Goal: Information Seeking & Learning: Learn about a topic

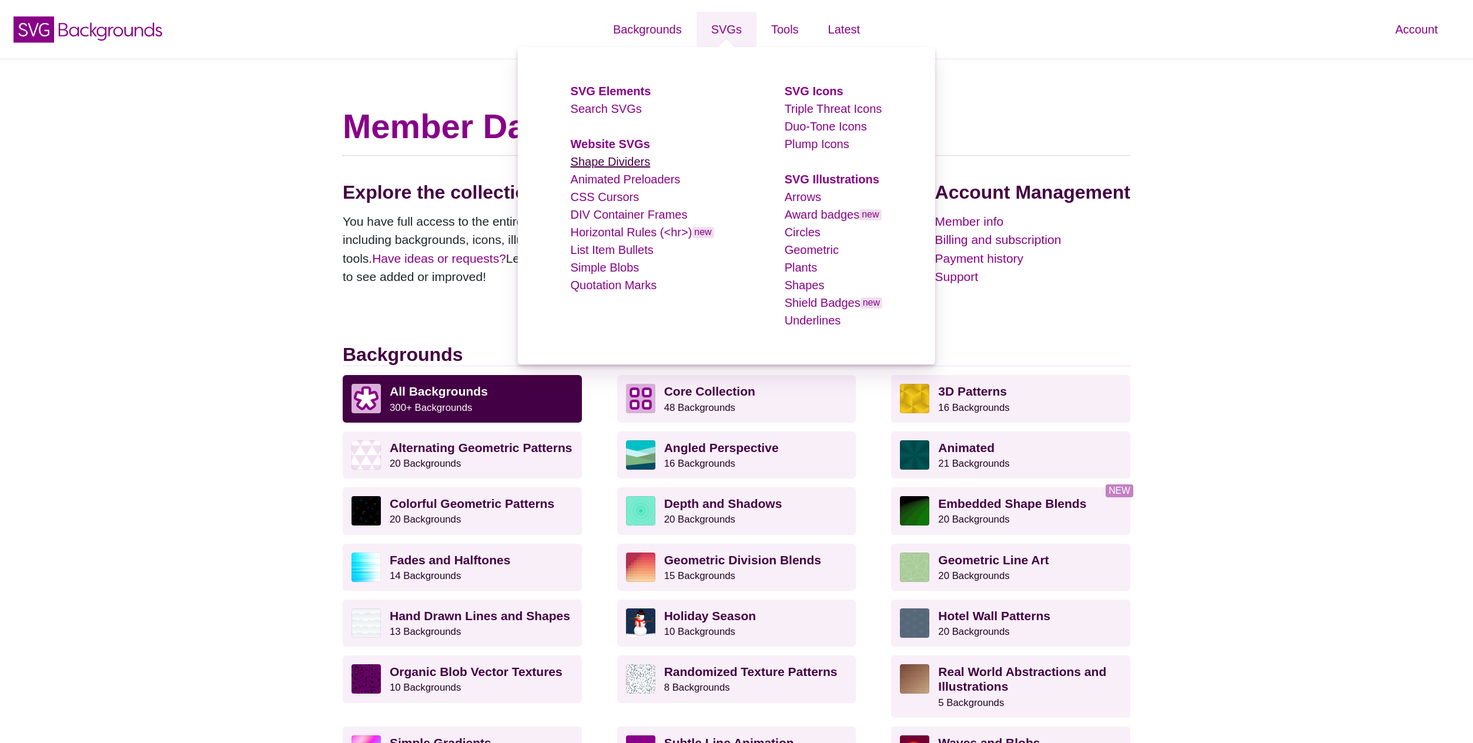
click at [614, 159] on link "Shape Dividers" at bounding box center [611, 161] width 80 height 13
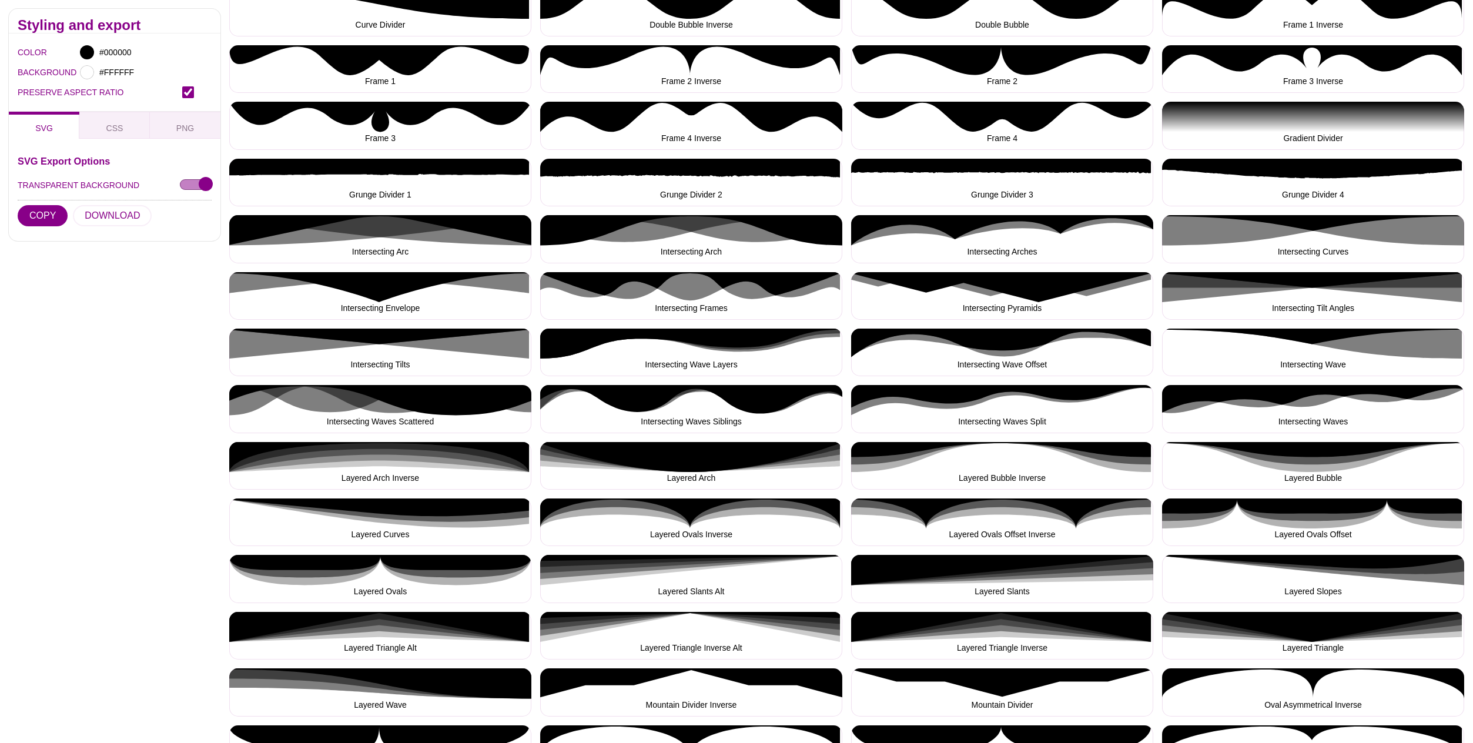
scroll to position [453, 0]
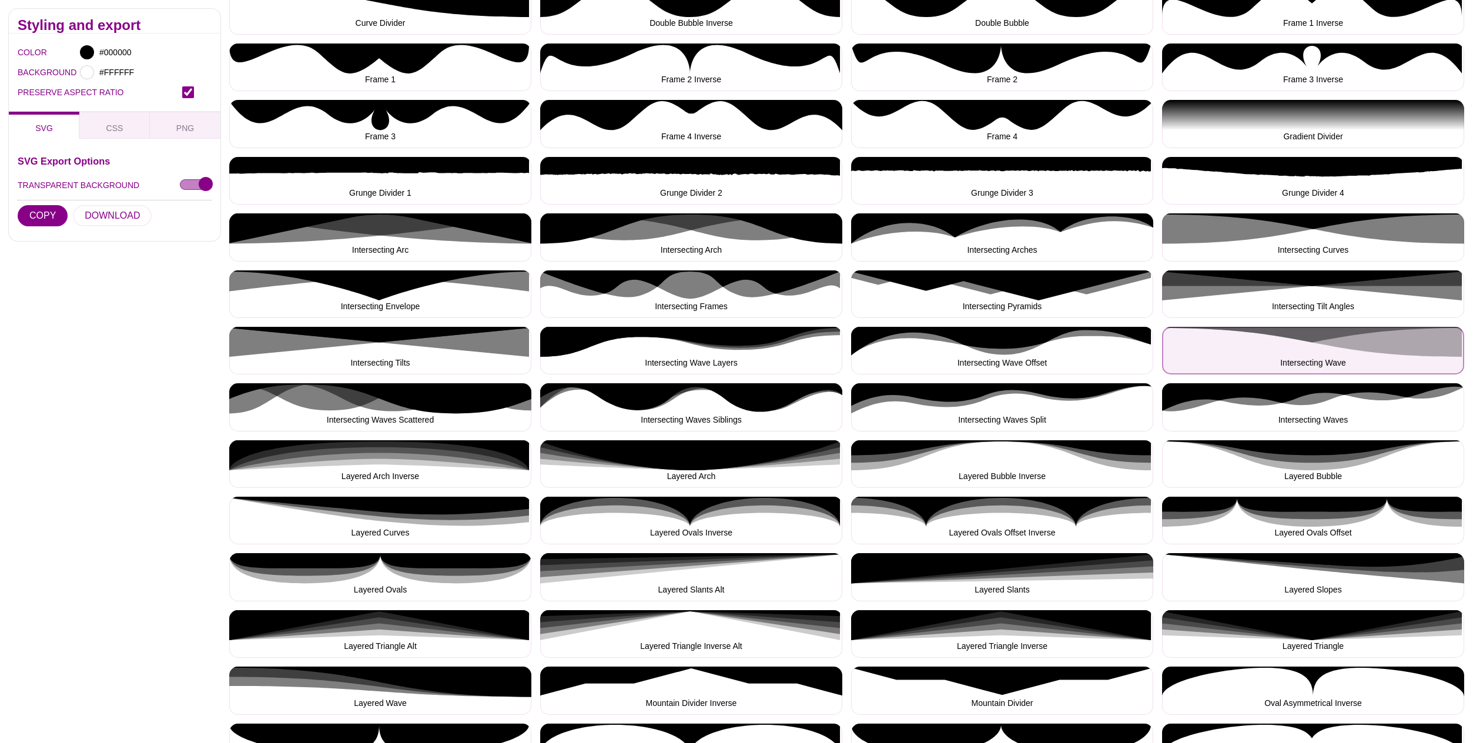
click at [1341, 340] on button "Intersecting Wave" at bounding box center [1313, 351] width 302 height 48
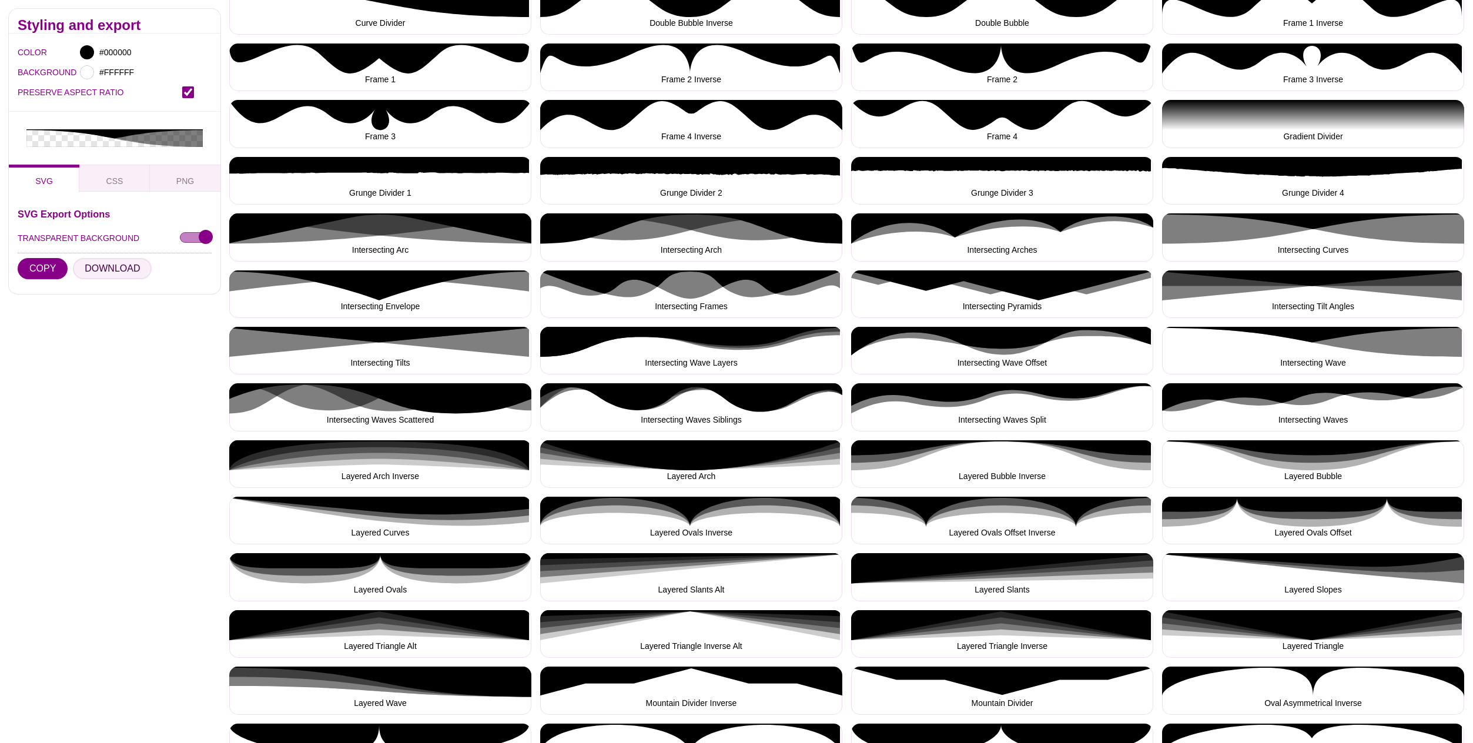
click at [106, 258] on button "DOWNLOAD" at bounding box center [112, 268] width 79 height 21
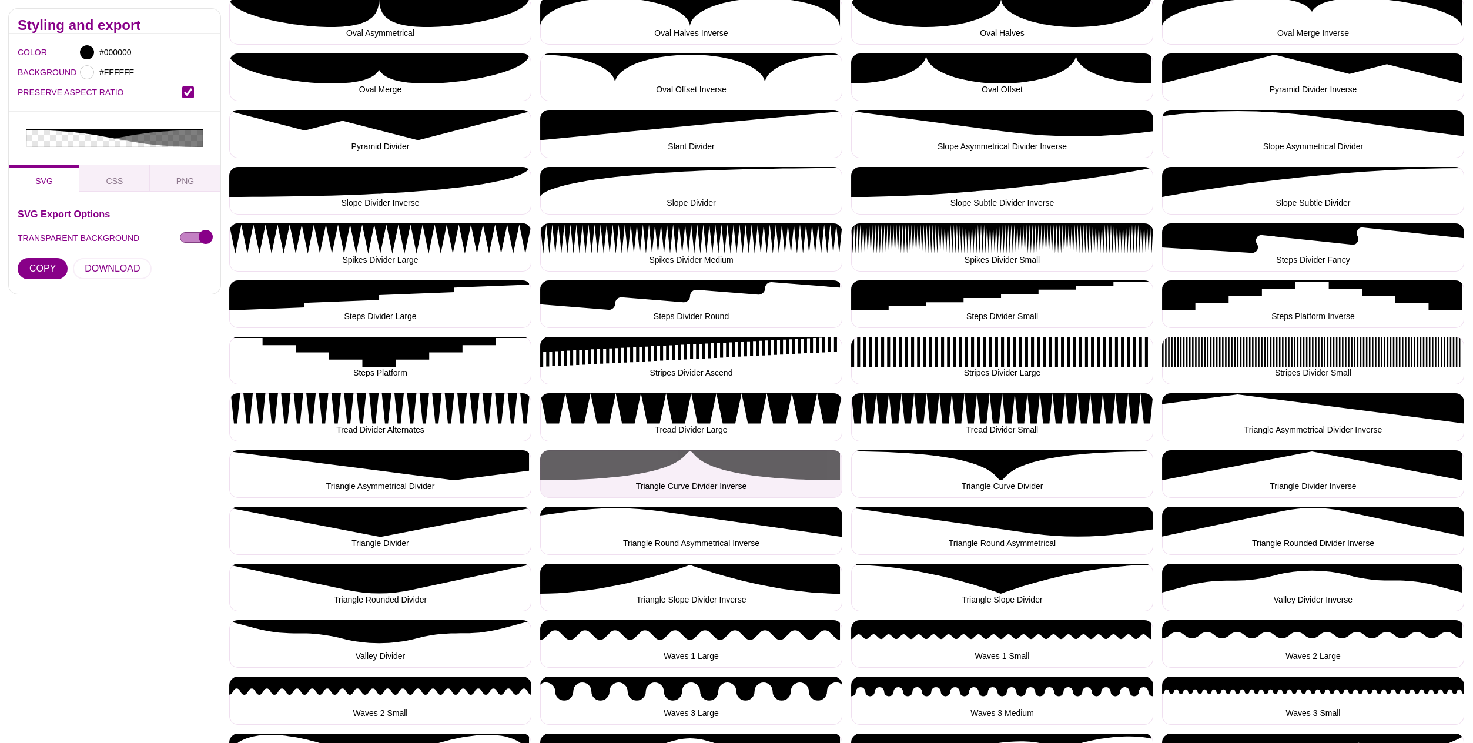
scroll to position [1223, 0]
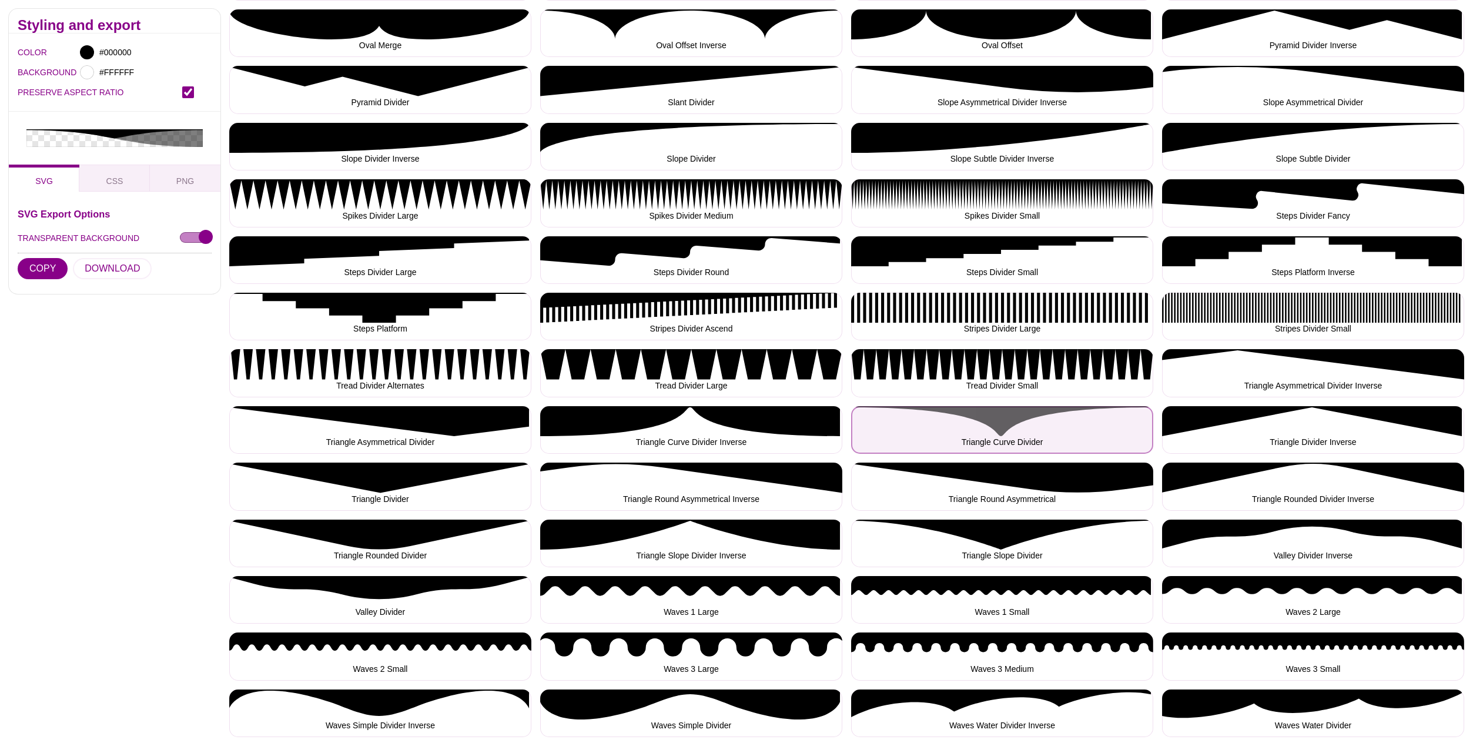
click at [1001, 422] on button "Triangle Curve Divider" at bounding box center [1002, 430] width 302 height 48
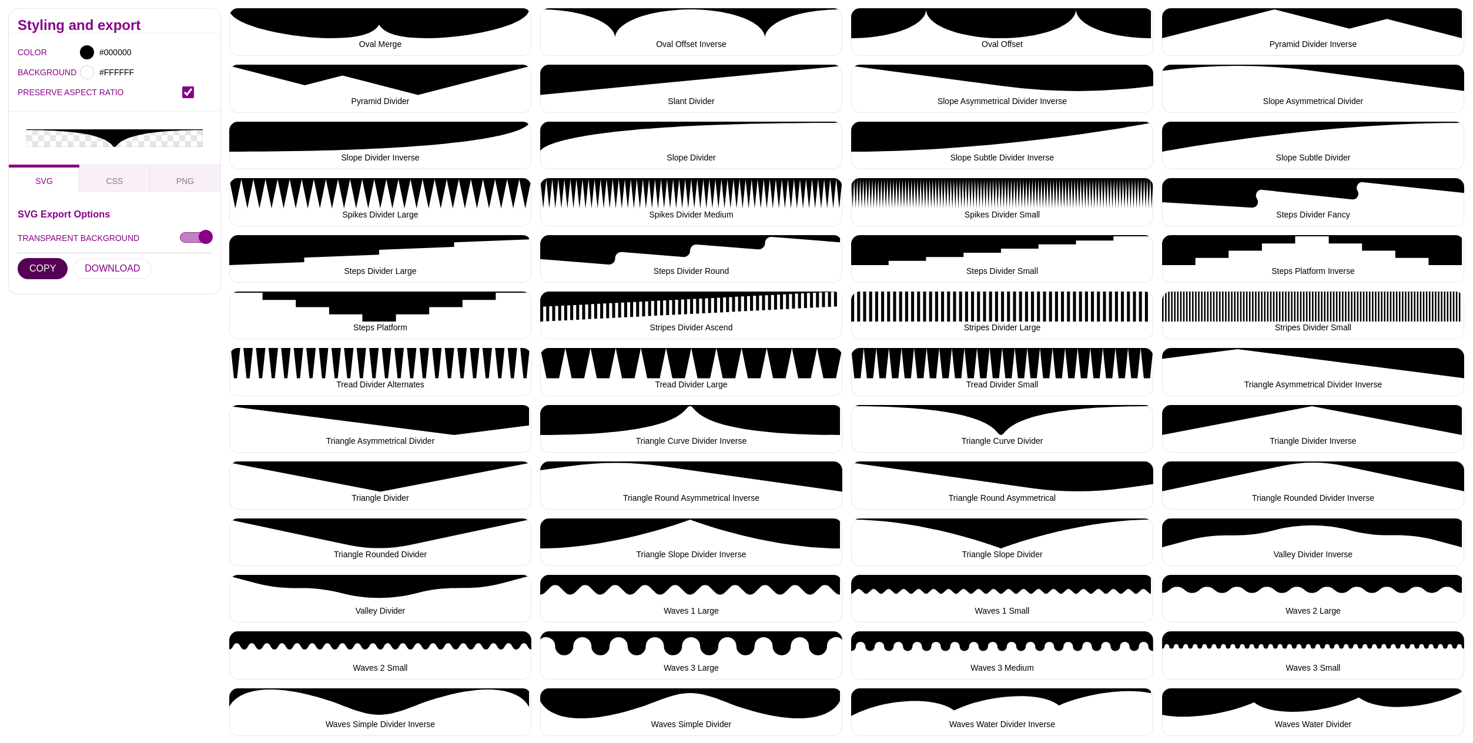
click at [54, 258] on button "COPY" at bounding box center [43, 268] width 50 height 21
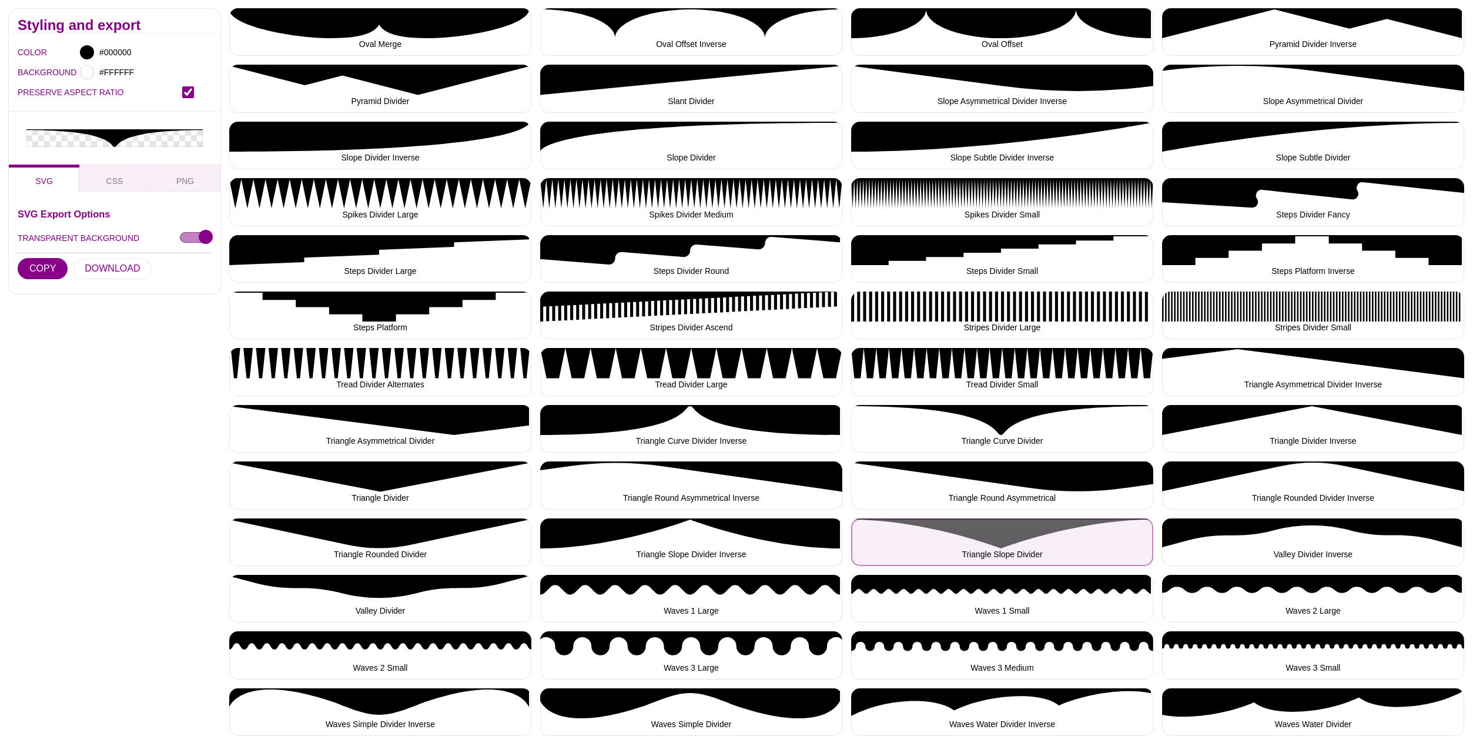
click at [974, 538] on button "Triangle Slope Divider" at bounding box center [1002, 543] width 302 height 48
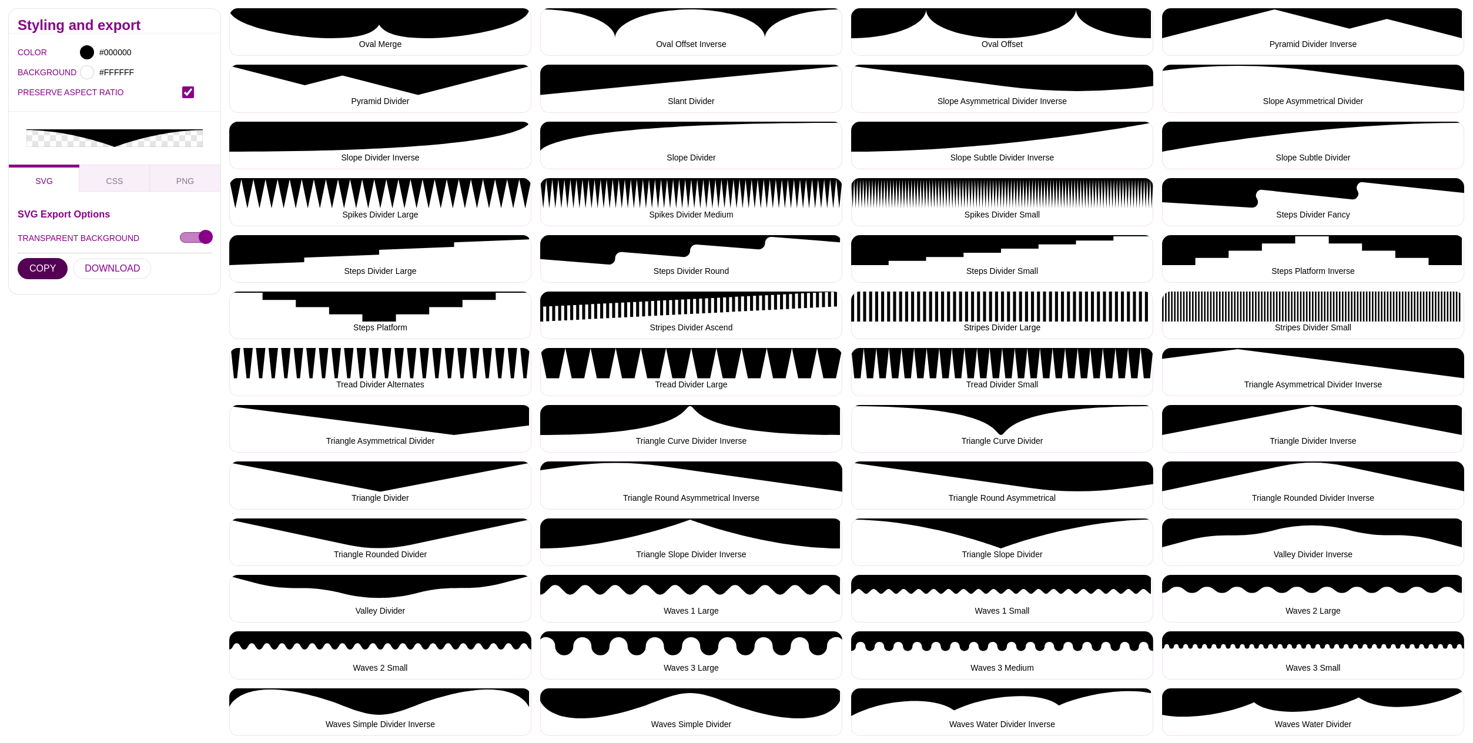
click at [44, 258] on button "COPY" at bounding box center [43, 268] width 50 height 21
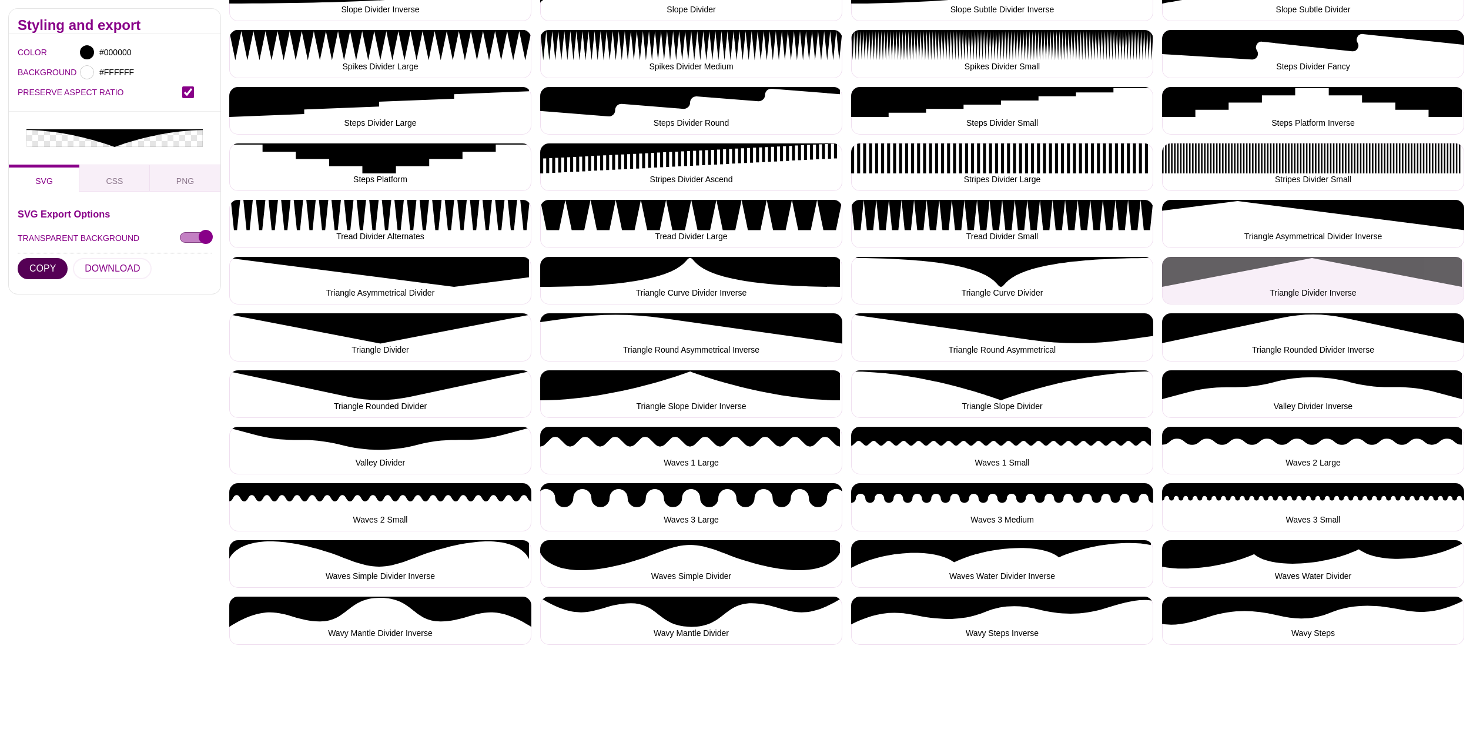
scroll to position [1387, 0]
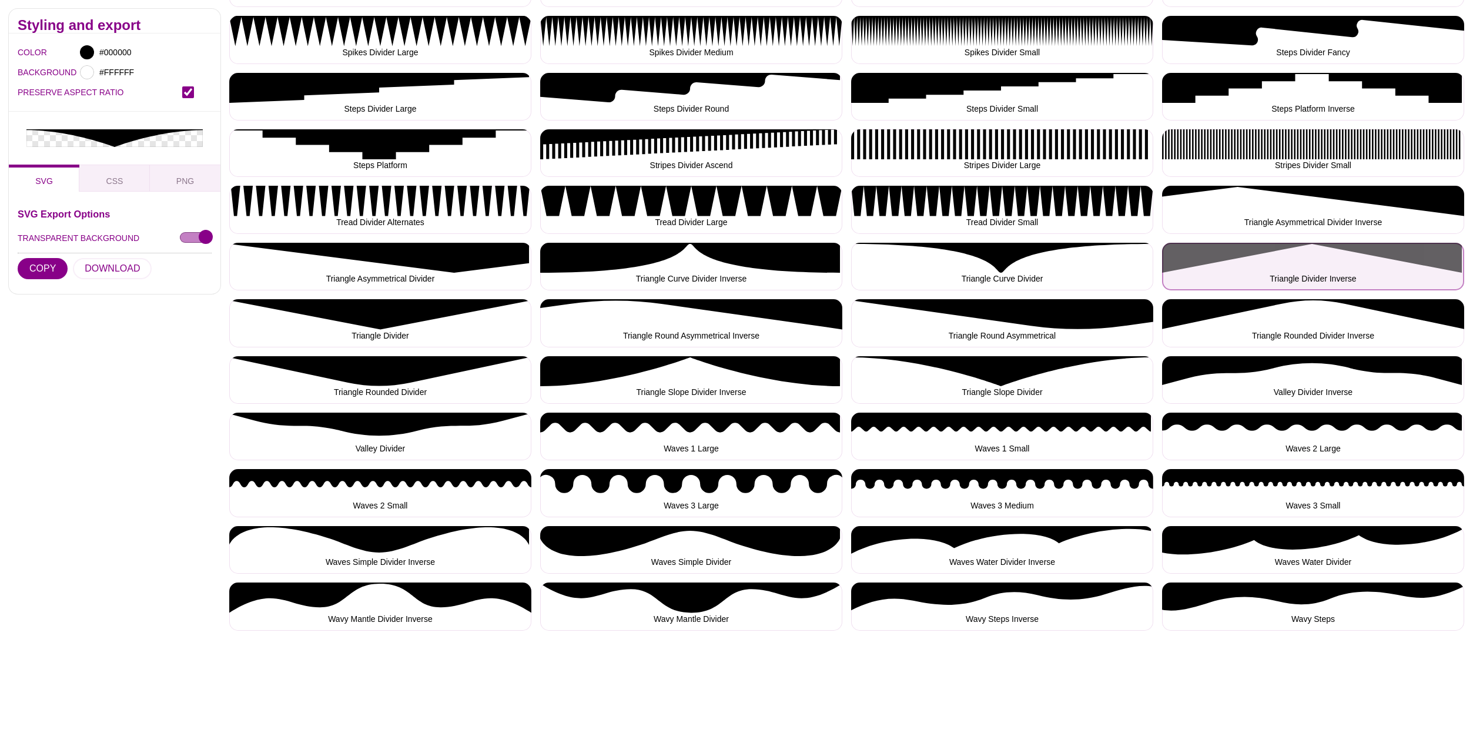
click at [1296, 261] on button "Triangle Divider Inverse" at bounding box center [1313, 267] width 302 height 48
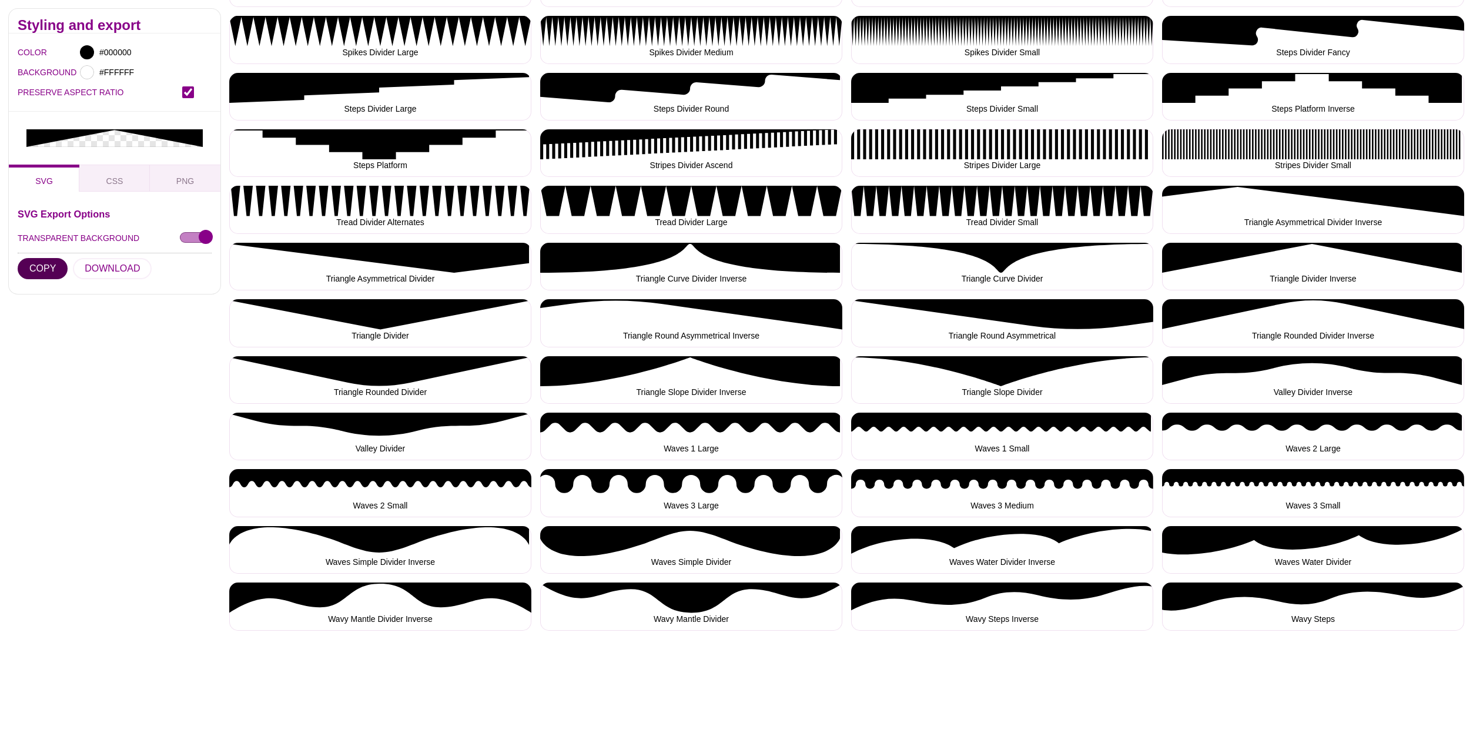
click at [34, 258] on button "COPY" at bounding box center [43, 268] width 50 height 21
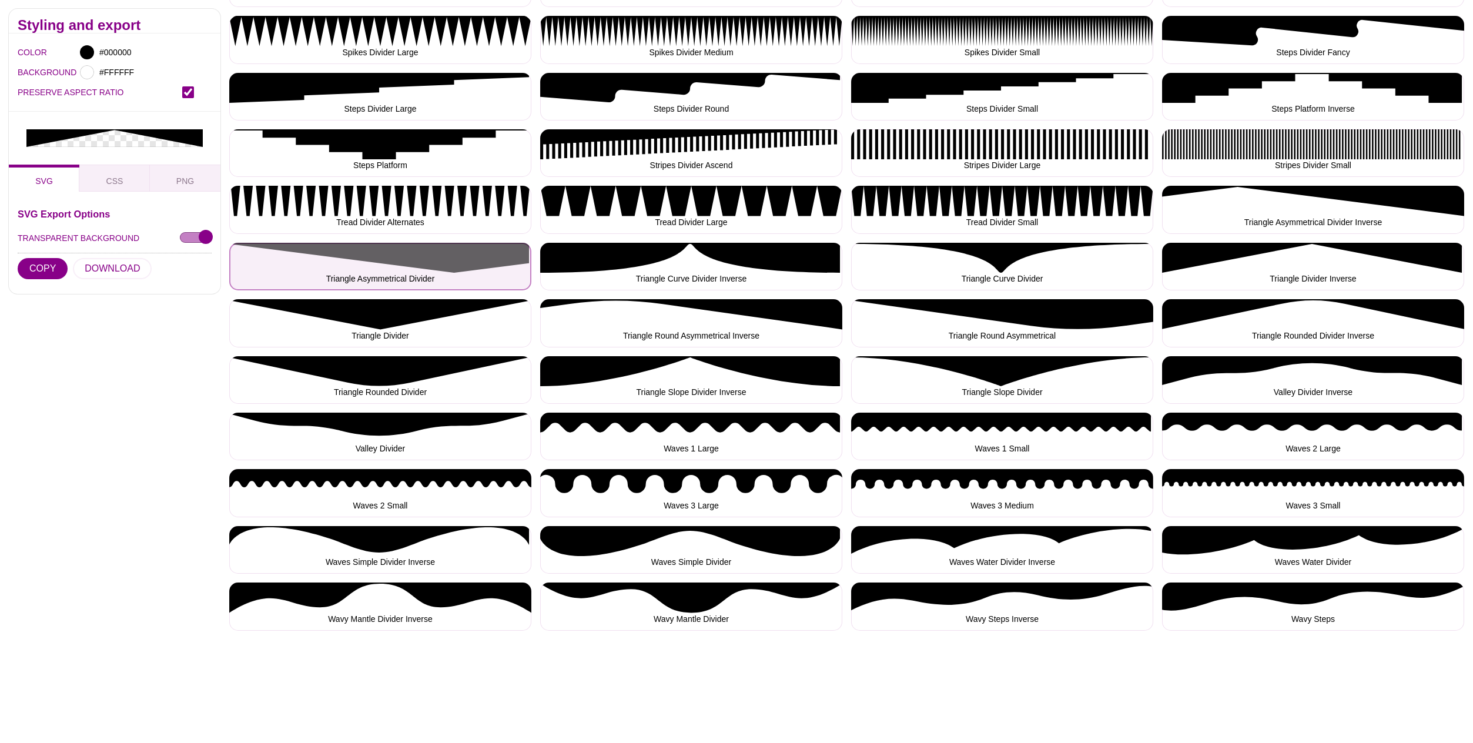
click at [422, 259] on button "Triangle Asymmetrical Divider" at bounding box center [380, 267] width 302 height 48
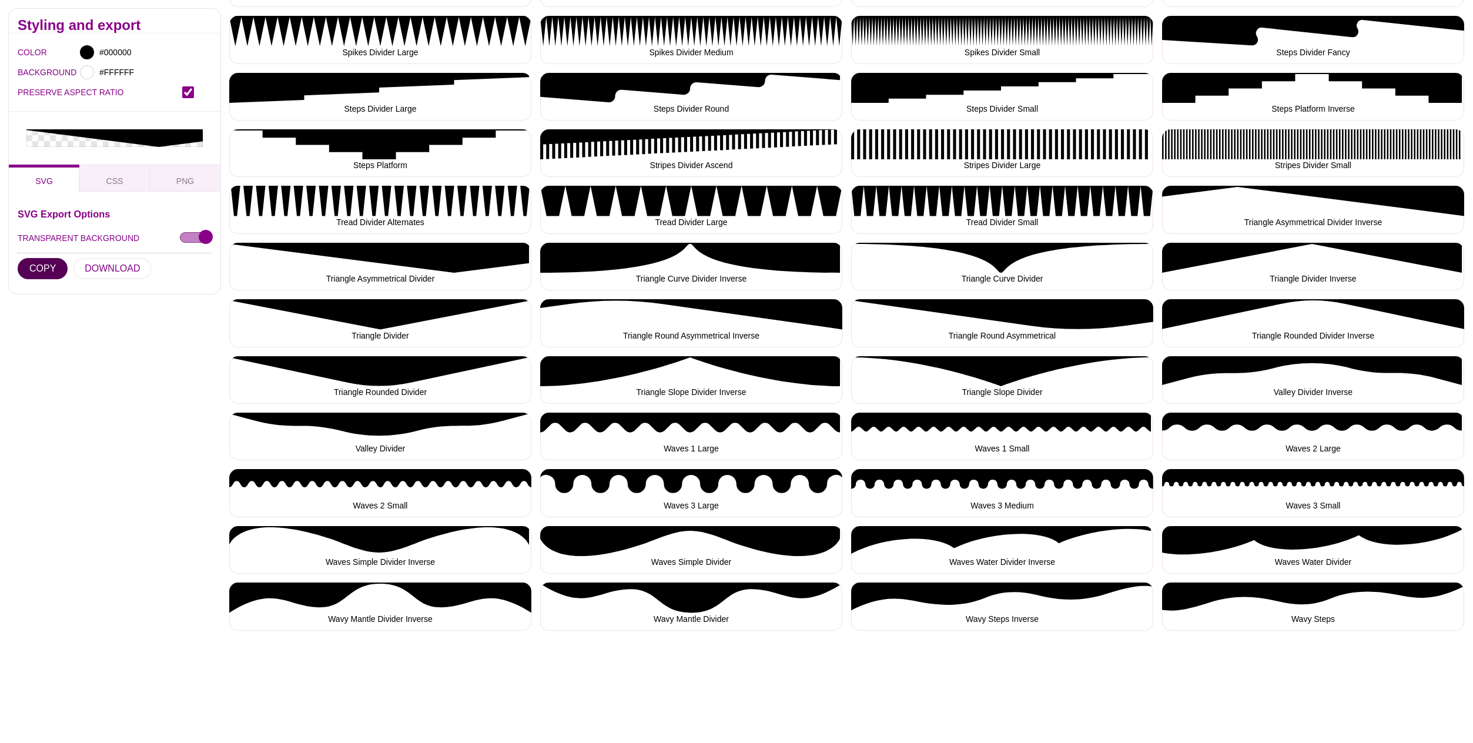
click at [44, 258] on button "COPY" at bounding box center [43, 268] width 50 height 21
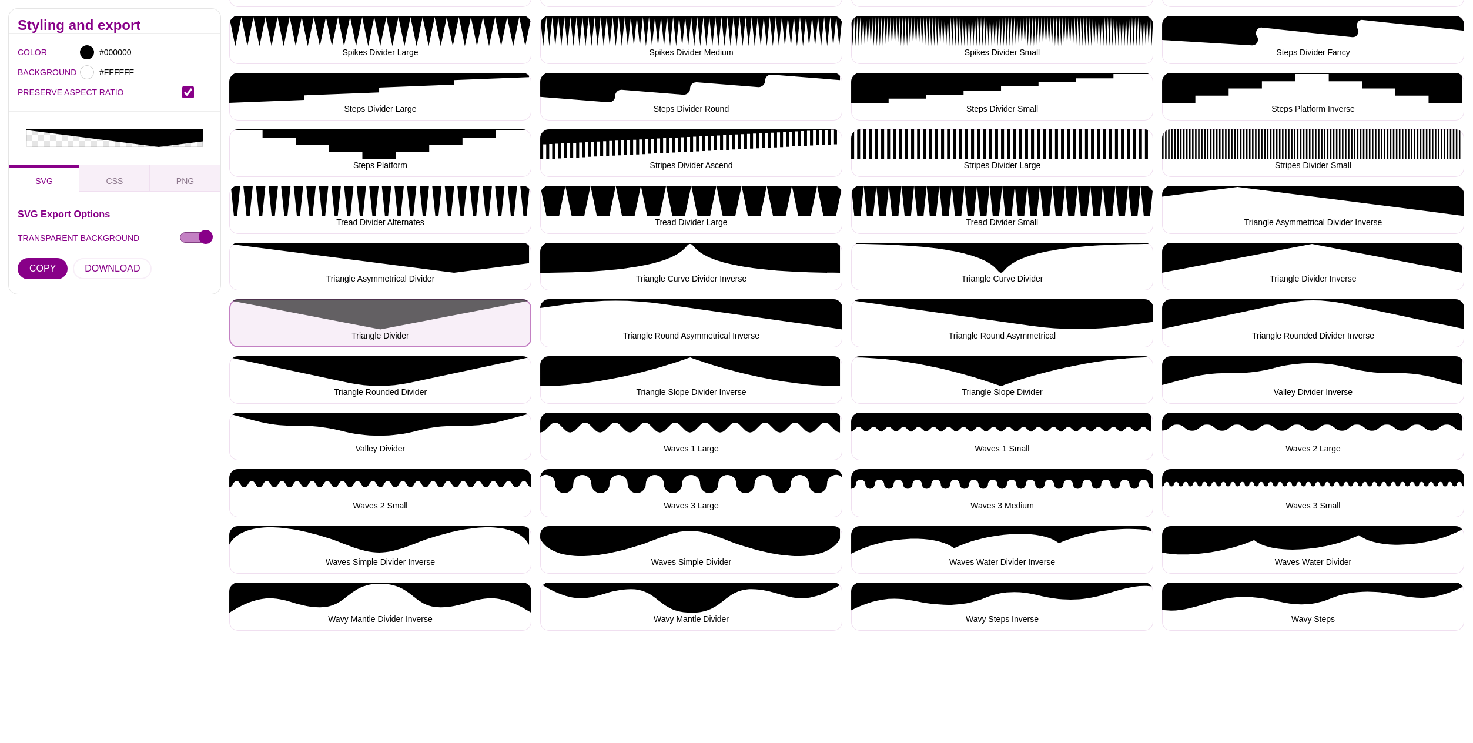
click at [396, 320] on button "Triangle Divider" at bounding box center [380, 323] width 302 height 48
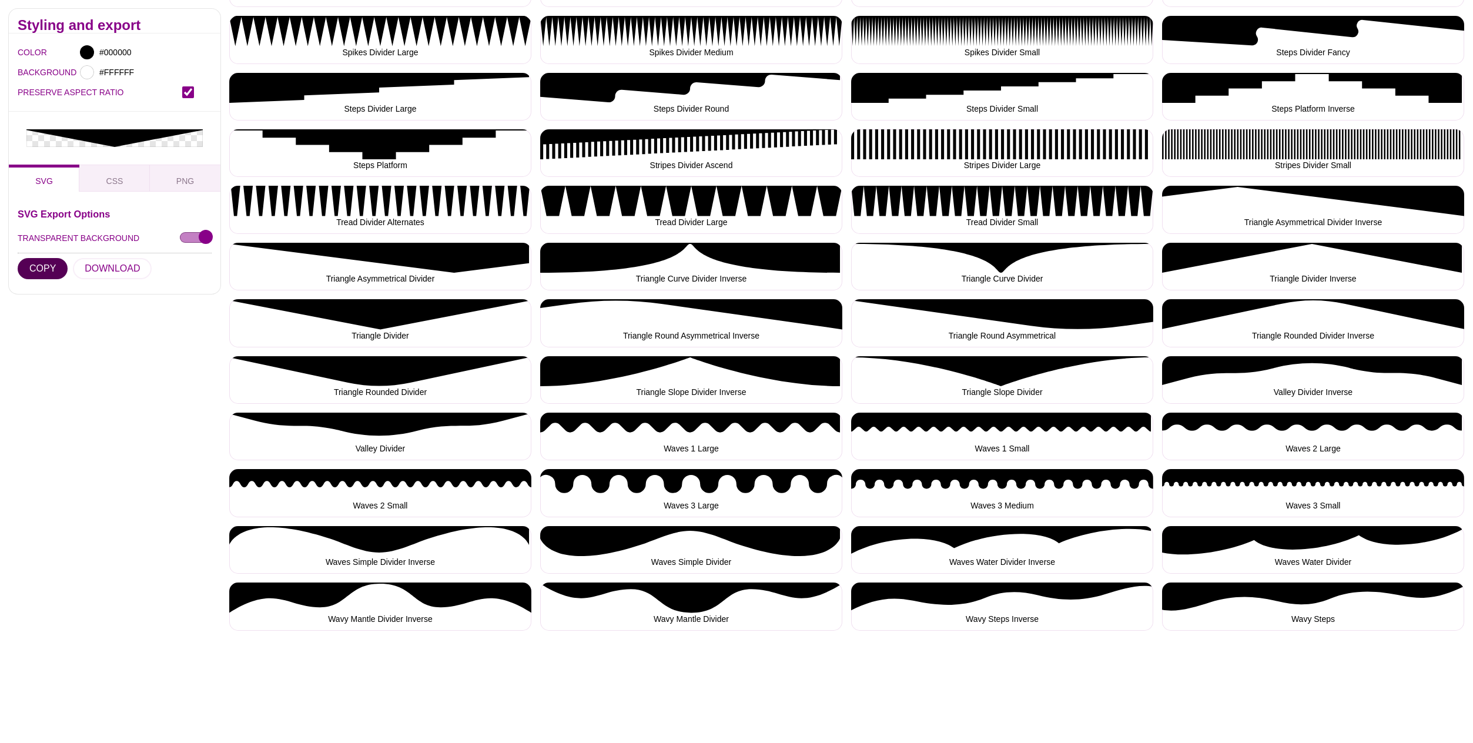
click at [42, 258] on button "COPY" at bounding box center [43, 268] width 50 height 21
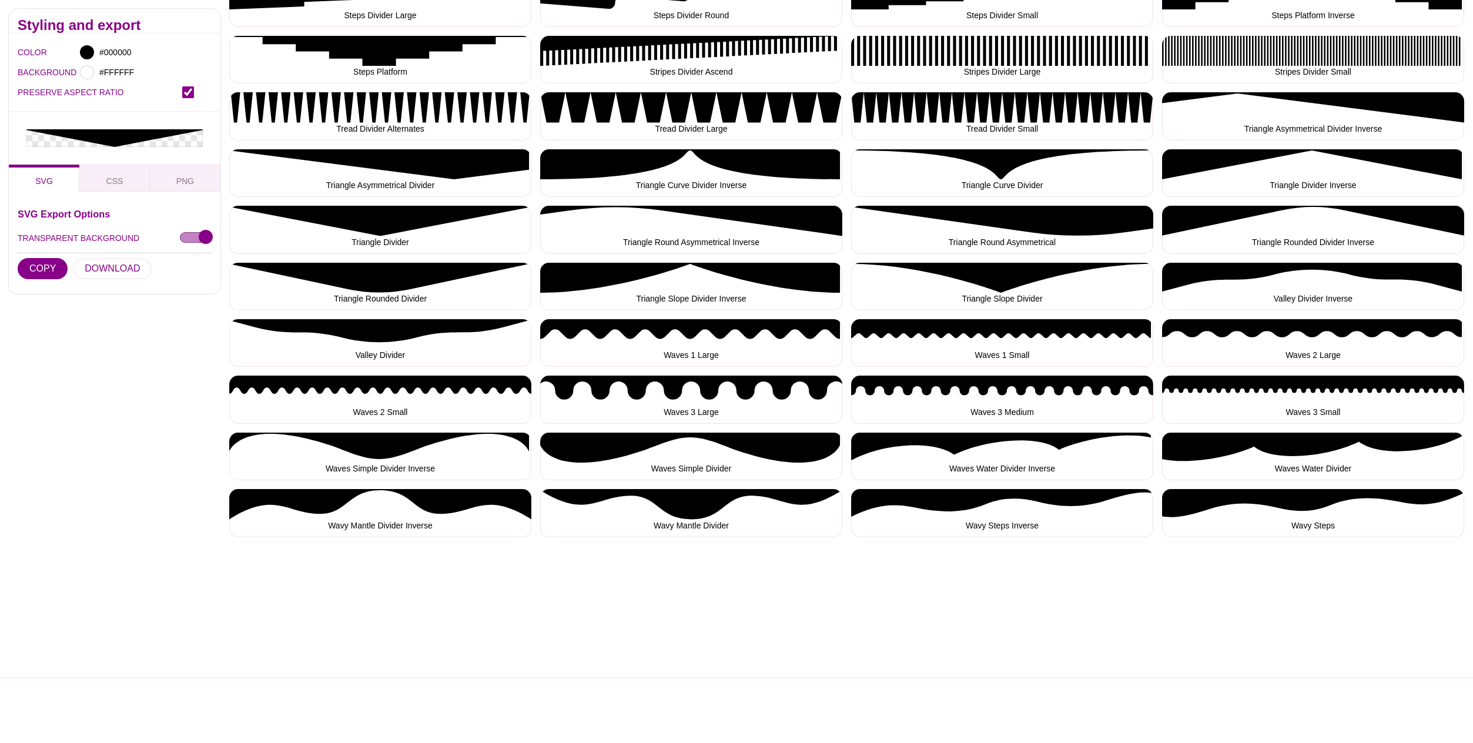
scroll to position [1433, 0]
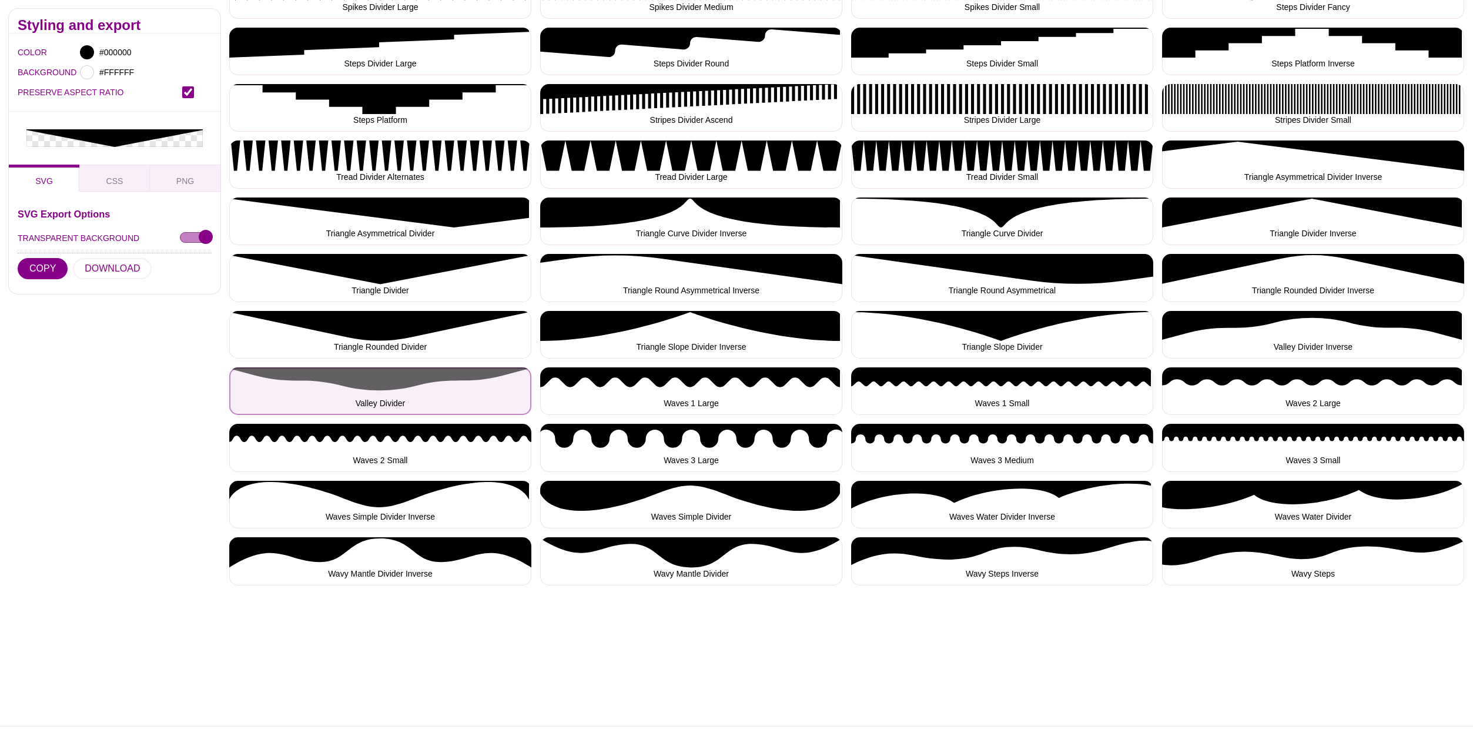
click at [407, 383] on button "Valley Divider" at bounding box center [380, 391] width 302 height 48
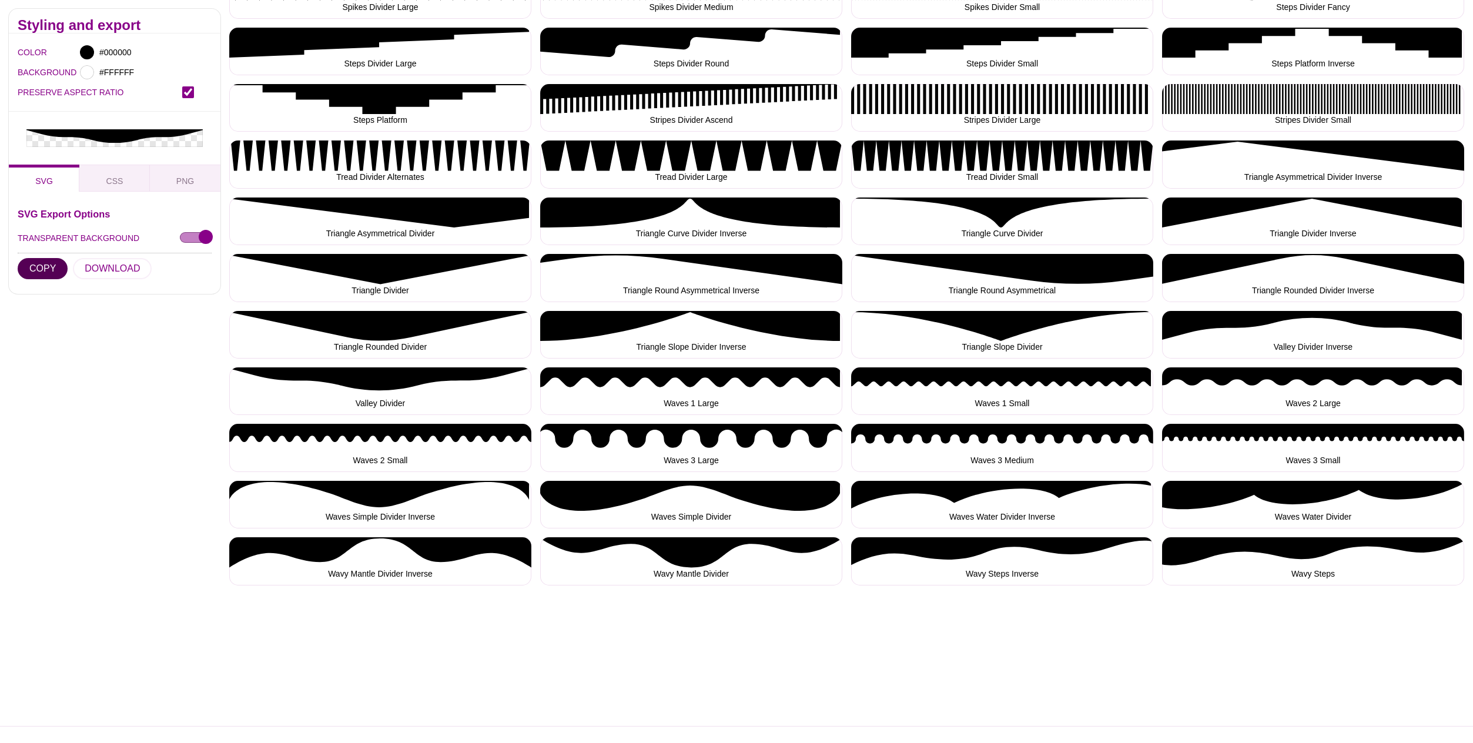
click at [45, 258] on button "COPY" at bounding box center [43, 268] width 50 height 21
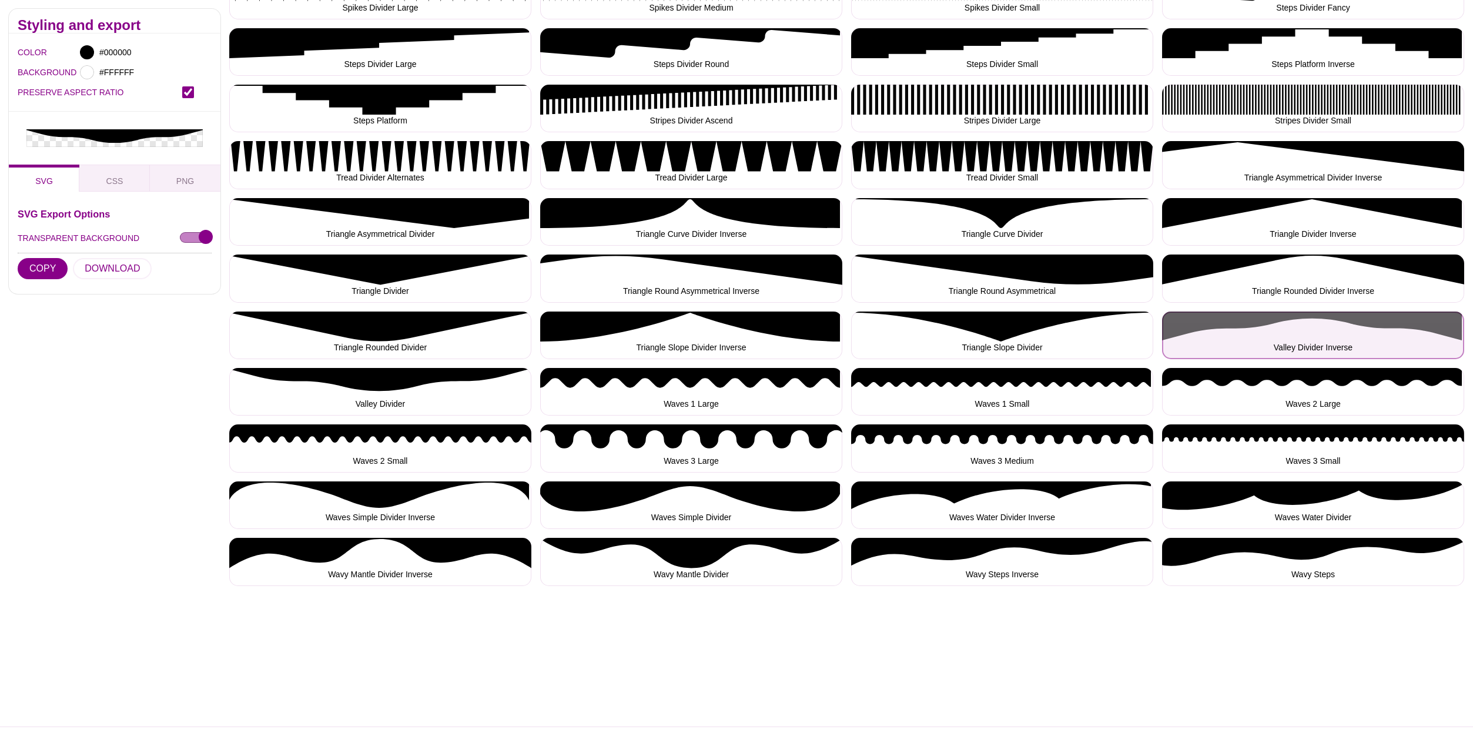
click at [1325, 325] on button "Valley Divider Inverse" at bounding box center [1313, 336] width 302 height 48
click at [1324, 326] on button "Valley Divider Inverse" at bounding box center [1313, 336] width 302 height 48
click at [1324, 327] on button "Valley Divider Inverse" at bounding box center [1313, 336] width 302 height 48
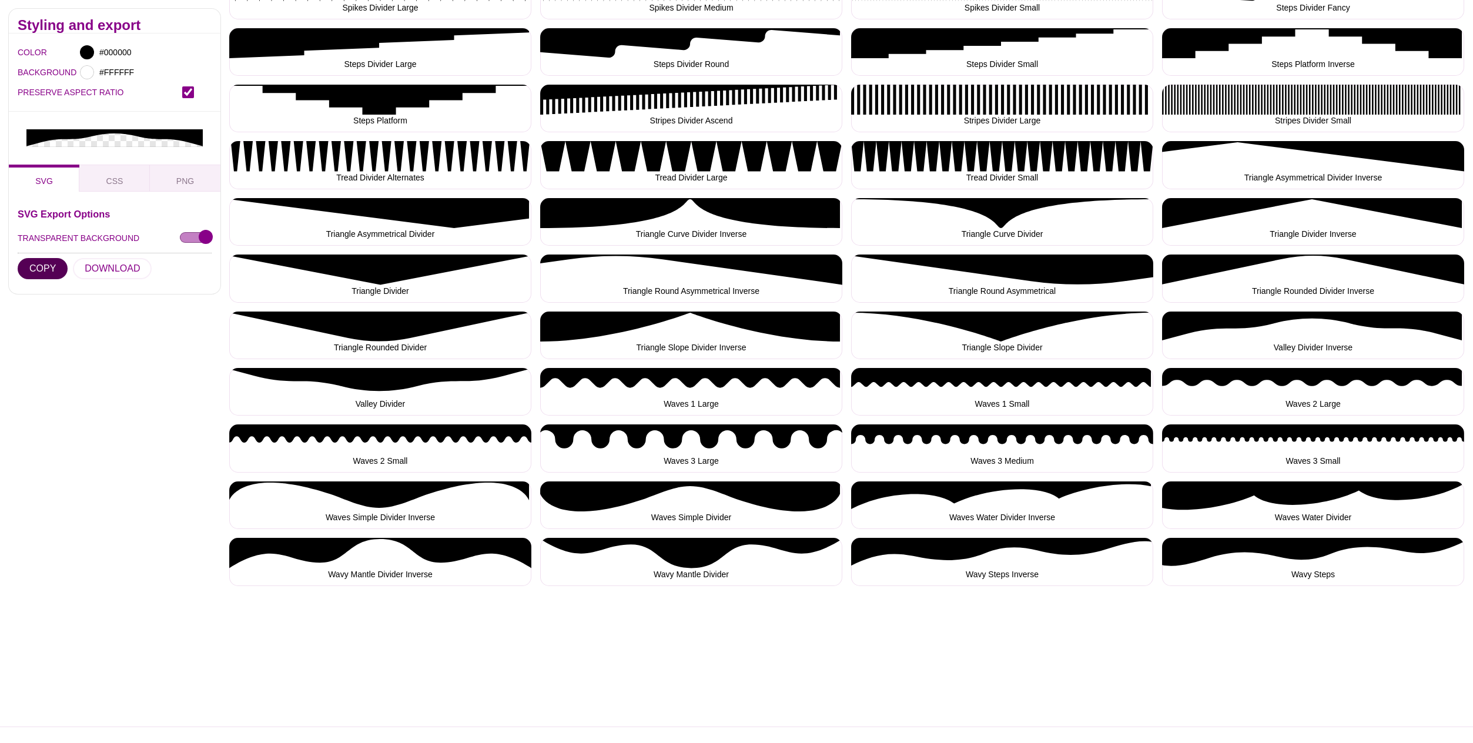
click at [28, 258] on button "COPY" at bounding box center [43, 268] width 50 height 21
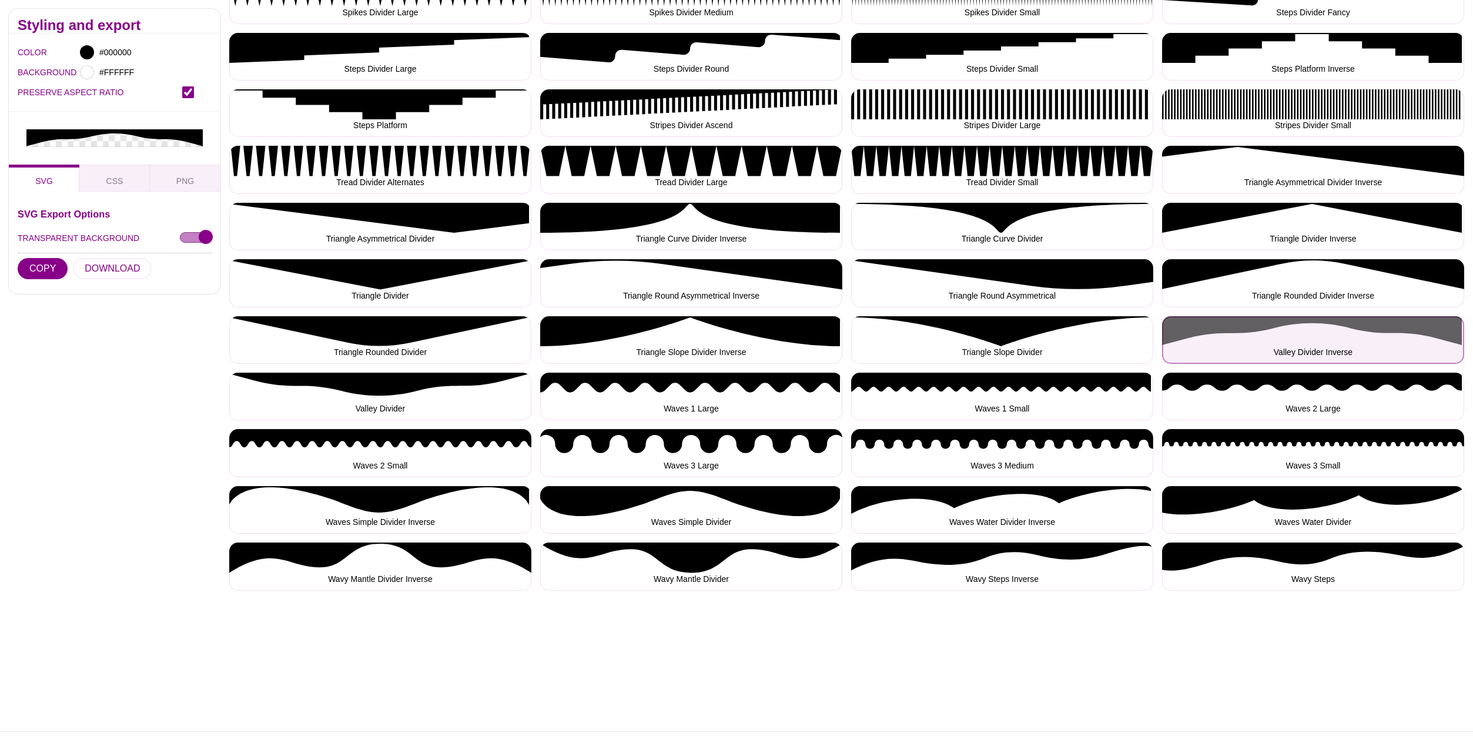
click at [1323, 333] on button "Valley Divider Inverse" at bounding box center [1313, 340] width 302 height 48
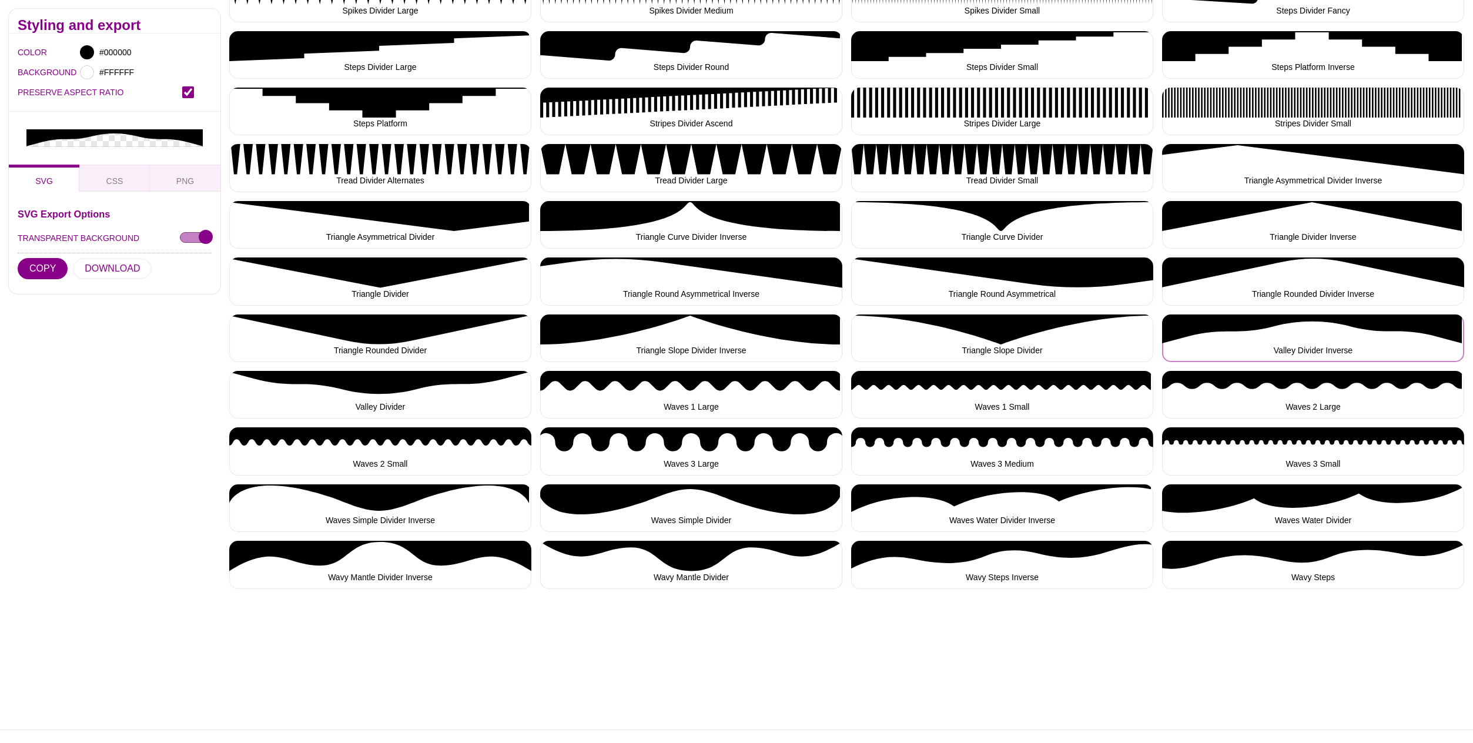
scroll to position [1430, 0]
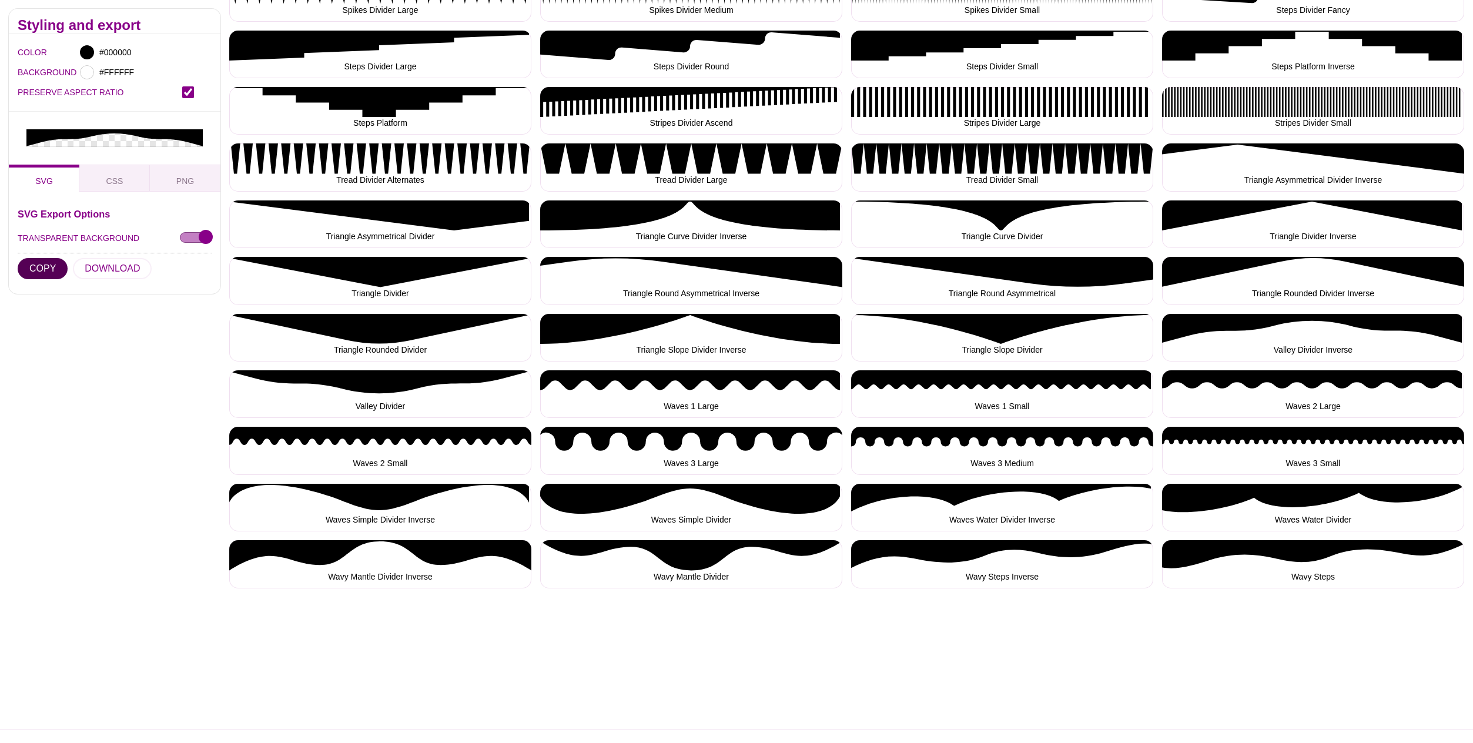
click at [41, 258] on button "COPY" at bounding box center [43, 268] width 50 height 21
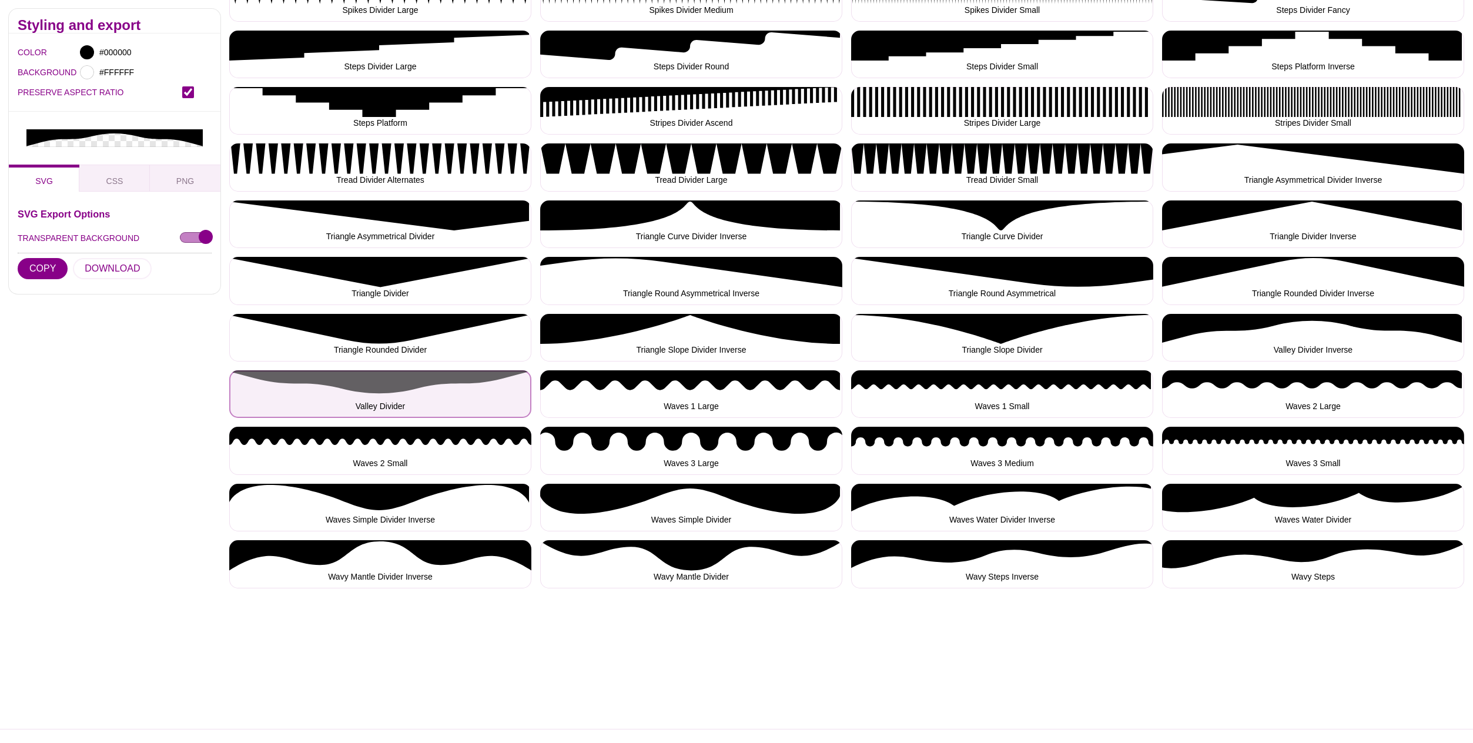
click at [374, 394] on button "Valley Divider" at bounding box center [380, 394] width 302 height 48
click at [375, 395] on button "Valley Divider" at bounding box center [380, 394] width 302 height 48
click at [376, 388] on button "Valley Divider" at bounding box center [380, 394] width 302 height 48
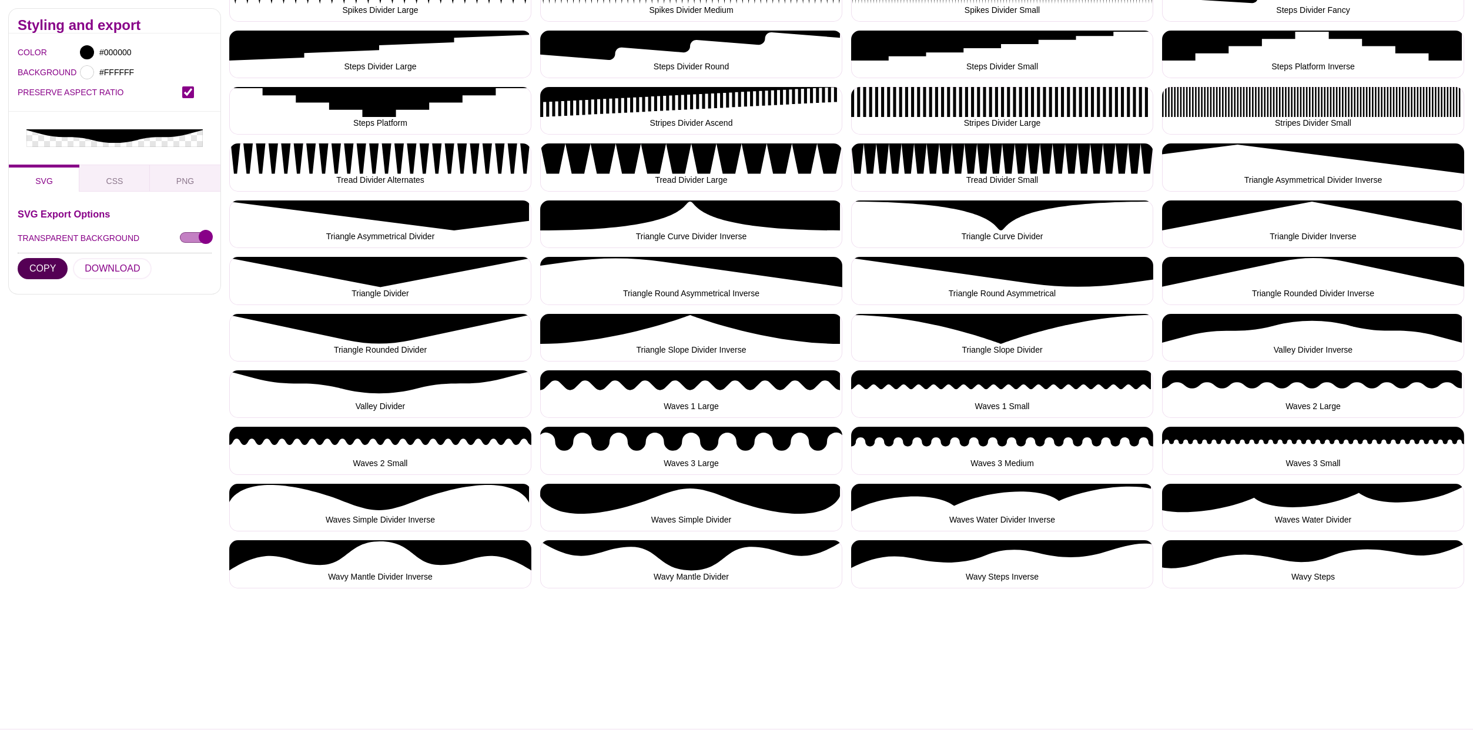
click at [43, 258] on button "COPY" at bounding box center [43, 268] width 50 height 21
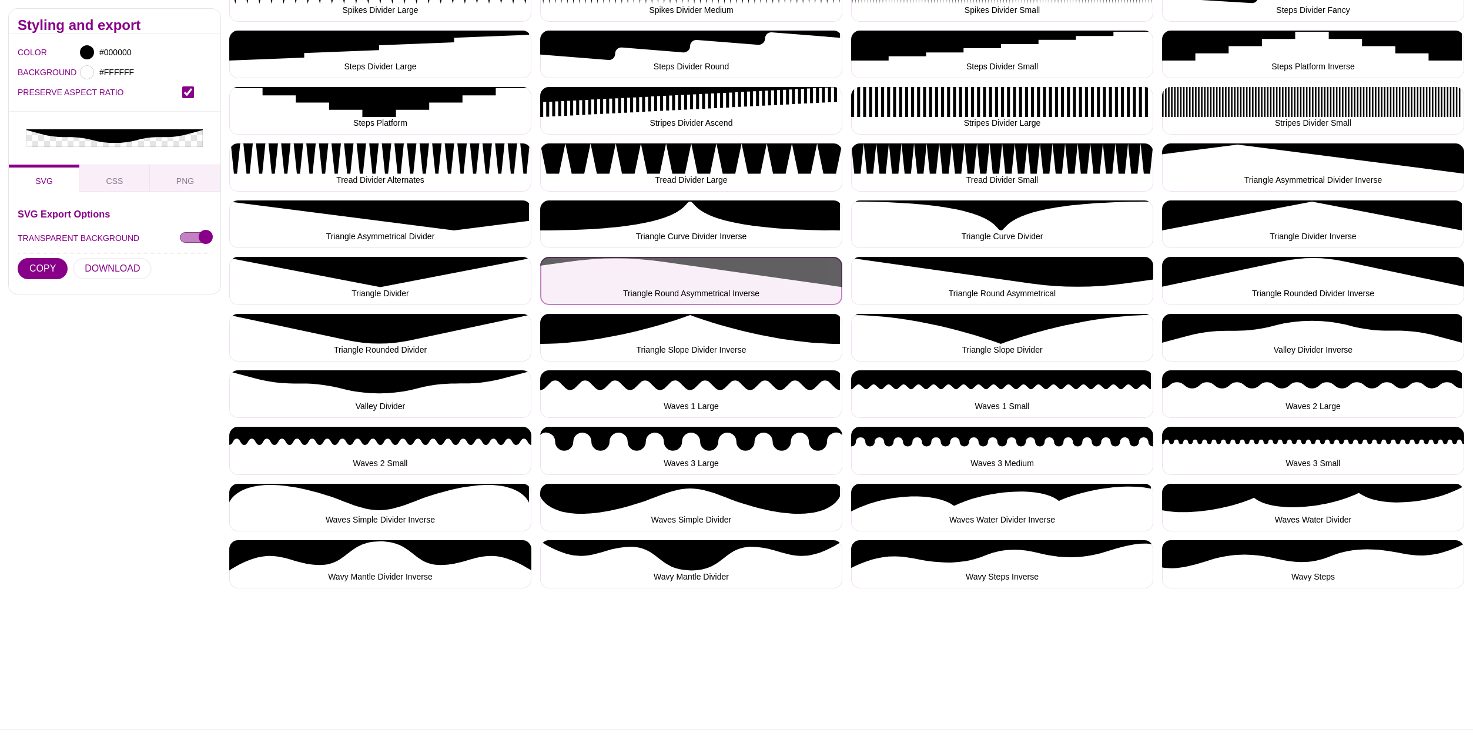
click at [705, 280] on button "Triangle Round Asymmetrical Inverse" at bounding box center [691, 281] width 302 height 48
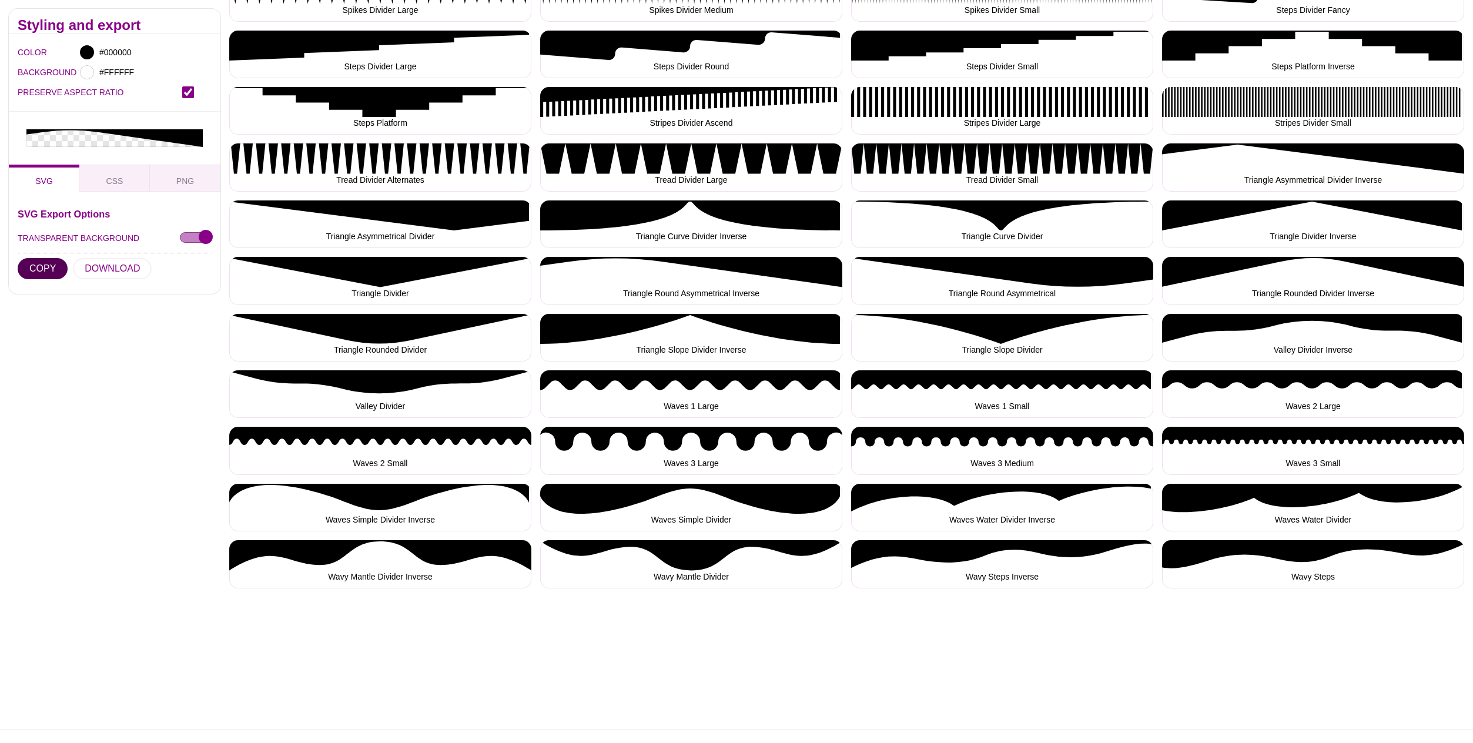
click at [51, 258] on button "COPY" at bounding box center [43, 268] width 50 height 21
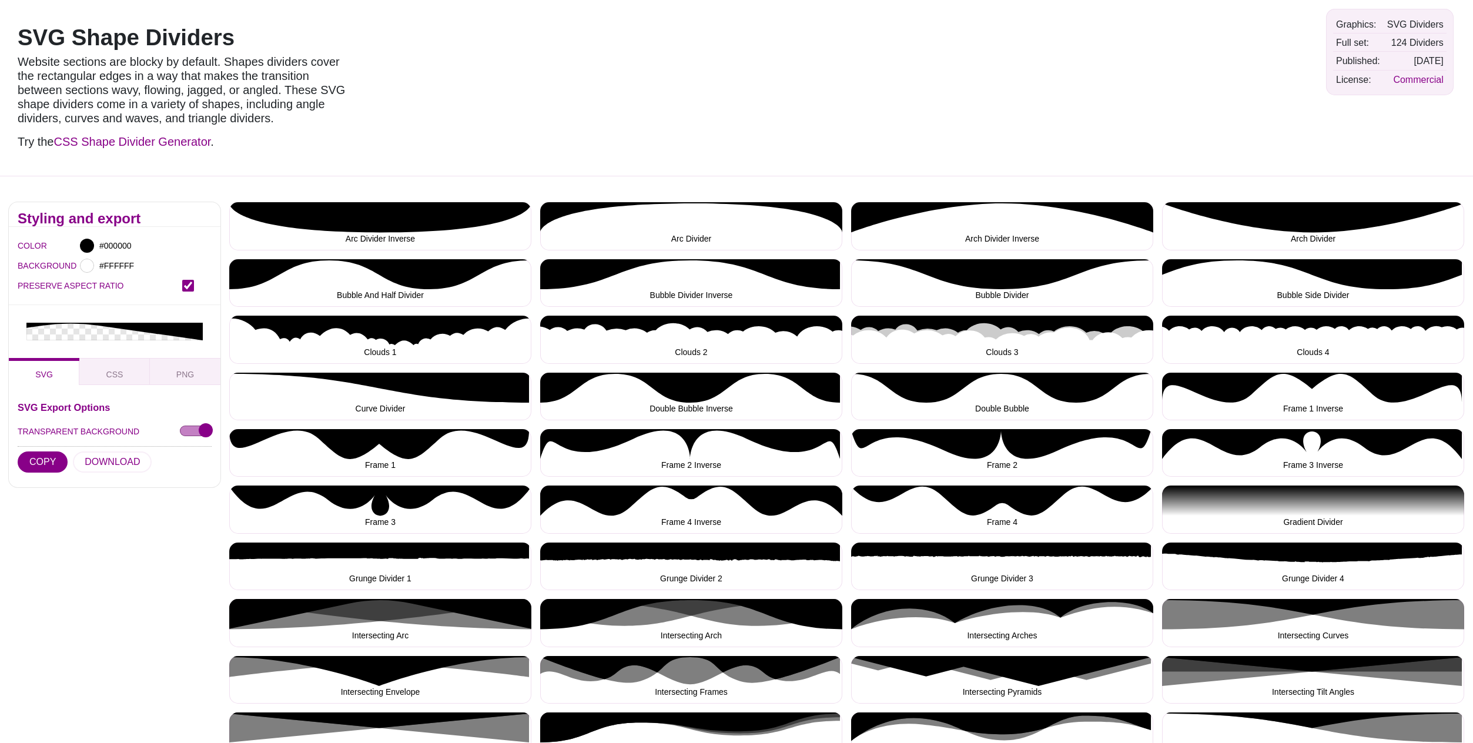
scroll to position [72, 0]
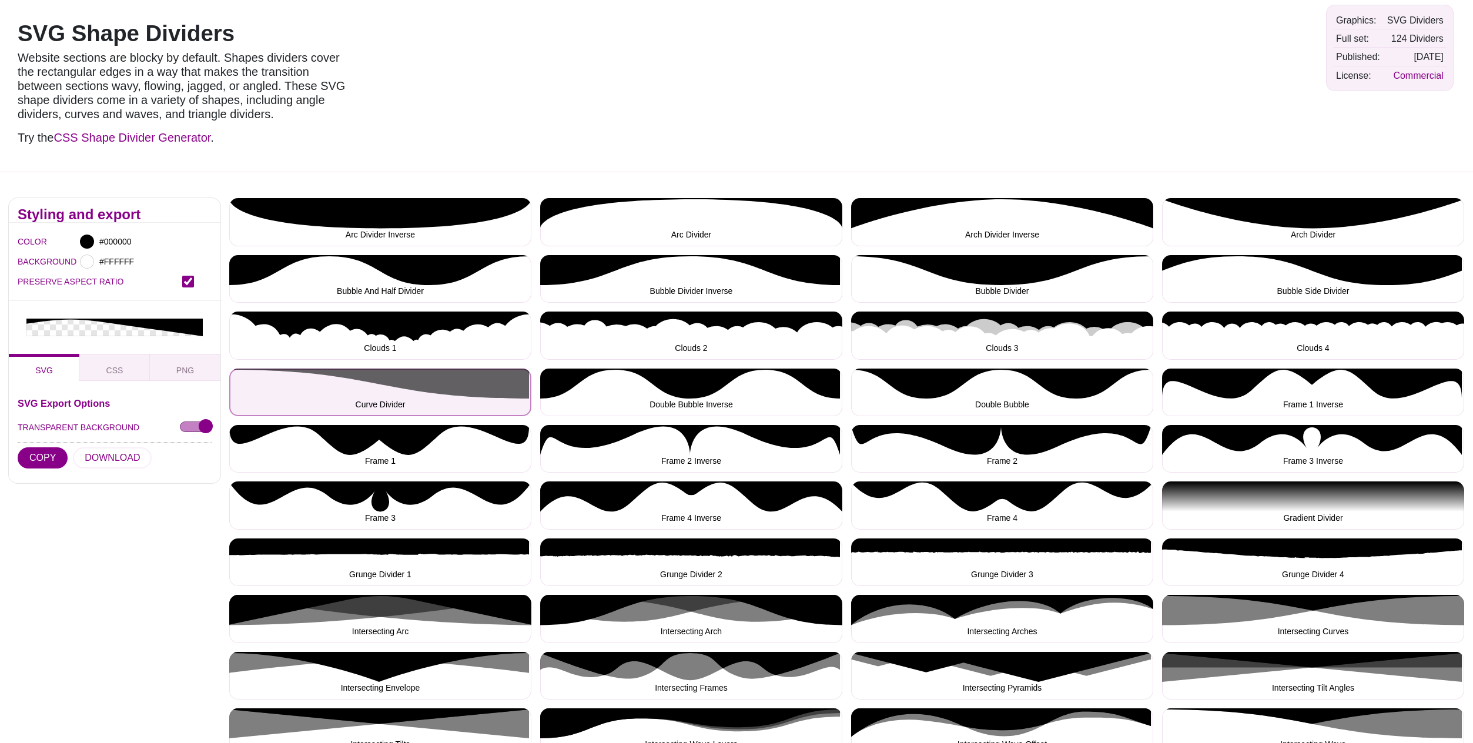
click at [445, 387] on button "Curve Divider" at bounding box center [380, 393] width 302 height 48
click at [449, 390] on button "Curve Divider" at bounding box center [380, 393] width 302 height 48
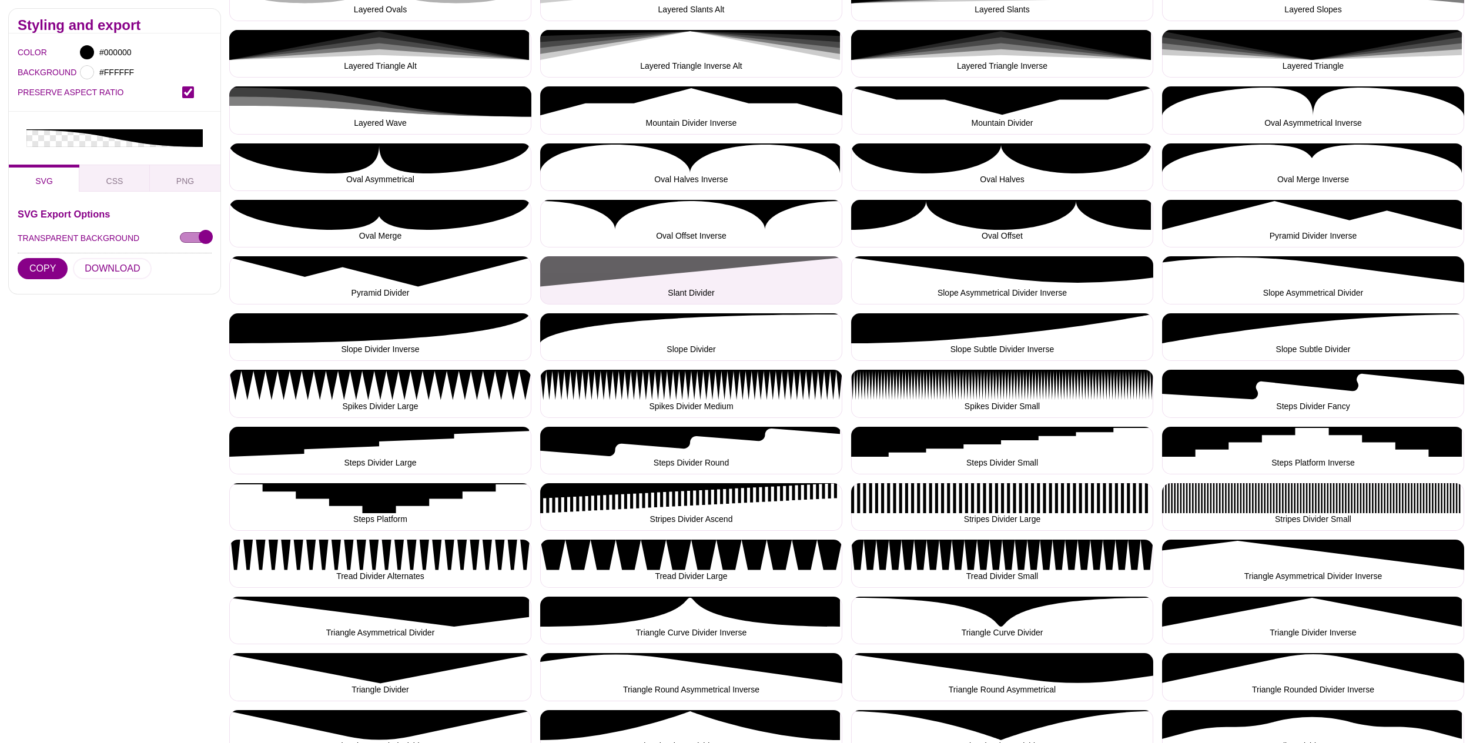
scroll to position [1035, 0]
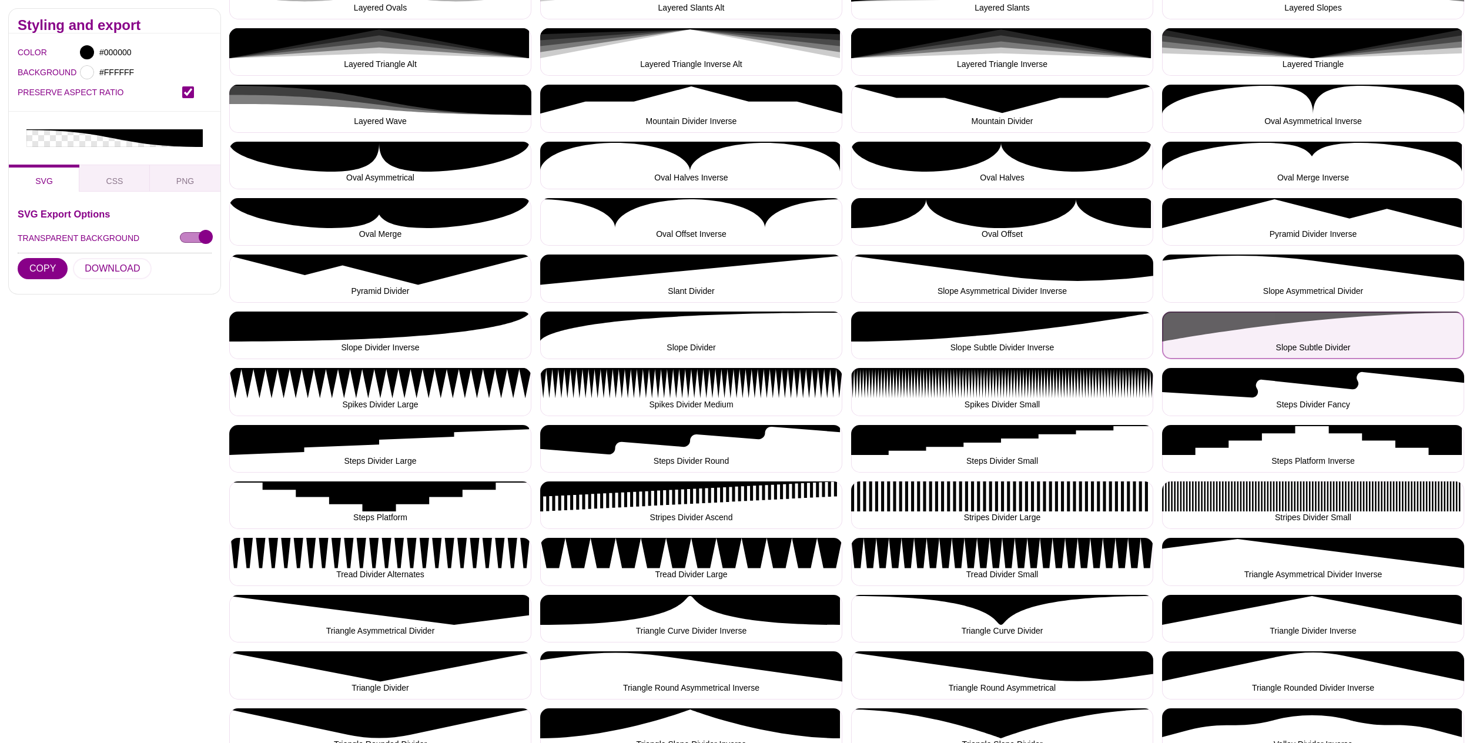
click at [1275, 332] on button "Slope Subtle Divider" at bounding box center [1313, 336] width 302 height 48
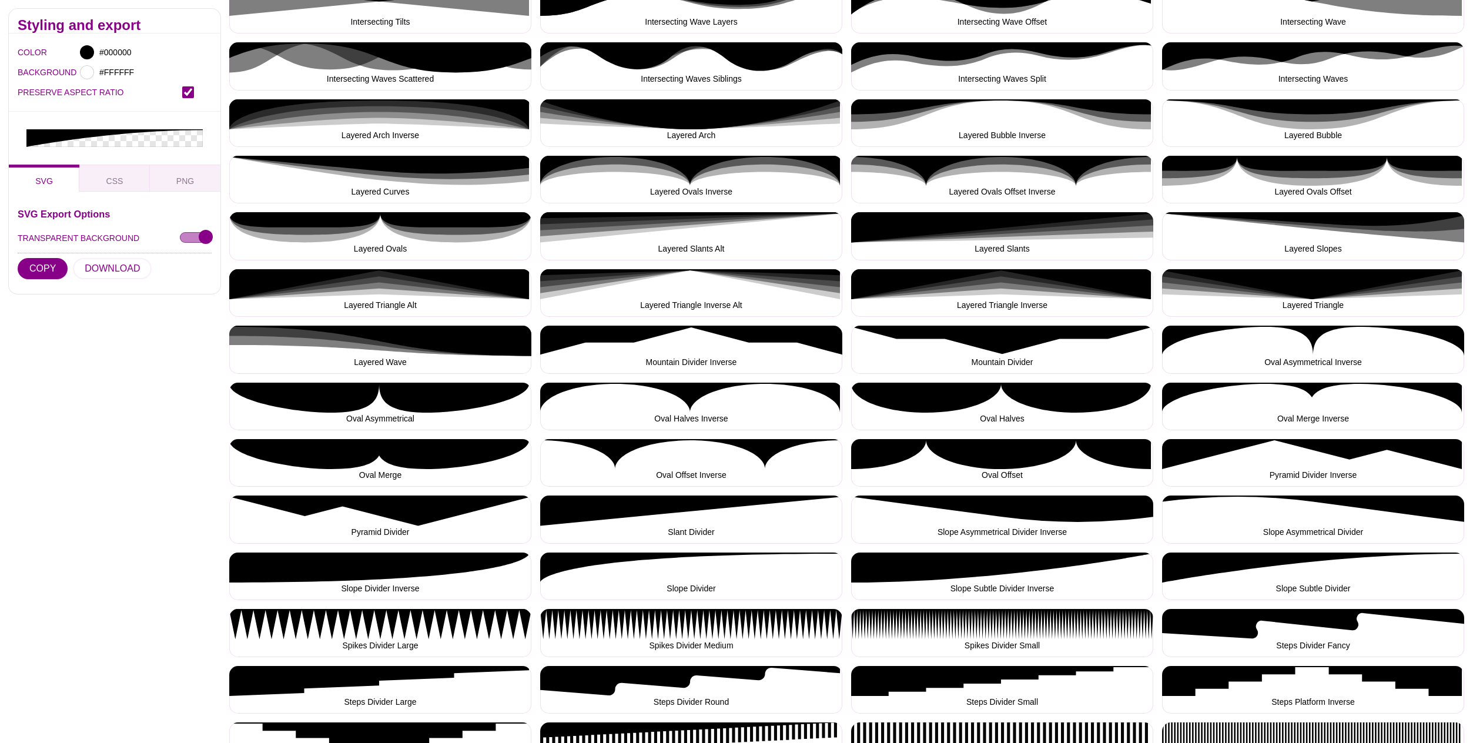
scroll to position [768, 0]
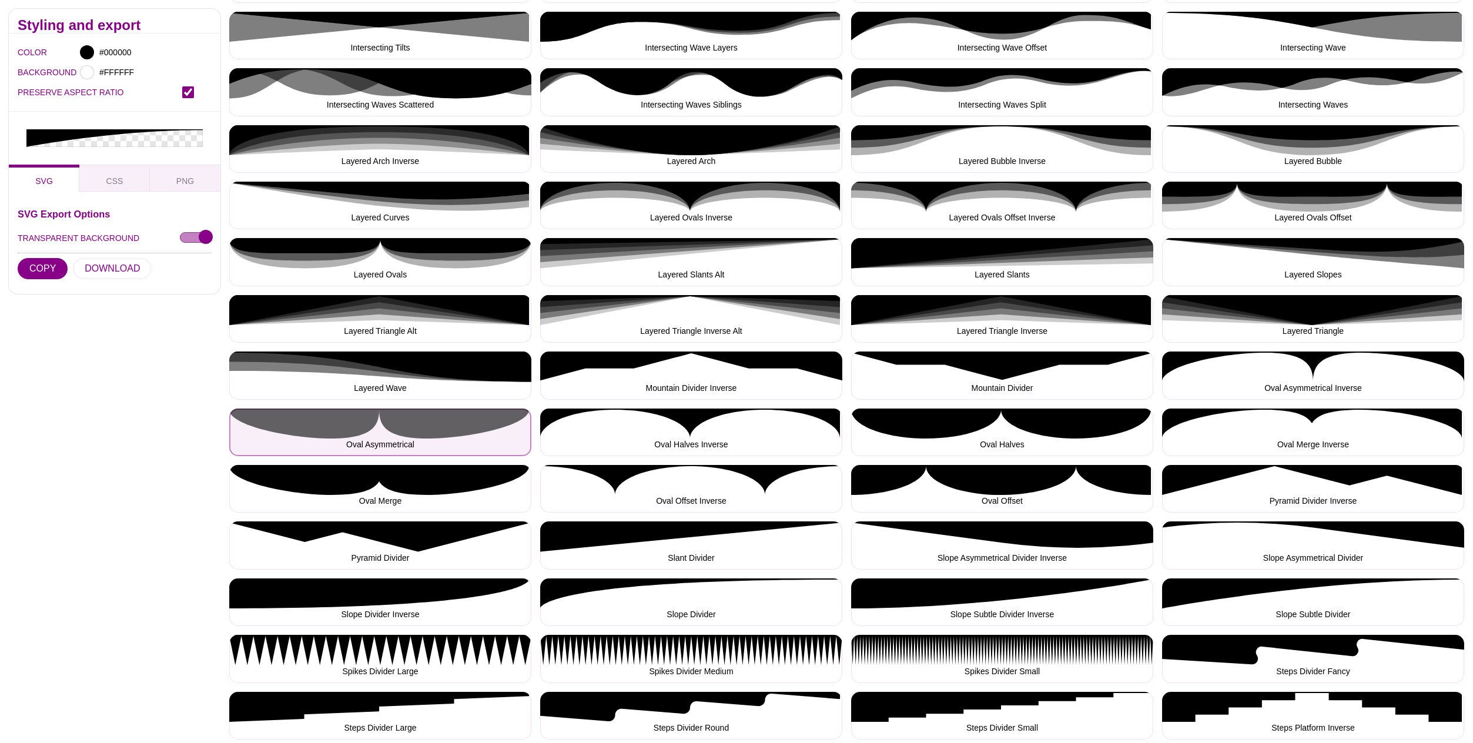
click at [434, 426] on button "Oval Asymmetrical" at bounding box center [380, 433] width 302 height 48
click at [434, 425] on button "Oval Asymmetrical" at bounding box center [380, 433] width 302 height 48
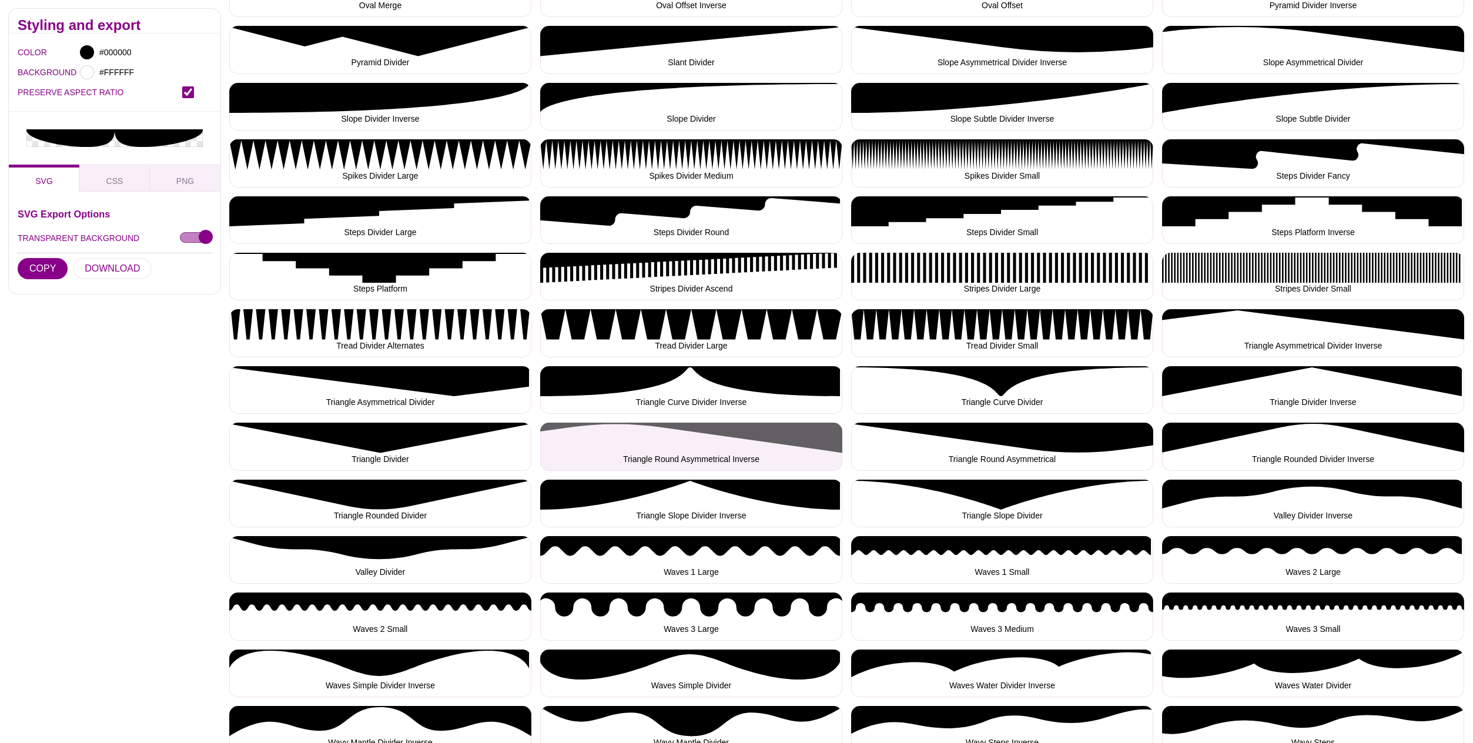
scroll to position [1265, 0]
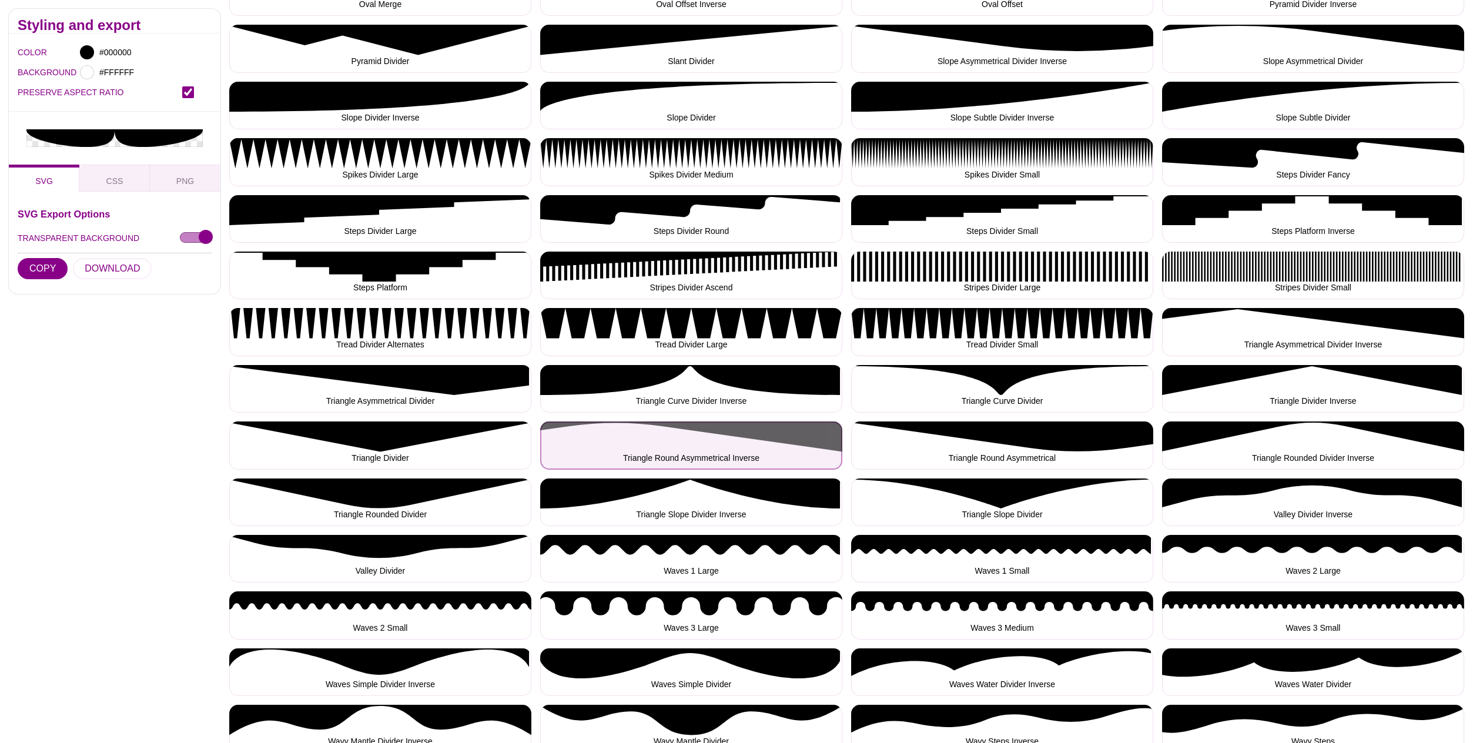
click at [720, 444] on button "Triangle Round Asymmetrical Inverse" at bounding box center [691, 446] width 302 height 48
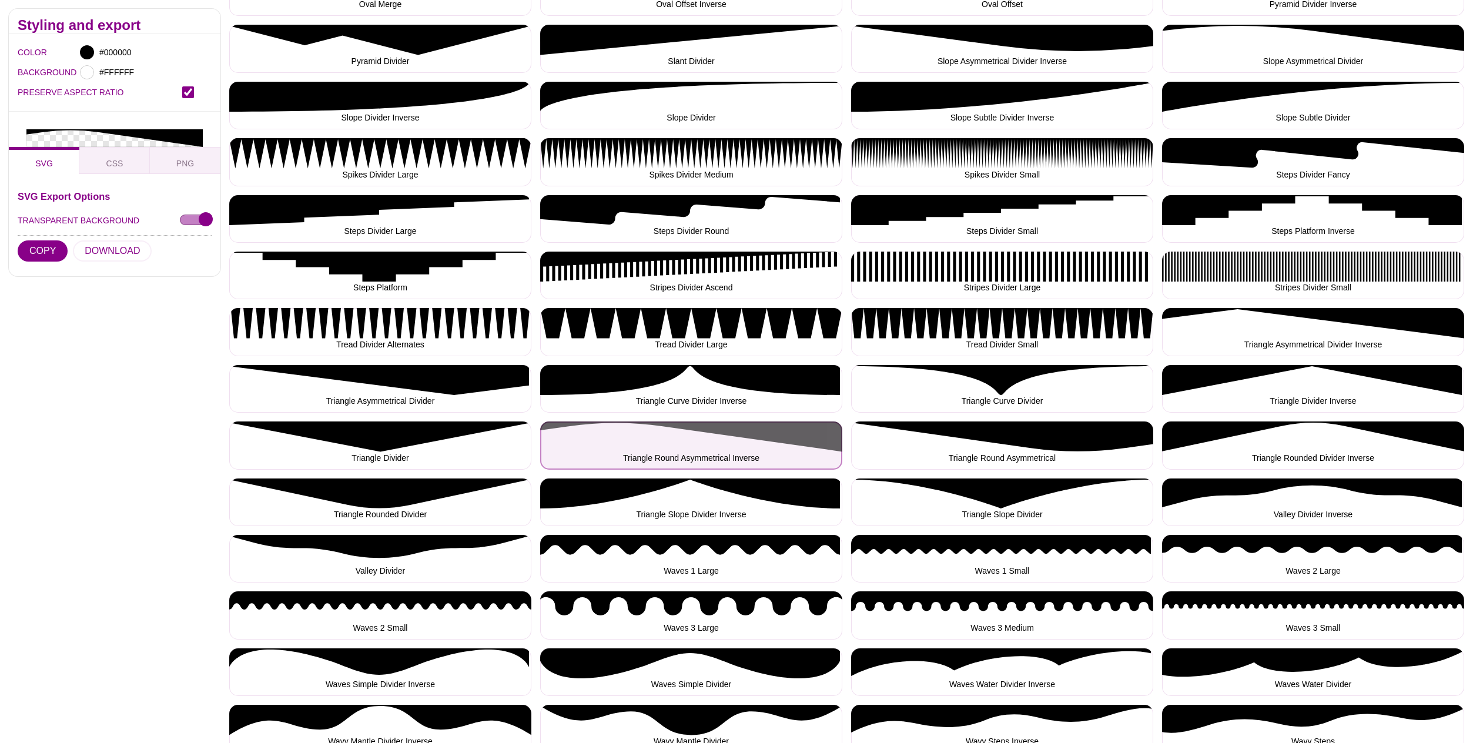
click at [720, 444] on button "Triangle Round Asymmetrical Inverse" at bounding box center [691, 446] width 302 height 48
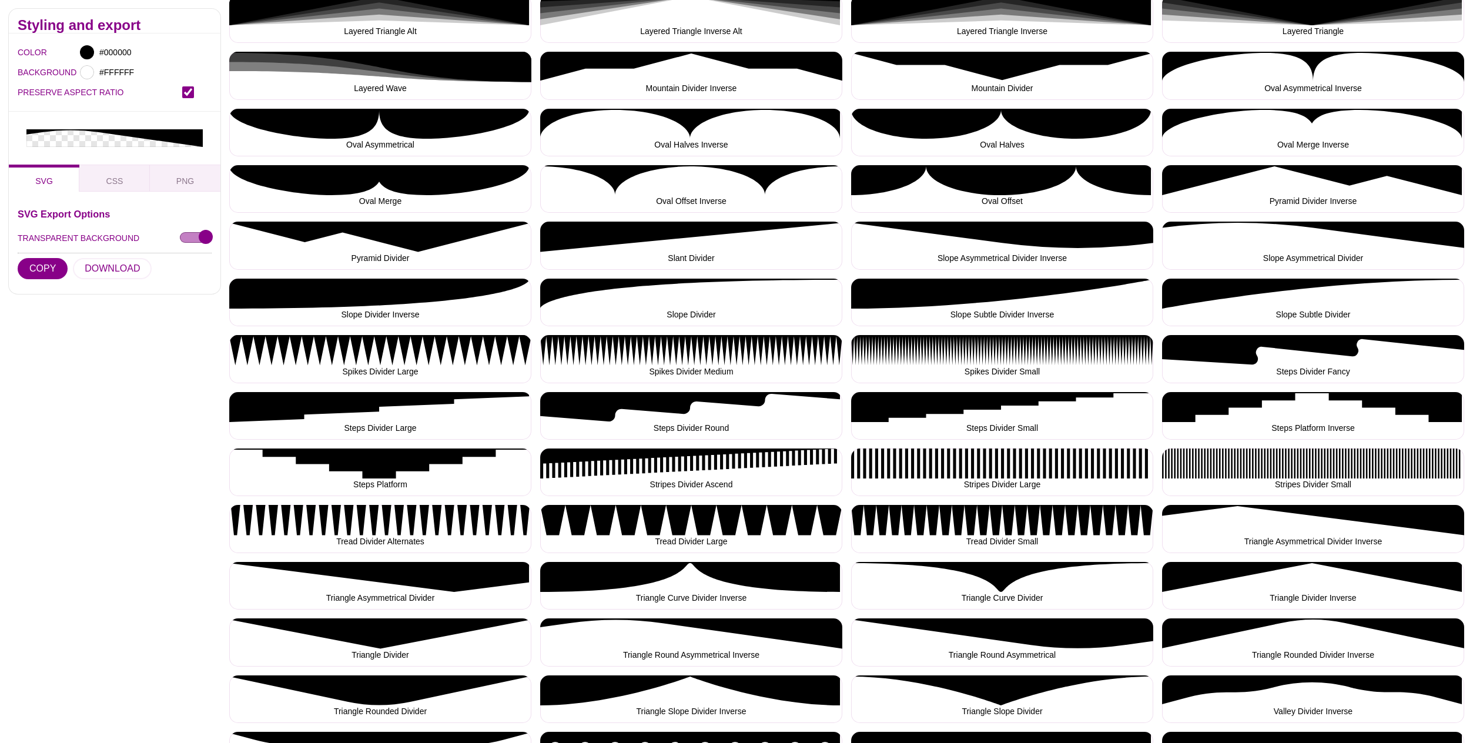
scroll to position [1067, 0]
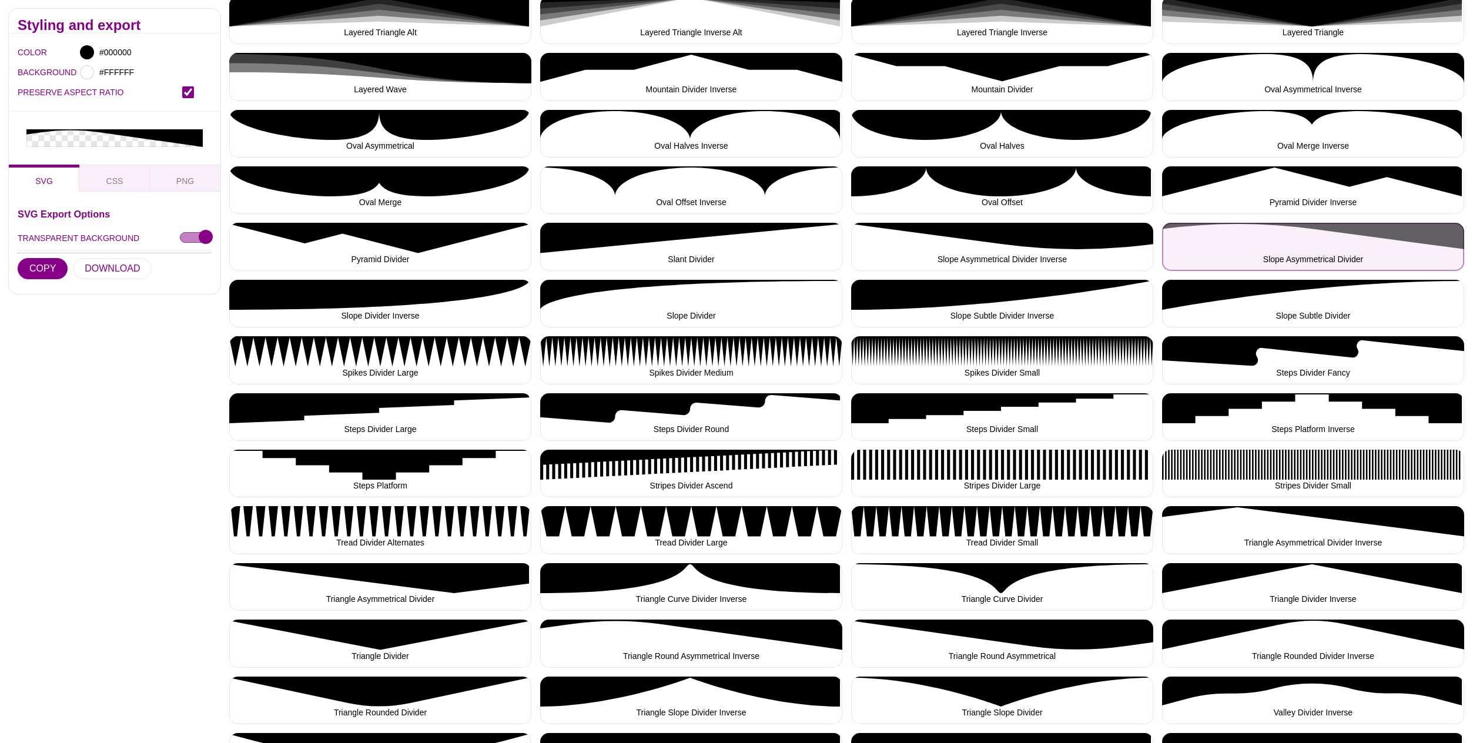
click at [1340, 244] on button "Slope Asymmetrical Divider" at bounding box center [1313, 247] width 302 height 48
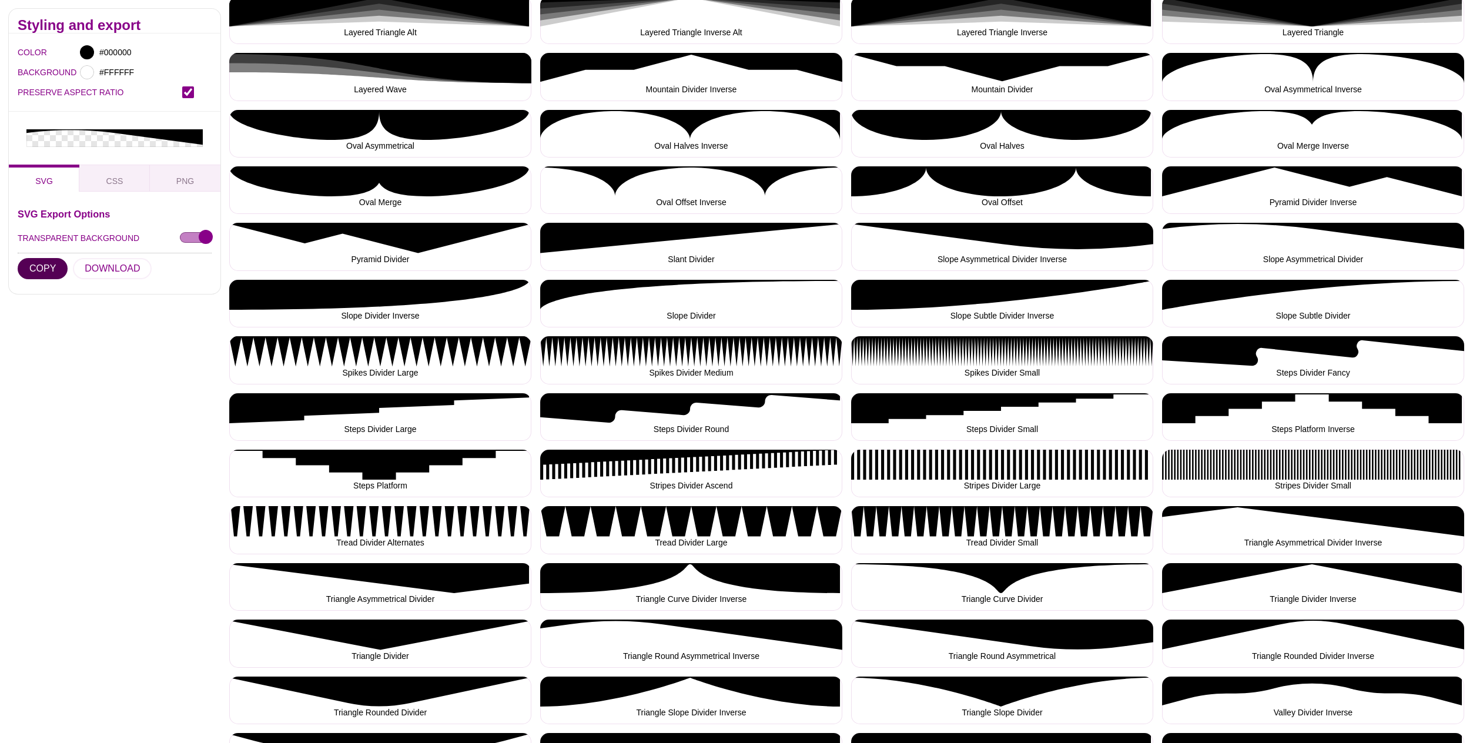
click at [52, 258] on button "COPY" at bounding box center [43, 268] width 50 height 21
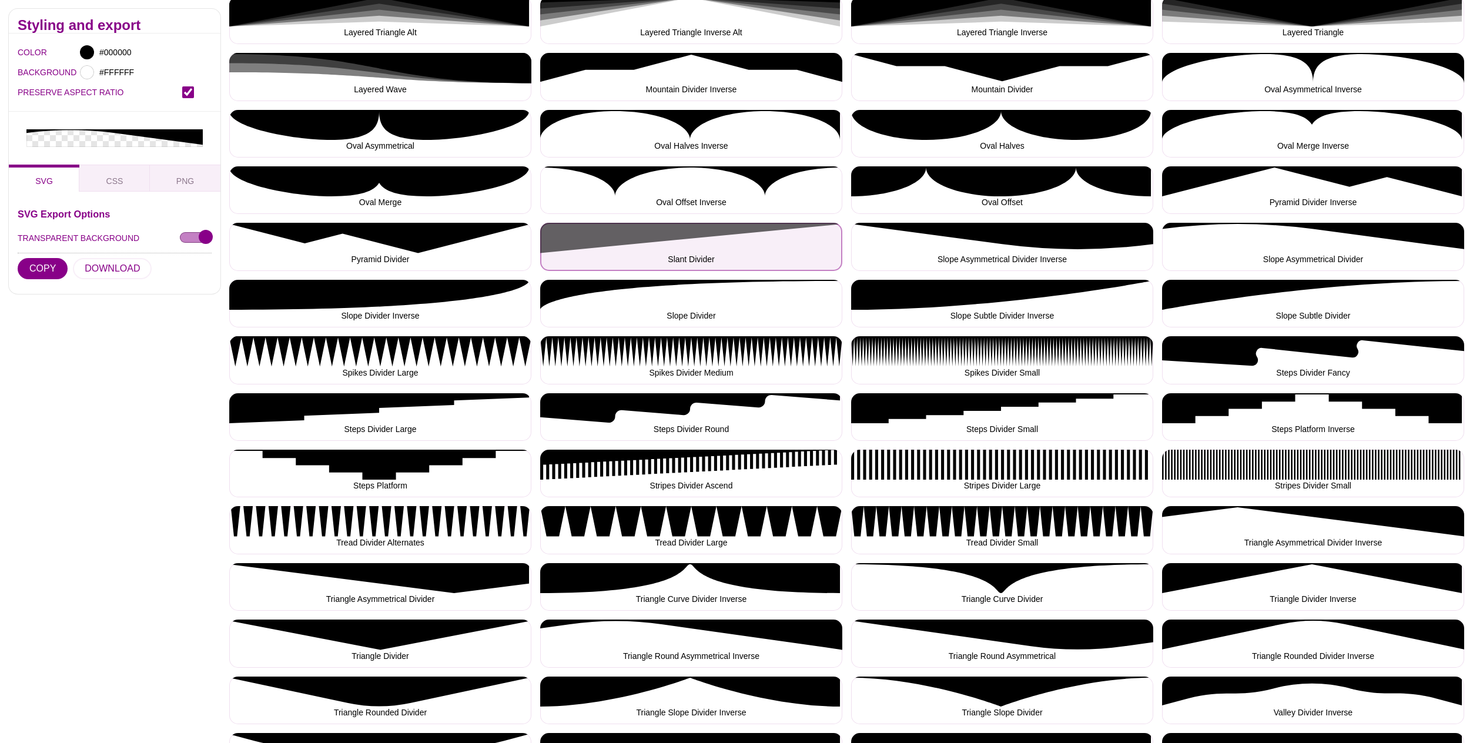
click at [648, 239] on button "Slant Divider" at bounding box center [691, 247] width 302 height 48
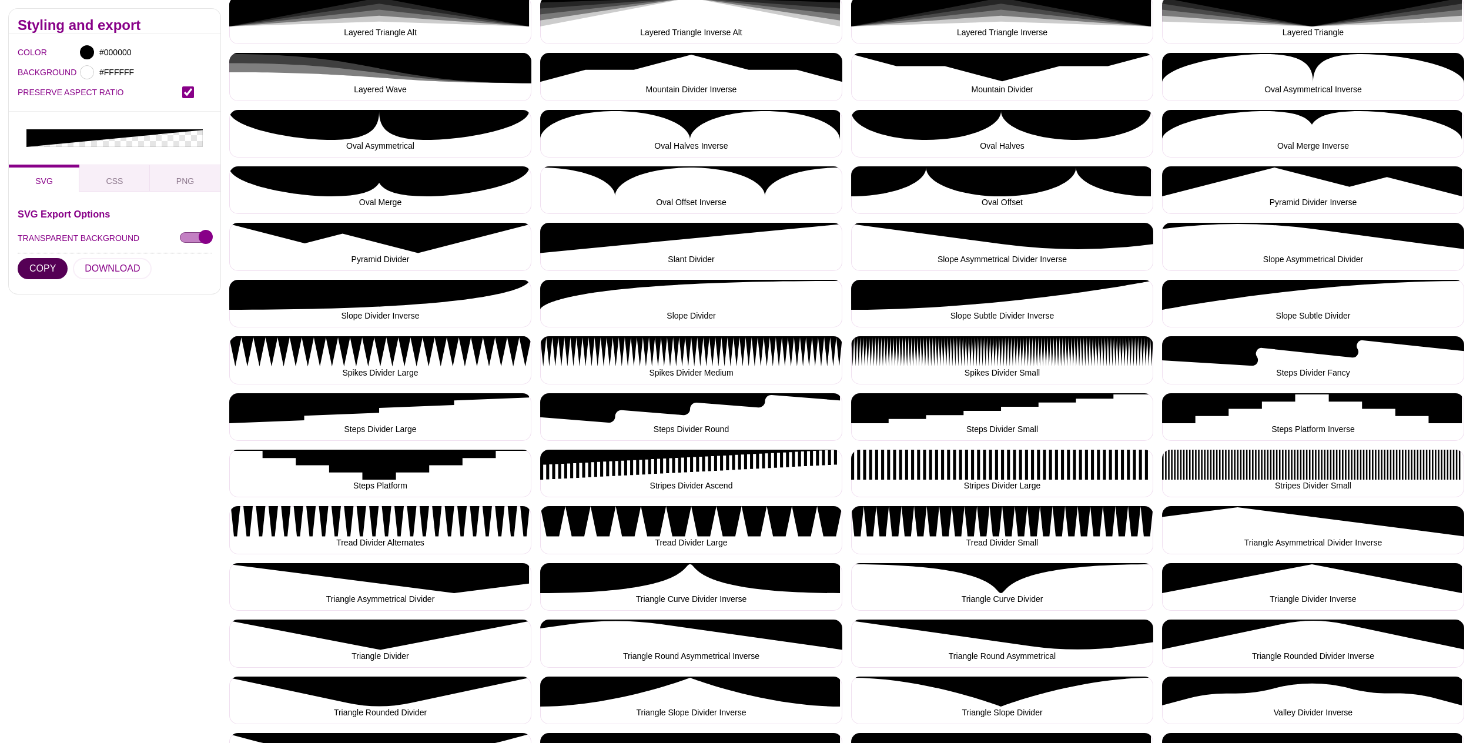
click at [54, 258] on button "COPY" at bounding box center [43, 268] width 50 height 21
click at [55, 258] on button "COPY" at bounding box center [43, 268] width 50 height 21
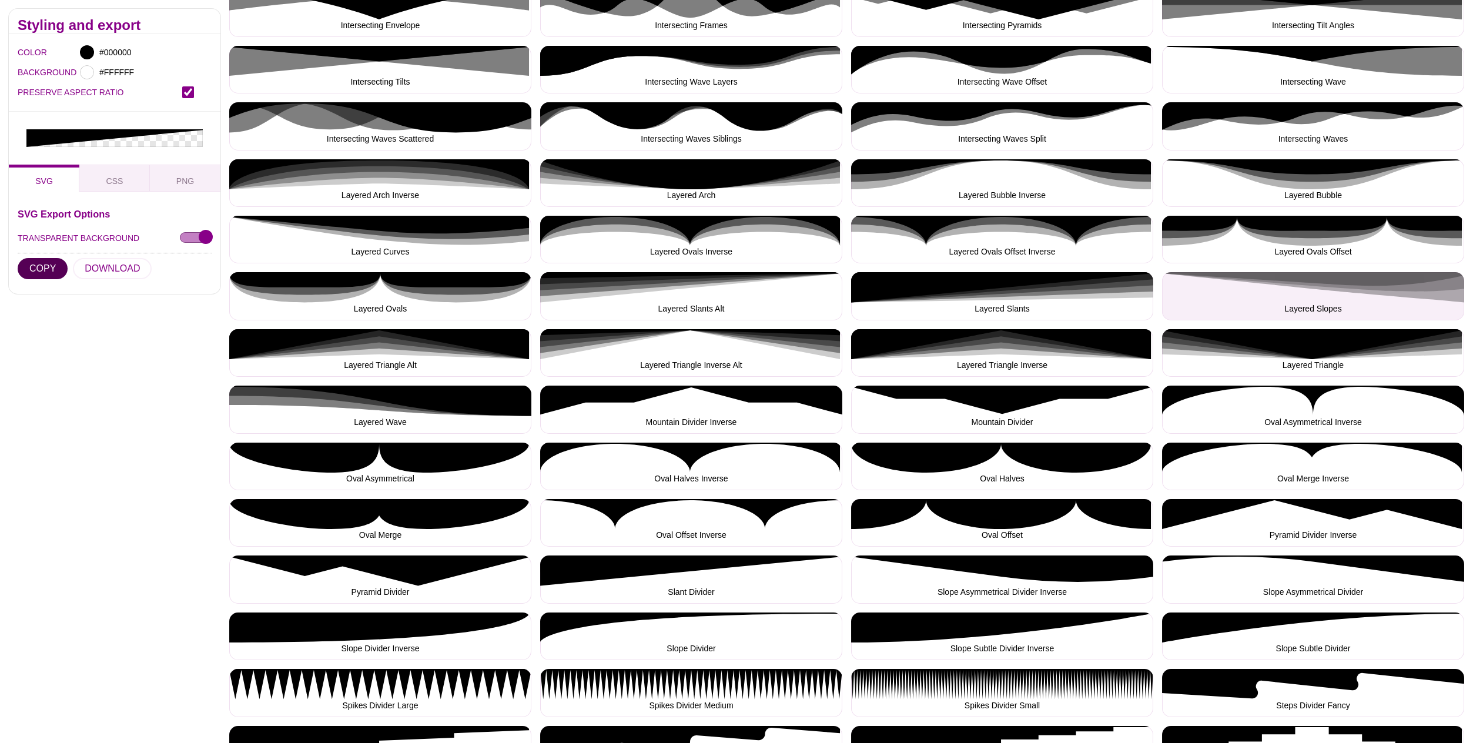
scroll to position [733, 0]
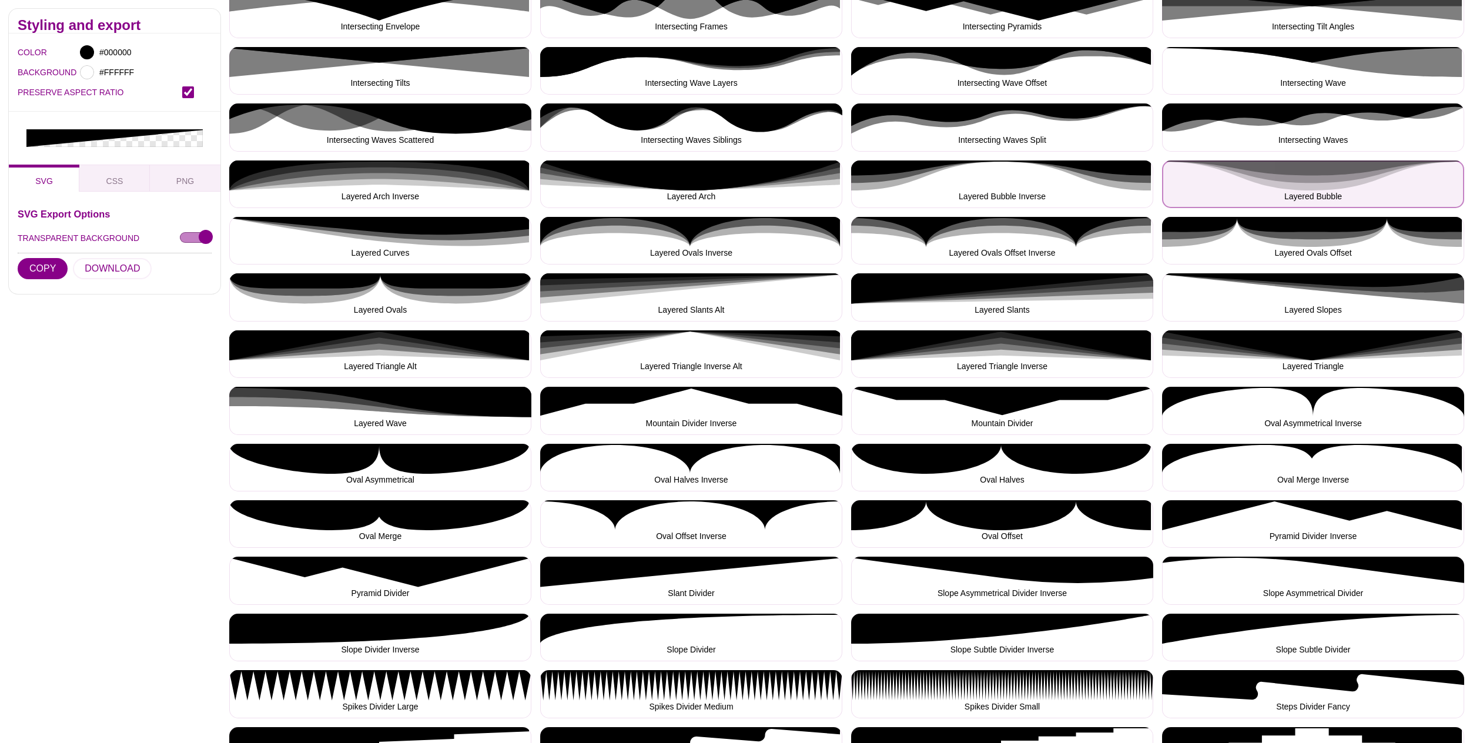
click at [1326, 182] on button "Layered Bubble" at bounding box center [1313, 185] width 302 height 48
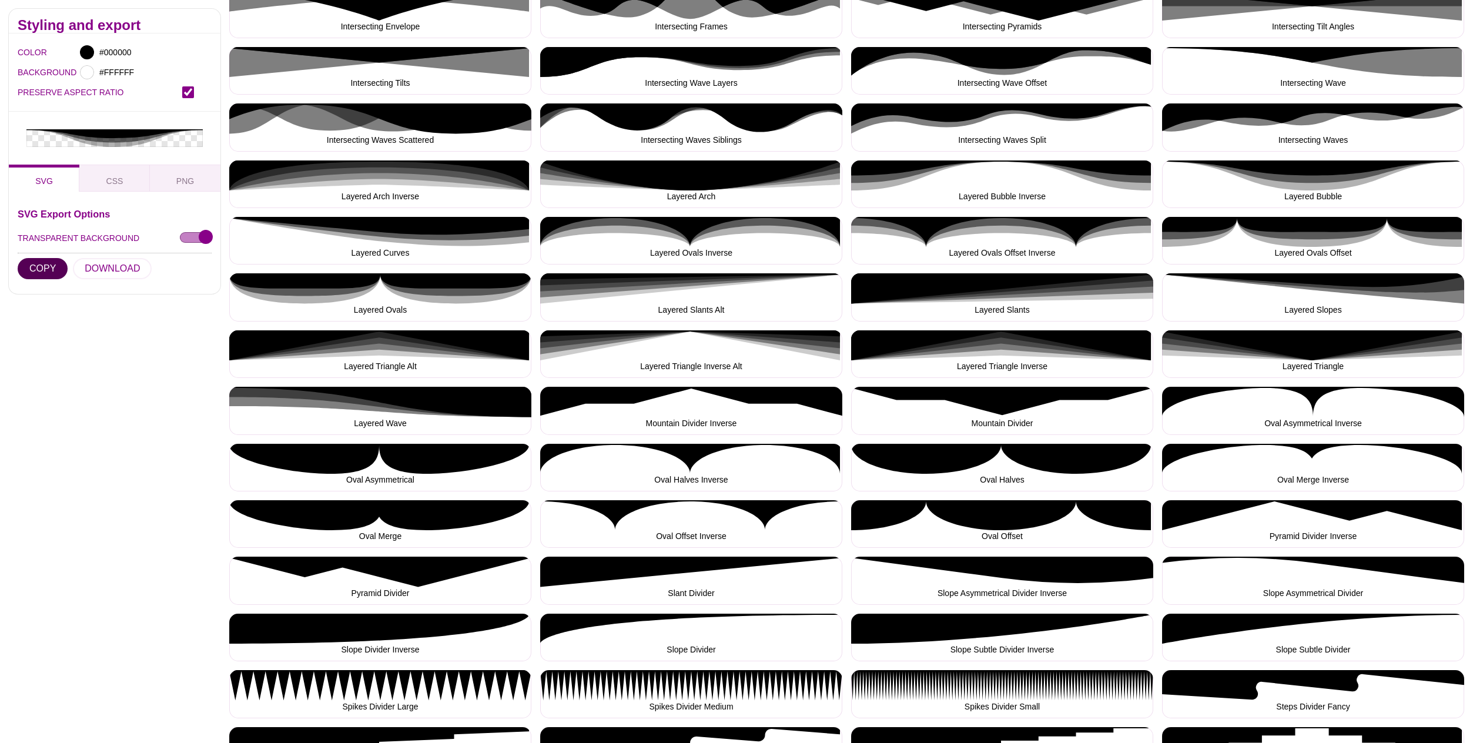
click at [39, 258] on button "COPY" at bounding box center [43, 268] width 50 height 21
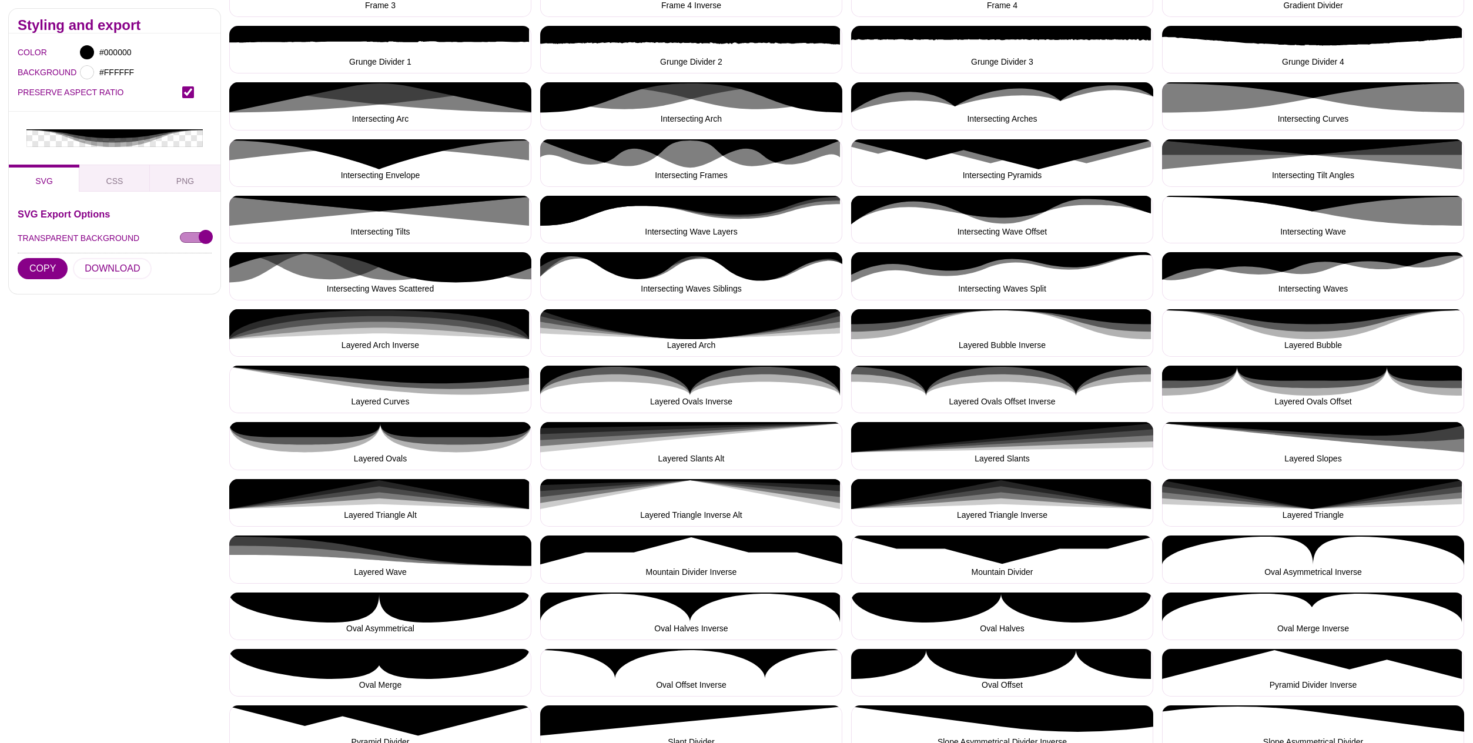
scroll to position [590, 0]
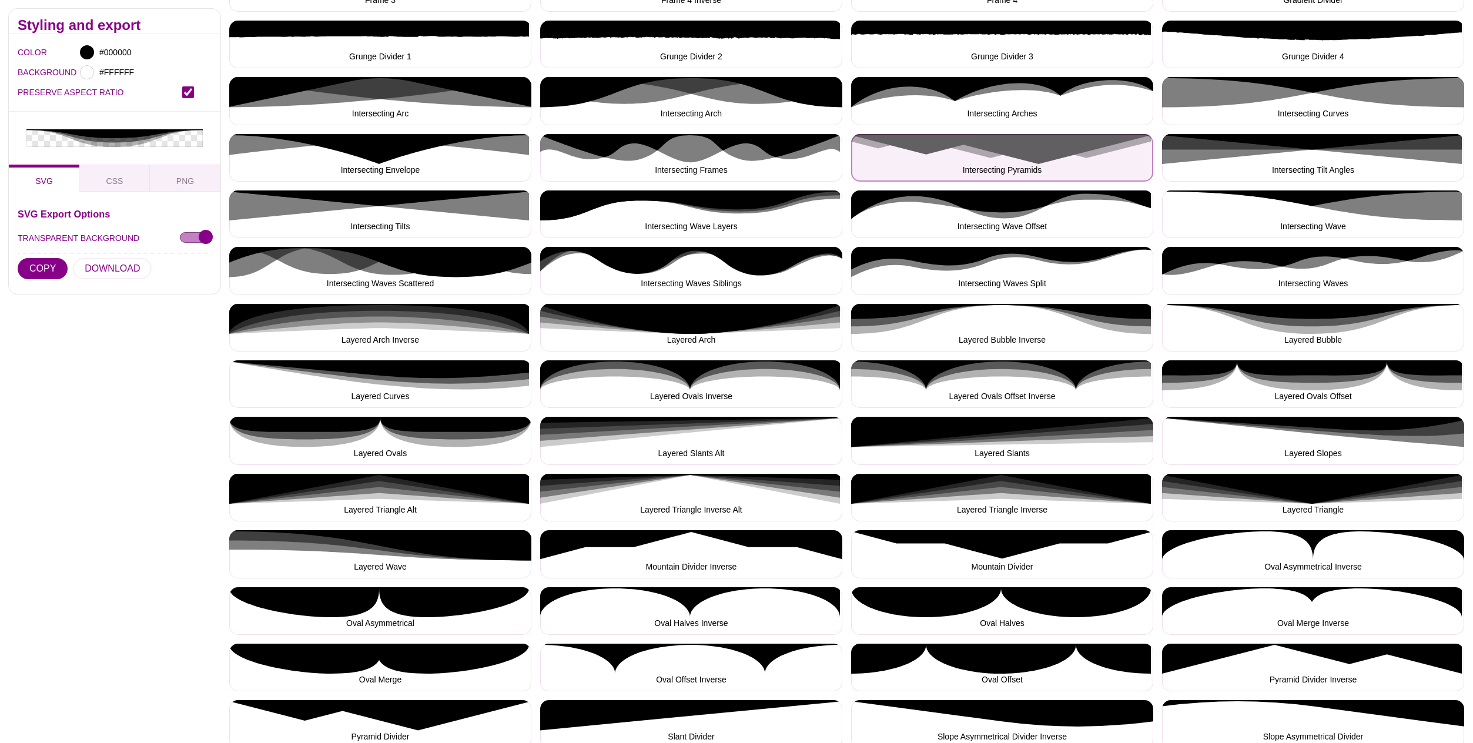
click at [1008, 143] on button "Intersecting Pyramids" at bounding box center [1002, 158] width 302 height 48
click at [1010, 146] on button "Intersecting Pyramids" at bounding box center [1002, 158] width 302 height 48
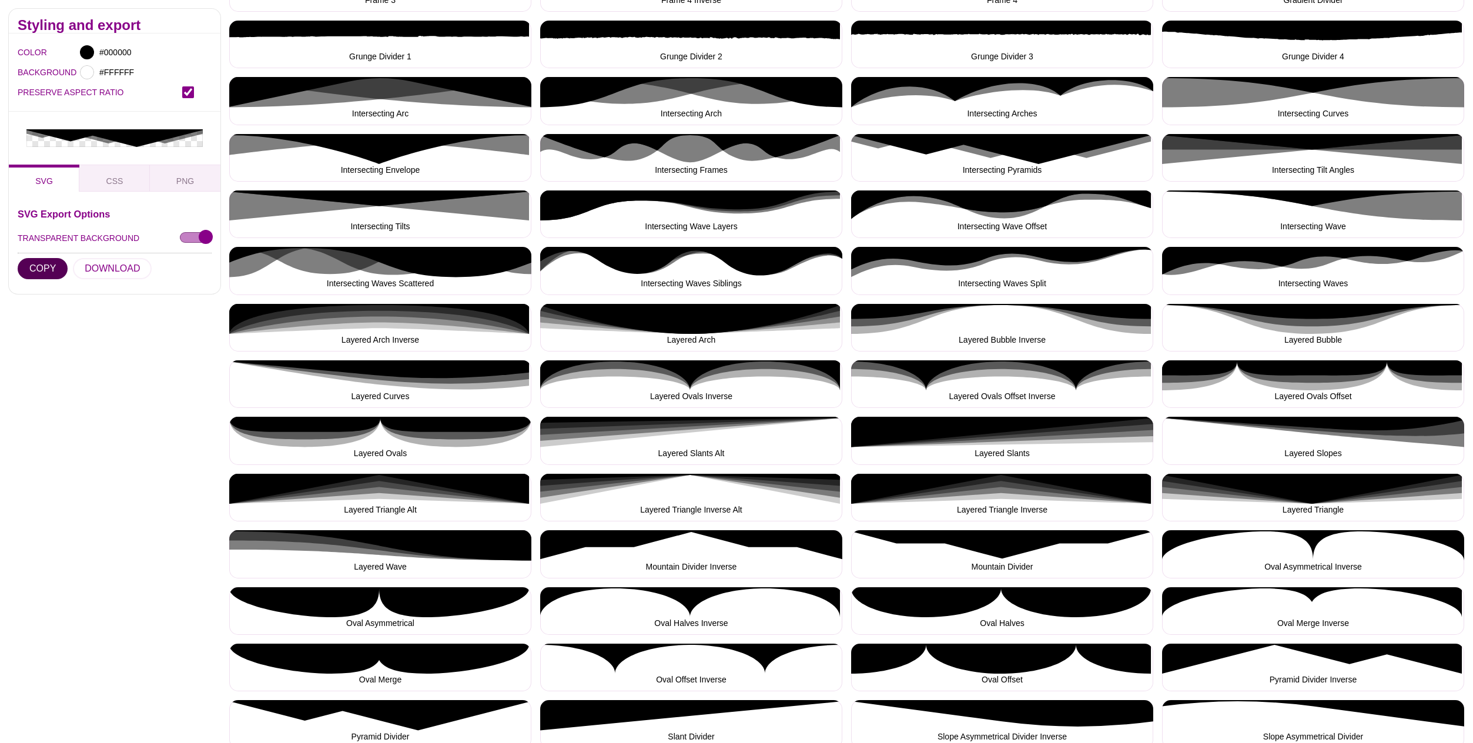
click at [55, 258] on button "COPY" at bounding box center [43, 268] width 50 height 21
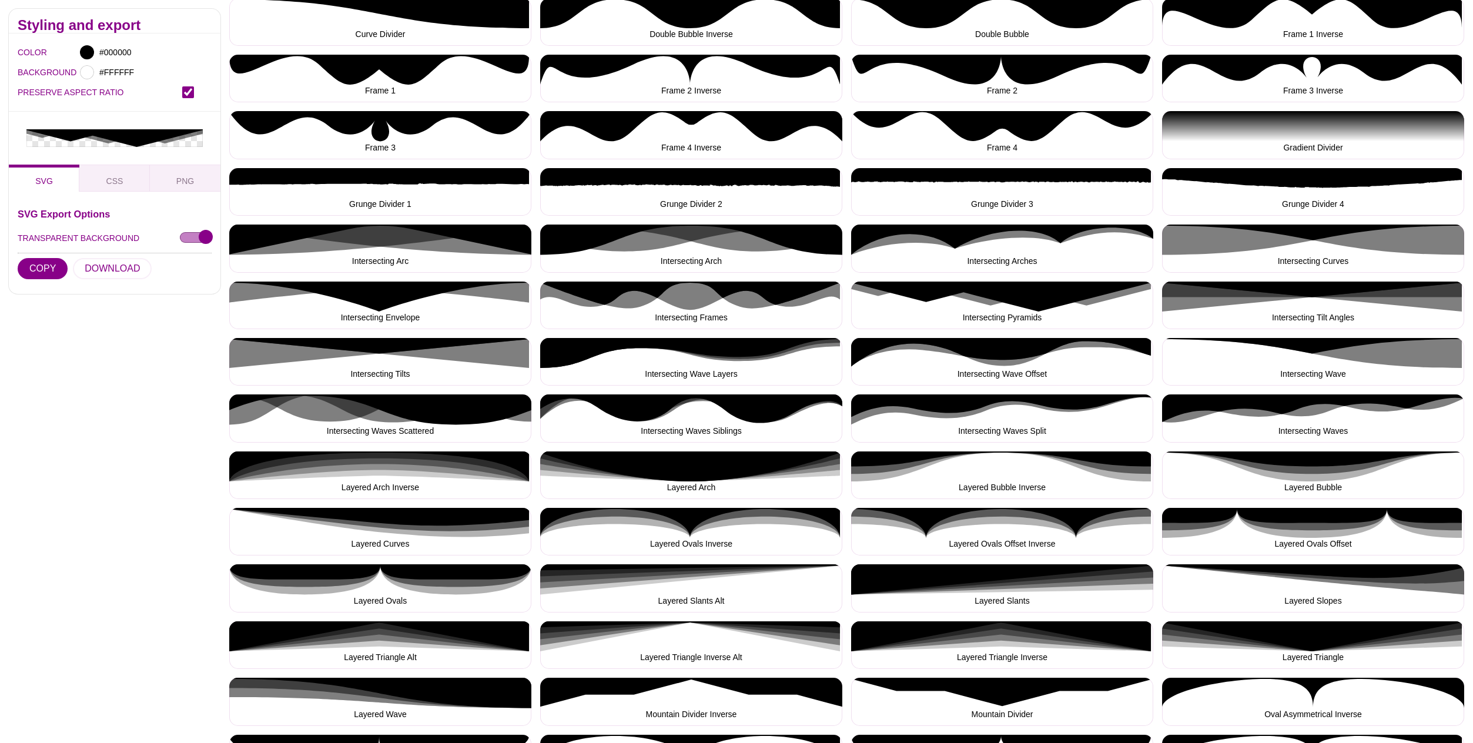
scroll to position [390, 0]
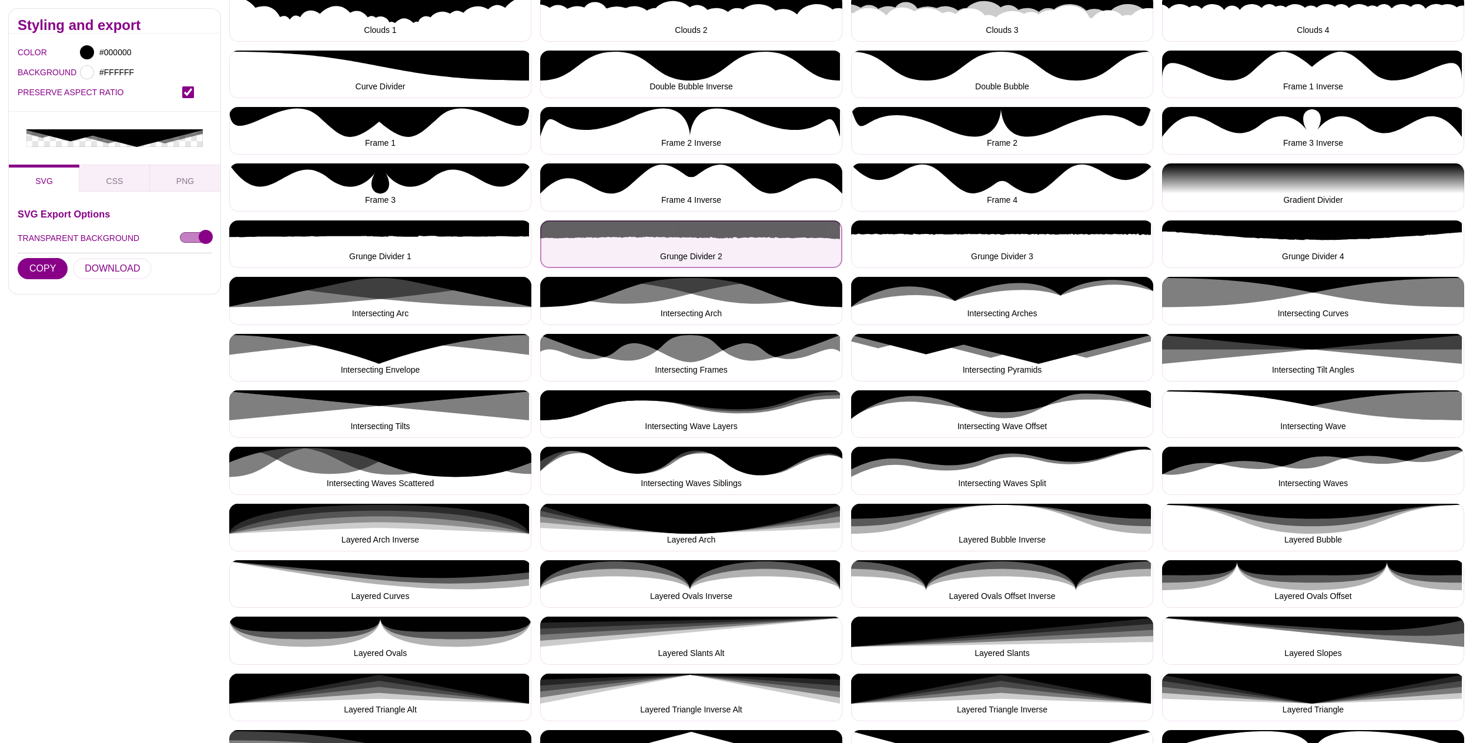
click at [656, 233] on button "Grunge Divider 2" at bounding box center [691, 244] width 302 height 48
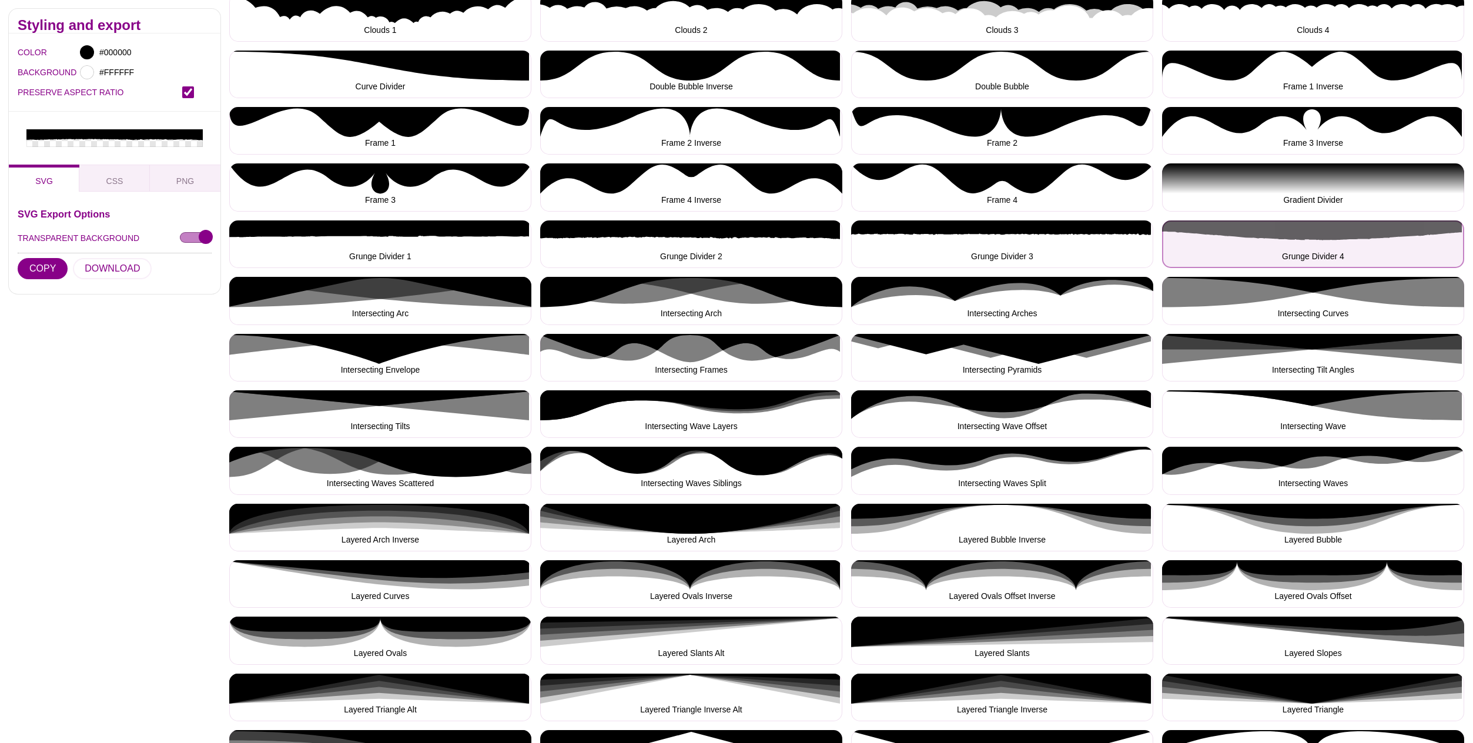
click at [1358, 236] on button "Grunge Divider 4" at bounding box center [1313, 244] width 302 height 48
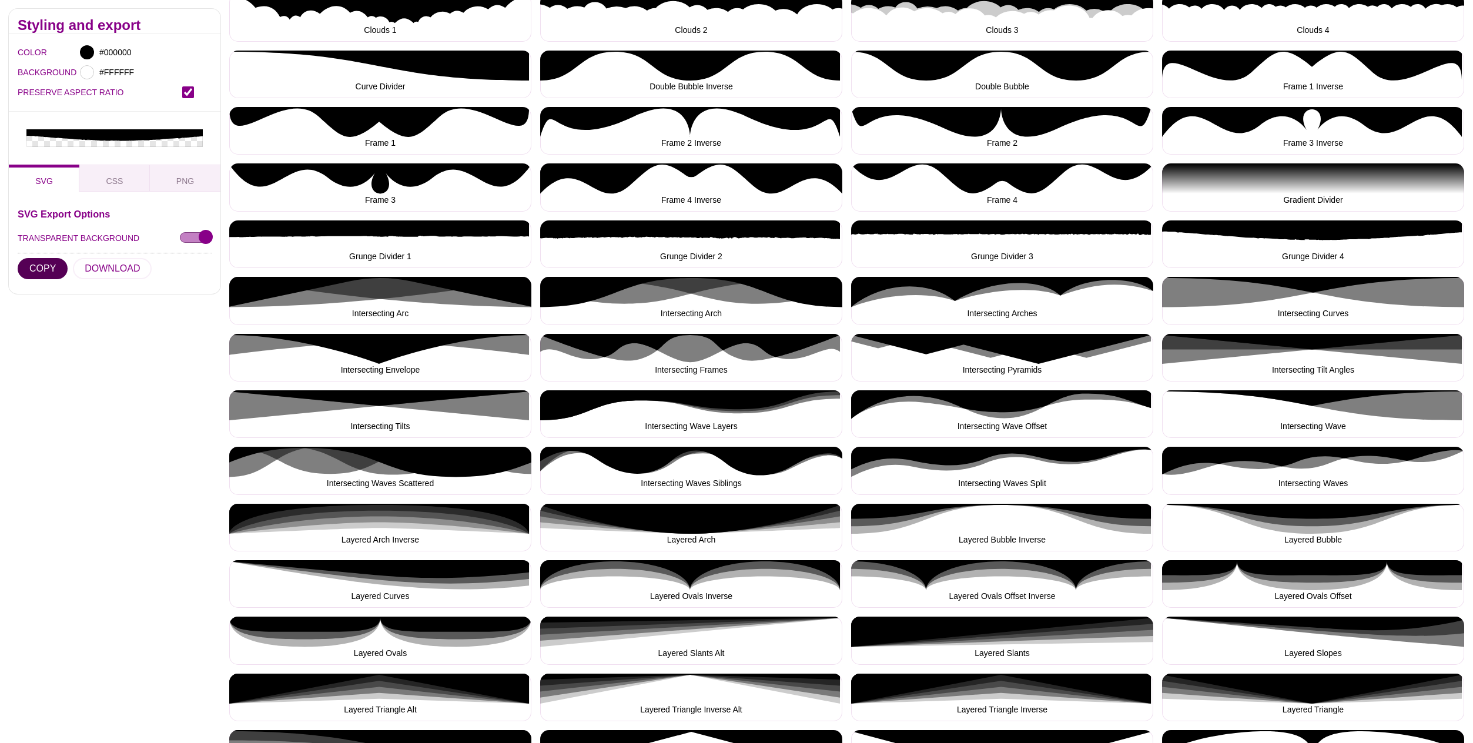
click at [46, 258] on button "COPY" at bounding box center [43, 268] width 50 height 21
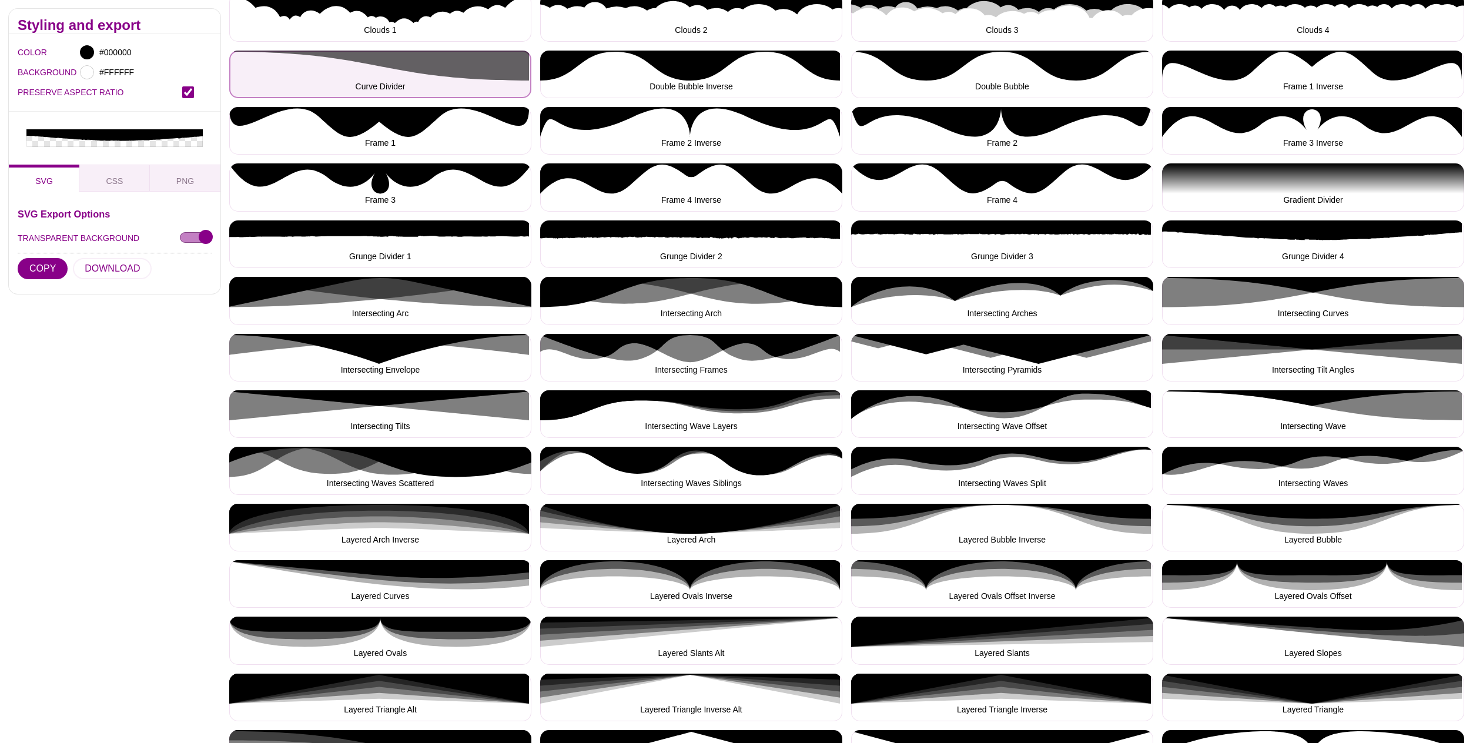
click at [454, 71] on button "Curve Divider" at bounding box center [380, 75] width 302 height 48
click at [456, 71] on button "Curve Divider" at bounding box center [380, 75] width 302 height 48
click at [417, 79] on button "Curve Divider" at bounding box center [380, 75] width 302 height 48
drag, startPoint x: 416, startPoint y: 79, endPoint x: 400, endPoint y: 85, distance: 16.9
click at [415, 79] on button "Curve Divider" at bounding box center [380, 75] width 302 height 48
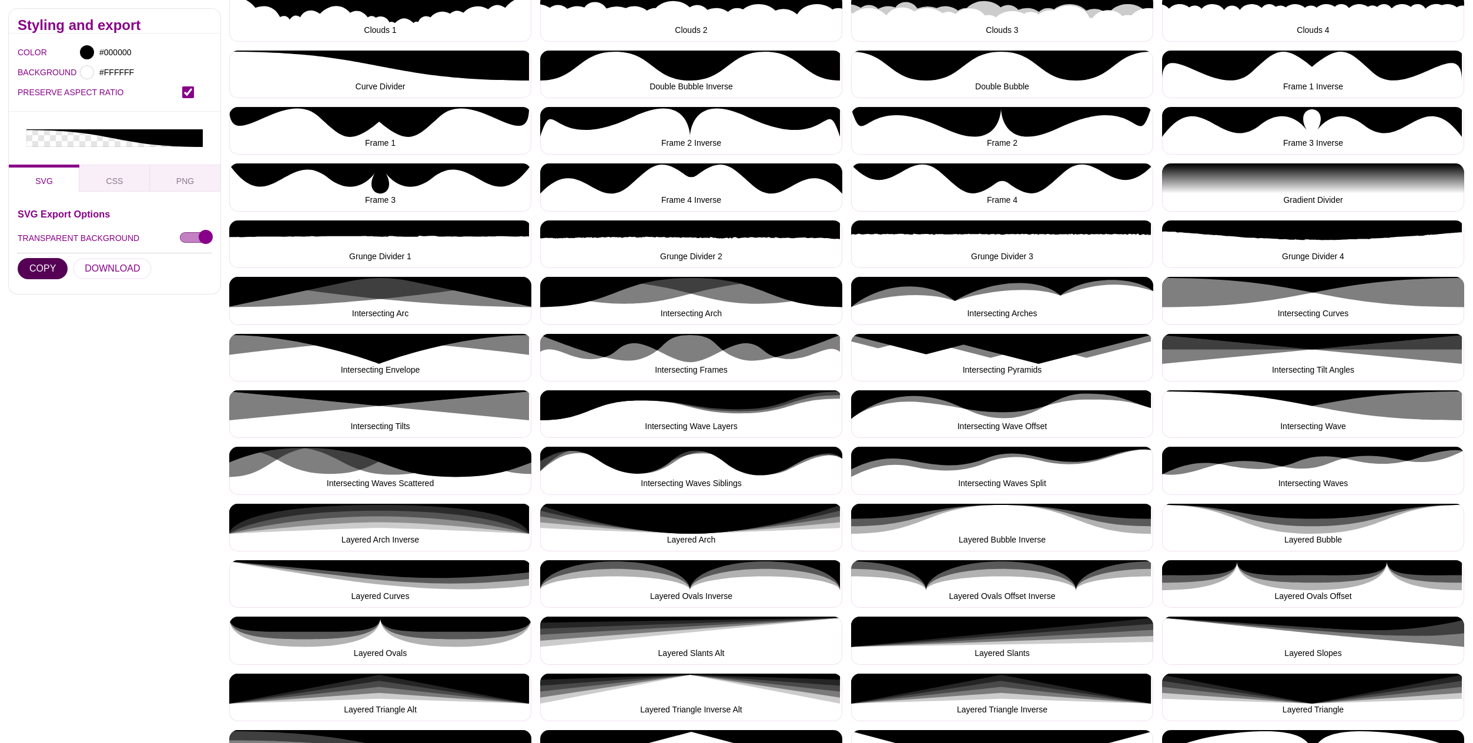
click at [54, 258] on button "COPY" at bounding box center [43, 268] width 50 height 21
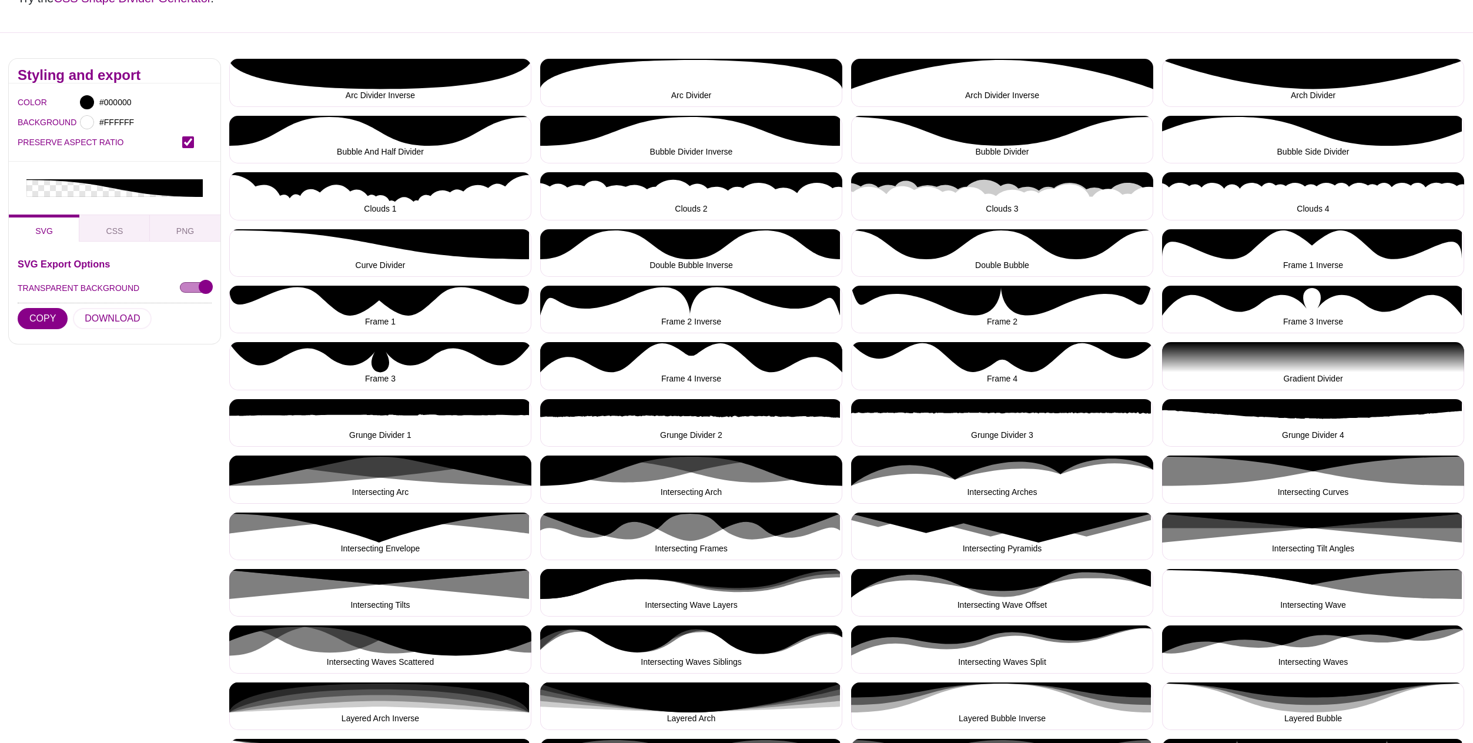
scroll to position [263, 0]
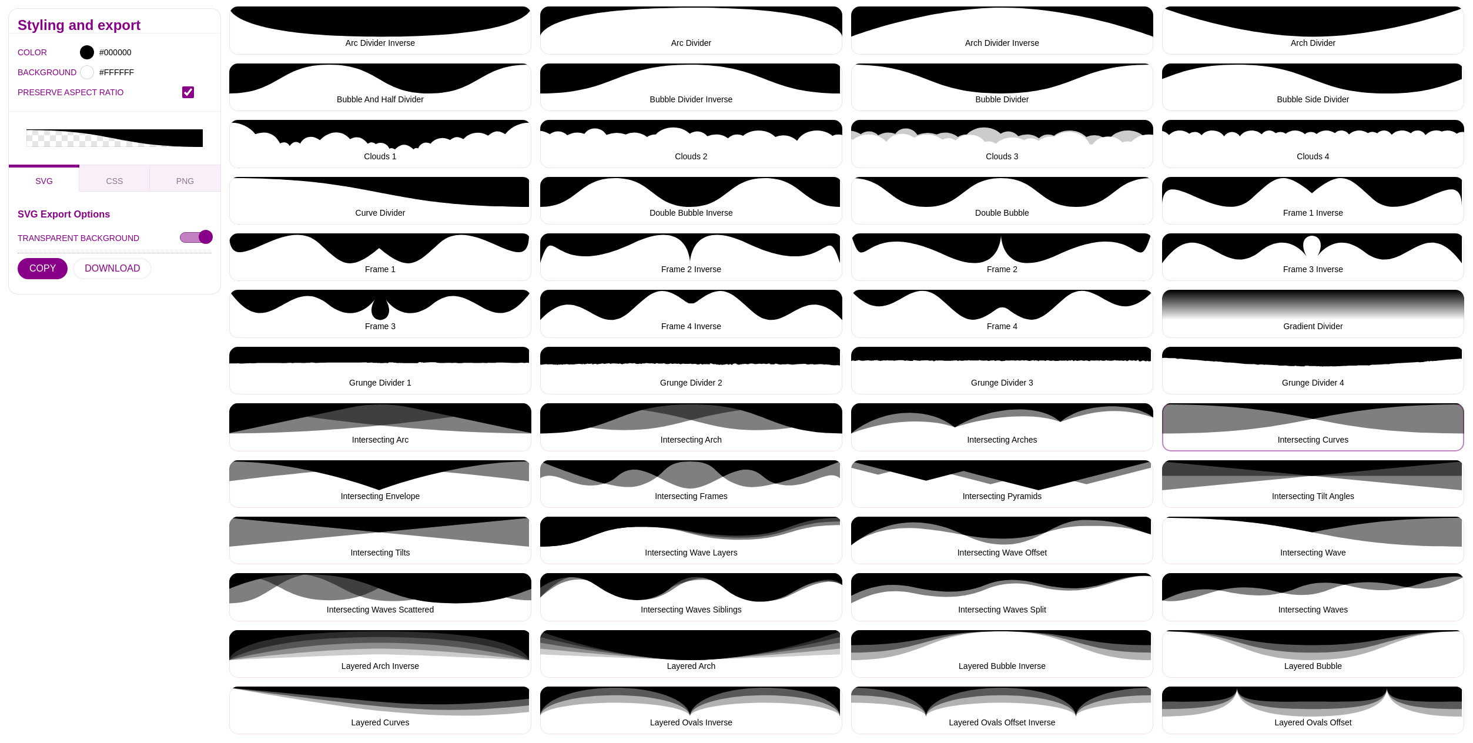
click at [1330, 422] on button "Intersecting Curves" at bounding box center [1313, 427] width 302 height 48
click at [54, 258] on button "COPY" at bounding box center [43, 268] width 50 height 21
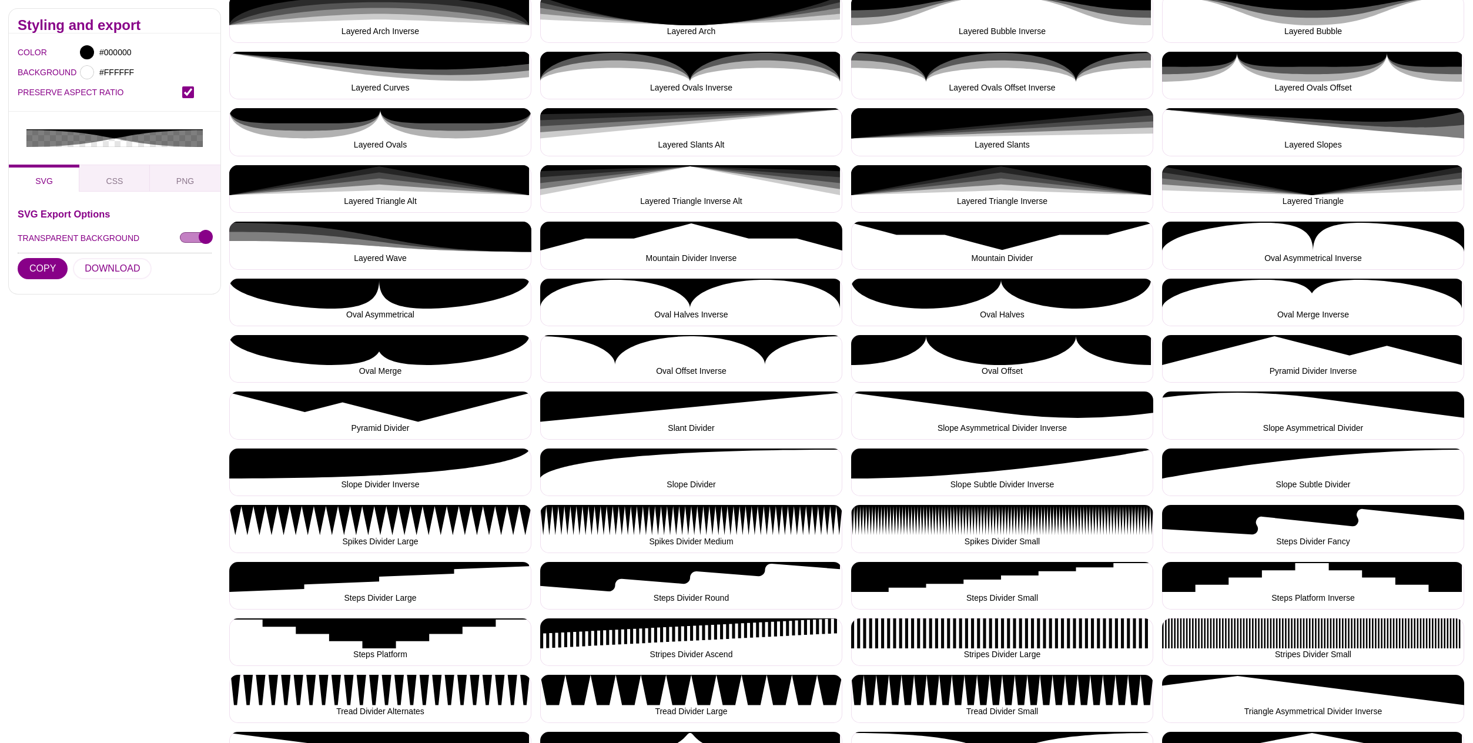
scroll to position [910, 0]
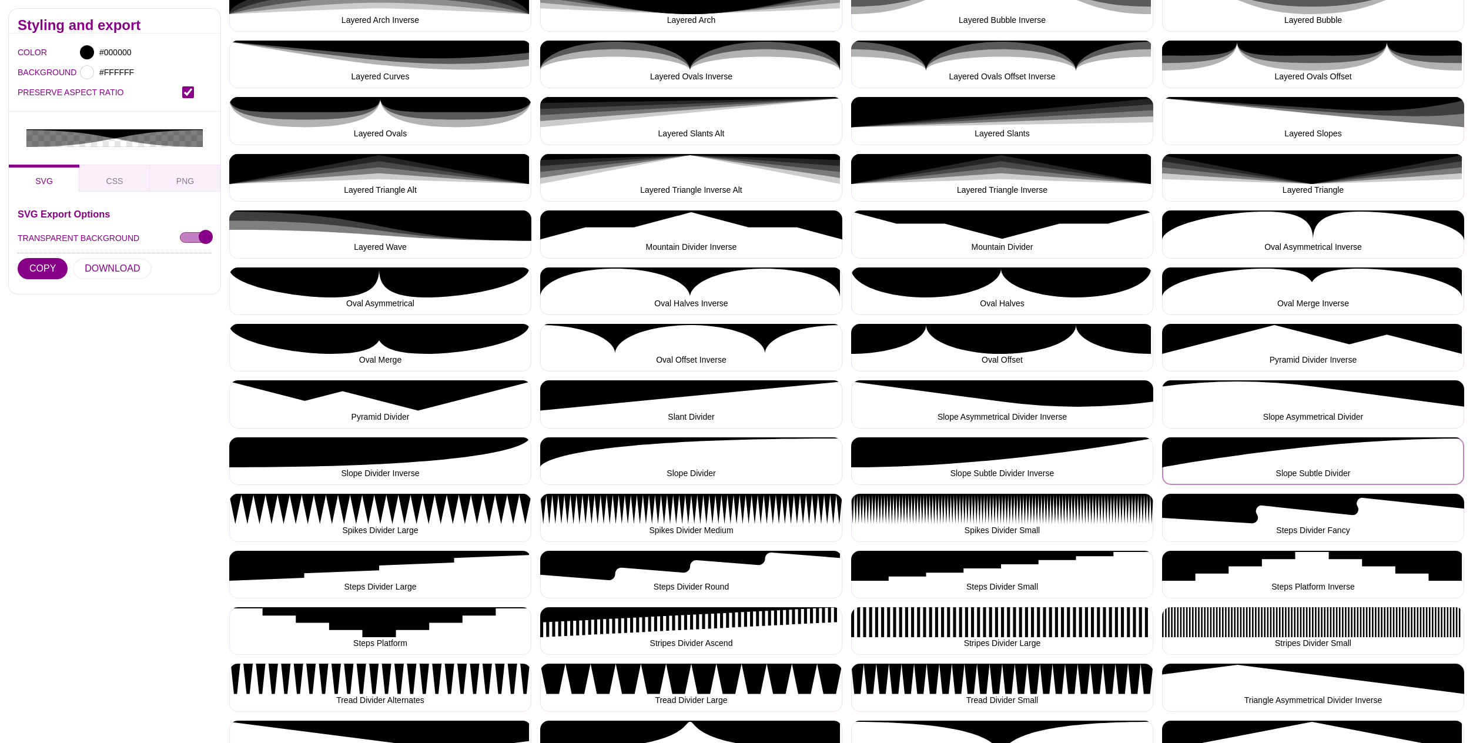
click at [1305, 453] on button "Slope Subtle Divider" at bounding box center [1313, 461] width 302 height 48
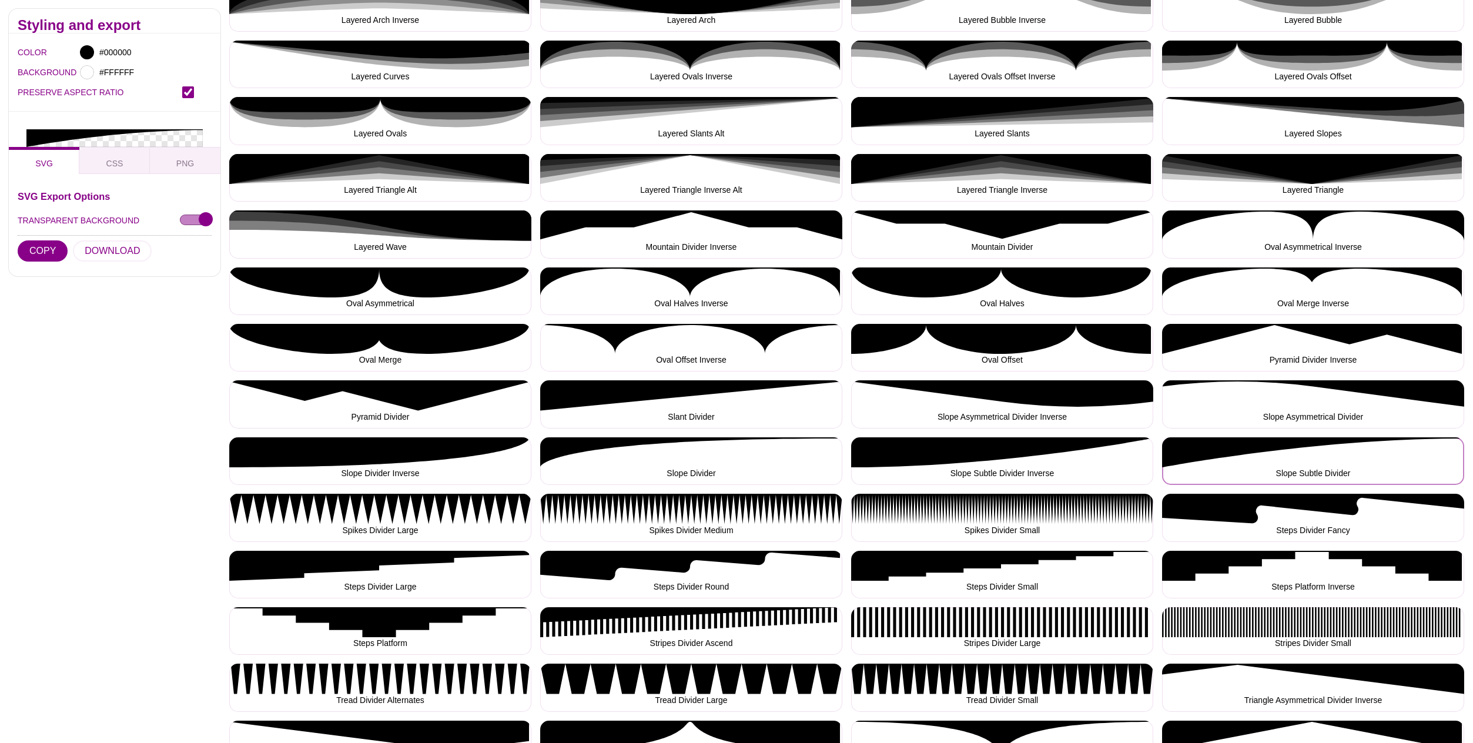
click at [1305, 453] on button "Slope Subtle Divider" at bounding box center [1313, 461] width 302 height 48
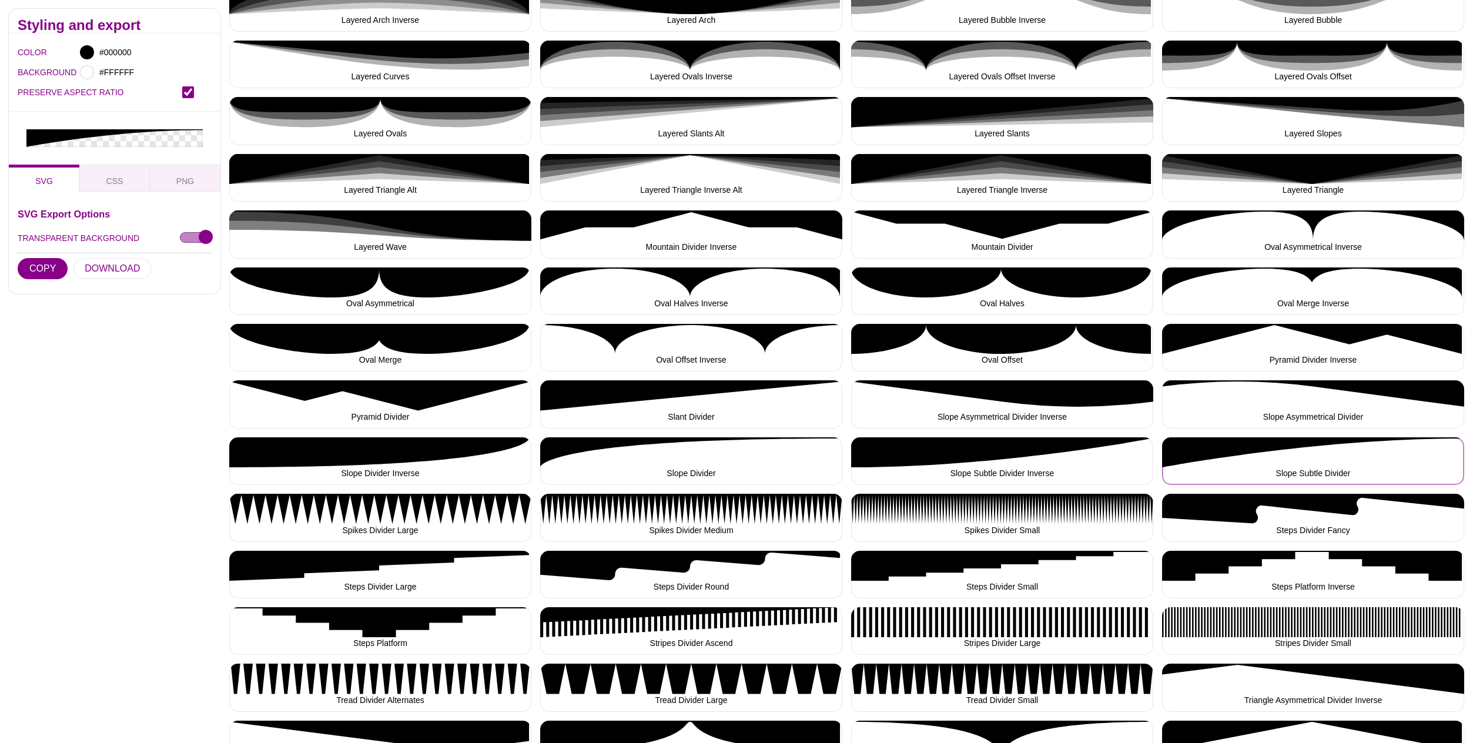
click at [1305, 453] on button "Slope Subtle Divider" at bounding box center [1313, 461] width 302 height 48
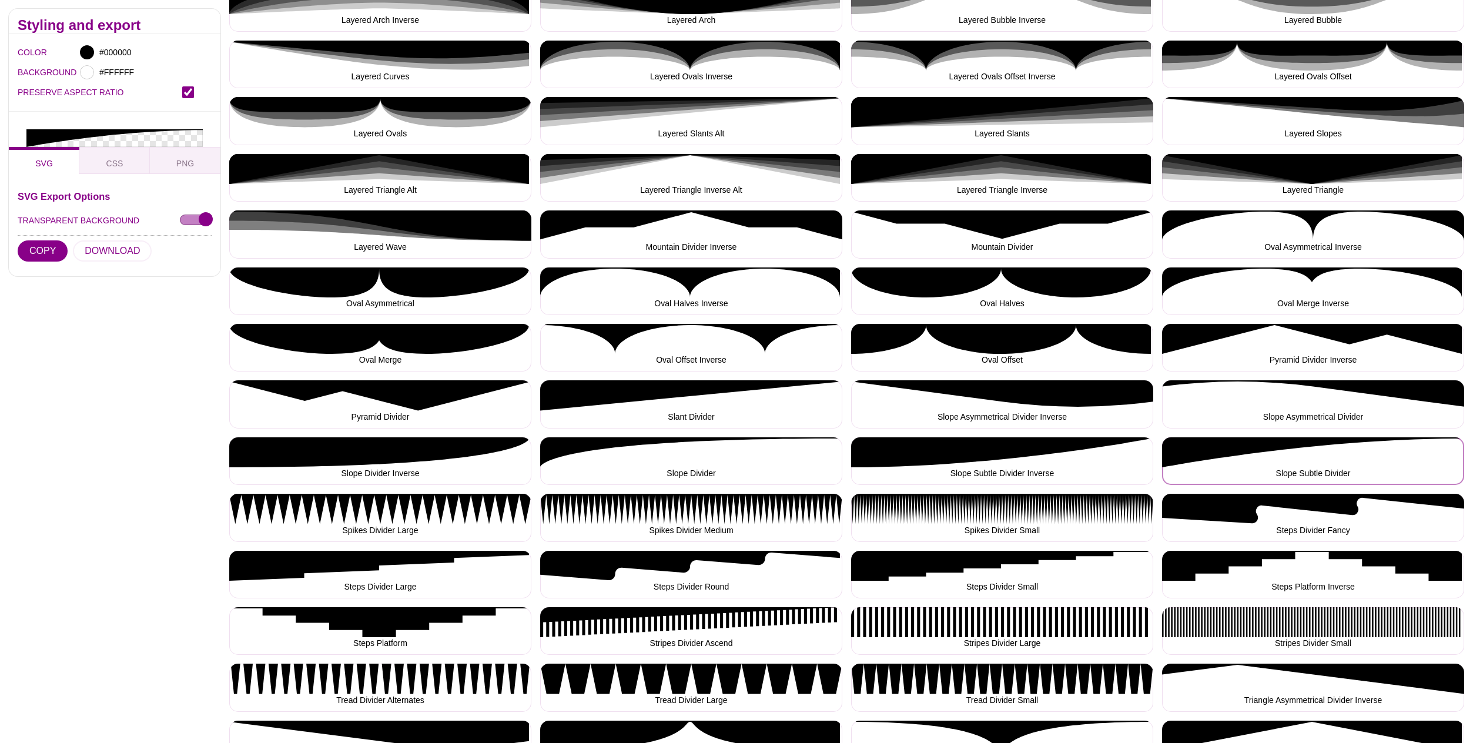
click at [1305, 453] on button "Slope Subtle Divider" at bounding box center [1313, 461] width 302 height 48
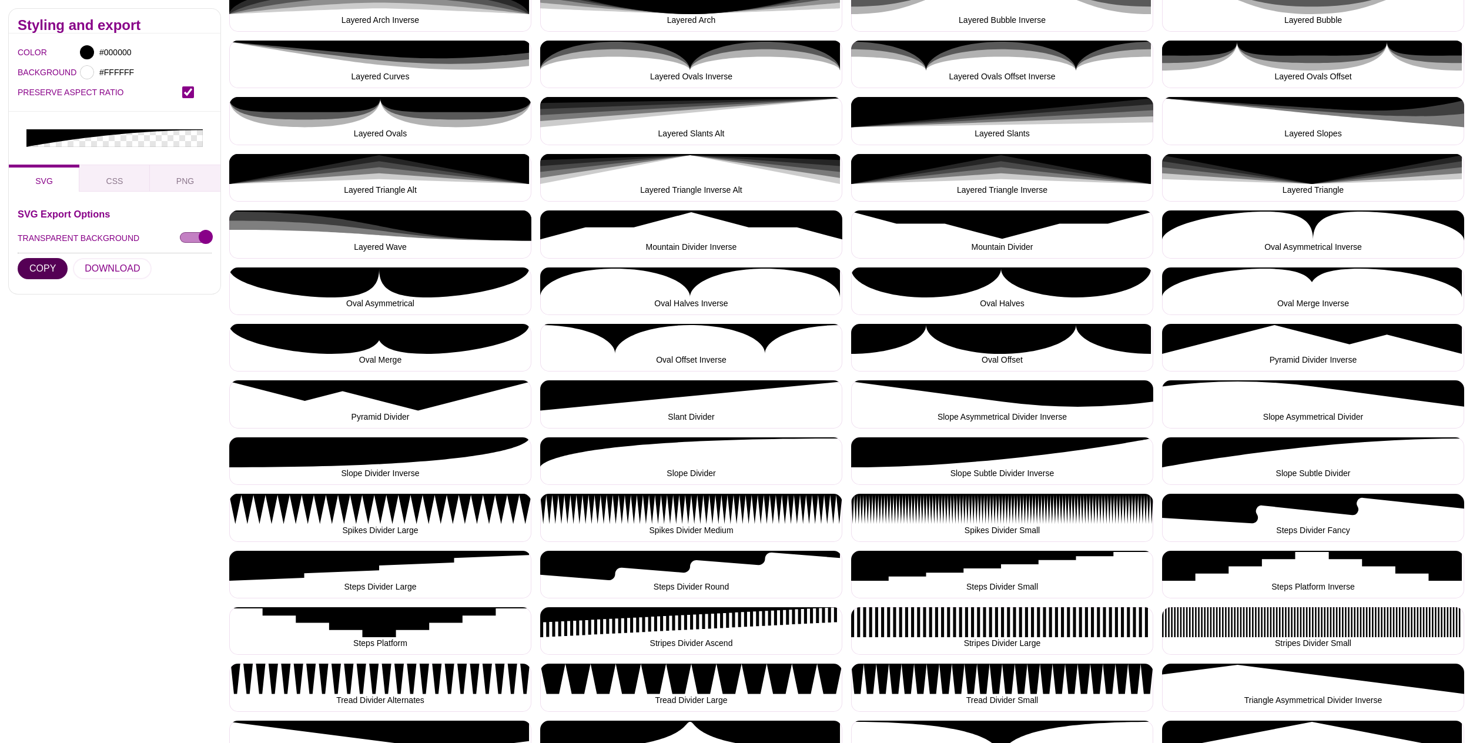
click at [44, 258] on button "COPY" at bounding box center [43, 268] width 50 height 21
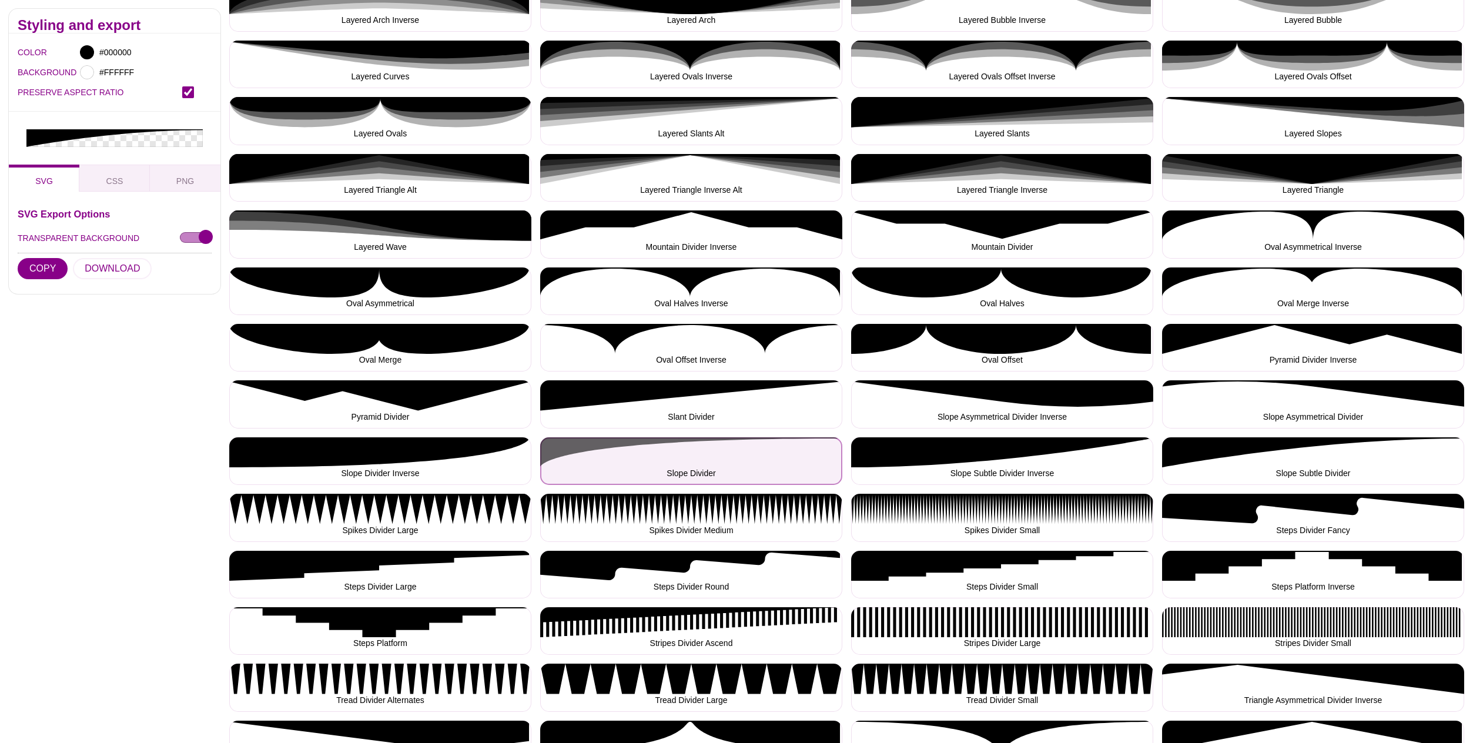
click at [697, 459] on button "Slope Divider" at bounding box center [691, 461] width 302 height 48
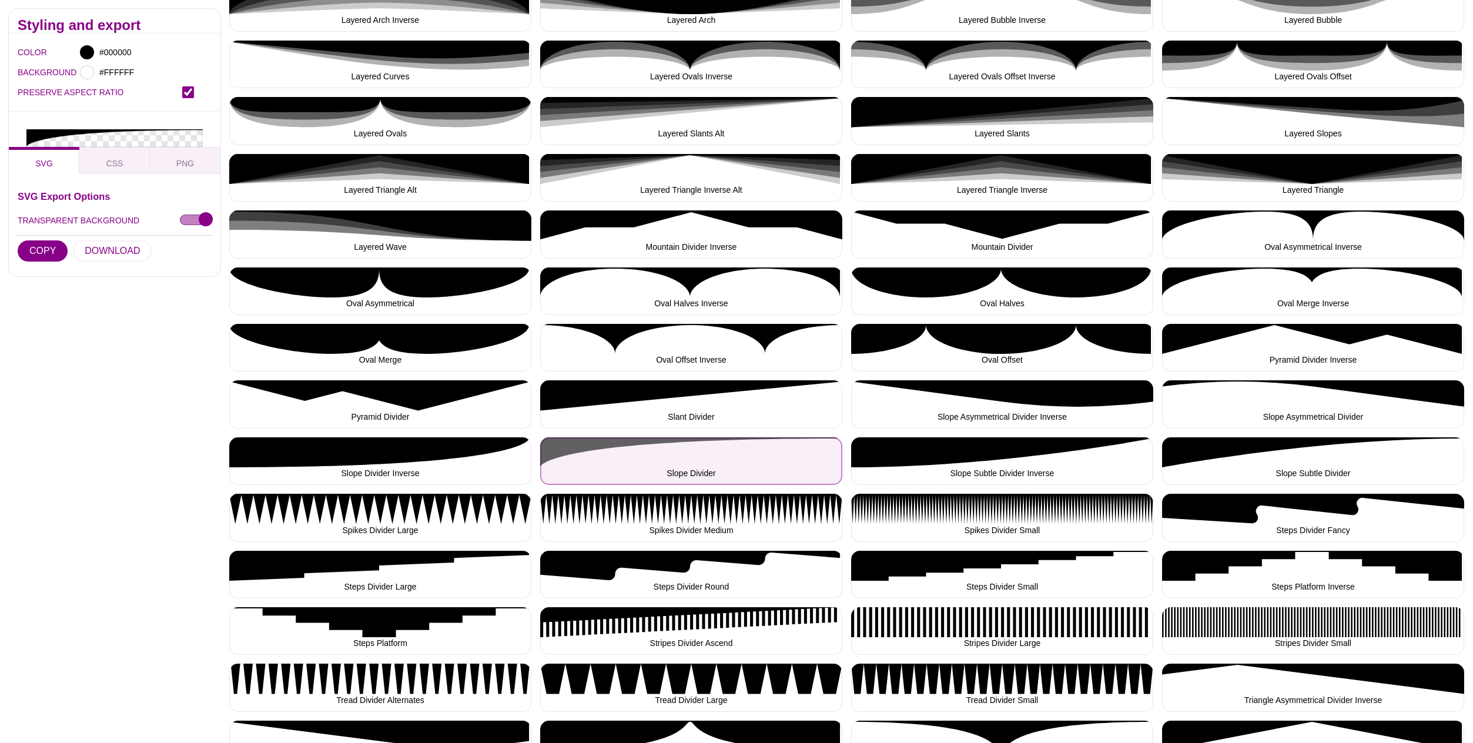
click at [697, 459] on button "Slope Divider" at bounding box center [691, 461] width 302 height 48
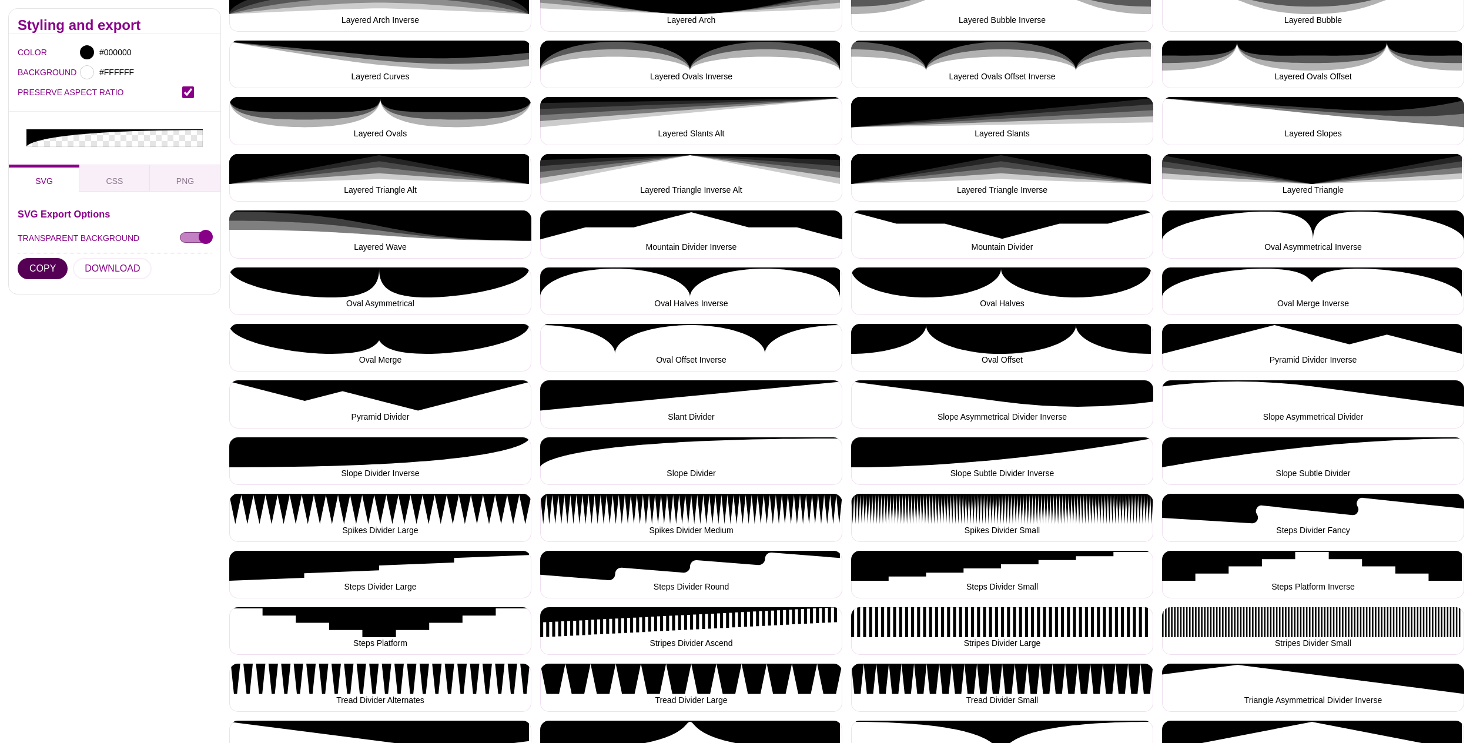
click at [35, 258] on button "COPY" at bounding box center [43, 268] width 50 height 21
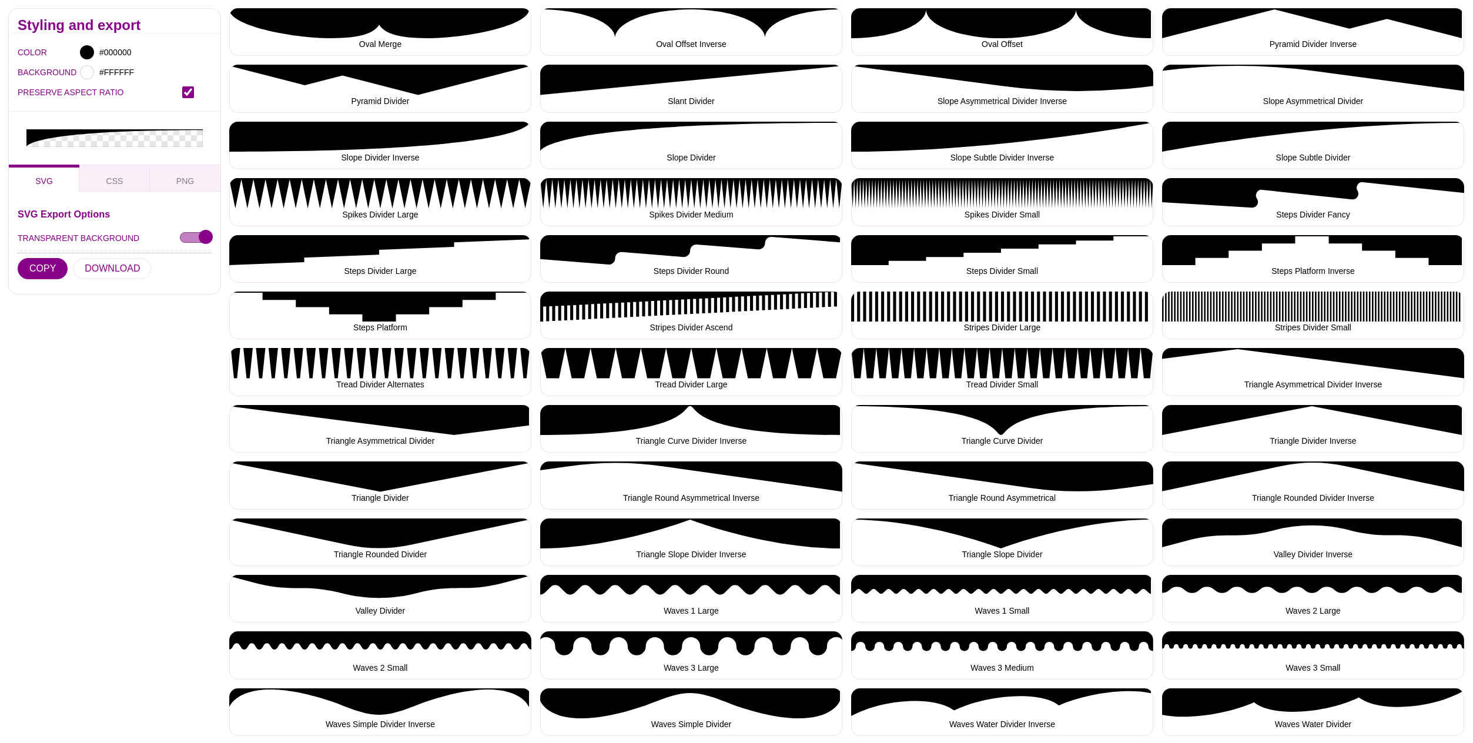
scroll to position [1242, 0]
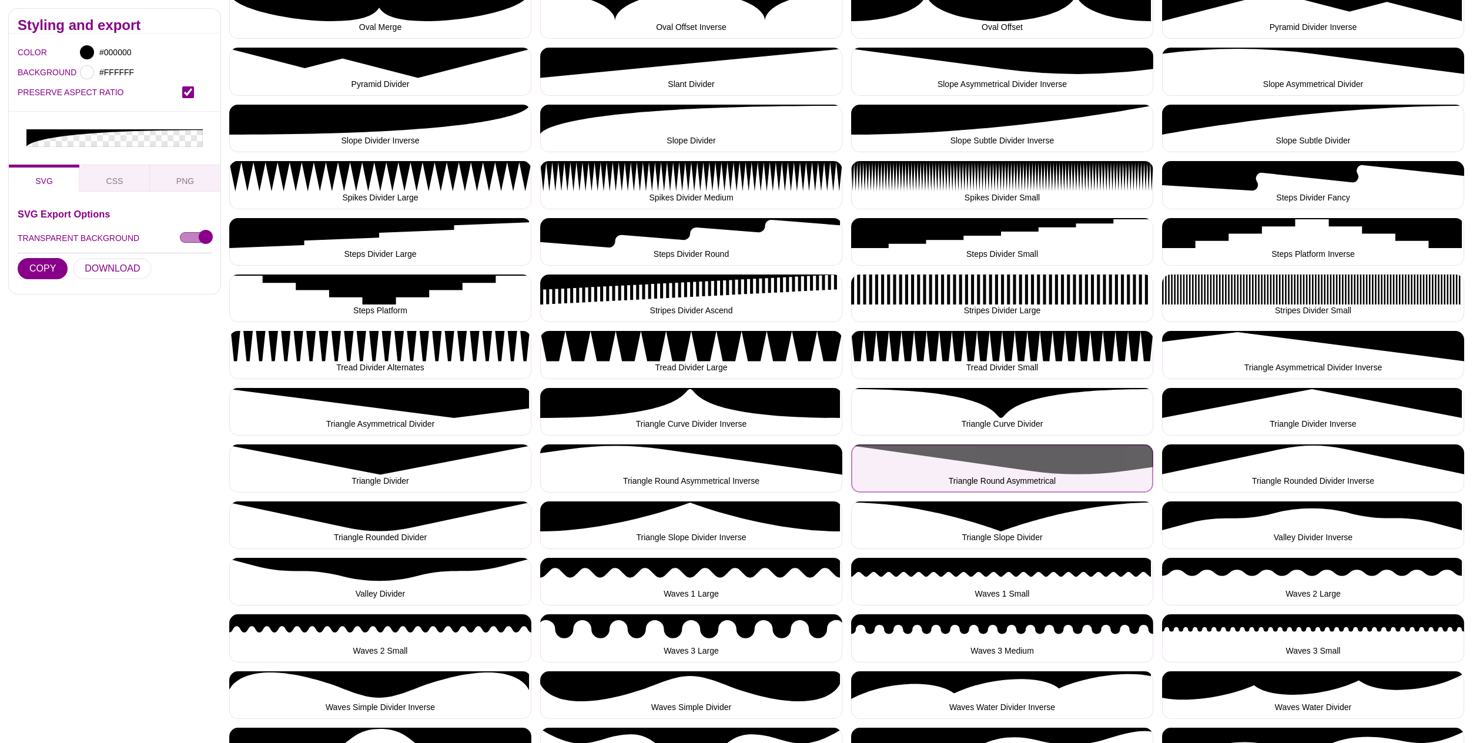
click at [1071, 472] on button "Triangle Round Asymmetrical" at bounding box center [1002, 468] width 302 height 48
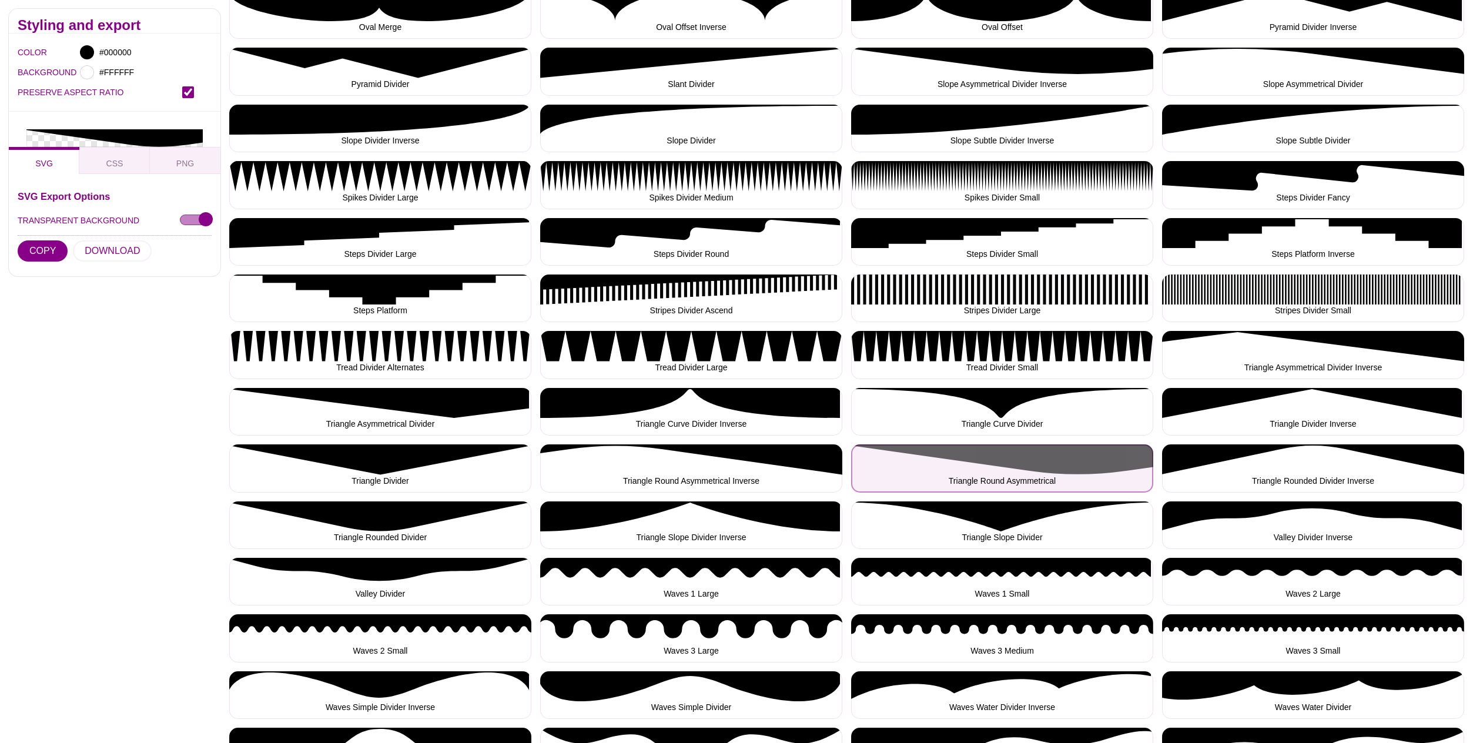
click at [1071, 472] on button "Triangle Round Asymmetrical" at bounding box center [1002, 468] width 302 height 48
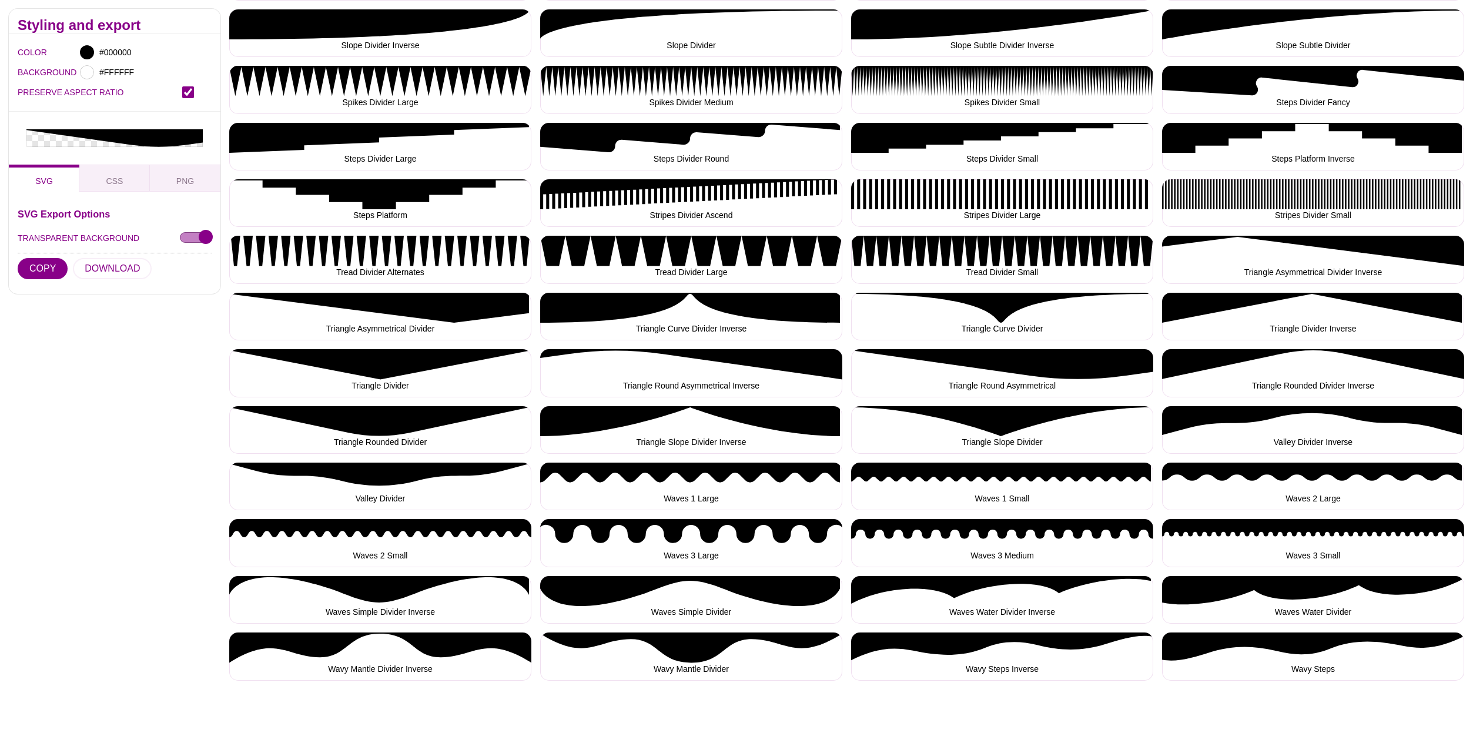
scroll to position [1377, 0]
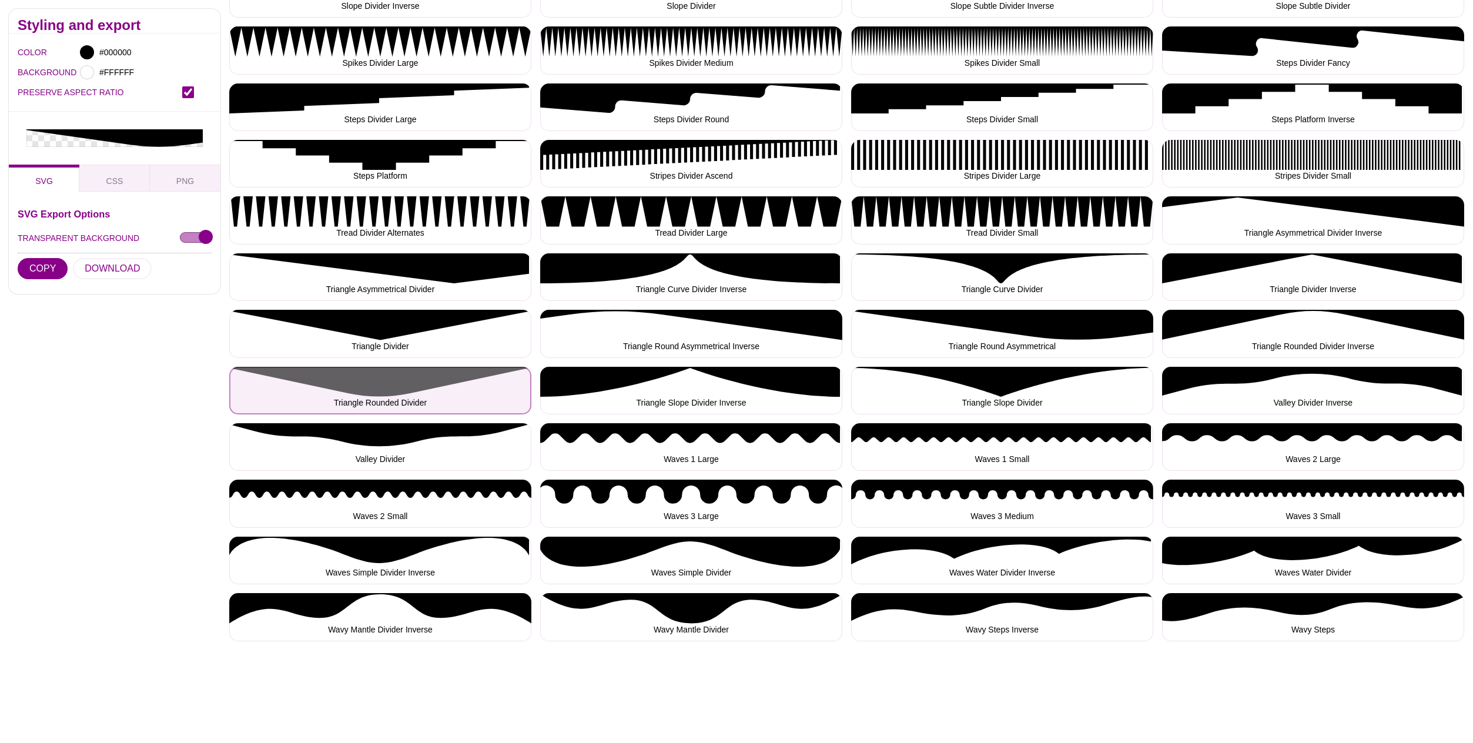
click at [397, 387] on button "Triangle Rounded Divider" at bounding box center [380, 391] width 302 height 48
click at [398, 387] on button "Triangle Rounded Divider" at bounding box center [380, 391] width 302 height 48
click at [399, 387] on button "Triangle Rounded Divider" at bounding box center [380, 391] width 302 height 48
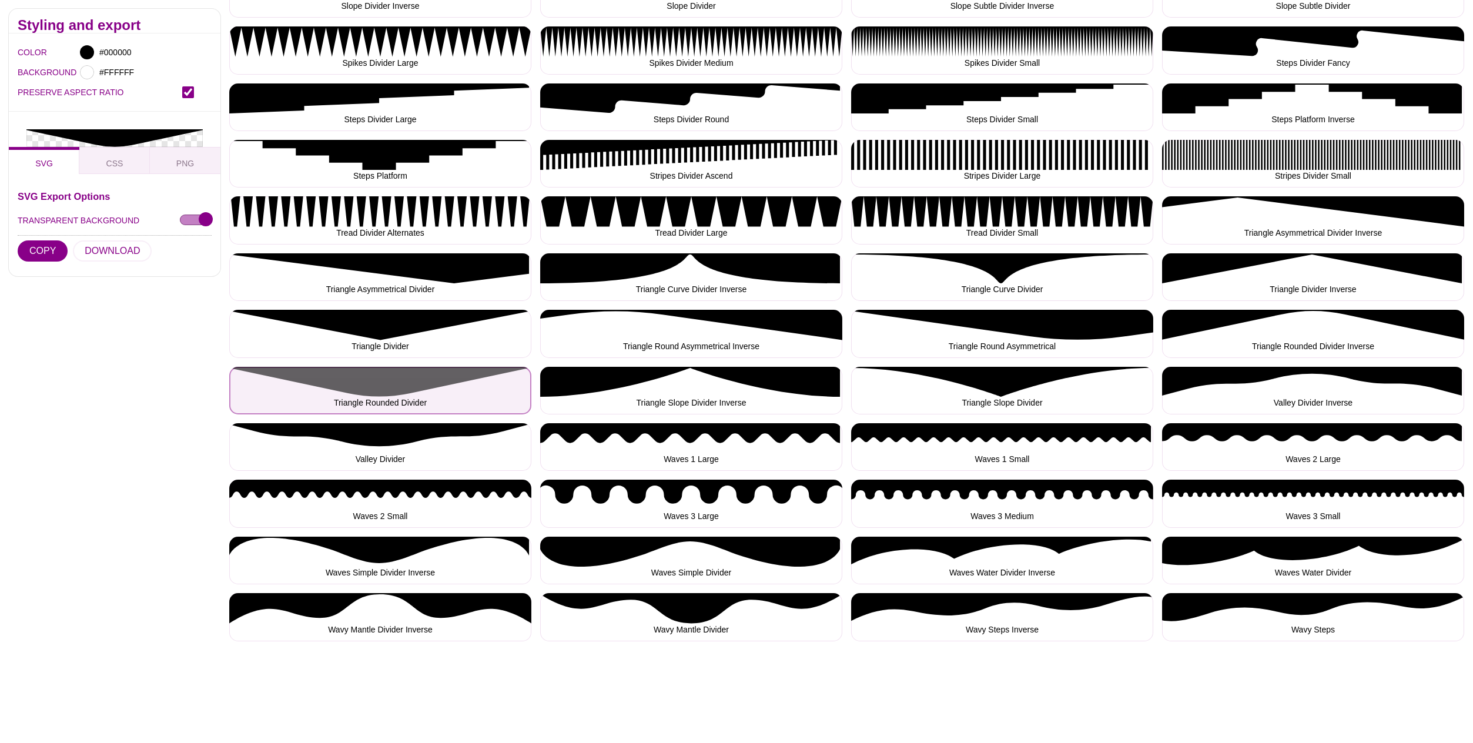
click at [399, 387] on button "Triangle Rounded Divider" at bounding box center [380, 391] width 302 height 48
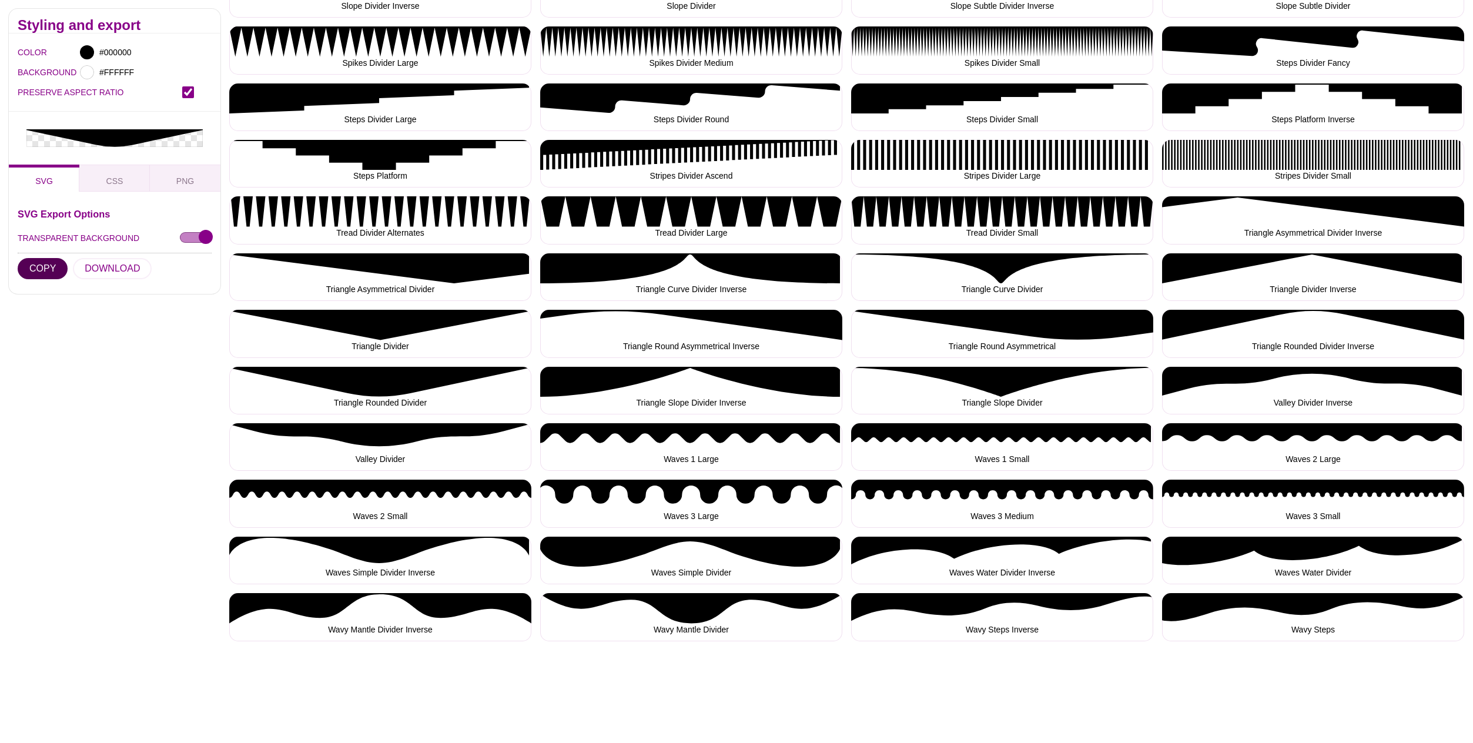
click at [60, 258] on button "COPY" at bounding box center [43, 268] width 50 height 21
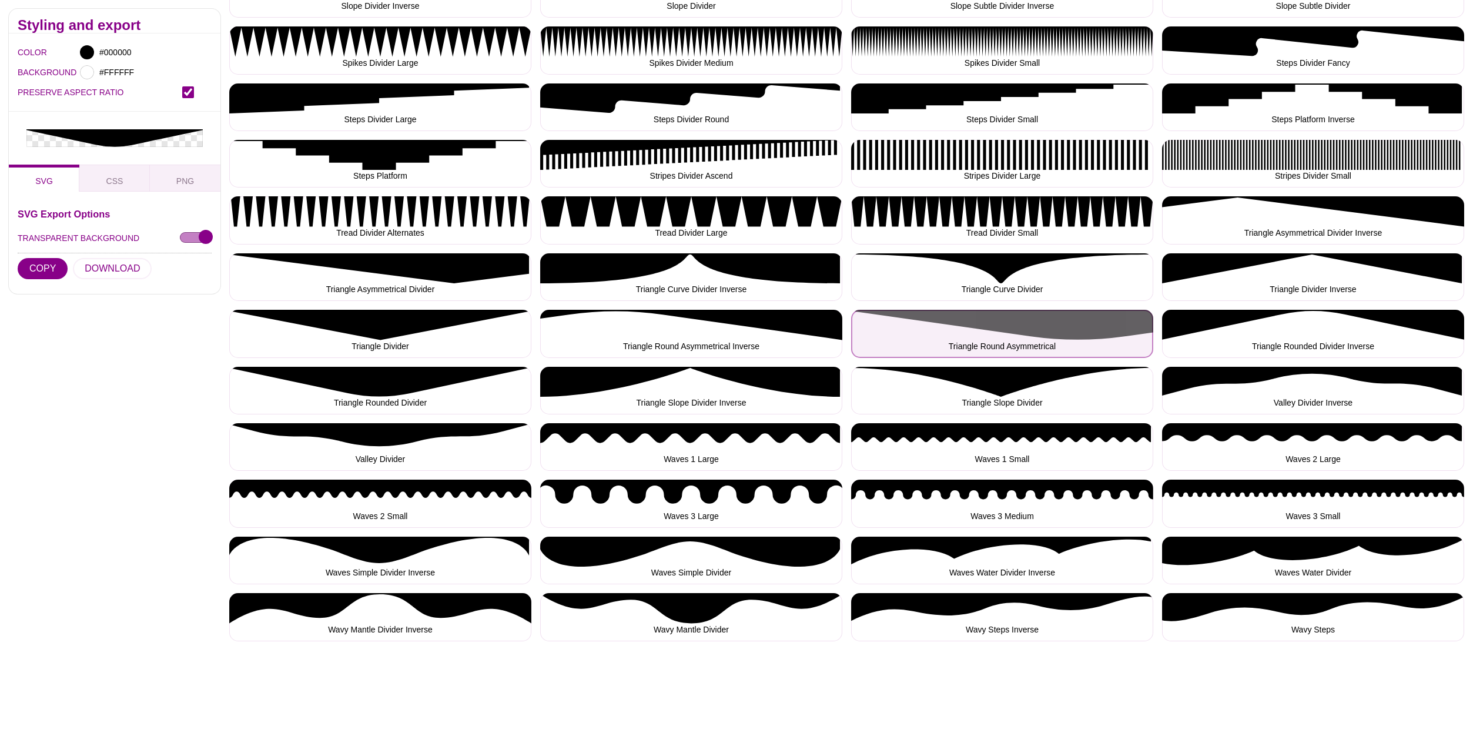
click at [1067, 330] on button "Triangle Round Asymmetrical" at bounding box center [1002, 334] width 302 height 48
click at [1068, 330] on button "Triangle Round Asymmetrical" at bounding box center [1002, 334] width 302 height 48
click at [1066, 329] on button "Triangle Round Asymmetrical" at bounding box center [1002, 334] width 302 height 48
click at [1006, 335] on button "Triangle Round Asymmetrical" at bounding box center [1002, 334] width 302 height 48
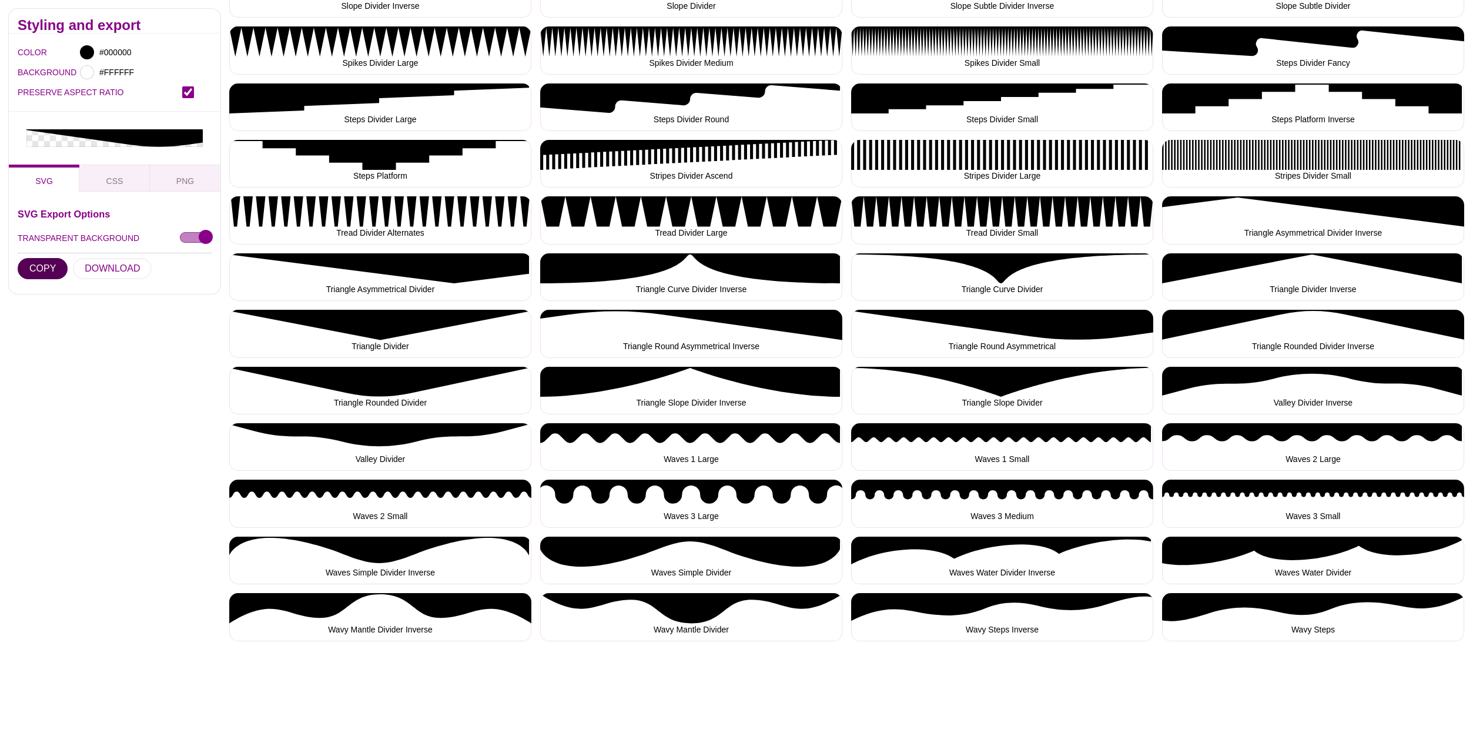
click at [45, 258] on button "COPY" at bounding box center [43, 268] width 50 height 21
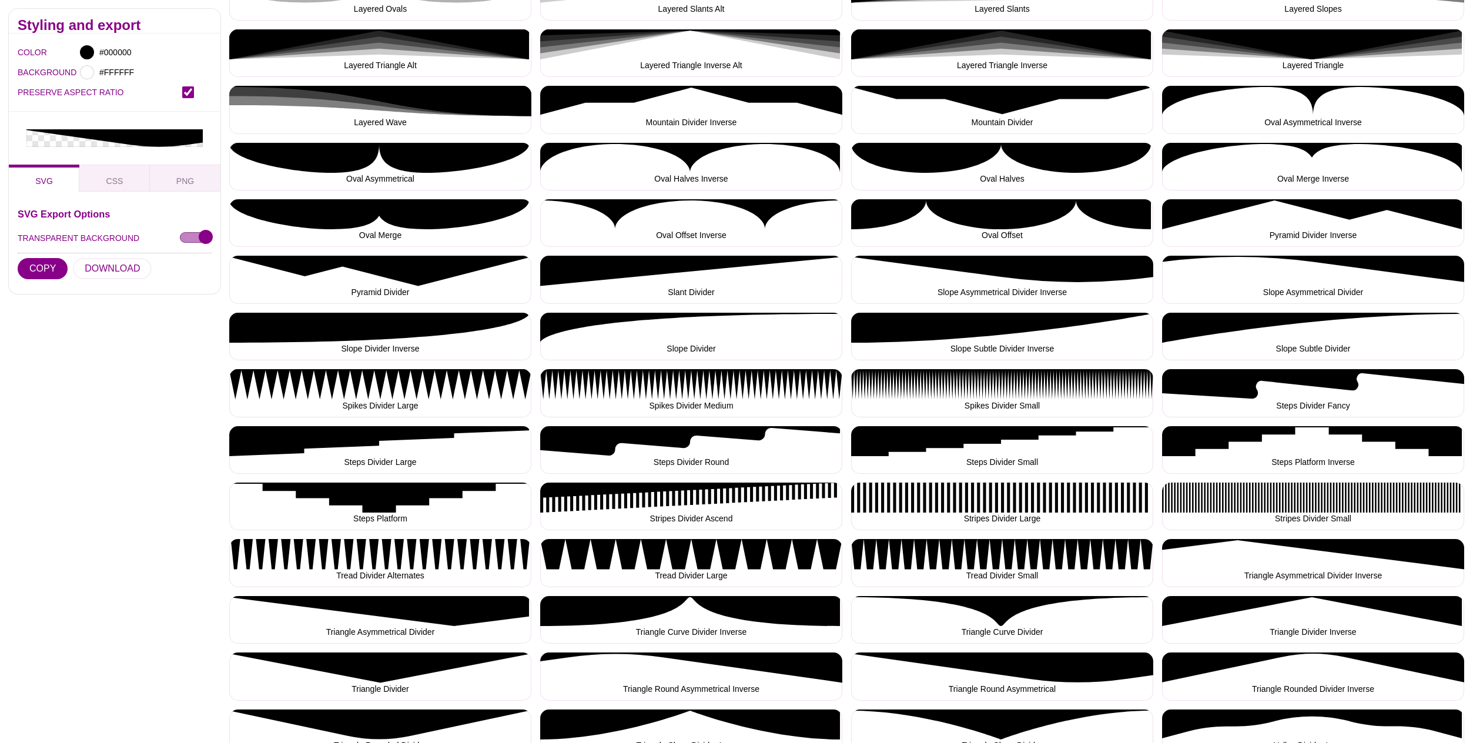
scroll to position [1025, 0]
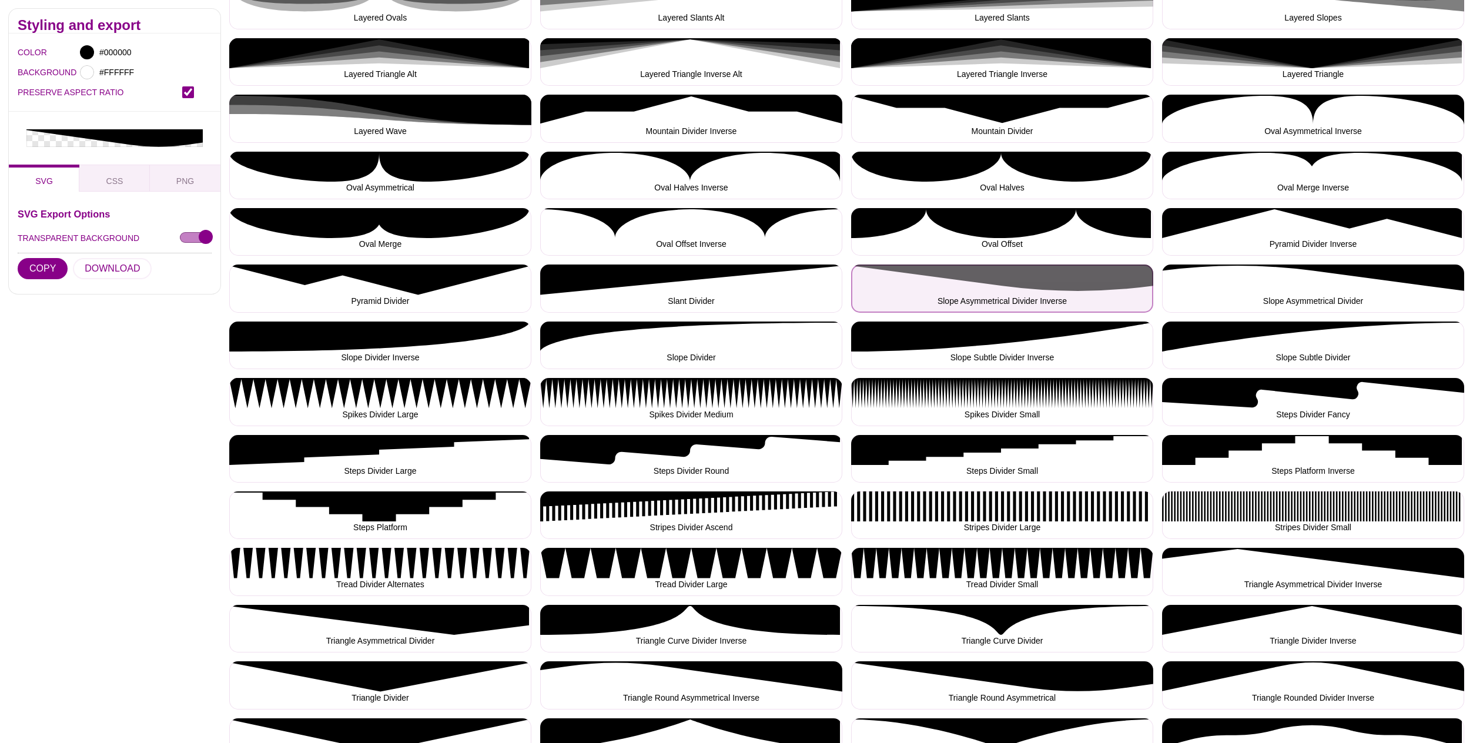
click at [1039, 290] on button "Slope Asymmetrical Divider Inverse" at bounding box center [1002, 289] width 302 height 48
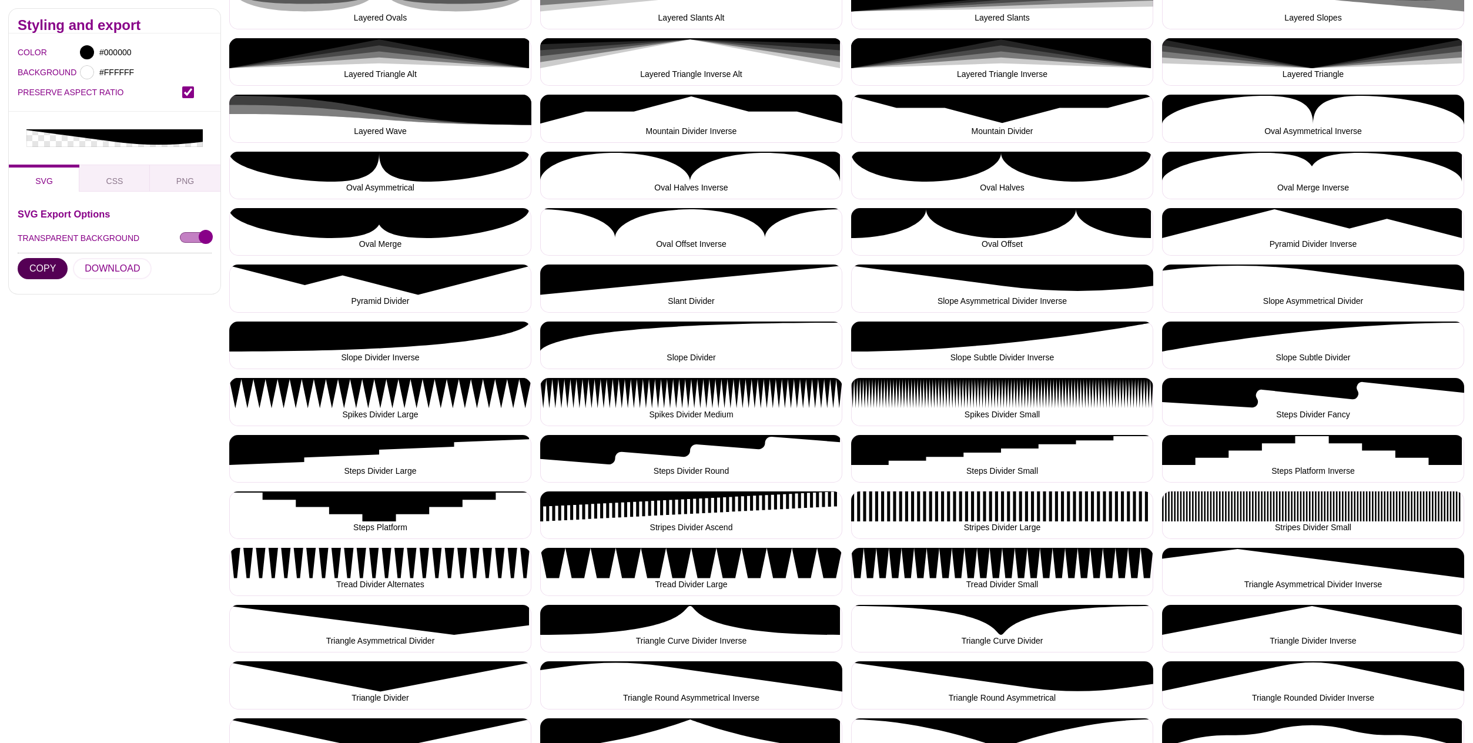
click at [58, 258] on button "COPY" at bounding box center [43, 268] width 50 height 21
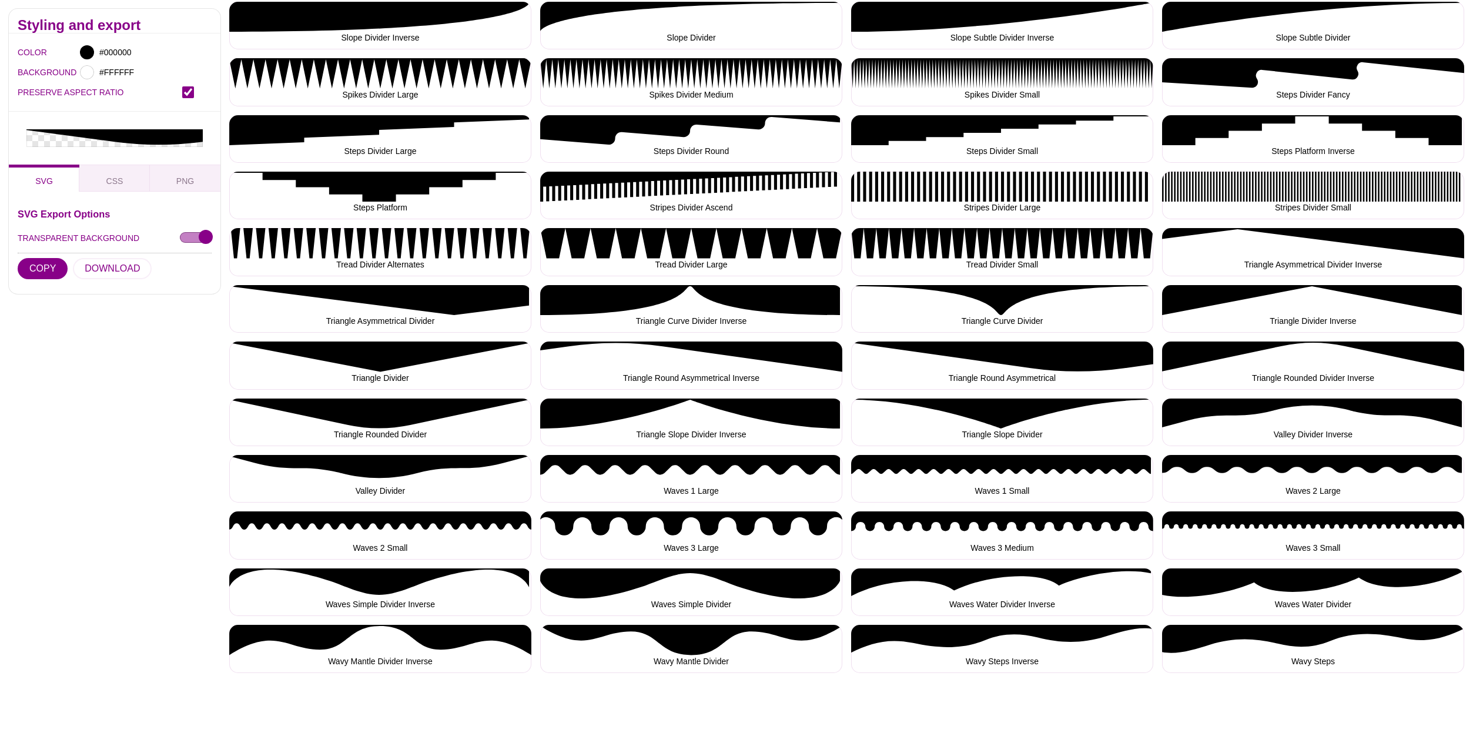
scroll to position [1350, 0]
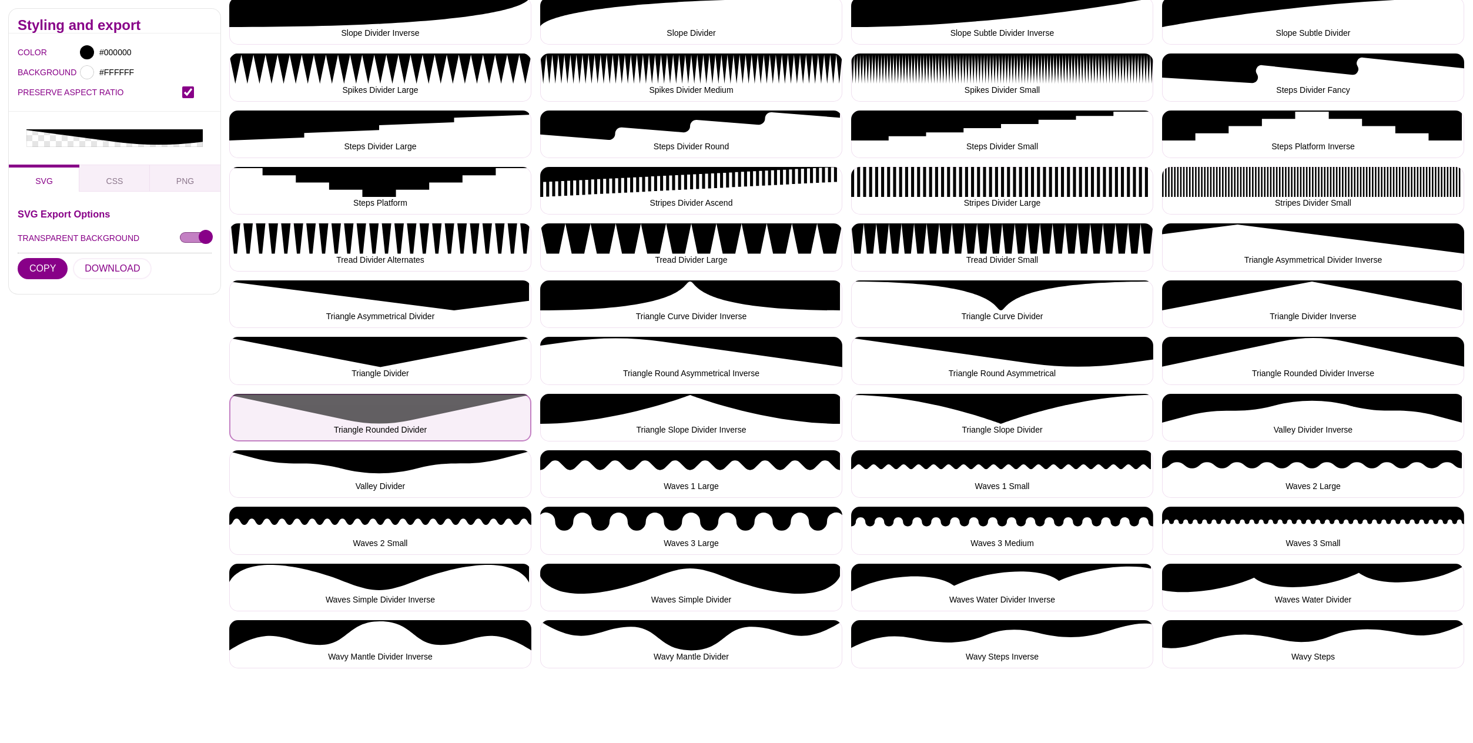
click at [399, 424] on button "Triangle Rounded Divider" at bounding box center [380, 418] width 302 height 48
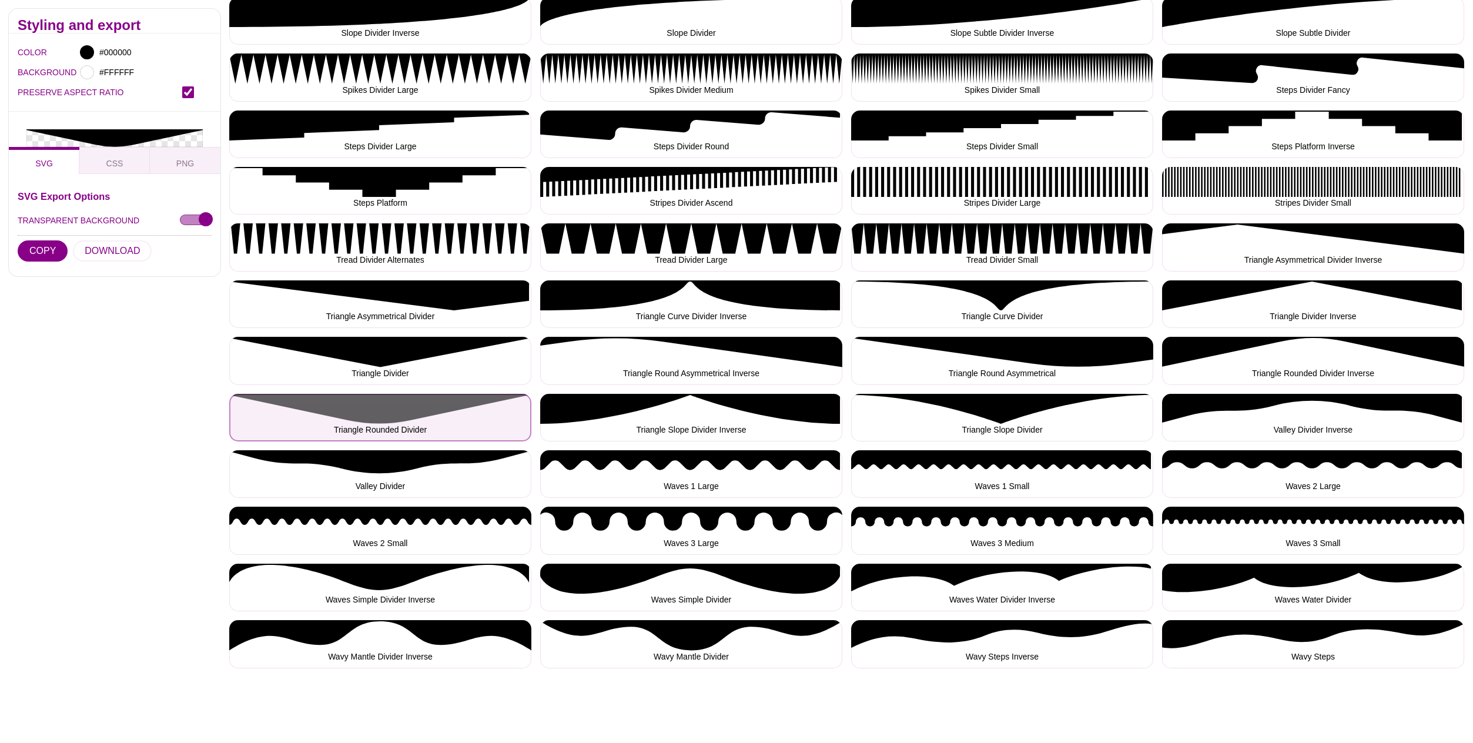
click at [398, 423] on button "Triangle Rounded Divider" at bounding box center [380, 418] width 302 height 48
click at [397, 423] on button "Triangle Rounded Divider" at bounding box center [380, 418] width 302 height 48
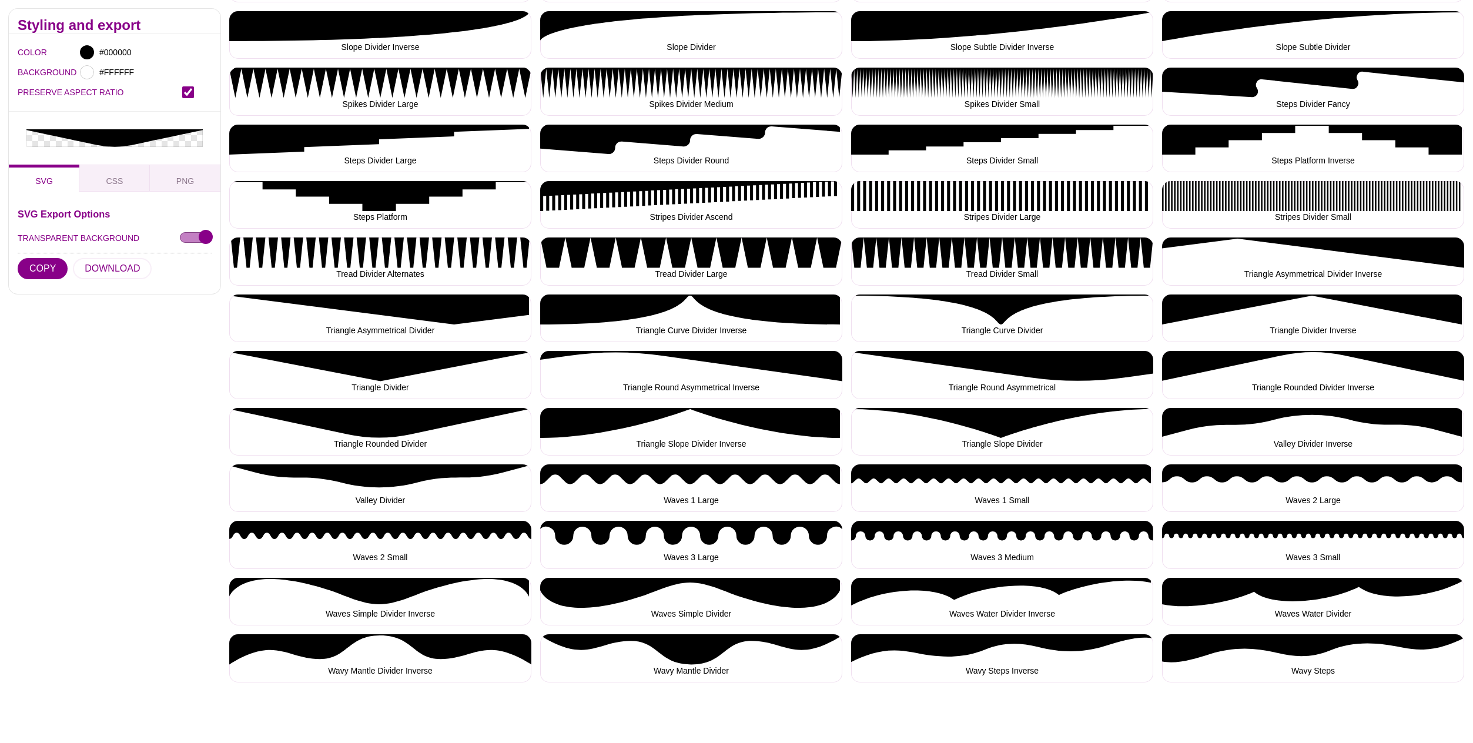
scroll to position [1285, 0]
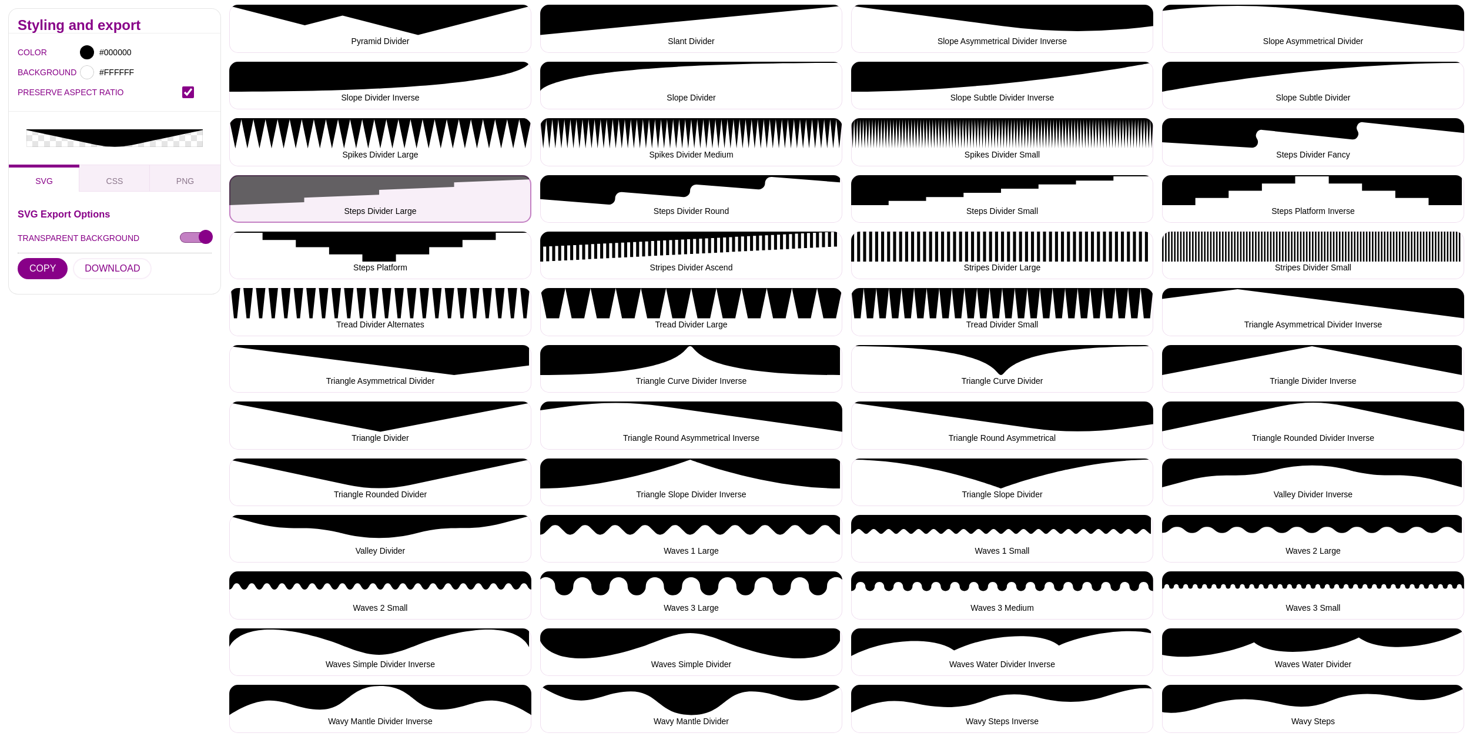
click at [383, 199] on button "Steps Divider Large" at bounding box center [380, 199] width 302 height 48
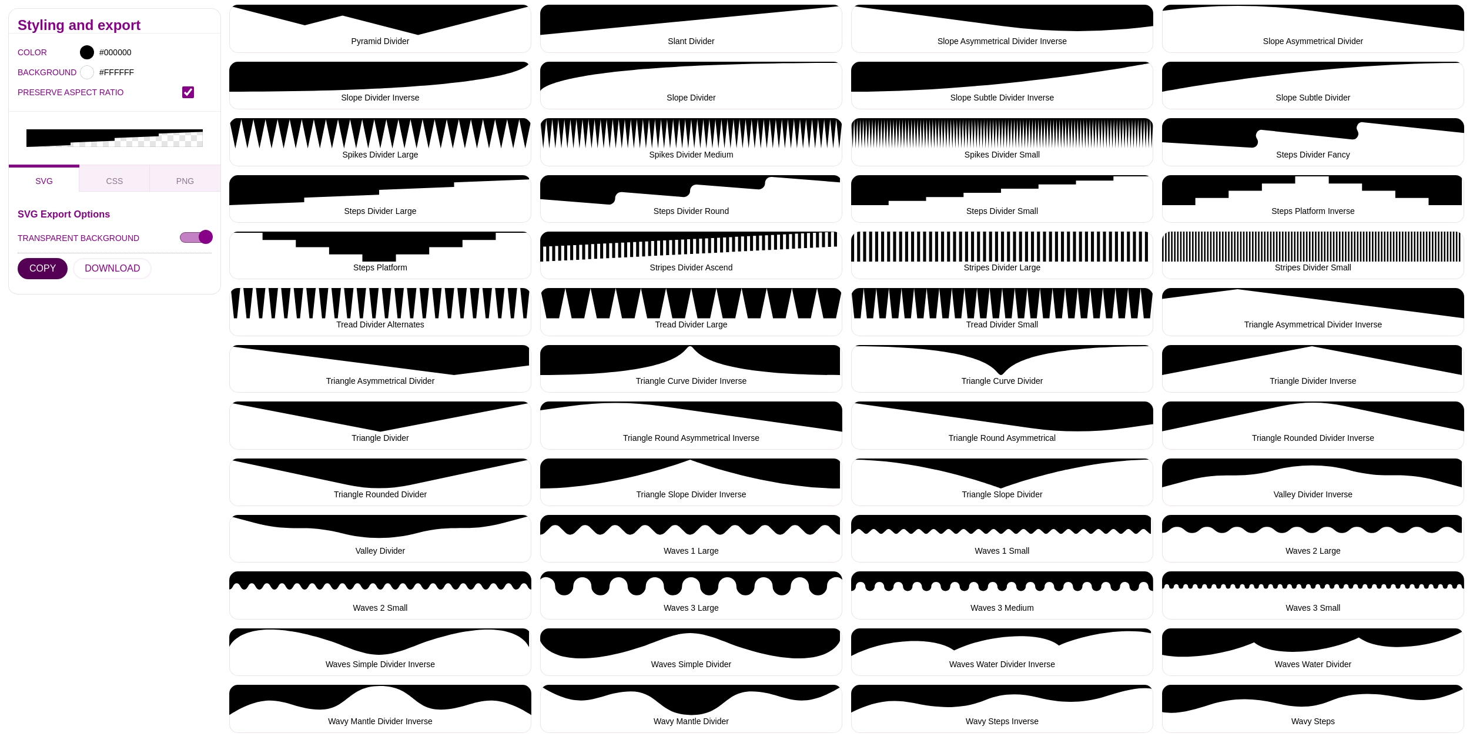
click at [29, 258] on button "COPY" at bounding box center [43, 268] width 50 height 21
drag, startPoint x: 39, startPoint y: 251, endPoint x: 26, endPoint y: 254, distance: 13.3
click at [39, 258] on button "COPY" at bounding box center [43, 268] width 50 height 21
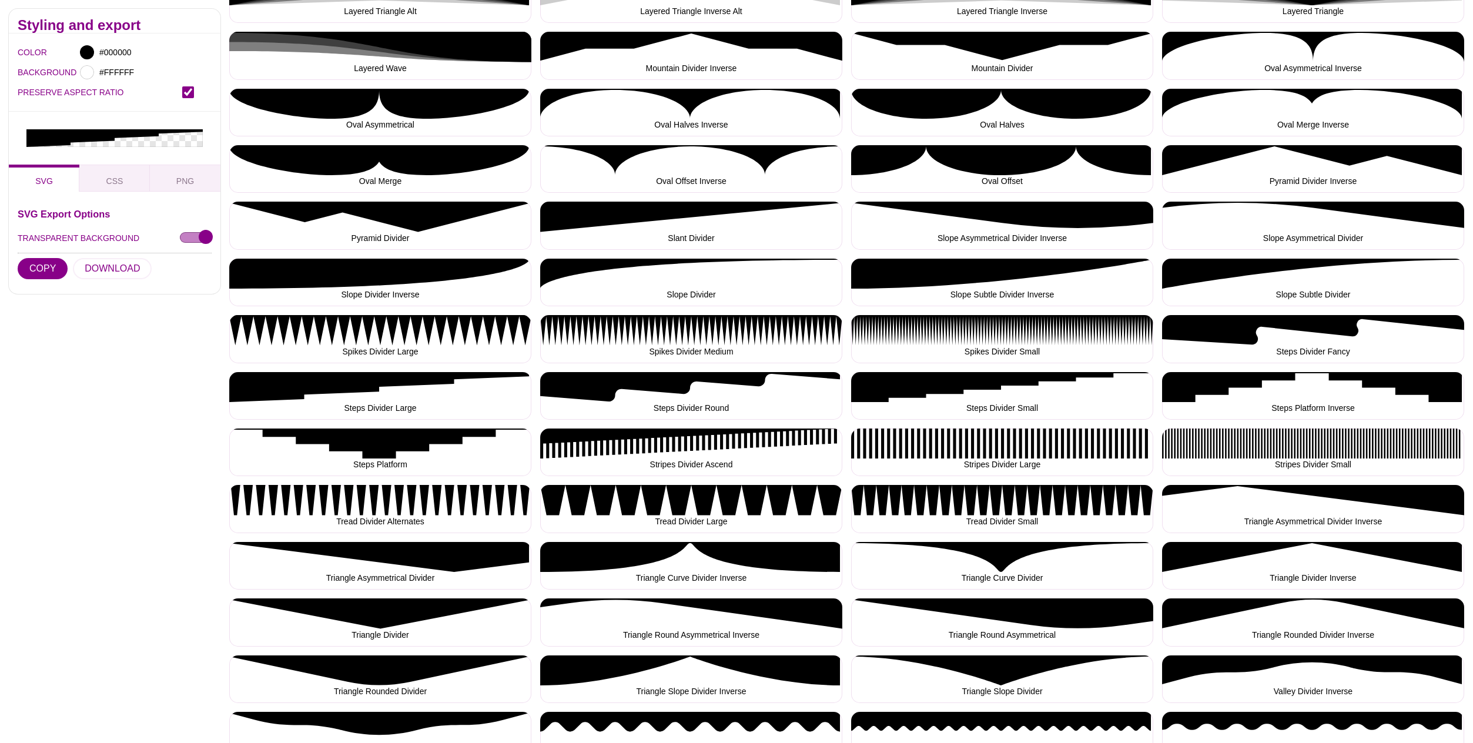
scroll to position [1087, 0]
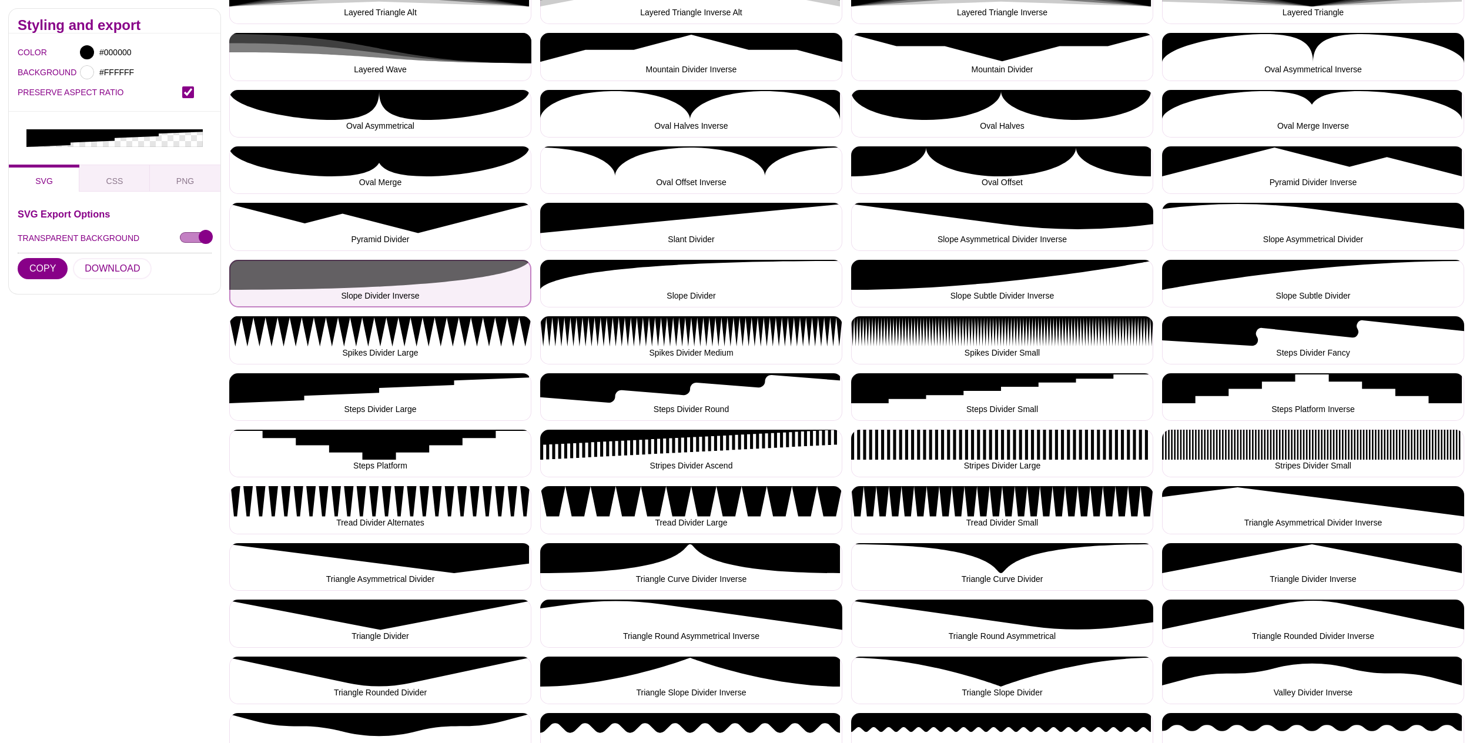
click at [432, 280] on button "Slope Divider Inverse" at bounding box center [380, 284] width 302 height 48
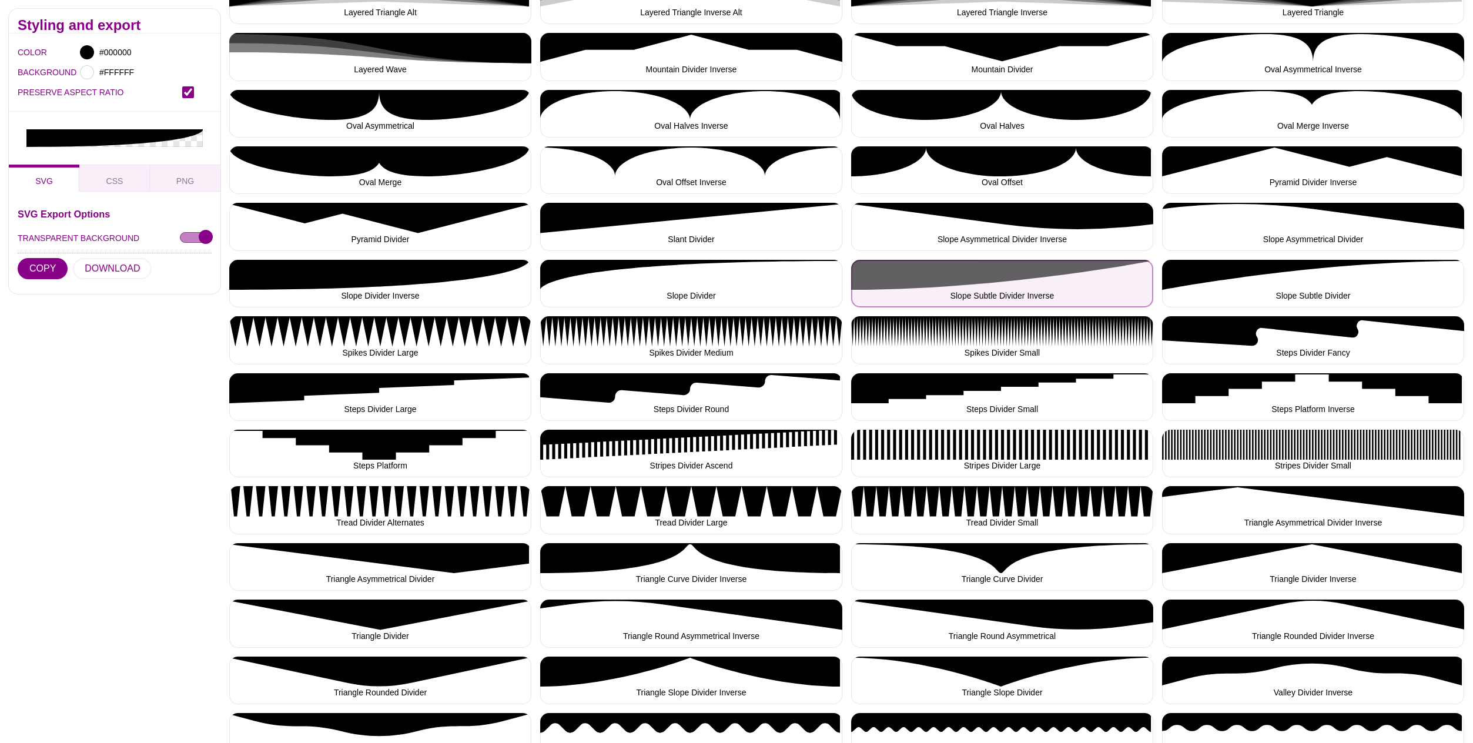
click at [948, 280] on button "Slope Subtle Divider Inverse" at bounding box center [1002, 284] width 302 height 48
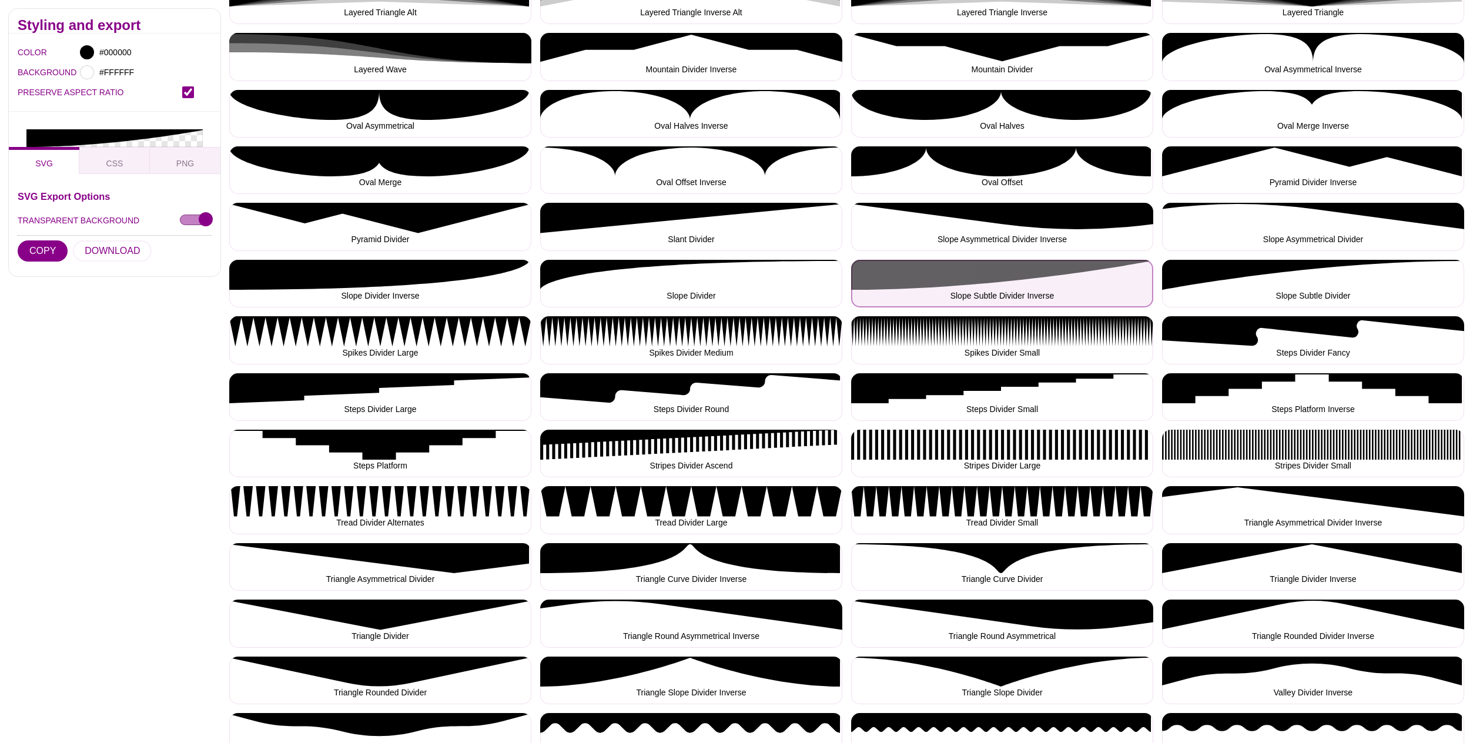
click at [948, 280] on button "Slope Subtle Divider Inverse" at bounding box center [1002, 284] width 302 height 48
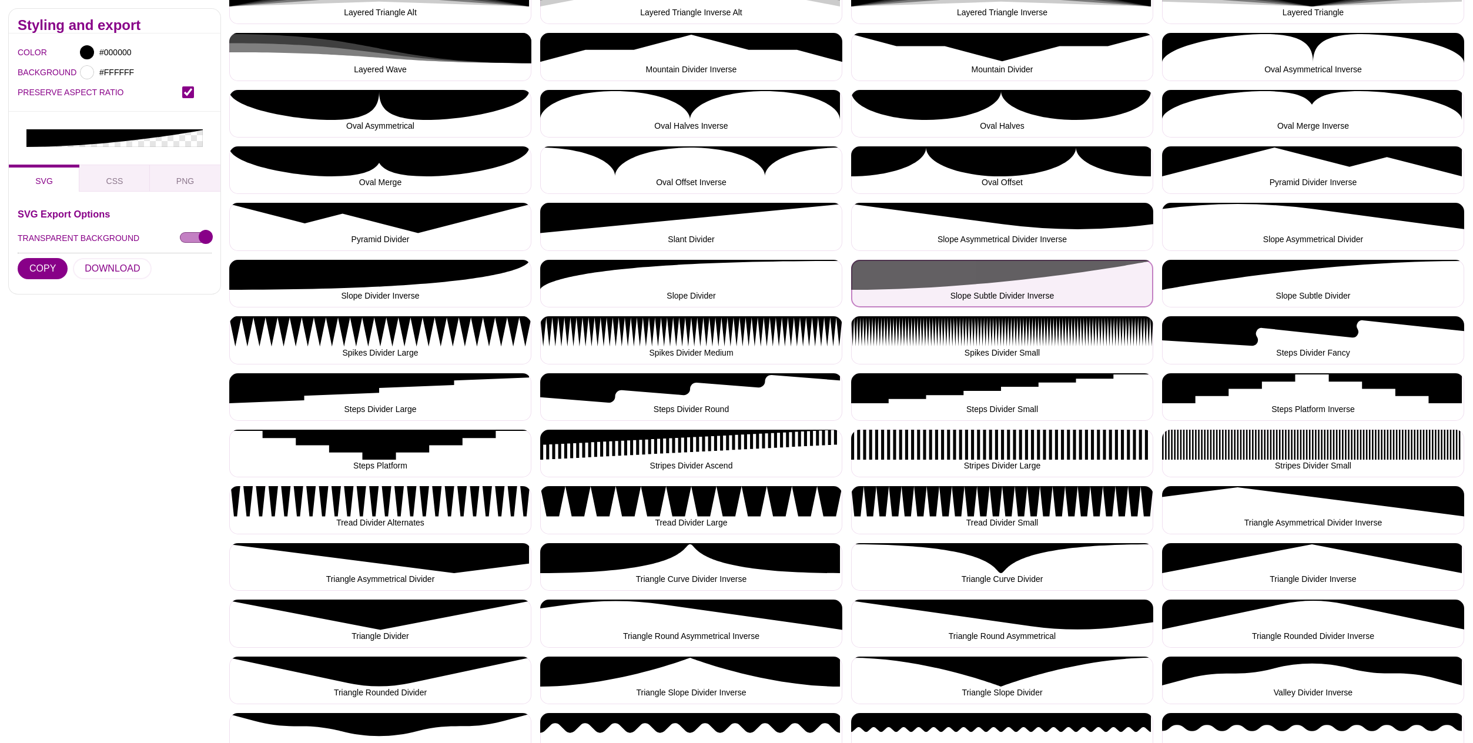
click at [948, 280] on button "Slope Subtle Divider Inverse" at bounding box center [1002, 284] width 302 height 48
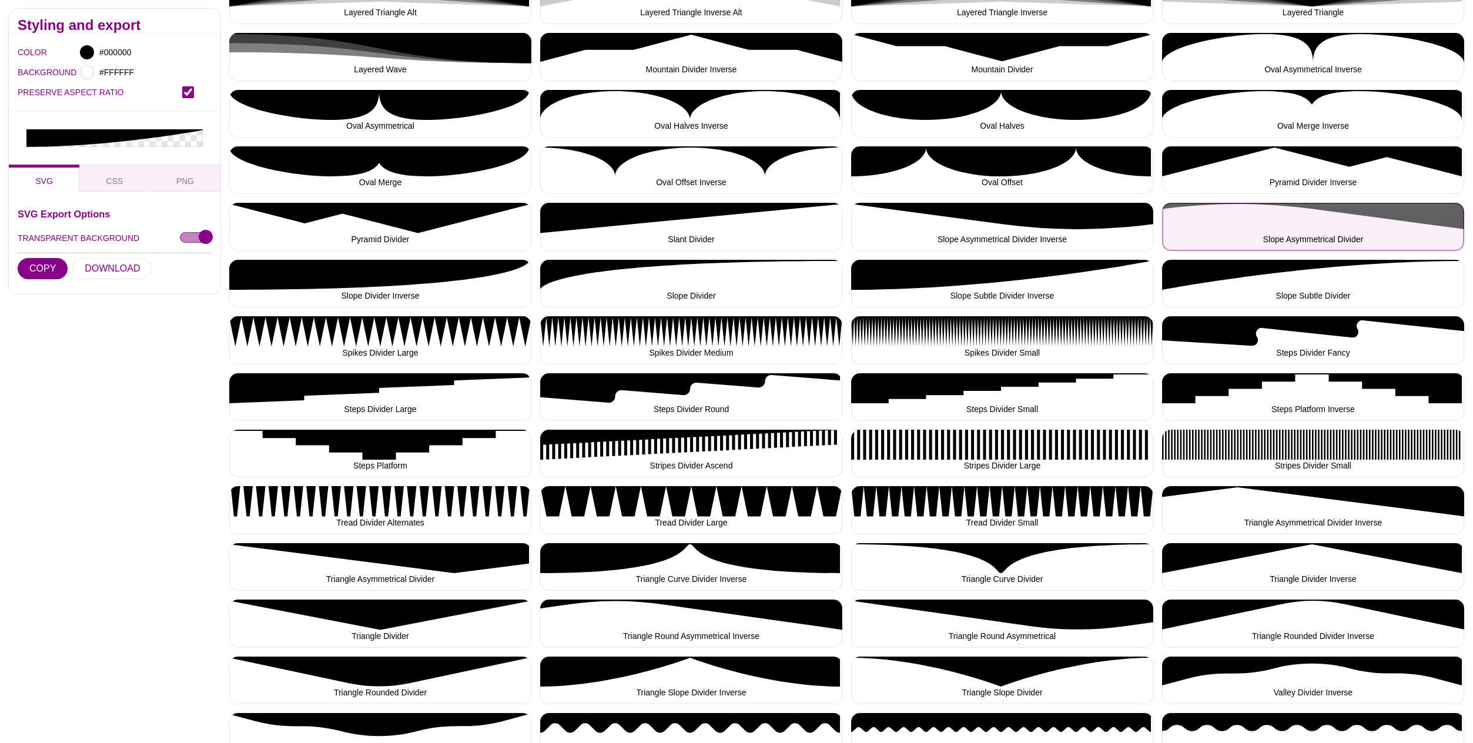
click at [1340, 225] on button "Slope Asymmetrical Divider" at bounding box center [1313, 227] width 302 height 48
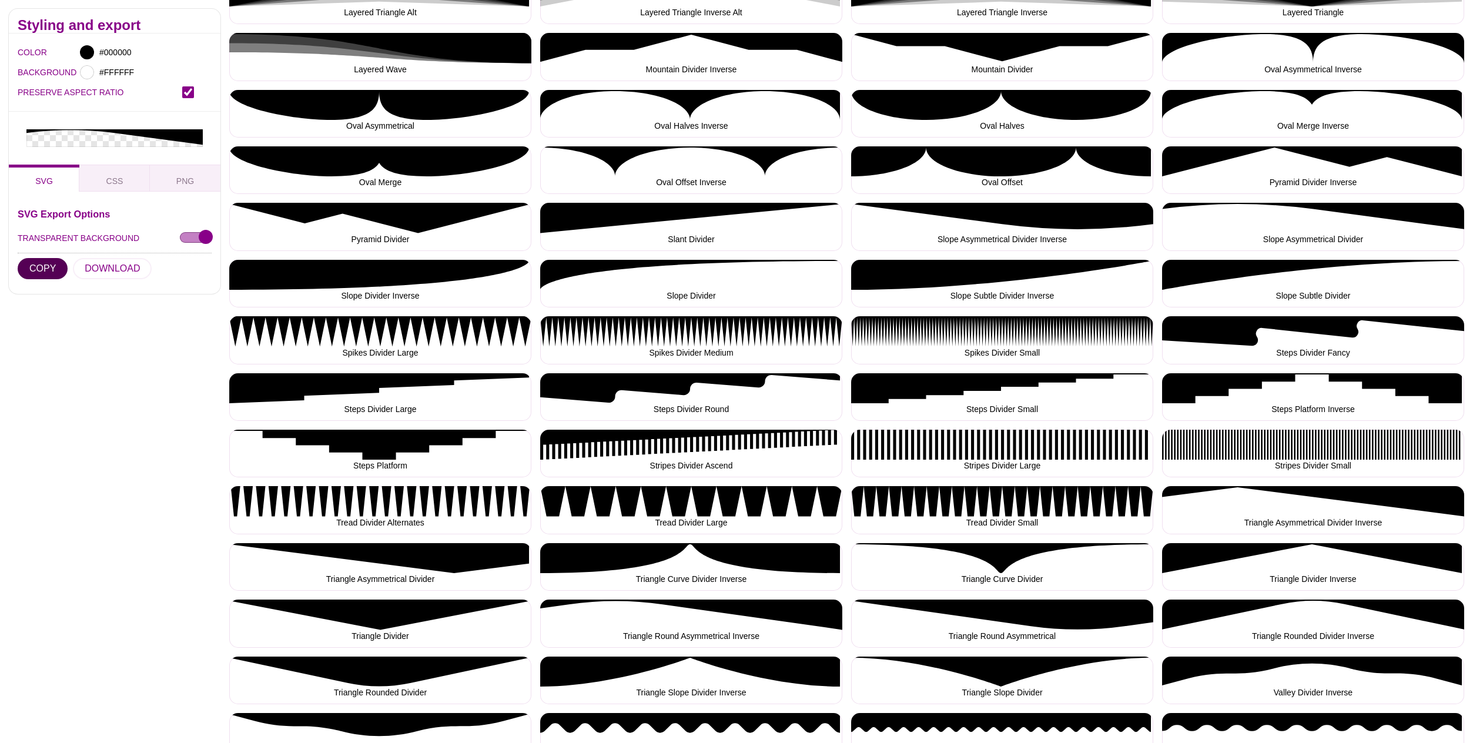
click at [52, 258] on button "COPY" at bounding box center [43, 268] width 50 height 21
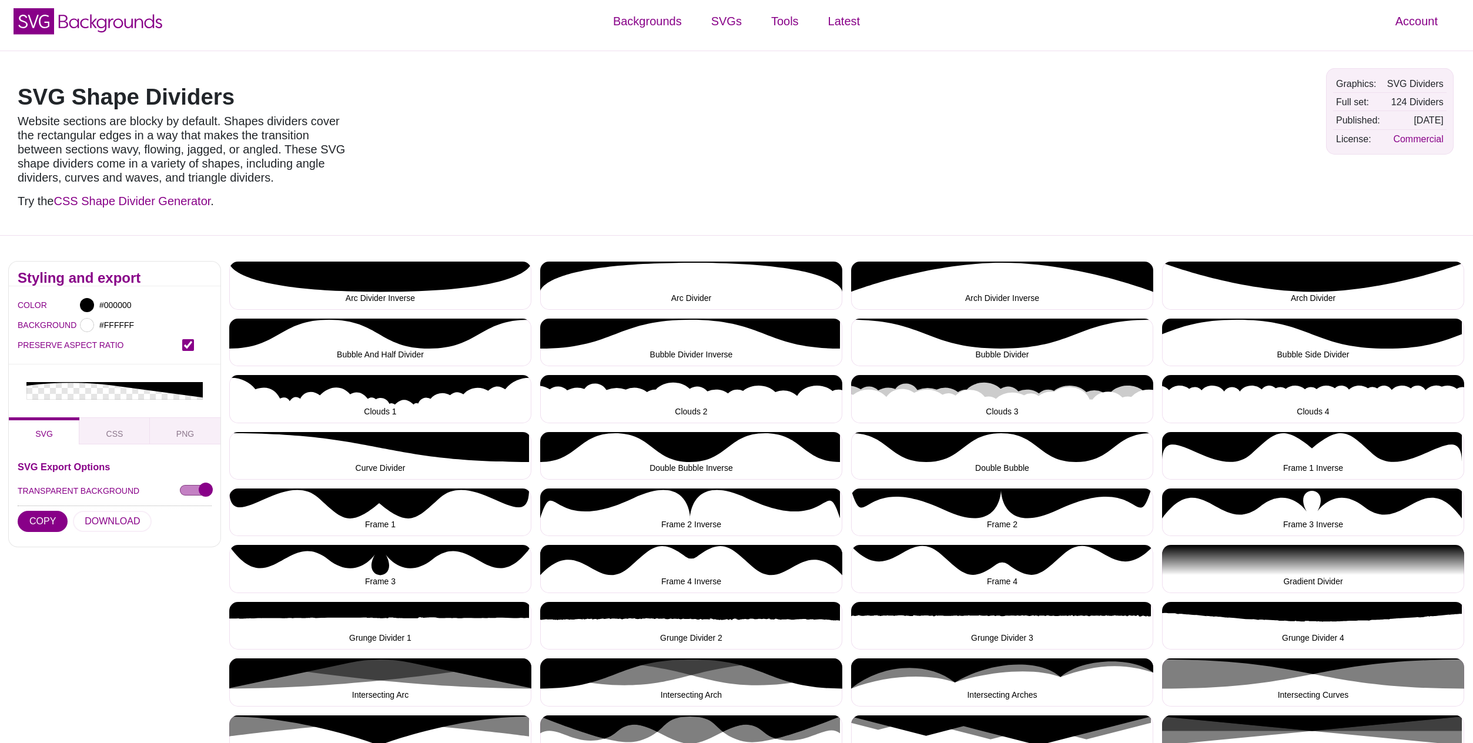
scroll to position [0, 0]
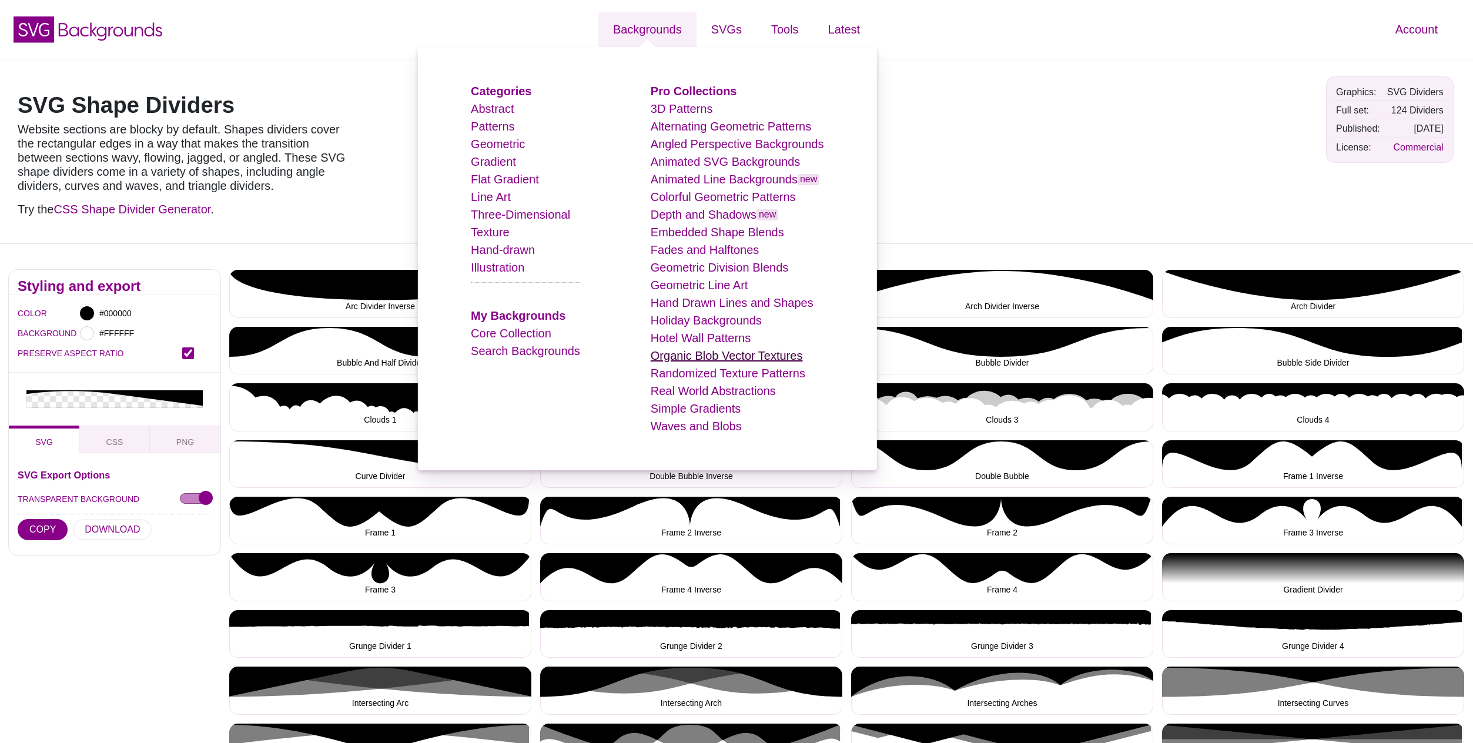
click at [693, 355] on link "Organic Blob Vector Textures" at bounding box center [727, 355] width 152 height 13
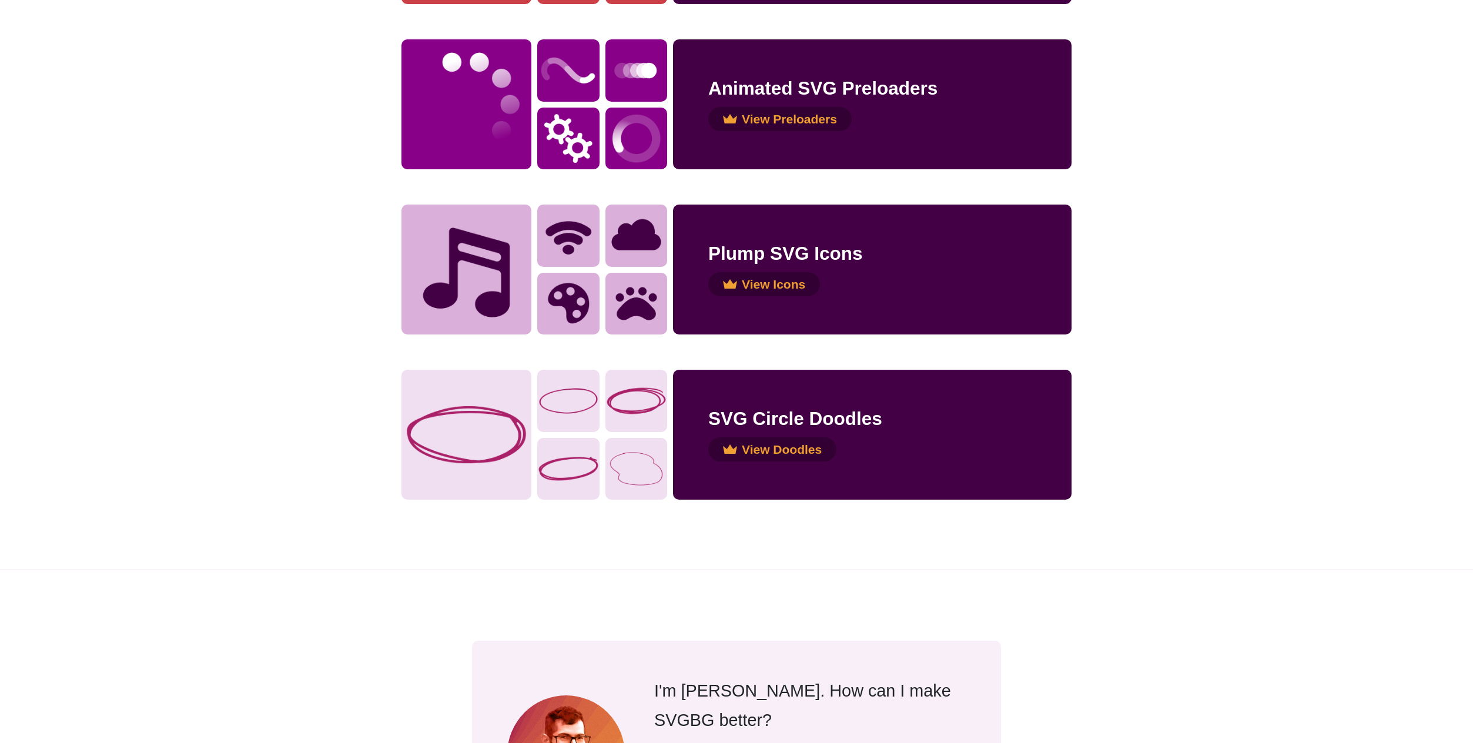
scroll to position [2162, 0]
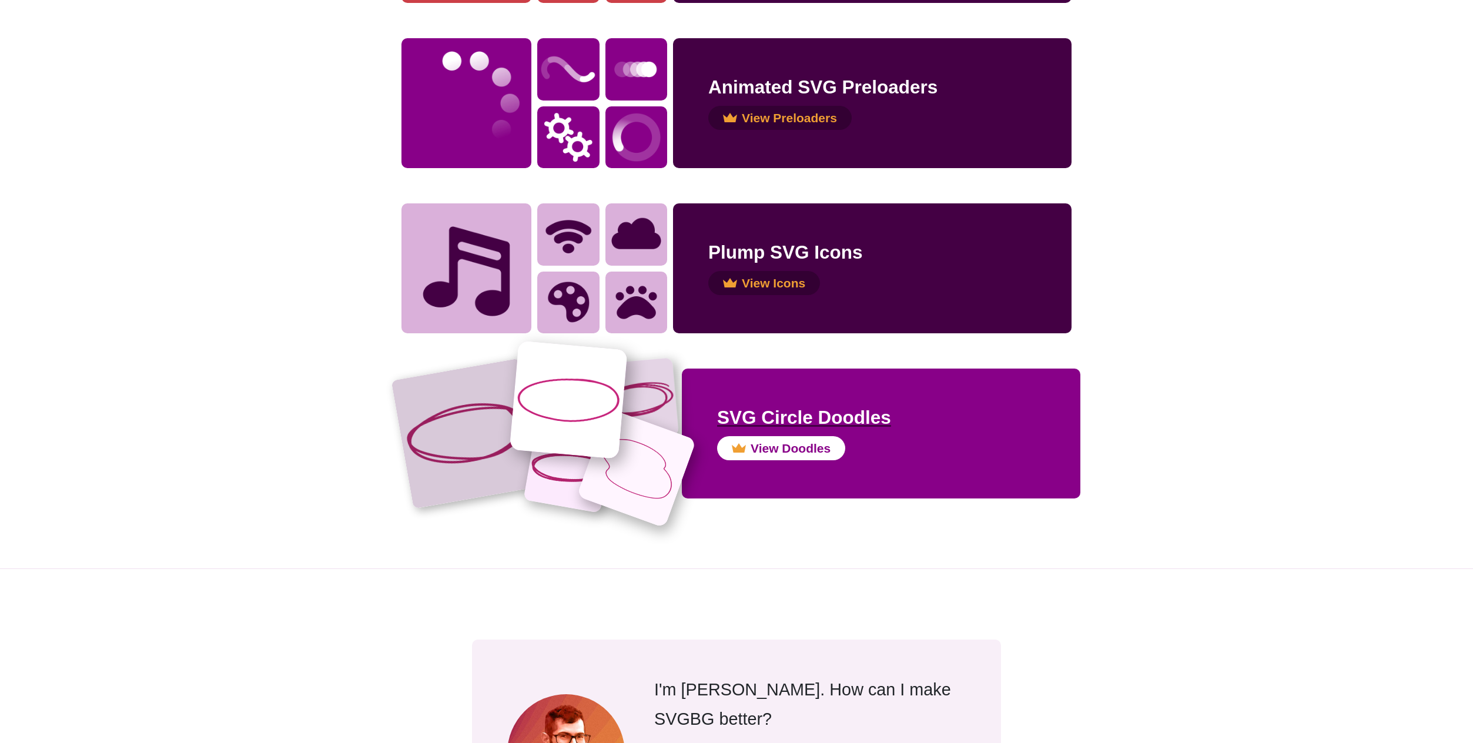
click at [848, 410] on h2 "SVG Circle Doodles" at bounding box center [881, 418] width 328 height 28
click at [847, 430] on h2 "SVG Circle Doodles" at bounding box center [881, 418] width 328 height 28
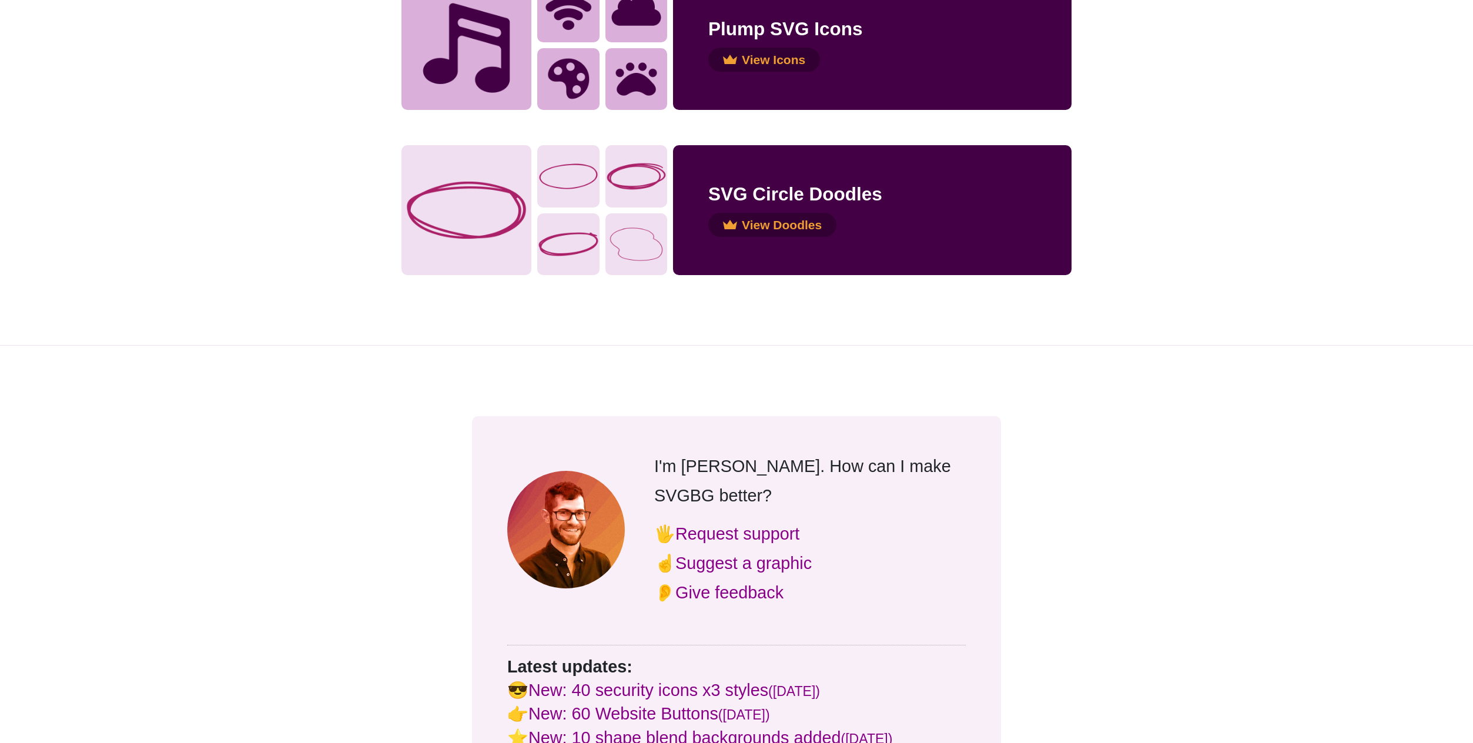
scroll to position [2384, 0]
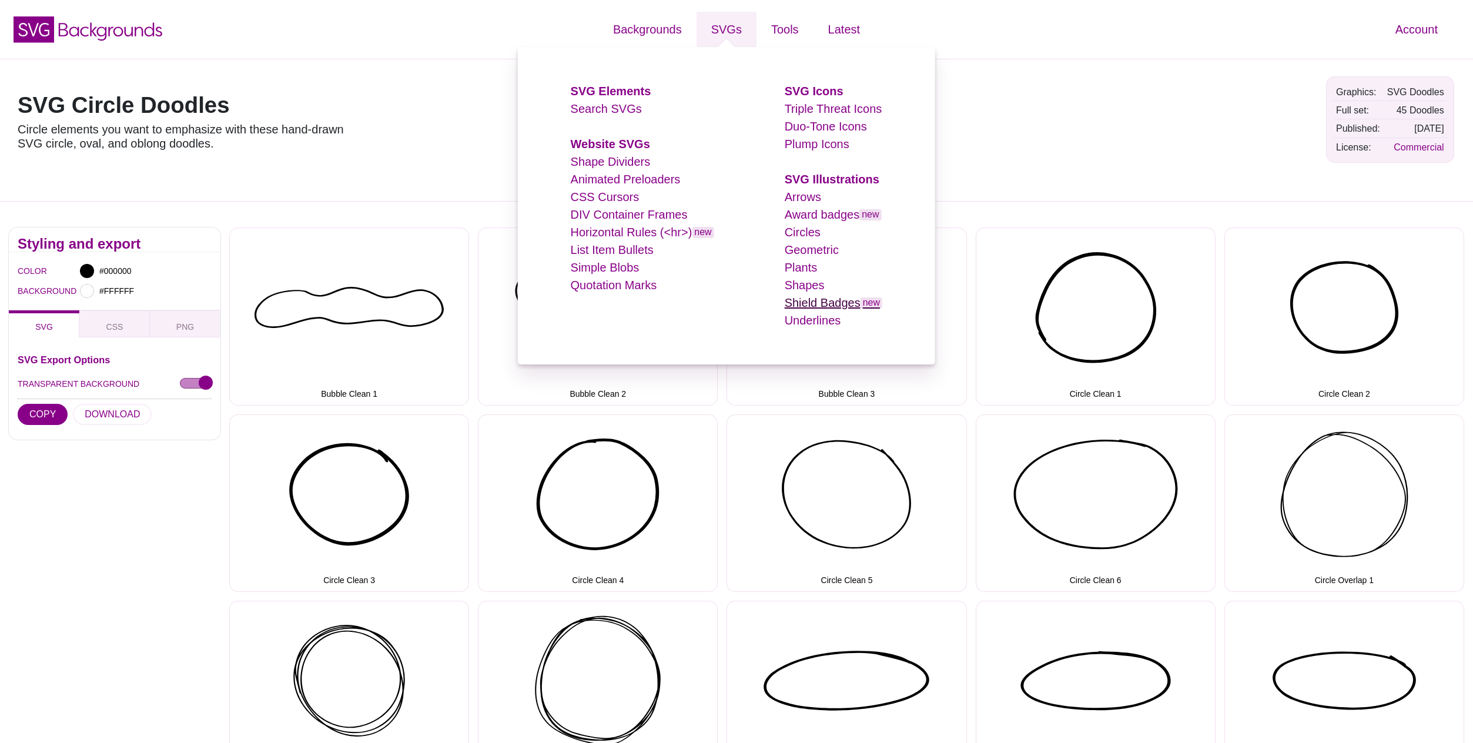
click at [805, 302] on link "Shield Badges new" at bounding box center [834, 302] width 98 height 13
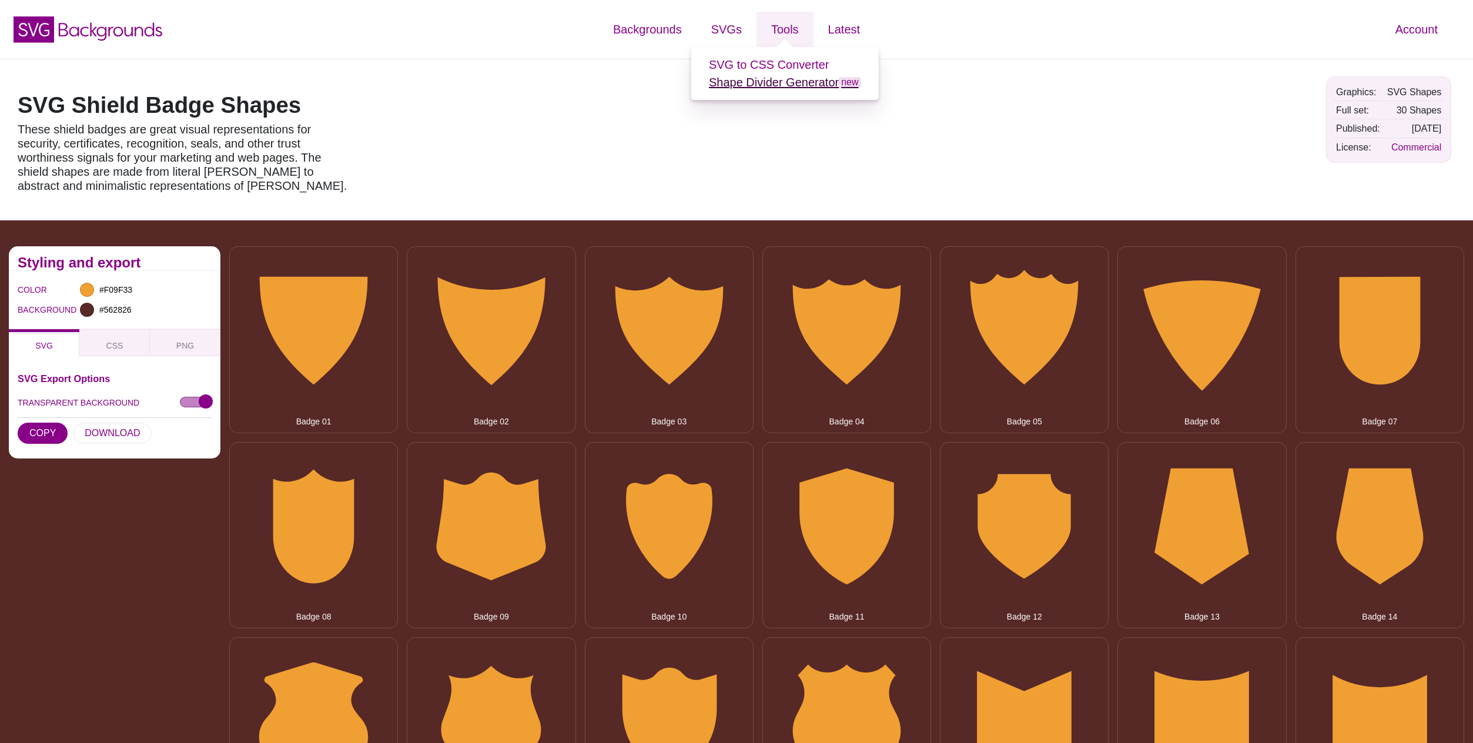
click at [774, 81] on link "Shape Divider Generator new" at bounding box center [785, 82] width 152 height 13
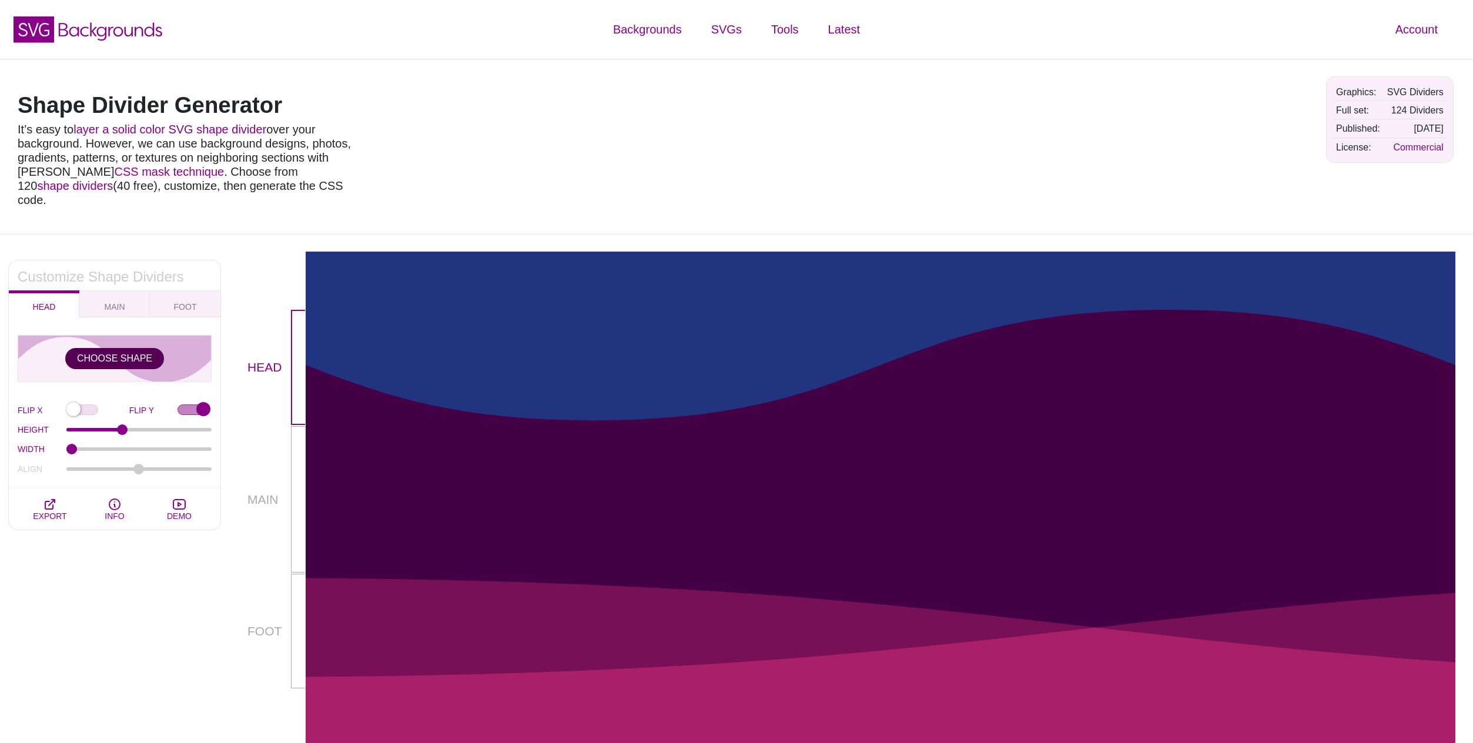
click at [119, 348] on button "CHOOSE SHAPE" at bounding box center [114, 358] width 99 height 21
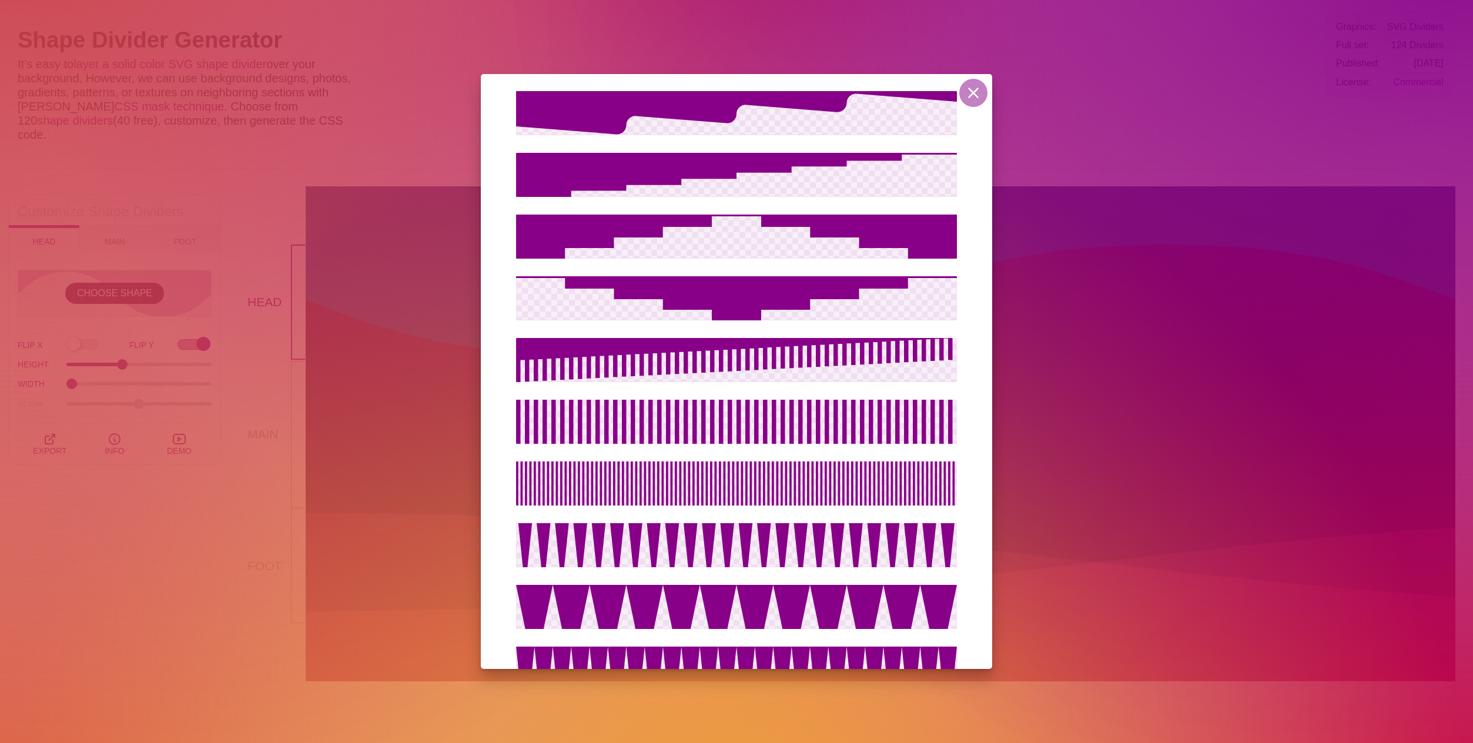
scroll to position [83, 0]
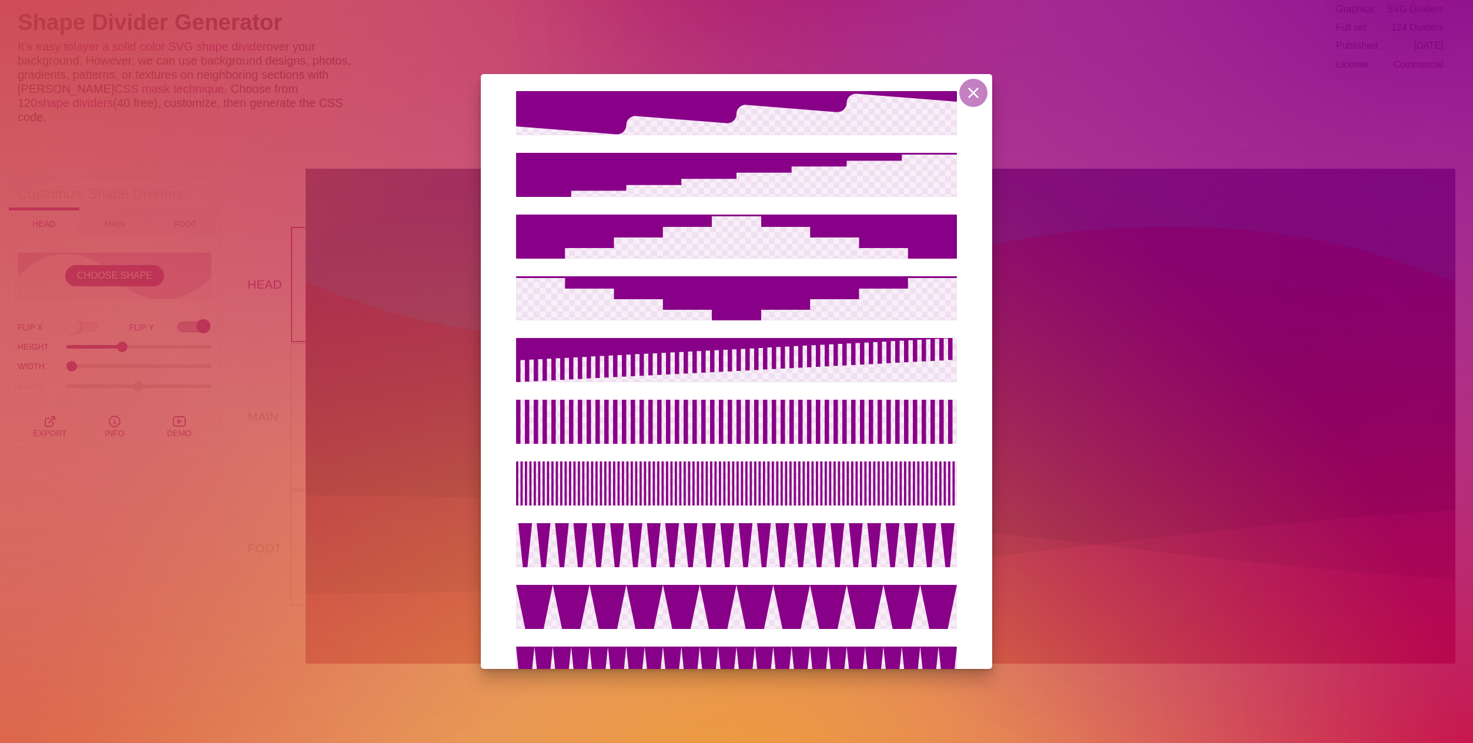
click at [114, 576] on div "Custom SVG Shape Enter Your SVG Code: APPLY Recommendations, tips, and notes, w…" at bounding box center [736, 371] width 1473 height 743
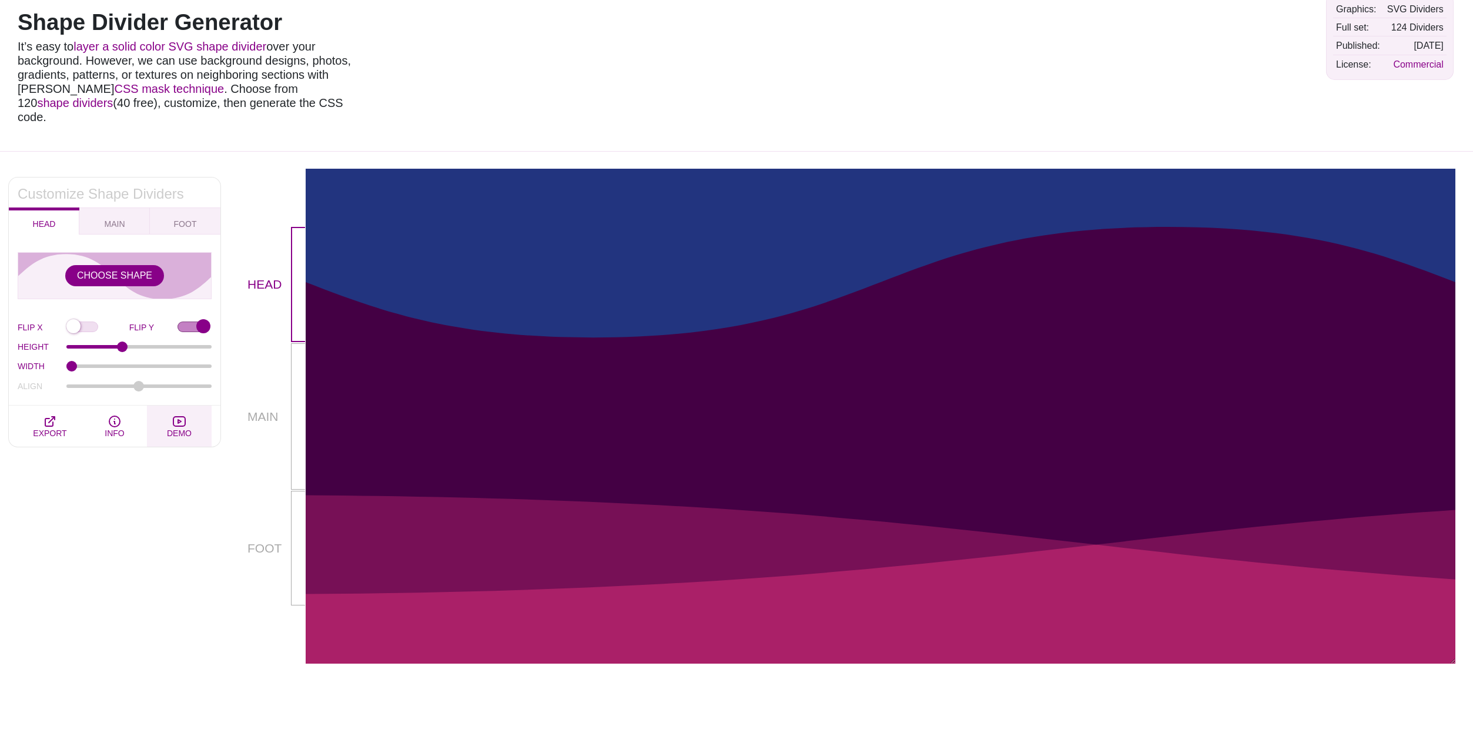
click at [183, 414] on icon "button" at bounding box center [179, 421] width 14 height 14
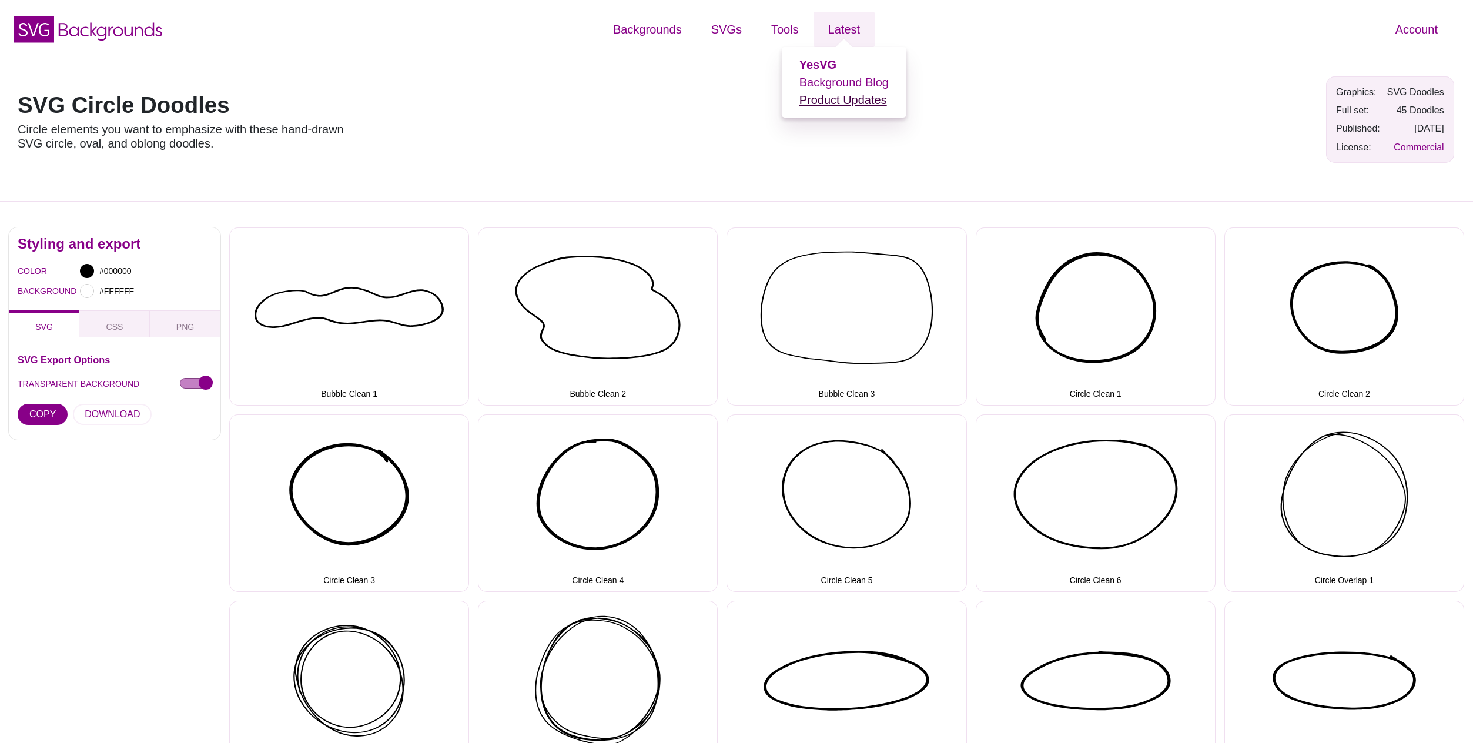
click at [852, 101] on link "Product Updates" at bounding box center [844, 99] width 88 height 13
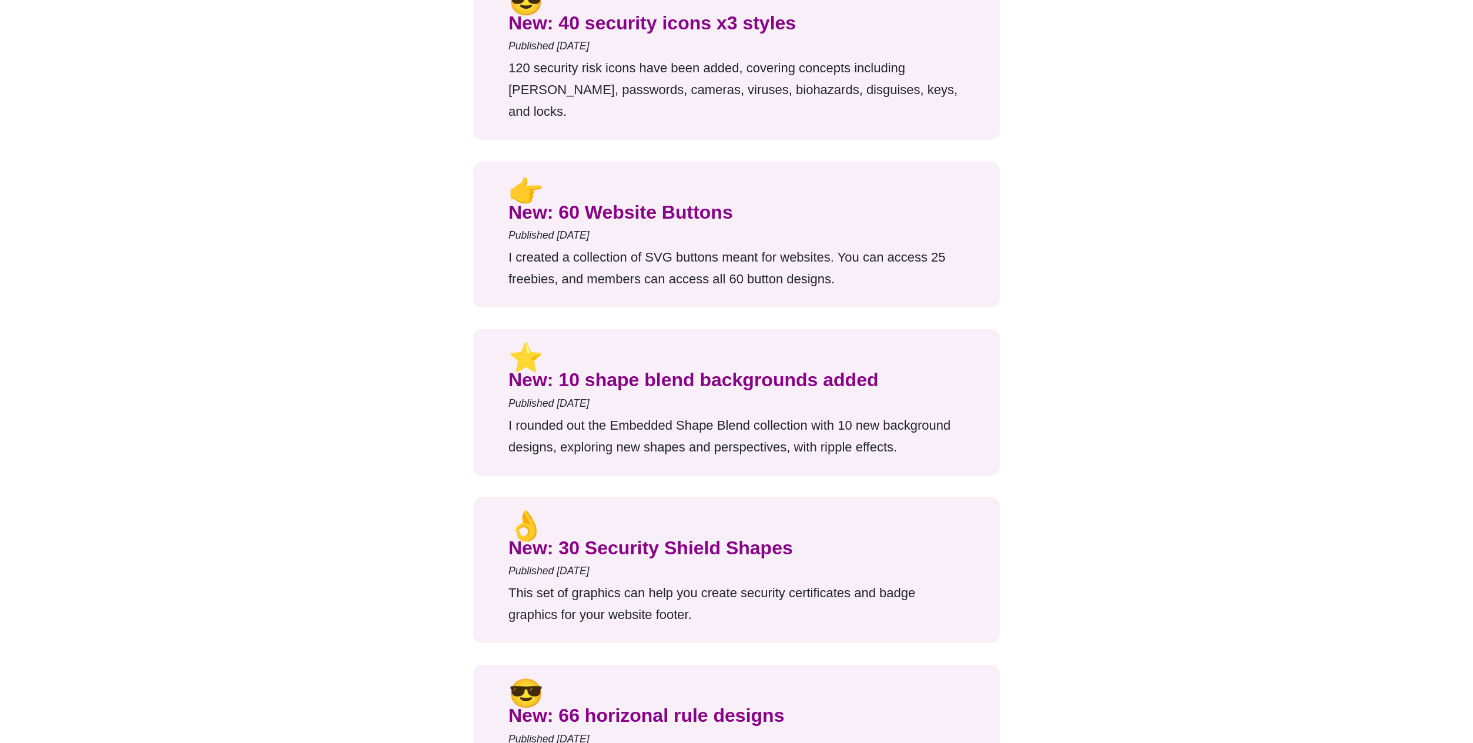
scroll to position [467, 0]
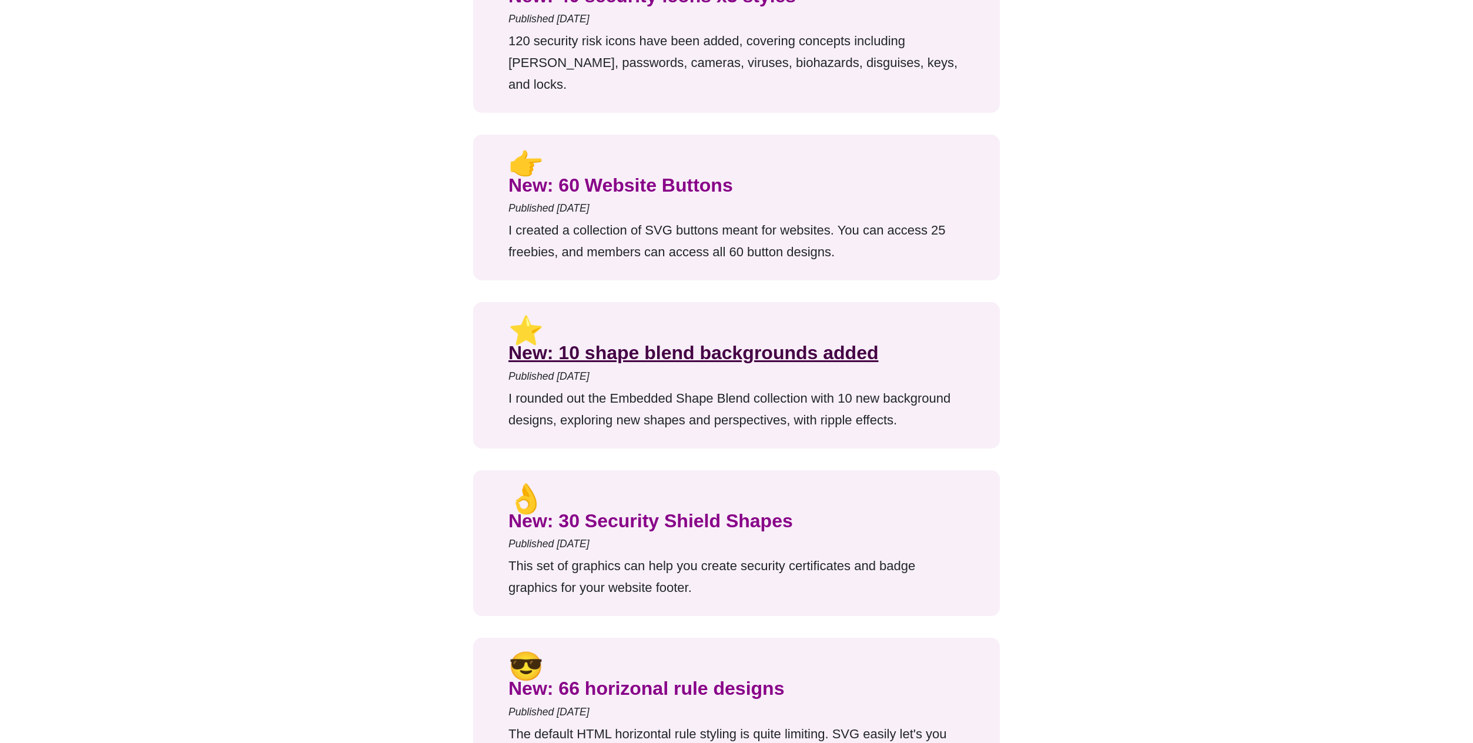
click at [646, 342] on link "New: 10 shape blend backgrounds added" at bounding box center [694, 352] width 370 height 21
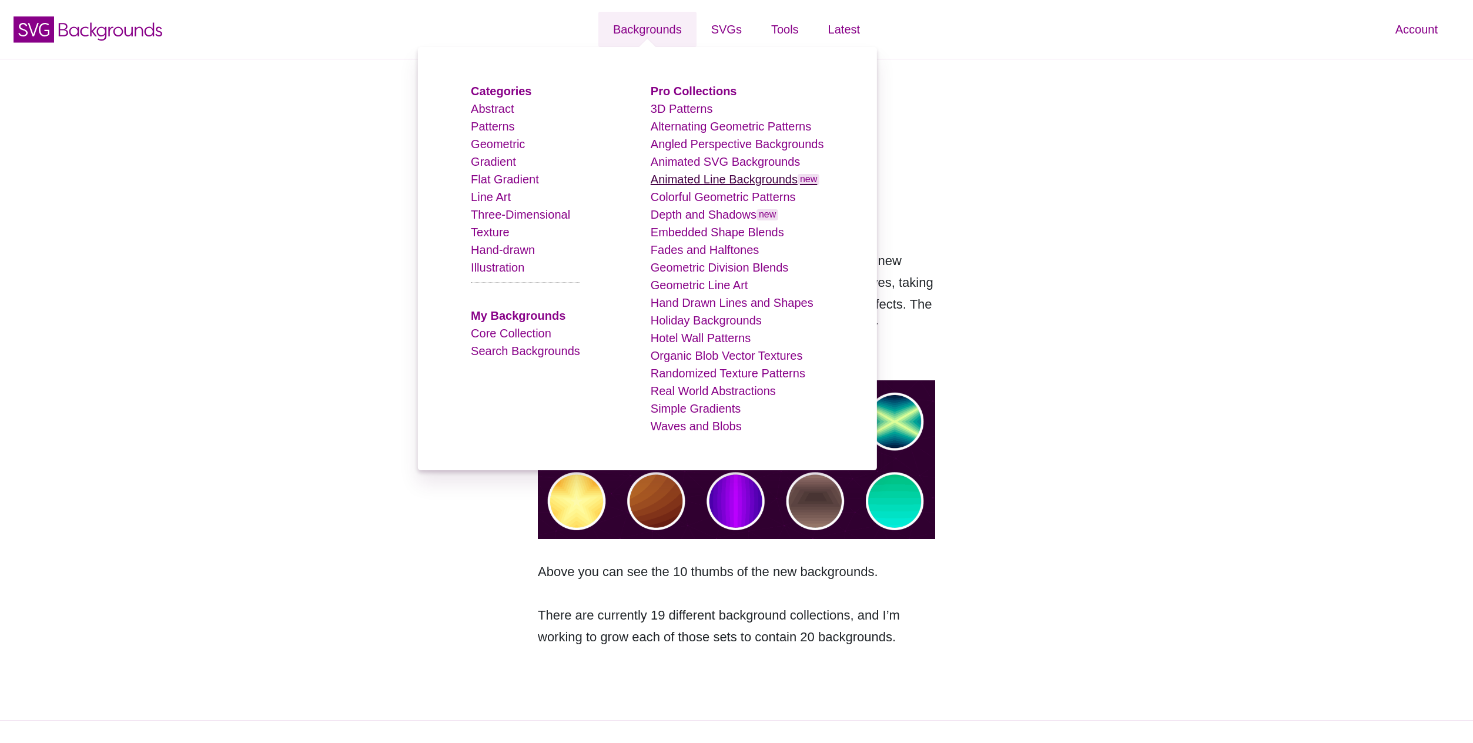
click at [691, 183] on link "Animated Line Backgrounds new" at bounding box center [735, 179] width 169 height 13
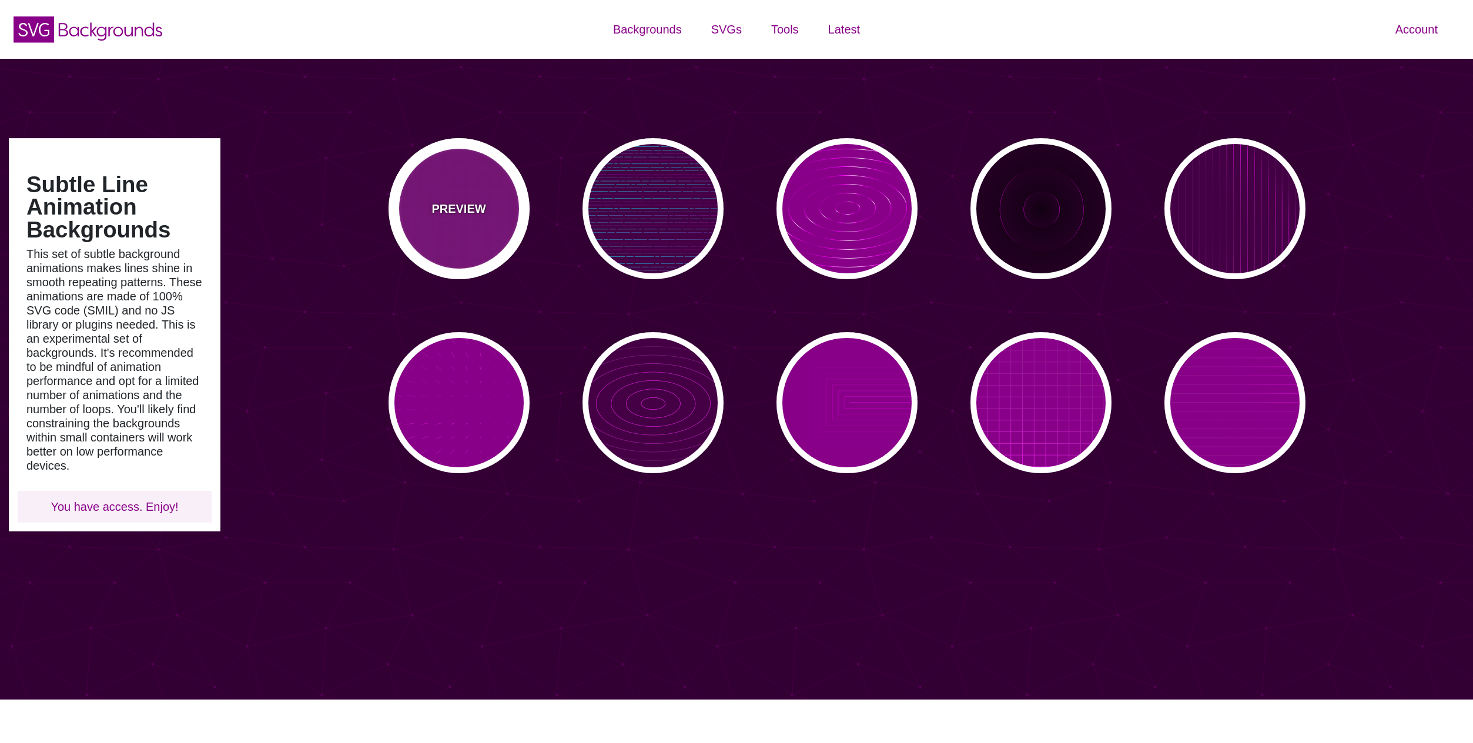
click at [467, 190] on div "PREVIEW" at bounding box center [459, 208] width 141 height 141
type input "#880088"
type input "0"
type input "5"
type input "999"
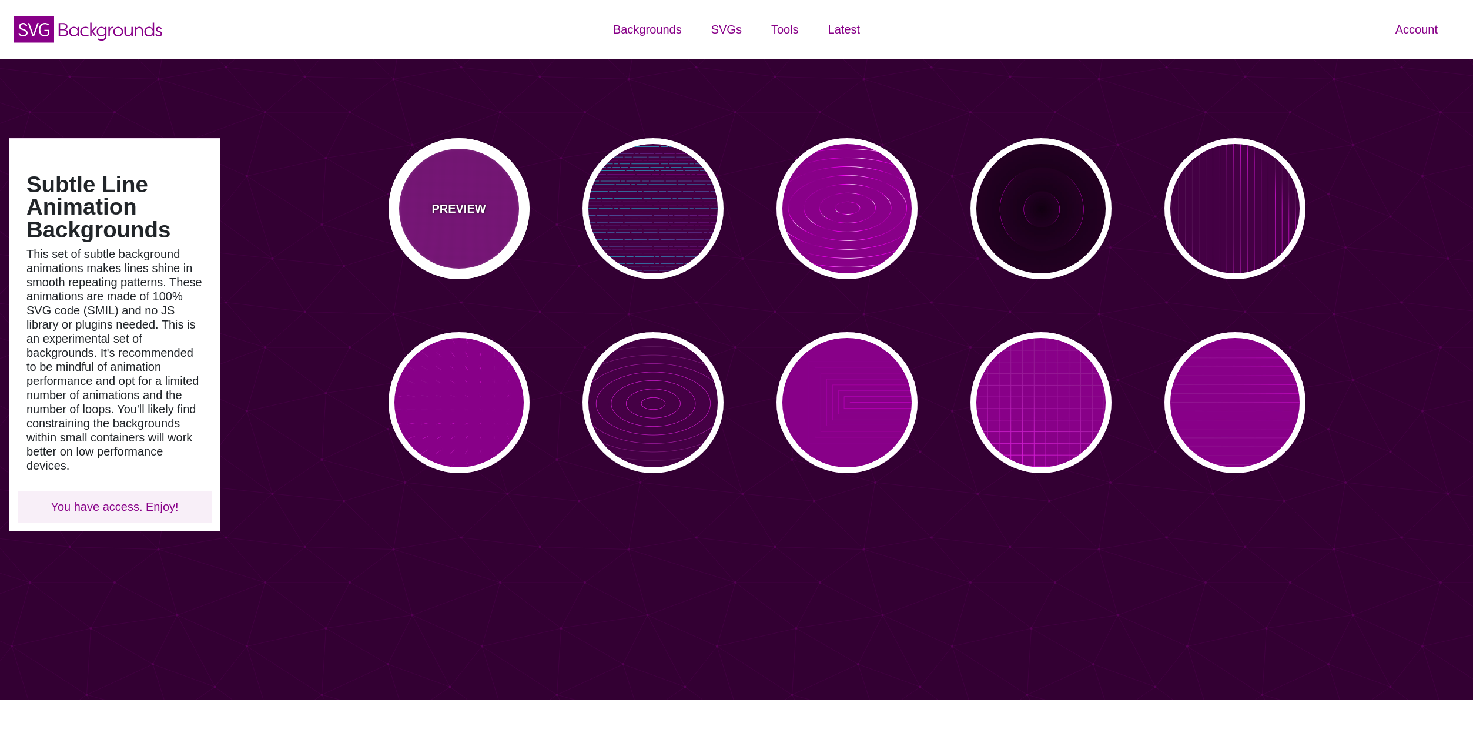
type input "0"
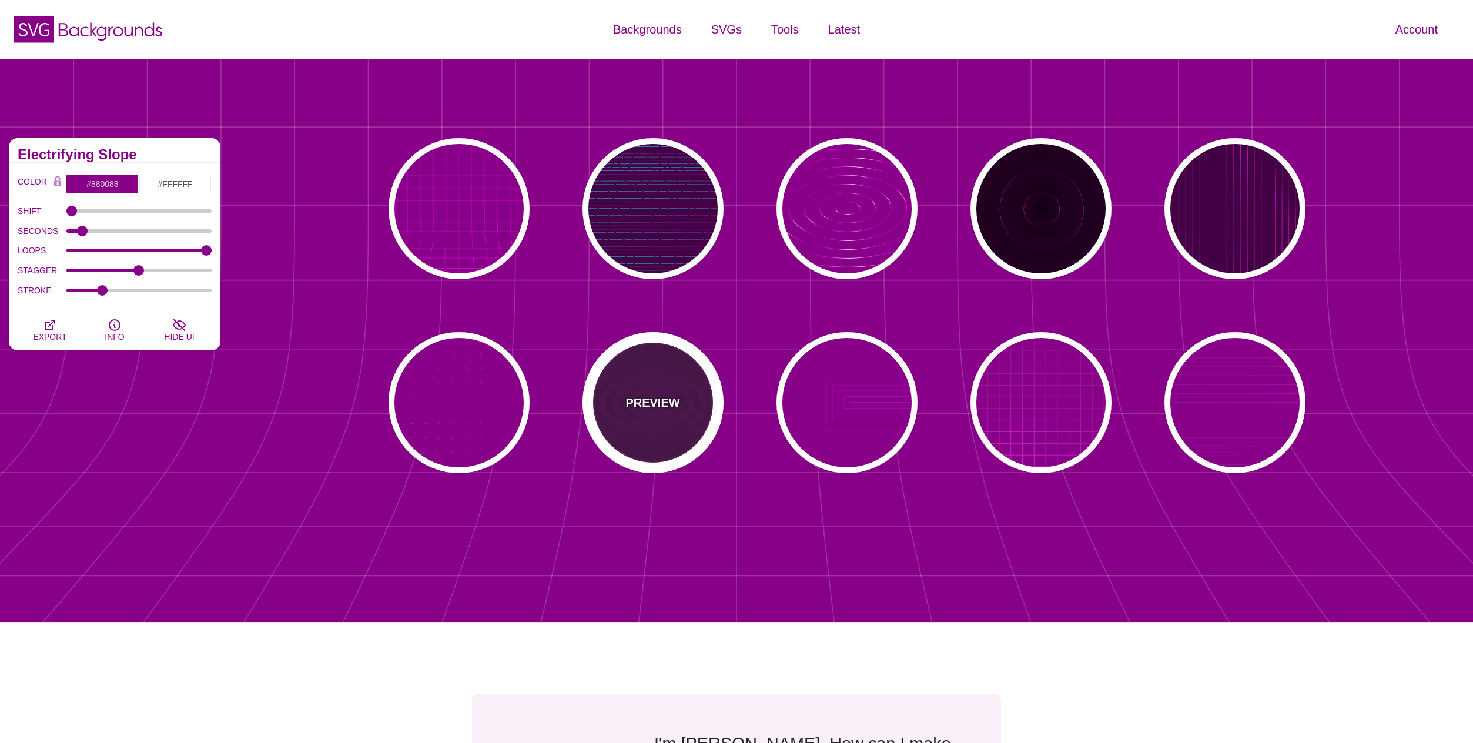
click at [666, 403] on p "PREVIEW" at bounding box center [653, 403] width 54 height 18
type input "#440044"
type input "#FF00FF"
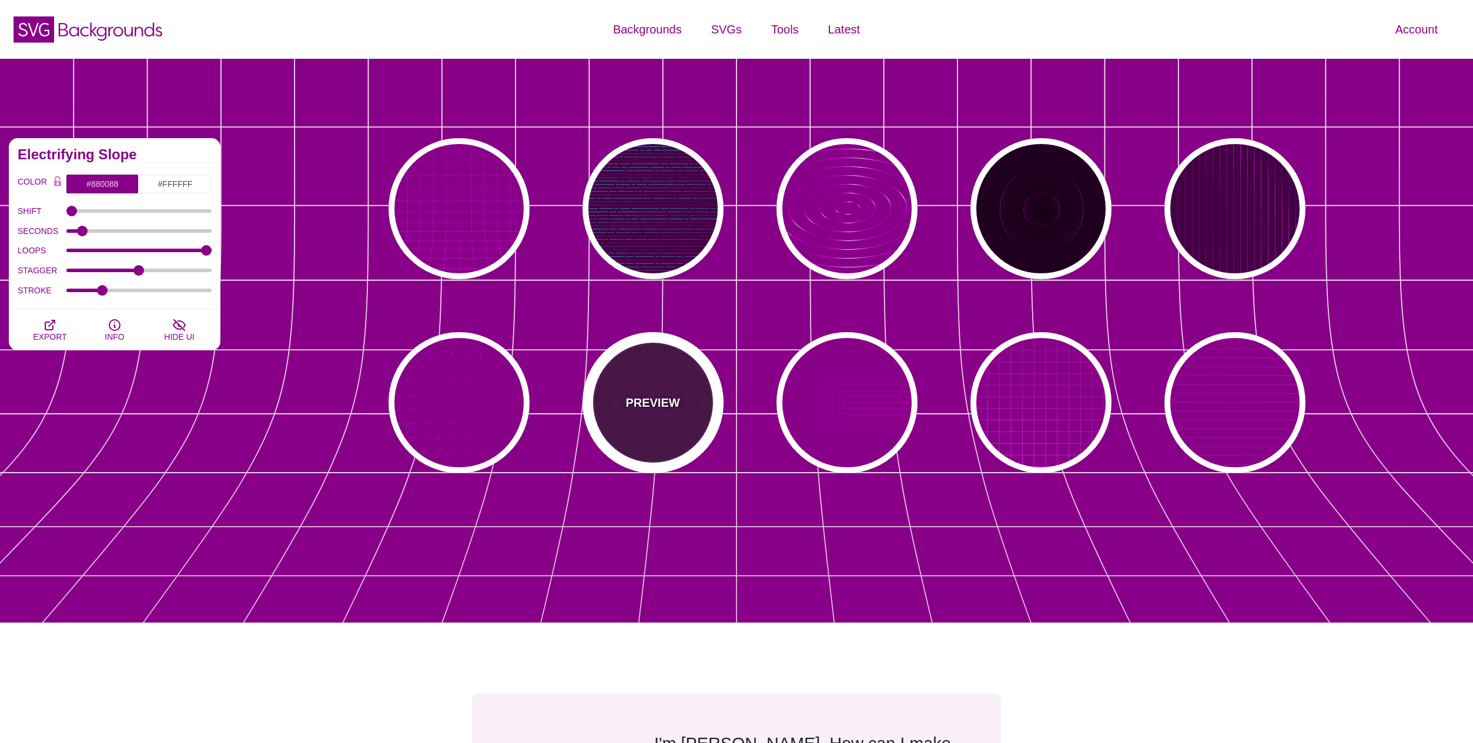
type input "#FFFFFF"
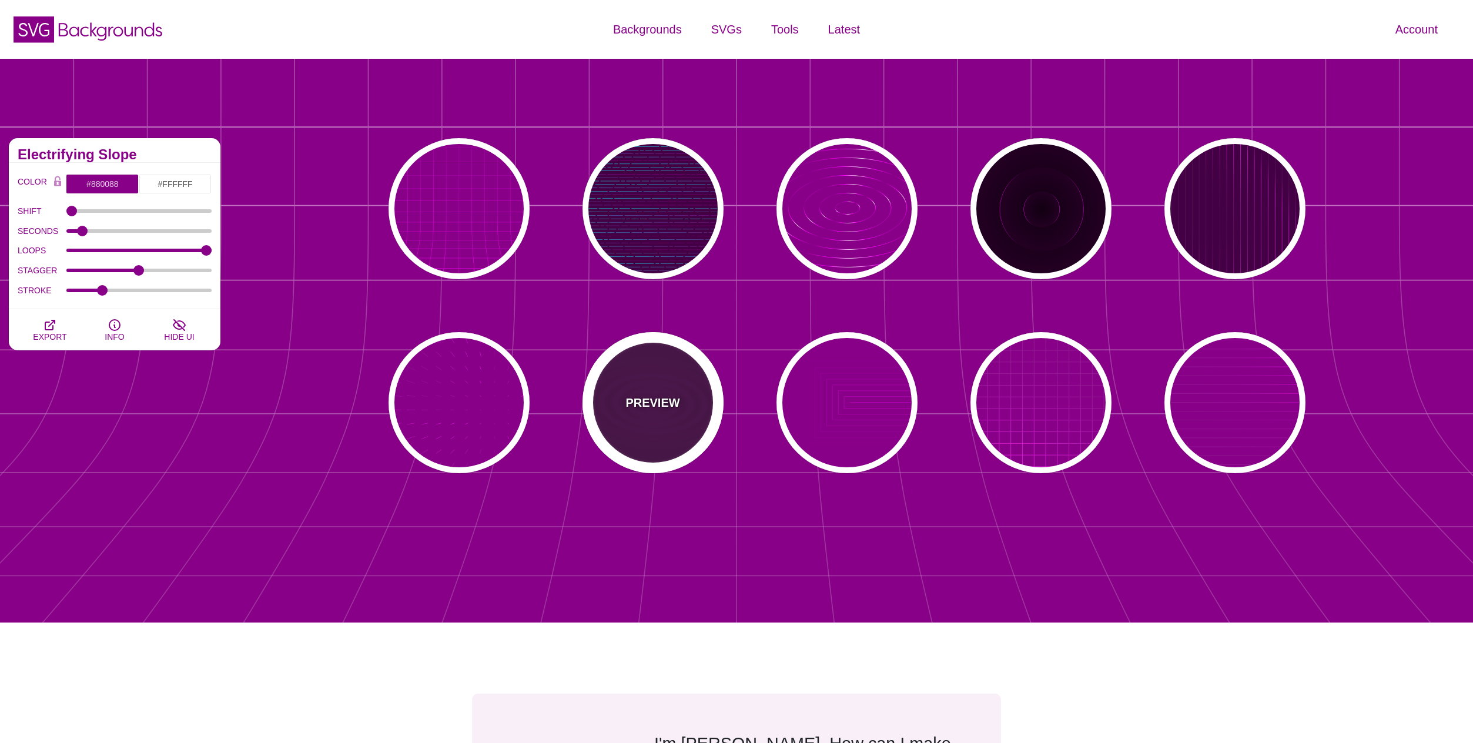
type input "5"
type input "999"
type input "0"
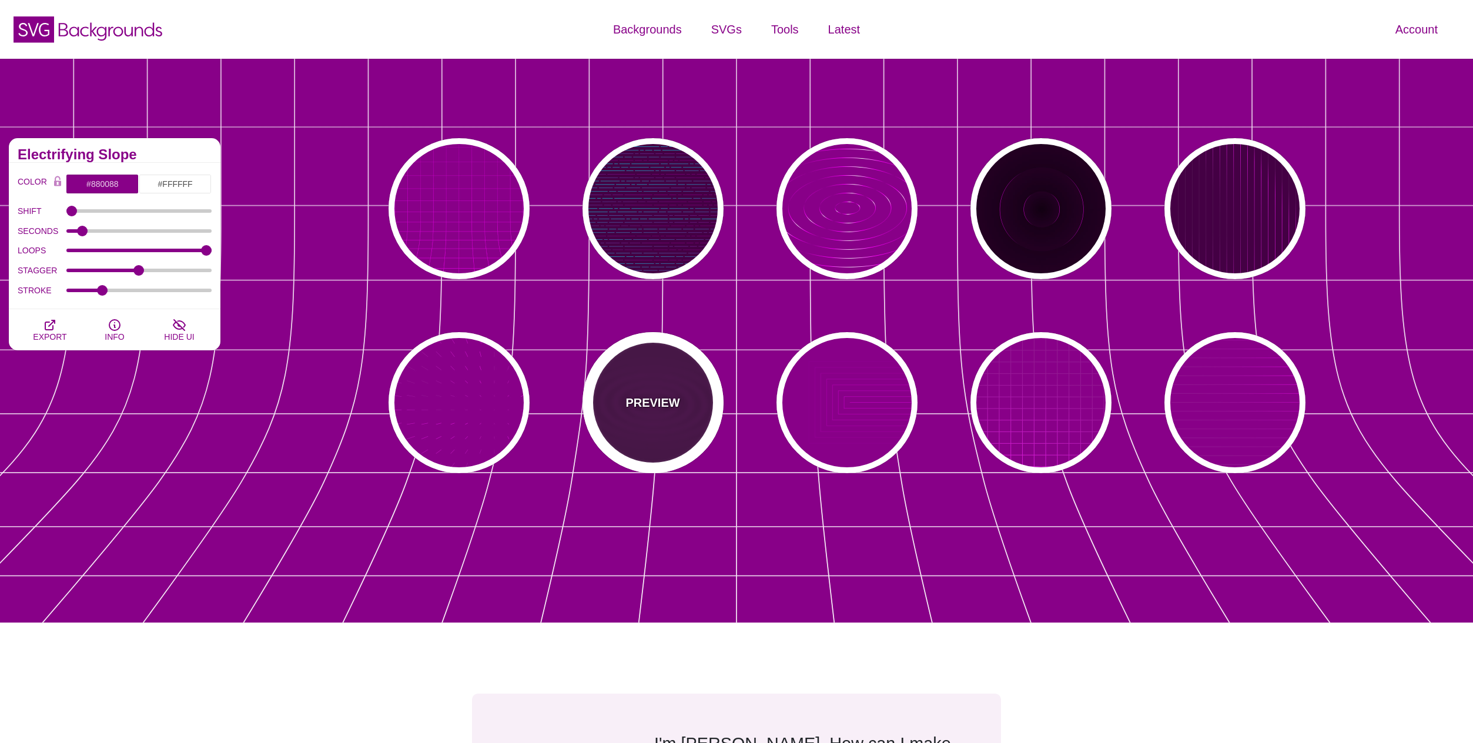
type input "1"
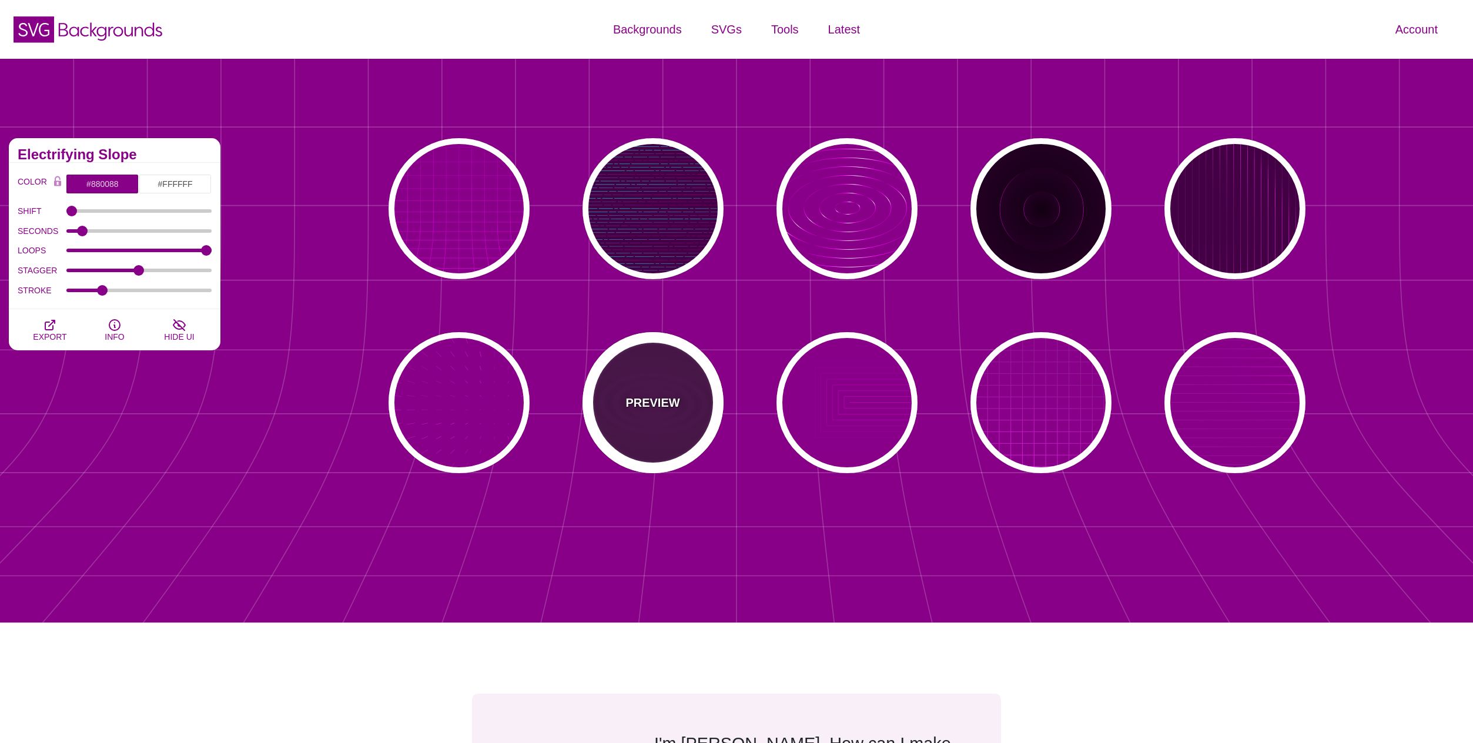
type input "0.1"
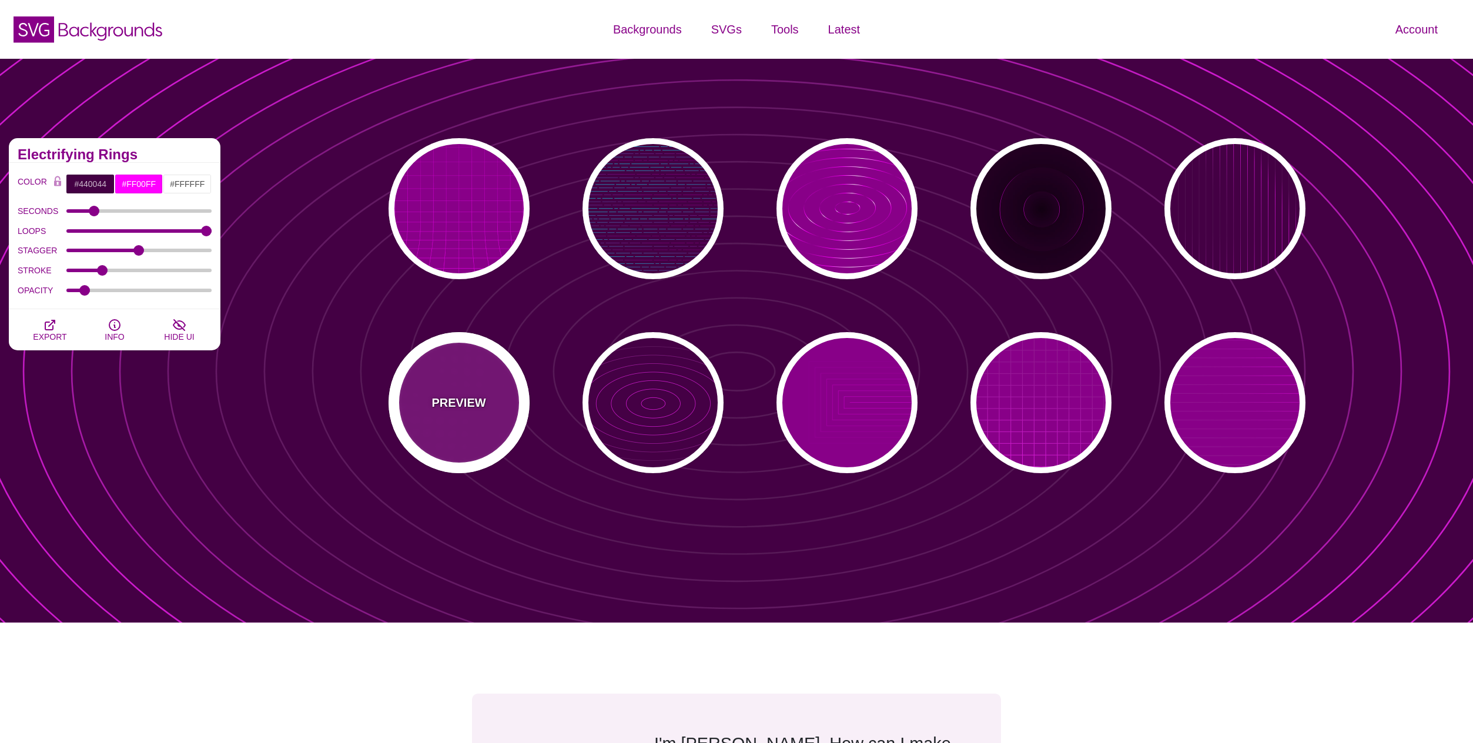
click at [504, 393] on div "PREVIEW" at bounding box center [459, 402] width 141 height 141
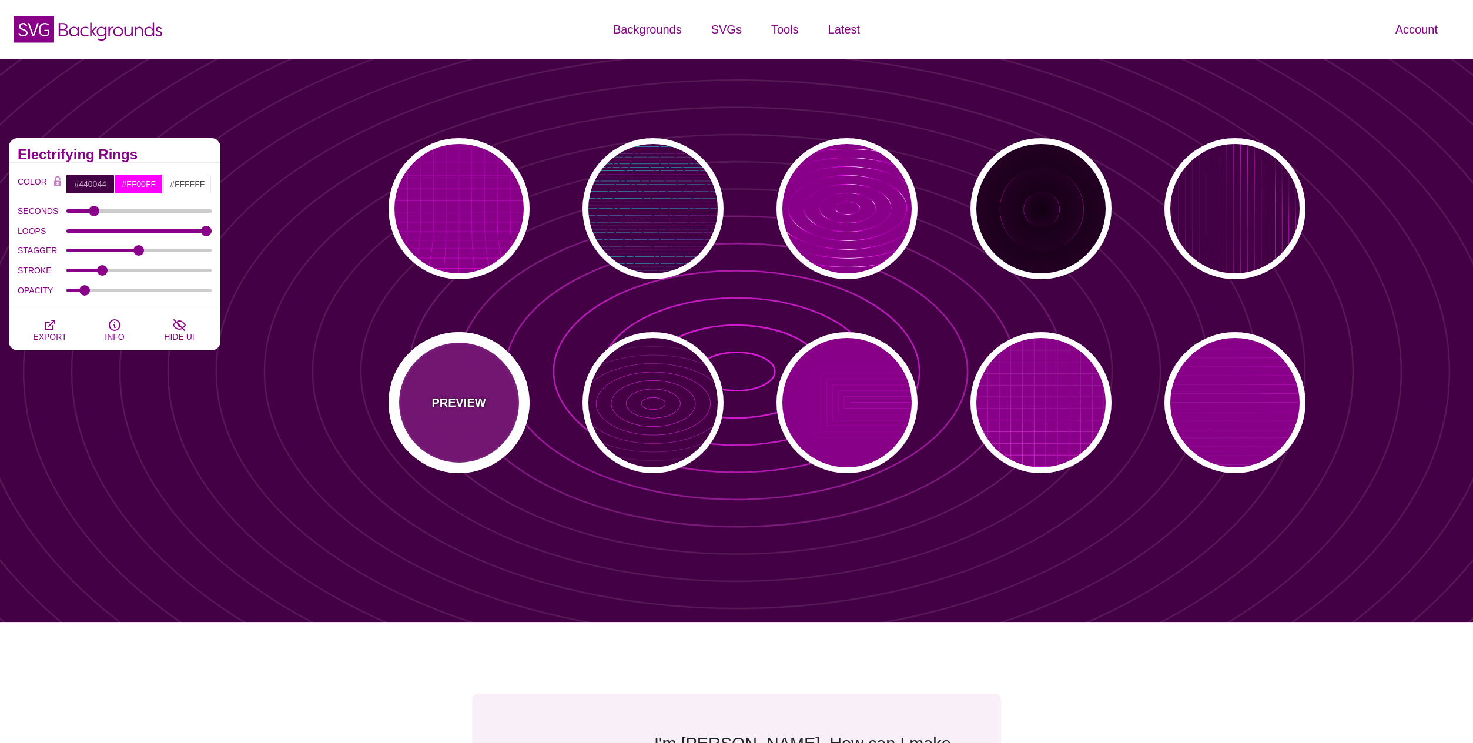
type input "#880088"
type input "15"
type input "1"
type input "0.1"
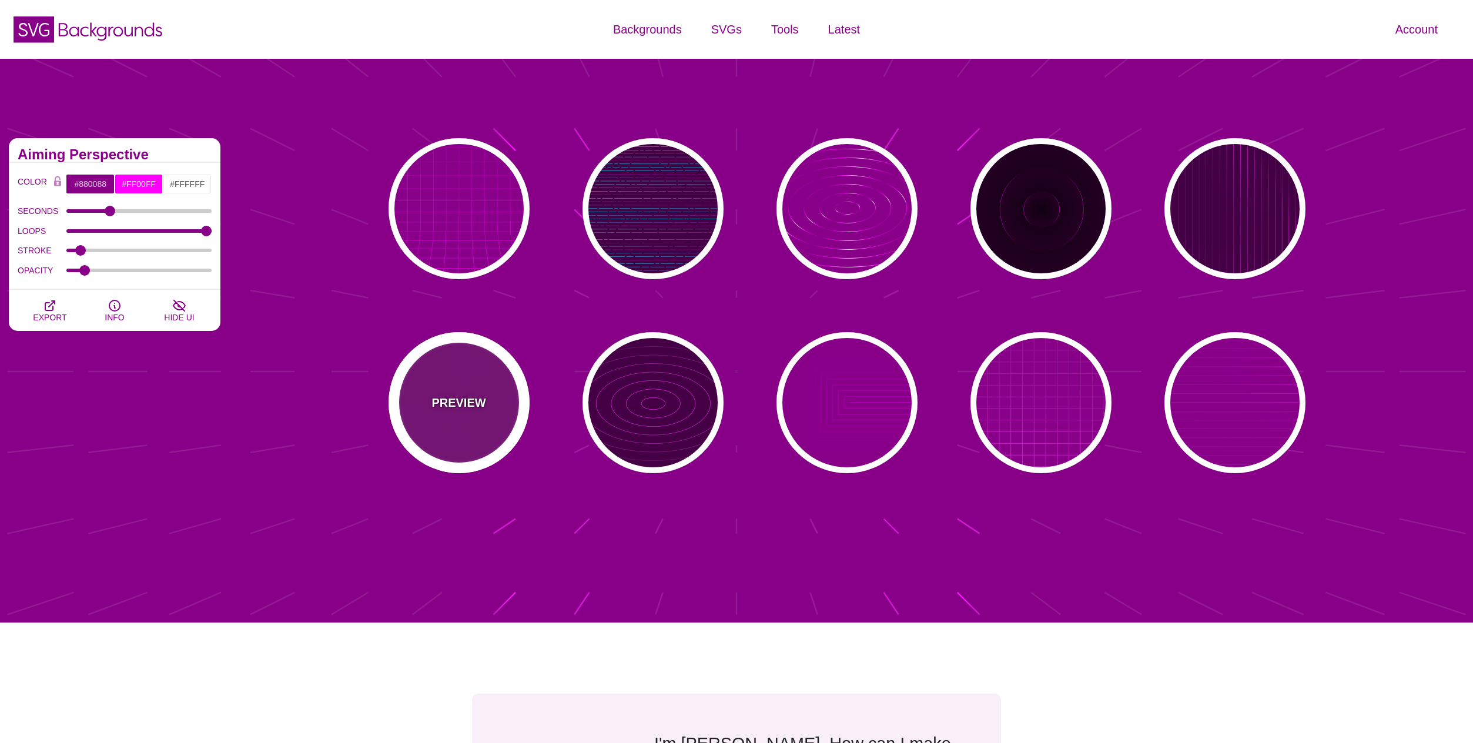
click at [464, 400] on p "PREVIEW" at bounding box center [459, 403] width 54 height 18
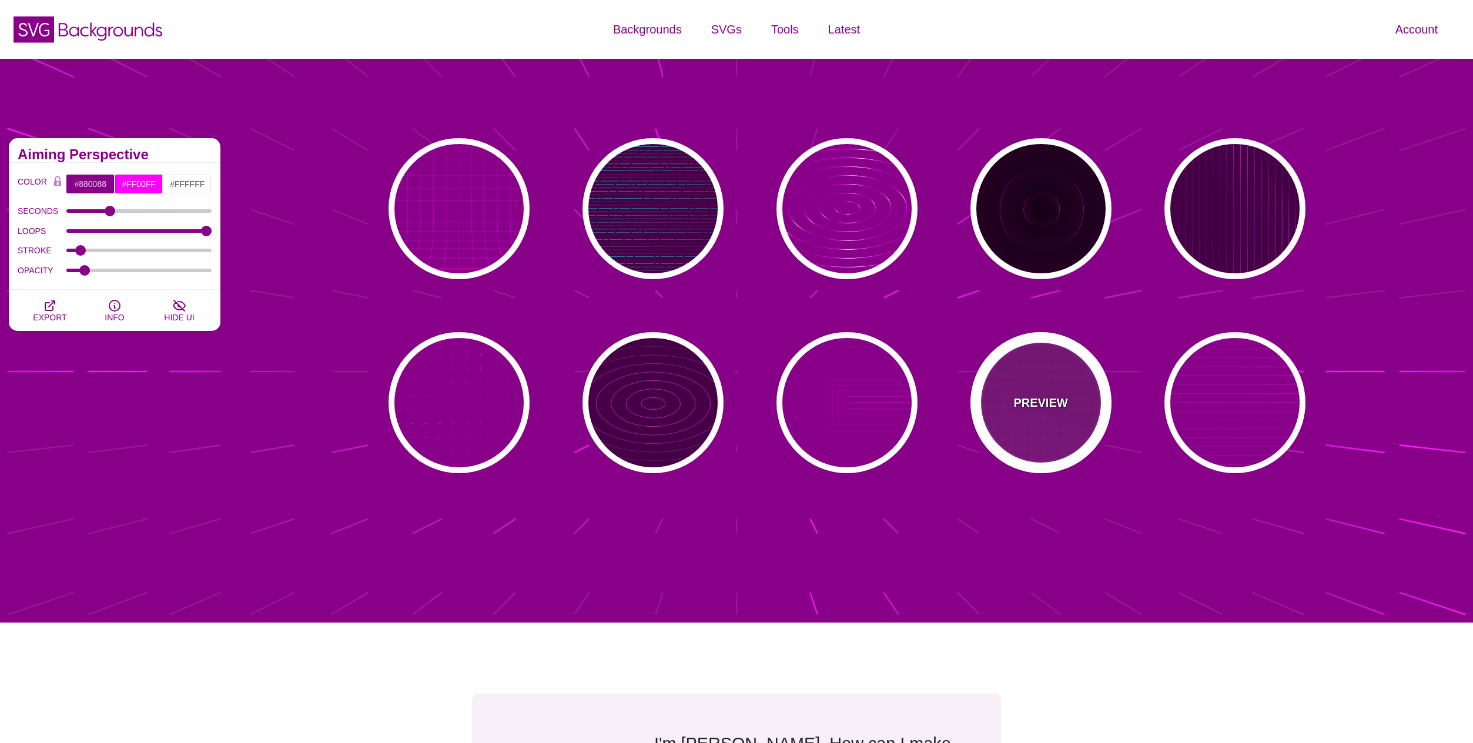
click at [1044, 405] on p "PREVIEW" at bounding box center [1041, 403] width 54 height 18
type input "20"
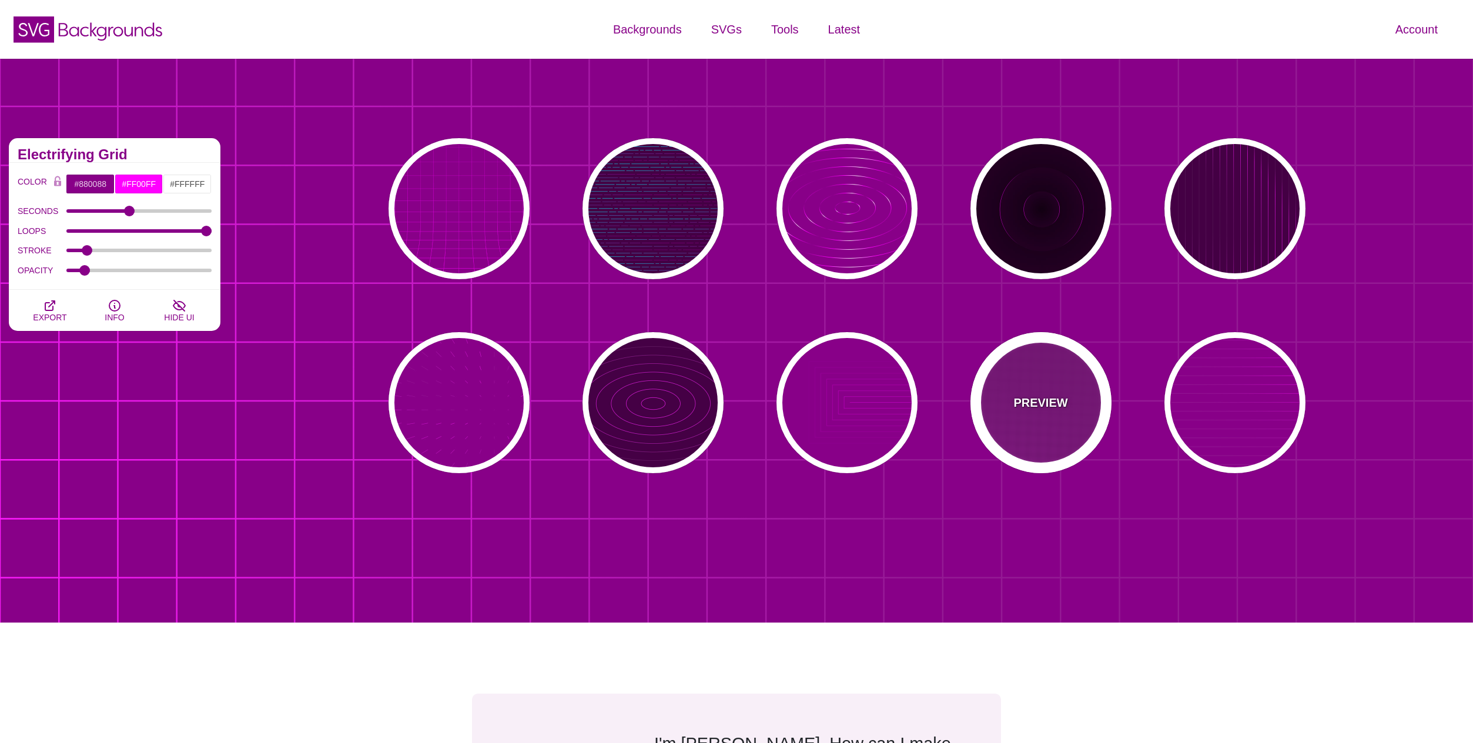
click at [1038, 399] on p "PREVIEW" at bounding box center [1041, 403] width 54 height 18
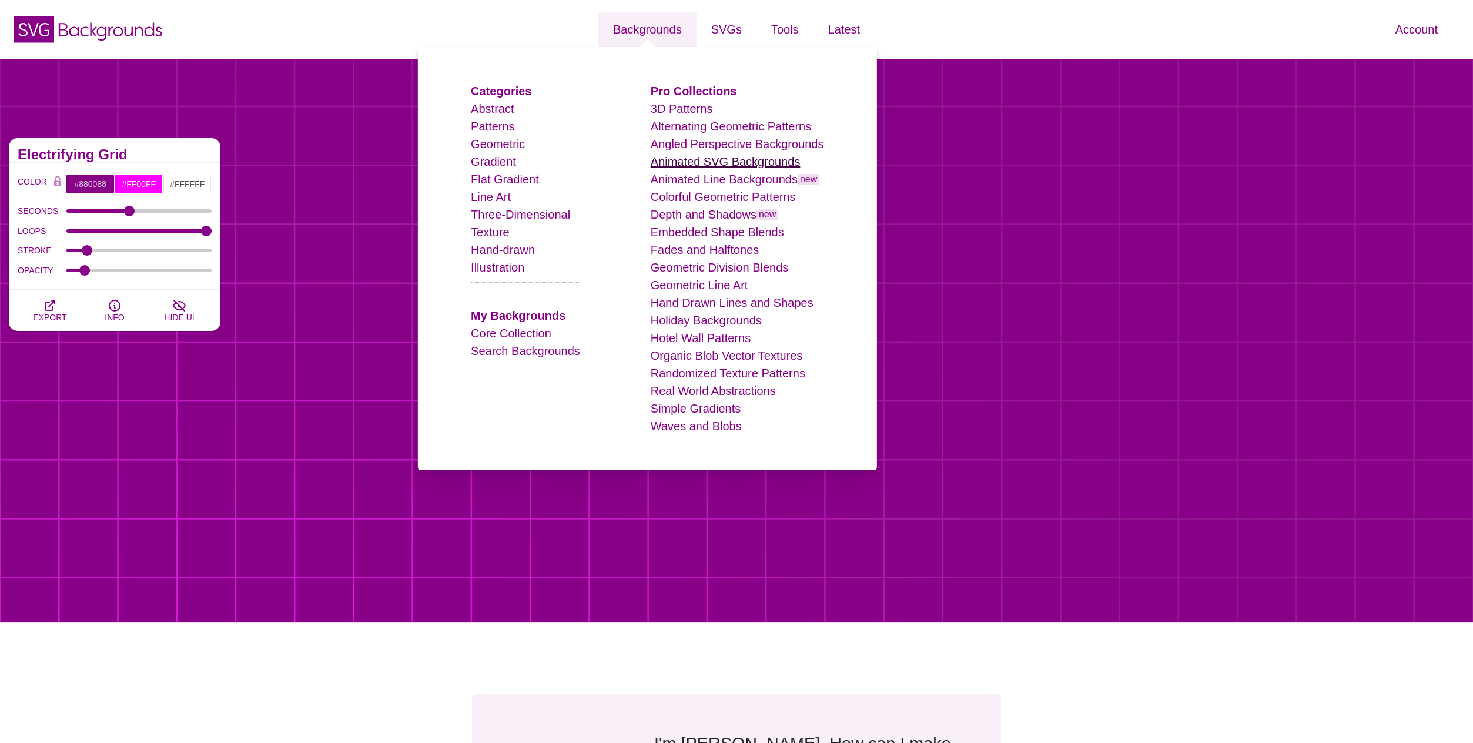
click at [710, 166] on link "Animated SVG Backgrounds" at bounding box center [726, 161] width 150 height 13
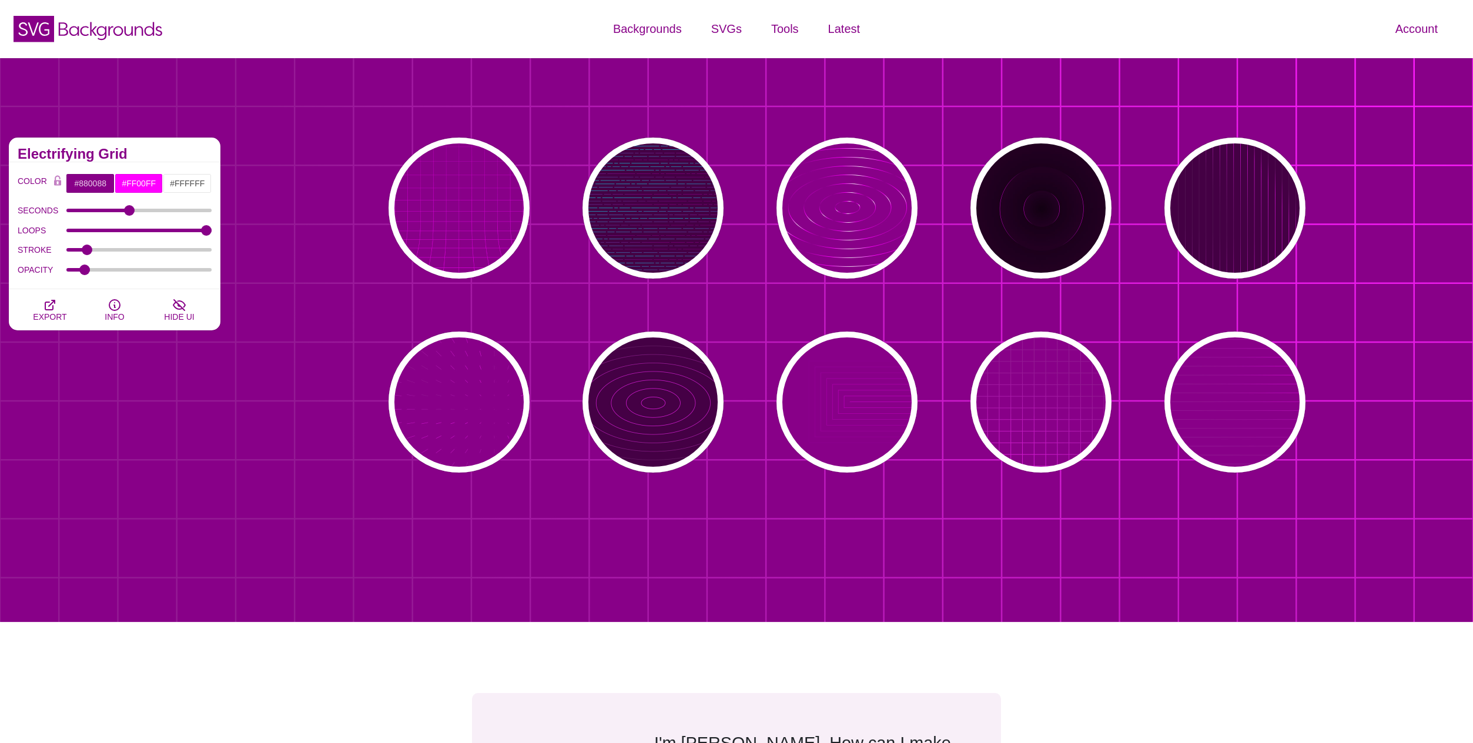
click at [309, 41] on div "SVG Backgrounds Logo" at bounding box center [245, 28] width 491 height 53
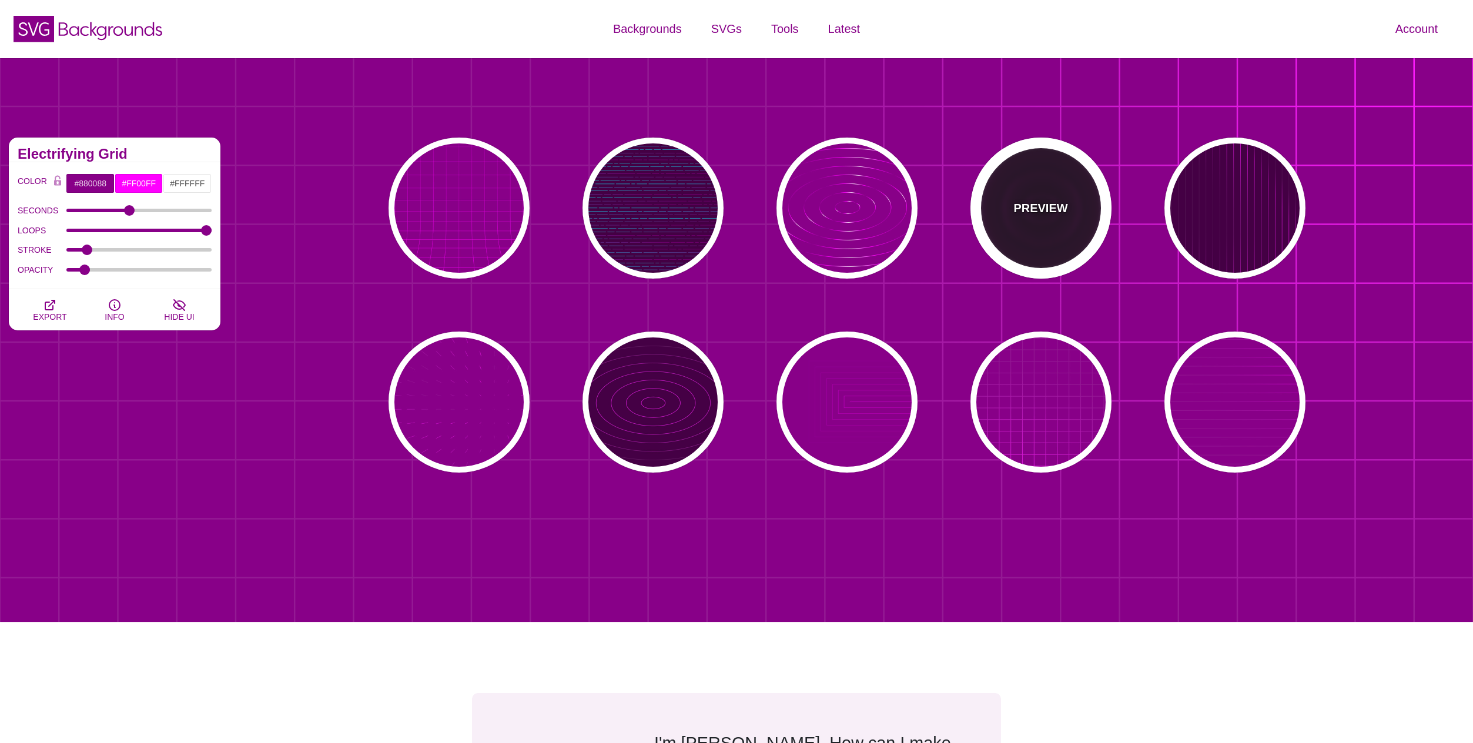
click at [1023, 217] on p "PREVIEW" at bounding box center [1041, 208] width 54 height 18
type input "#220022"
type input "#110011"
type input "6"
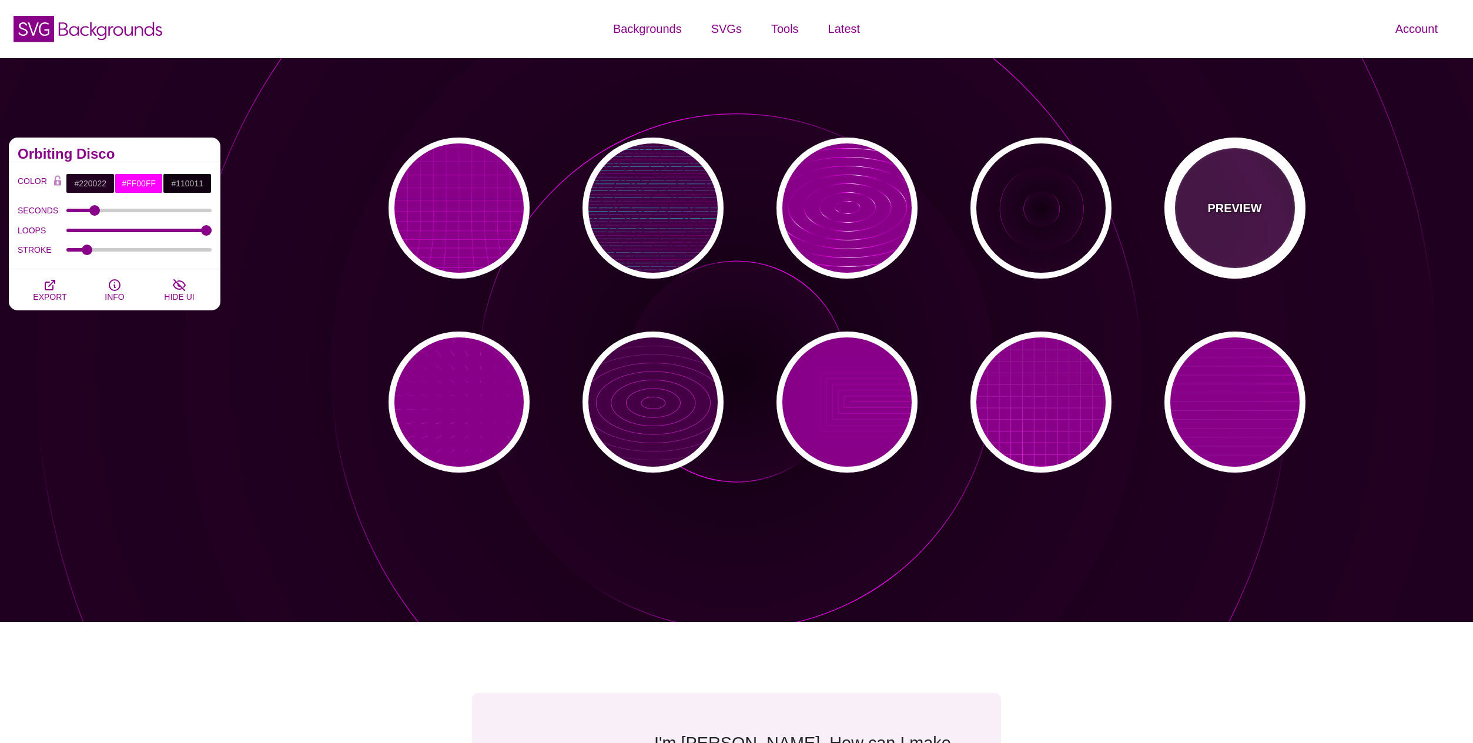
click at [1213, 217] on p "PREVIEW" at bounding box center [1235, 208] width 54 height 18
type input "#440044"
type input "#FFFFFF"
type input "20"
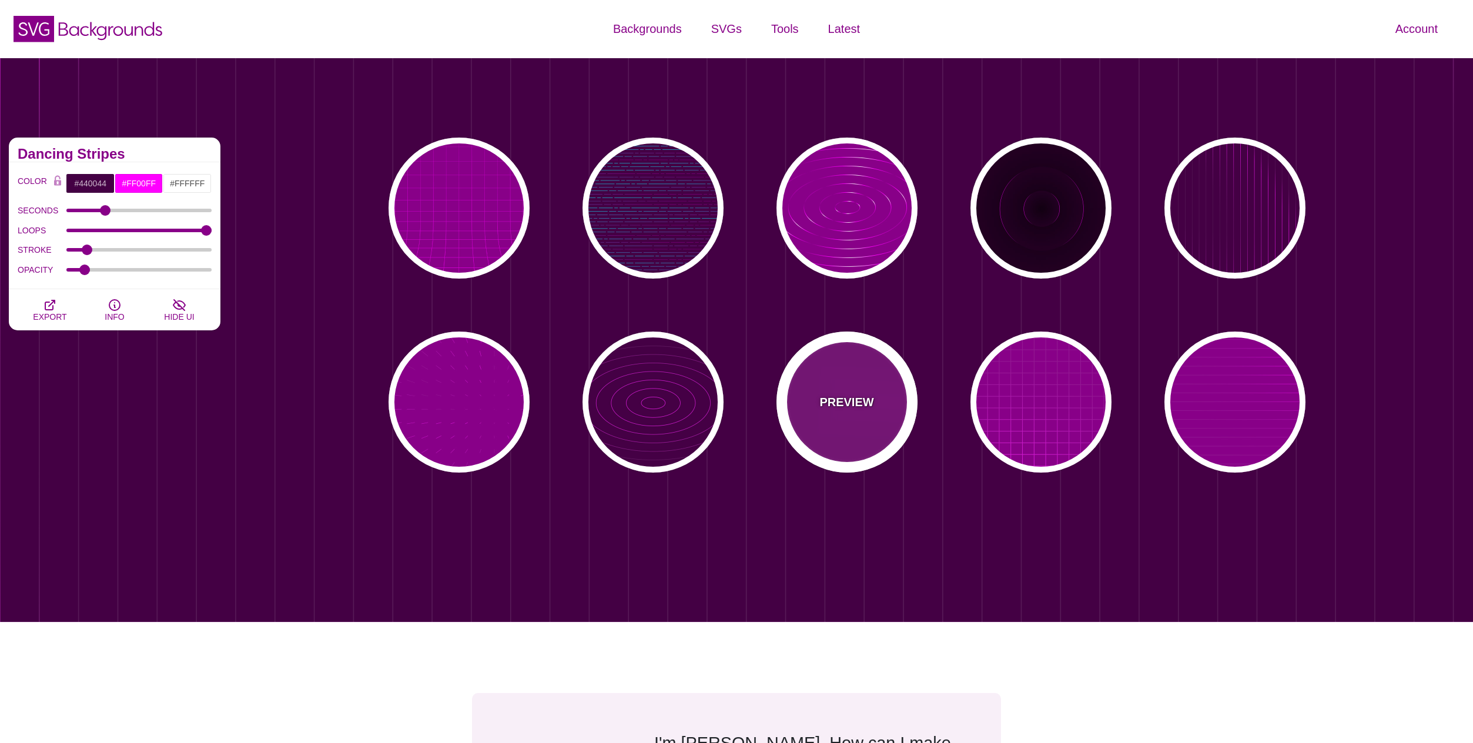
click at [842, 424] on div "PREVIEW" at bounding box center [847, 402] width 141 height 141
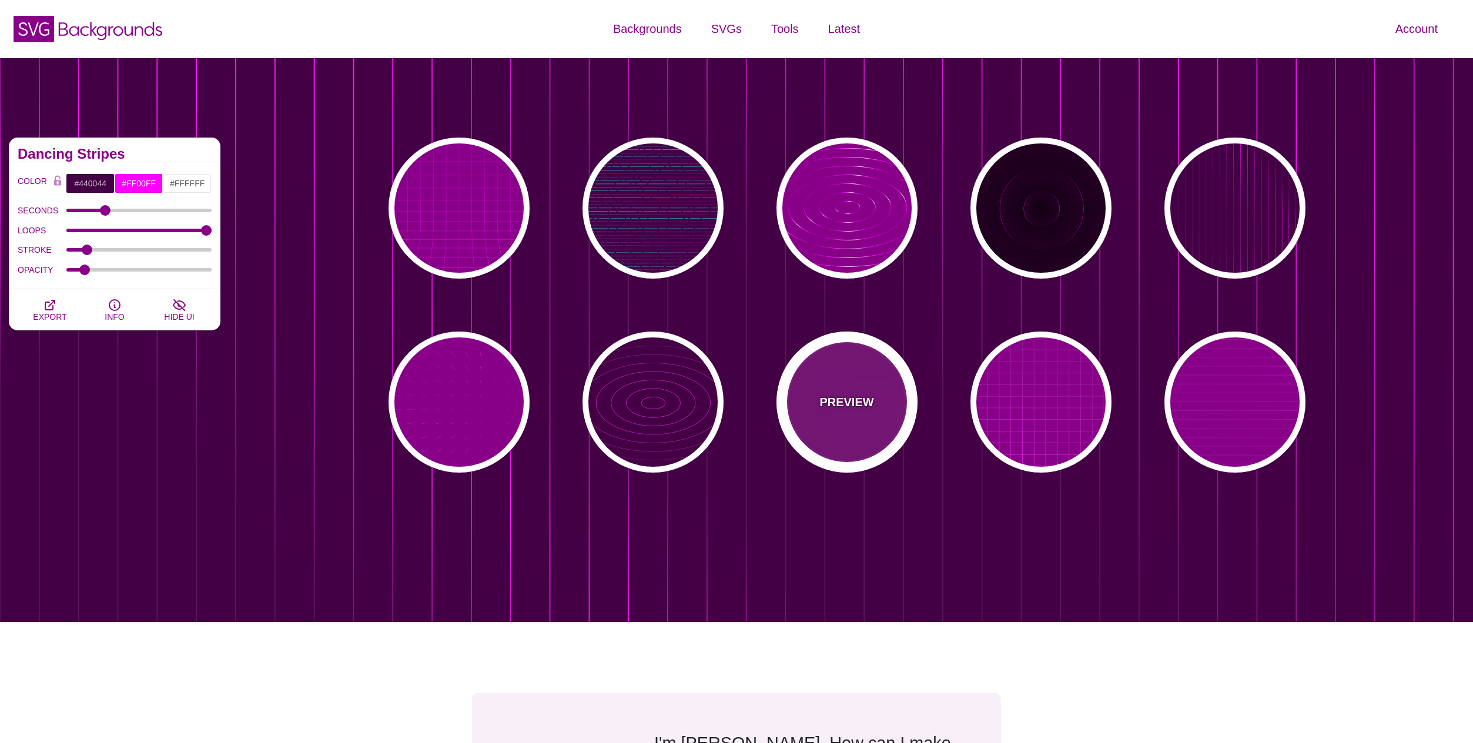
type input "#880088"
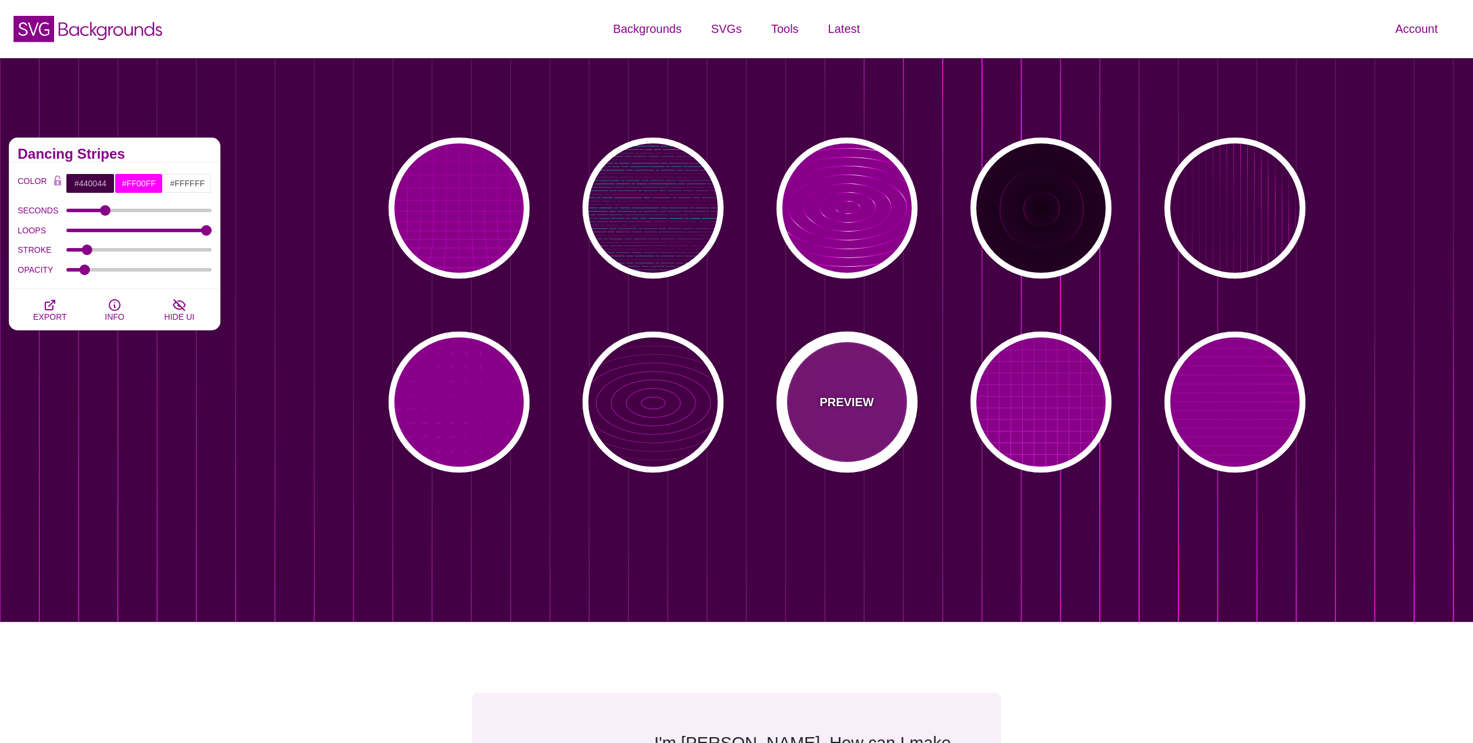
type input "5"
type input "0"
type input "1"
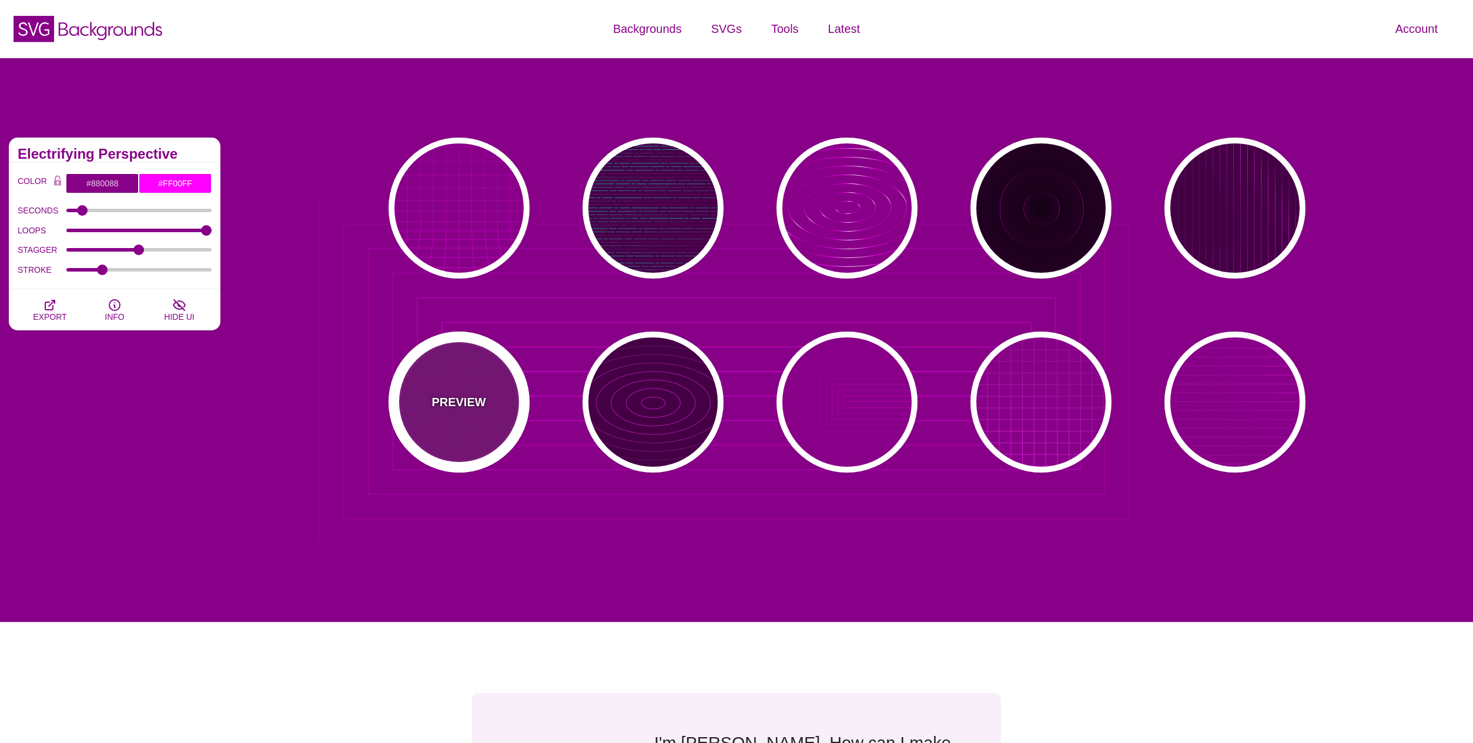
click at [465, 394] on p "PREVIEW" at bounding box center [459, 402] width 54 height 18
type input "15"
type input "1"
type input "0.1"
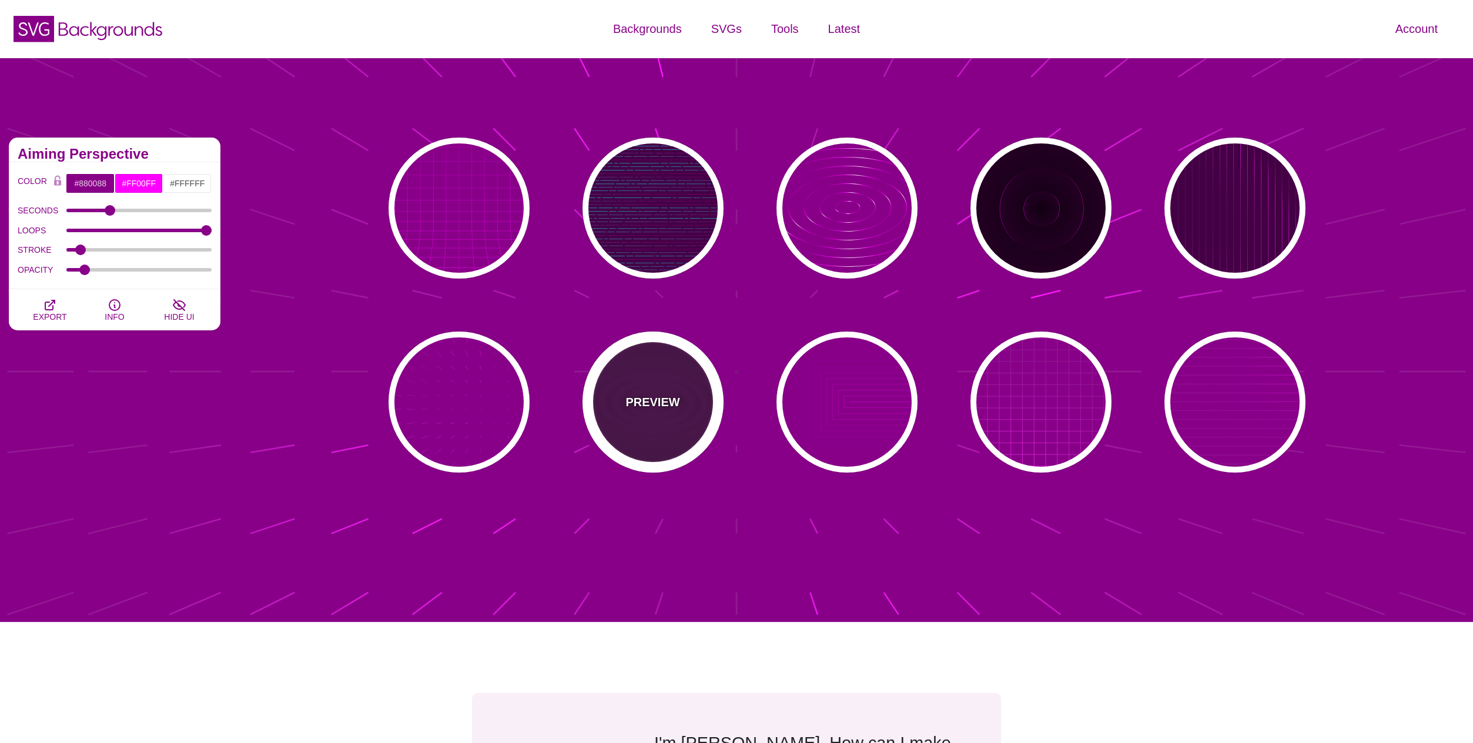
click at [647, 392] on div "PREVIEW" at bounding box center [653, 402] width 141 height 141
type input "#440044"
type input "5"
type input "0"
type input "1"
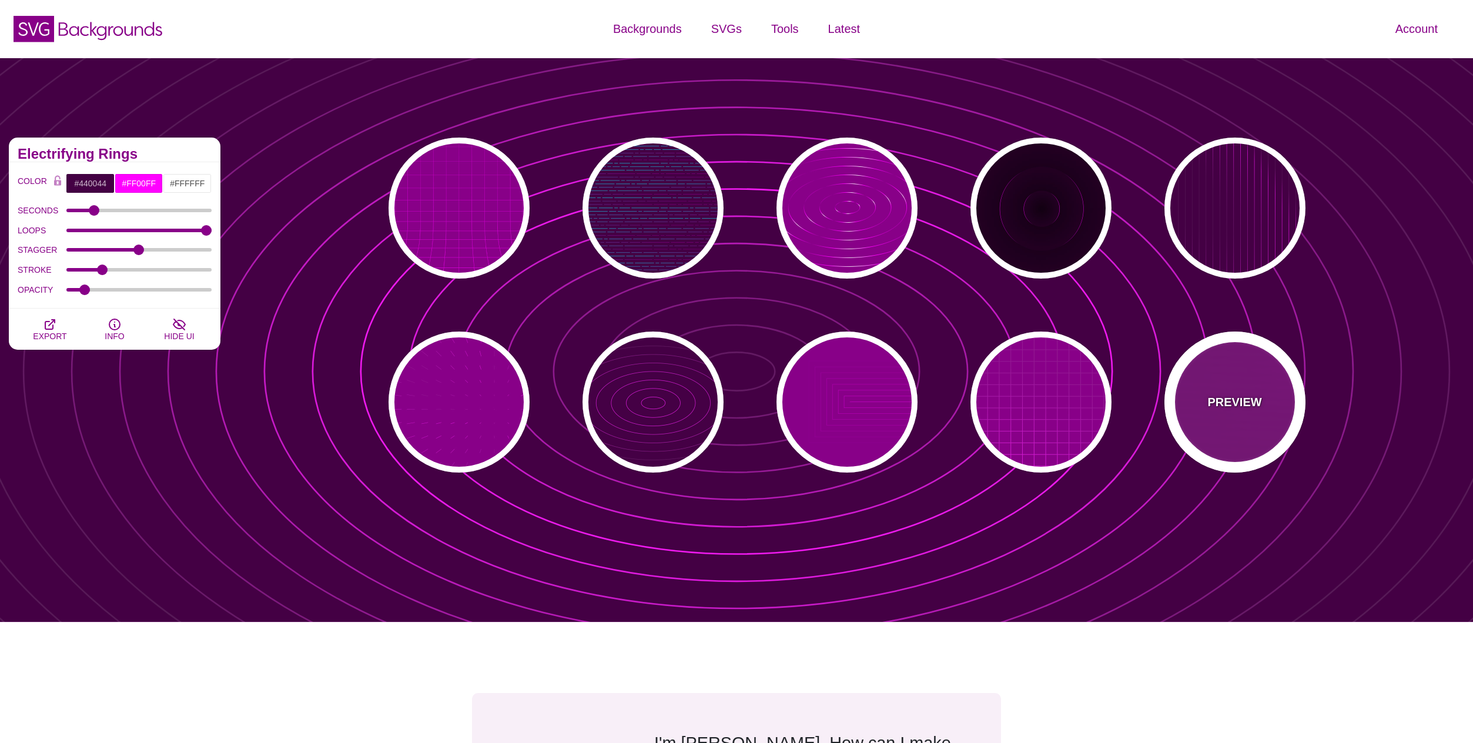
click at [1243, 404] on p "PREVIEW" at bounding box center [1235, 402] width 54 height 18
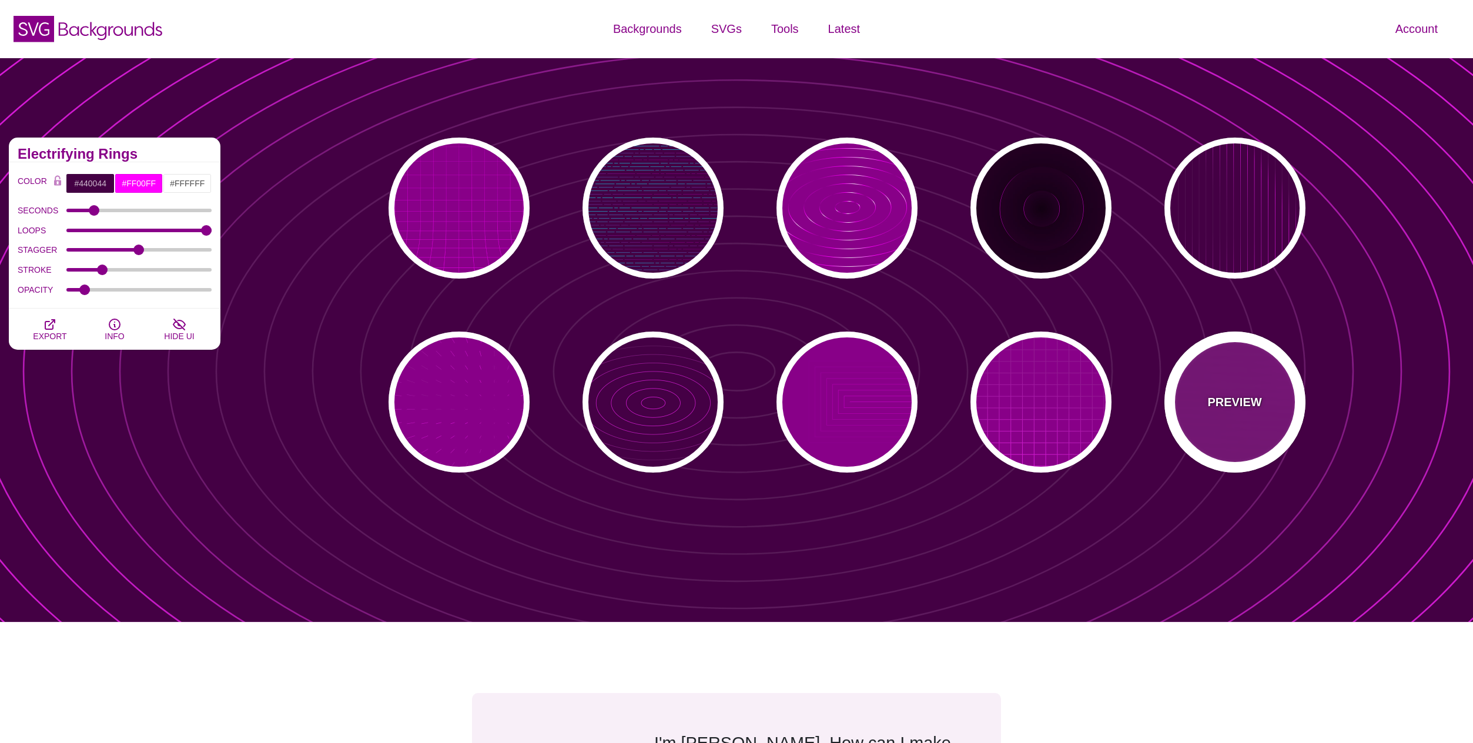
type input "#880088"
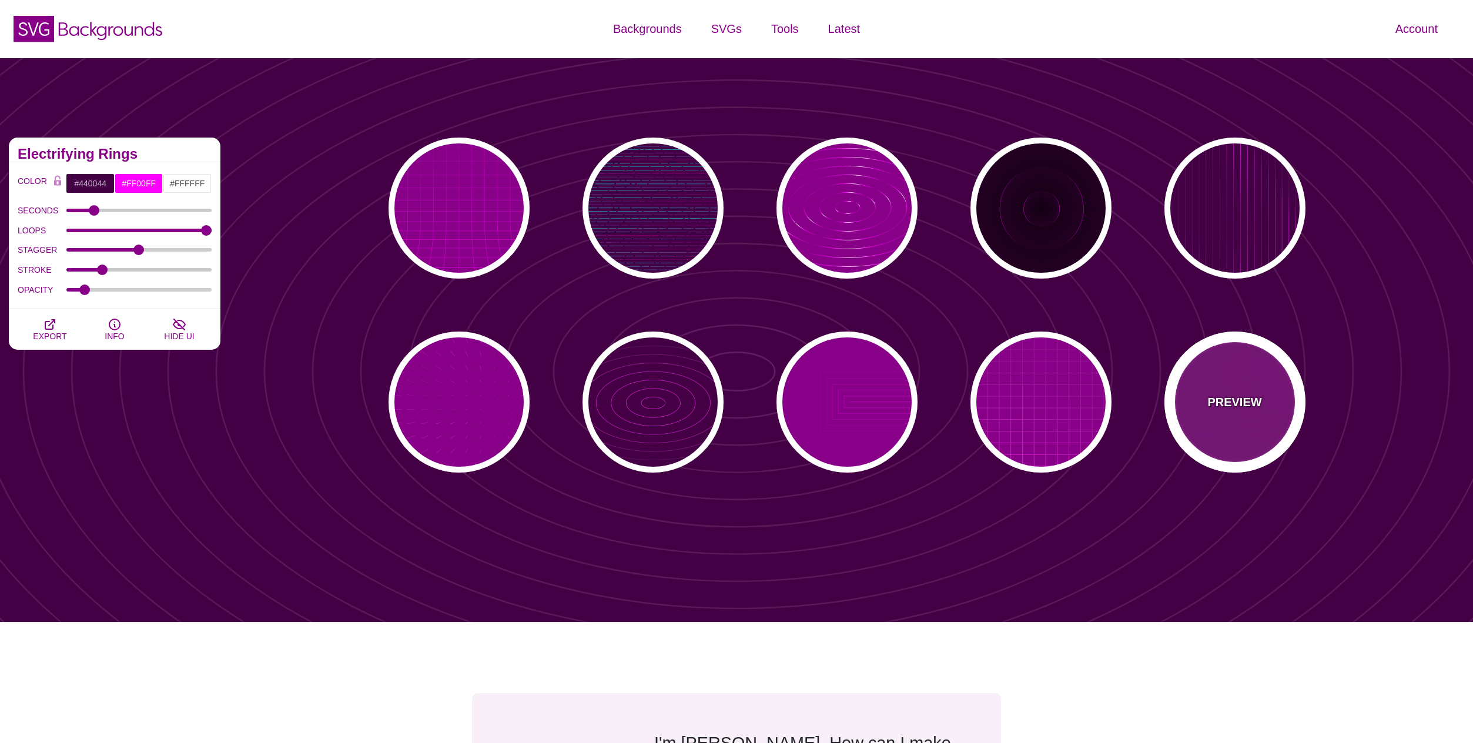
type input "20"
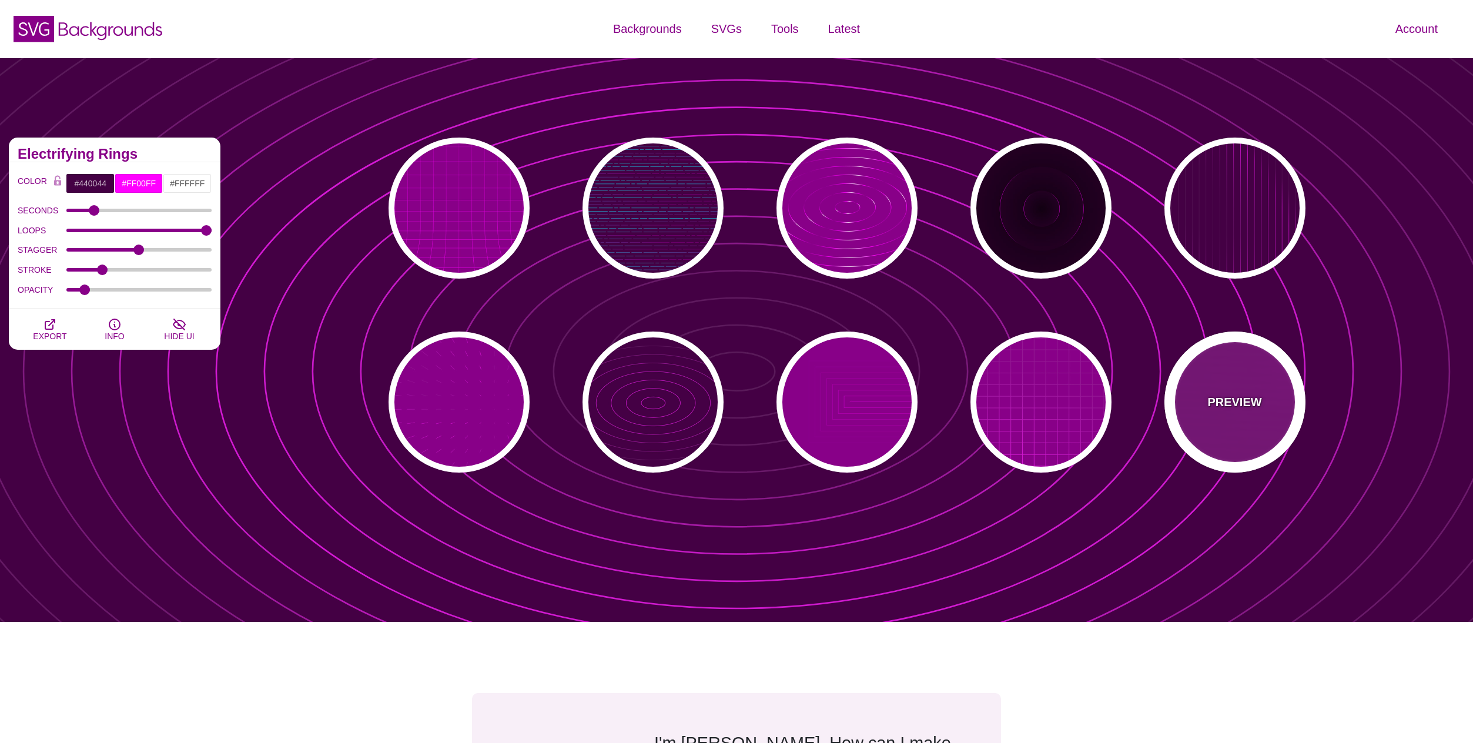
type input "1"
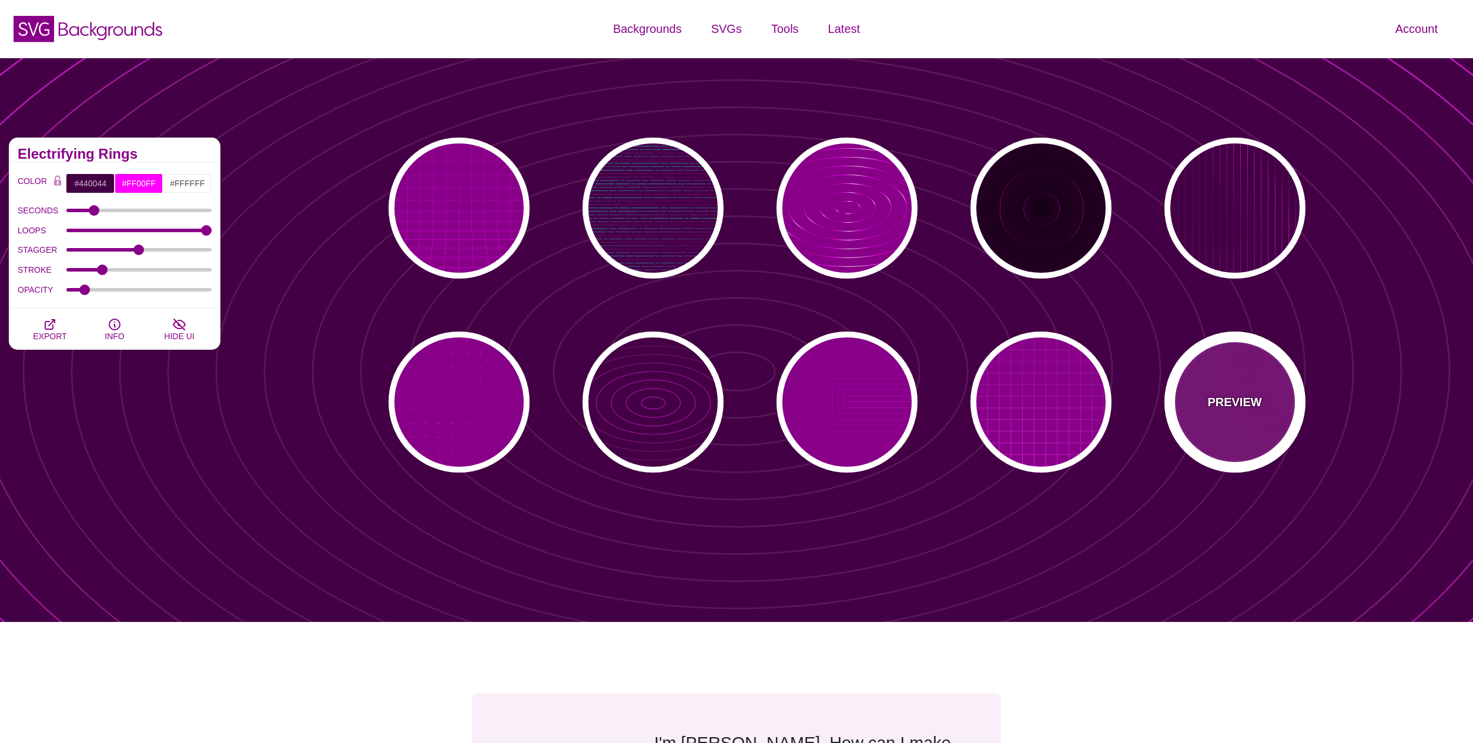
type input "0.1"
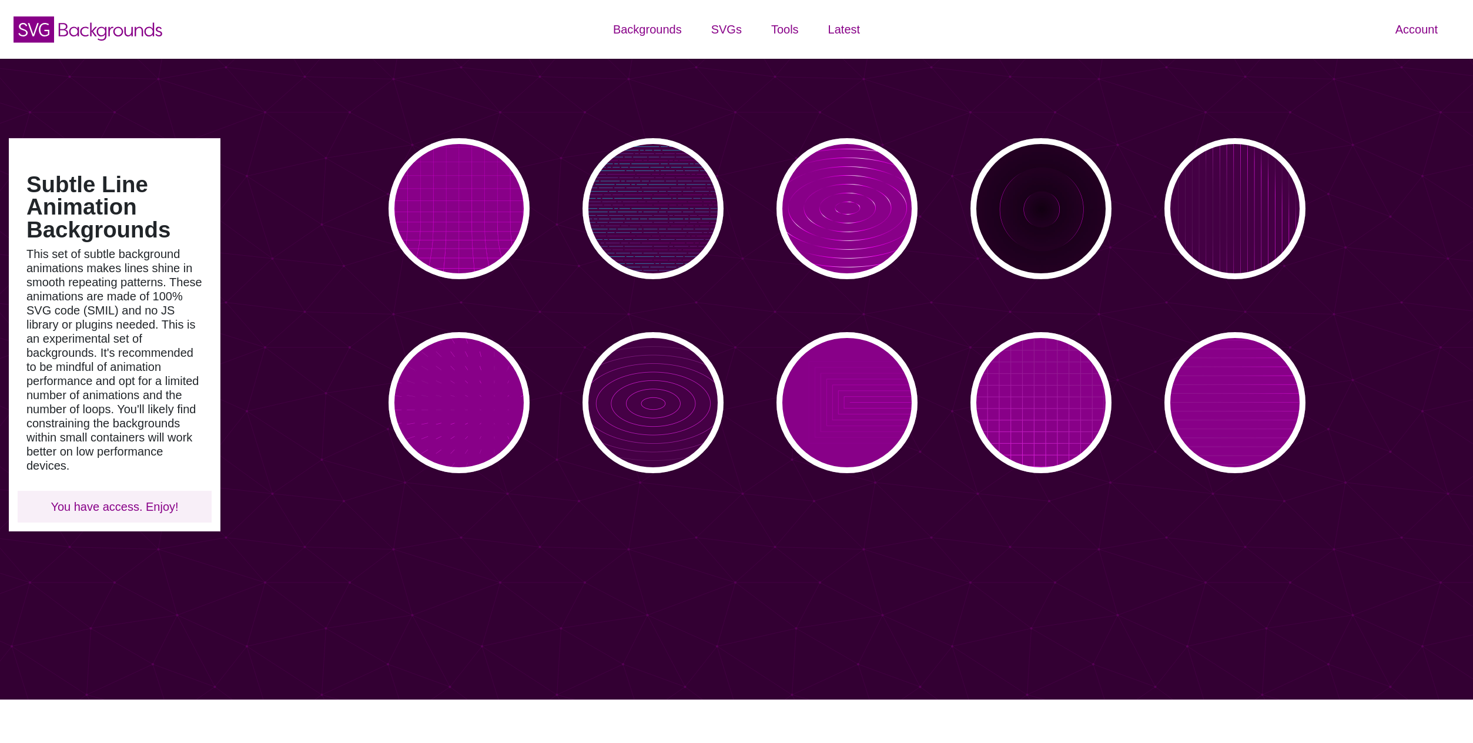
scroll to position [1, 0]
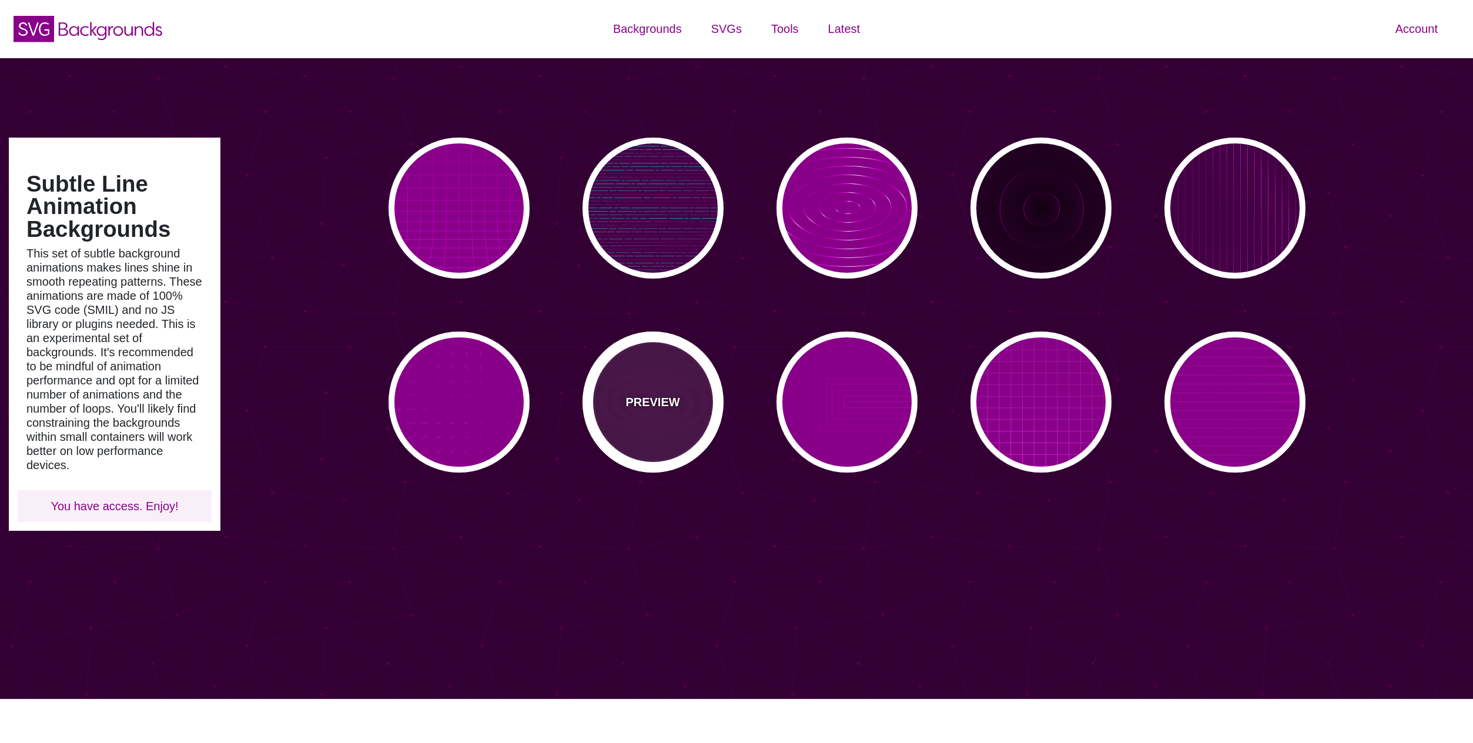
click at [654, 408] on p "PREVIEW" at bounding box center [653, 402] width 54 height 18
type input "#440044"
type input "#FF00FF"
type input "5"
type input "999"
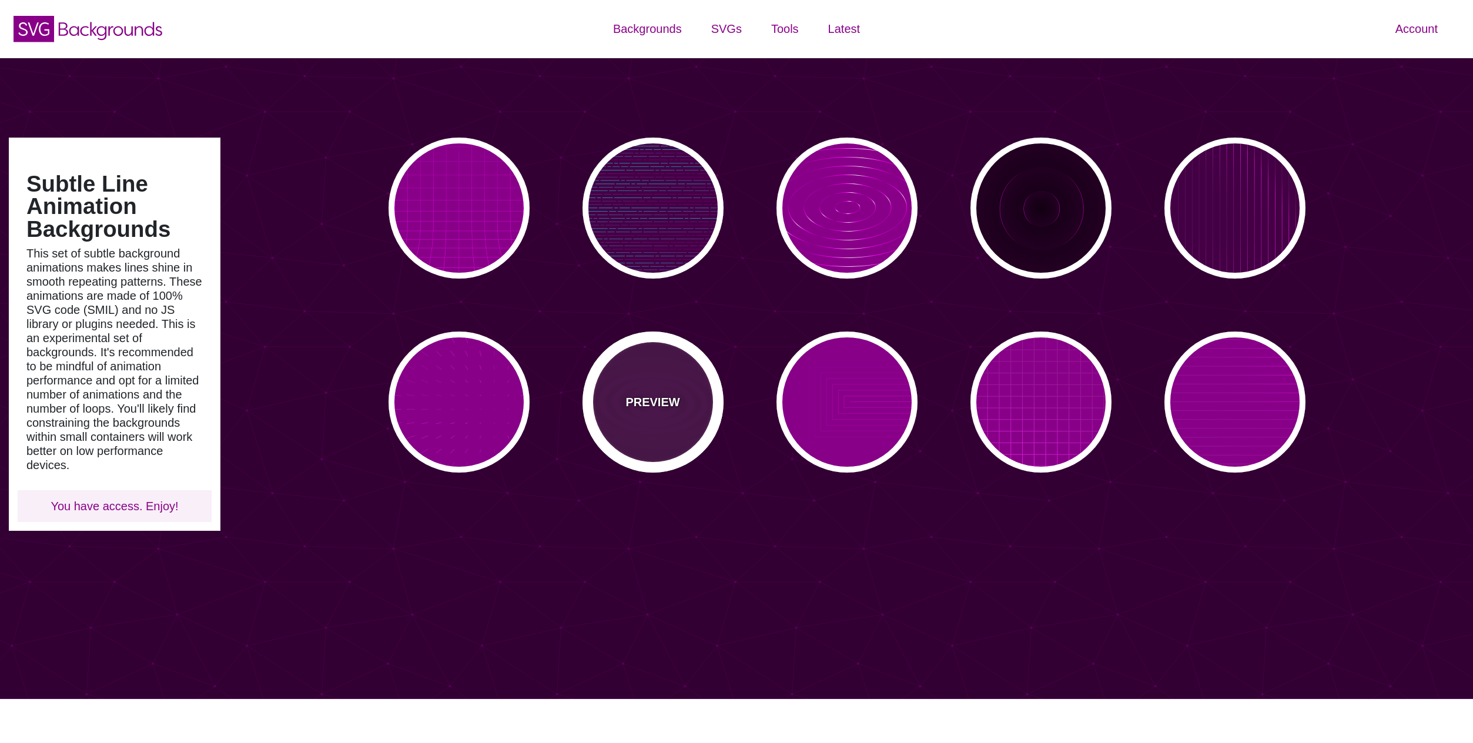
type input "0"
type input "0.1"
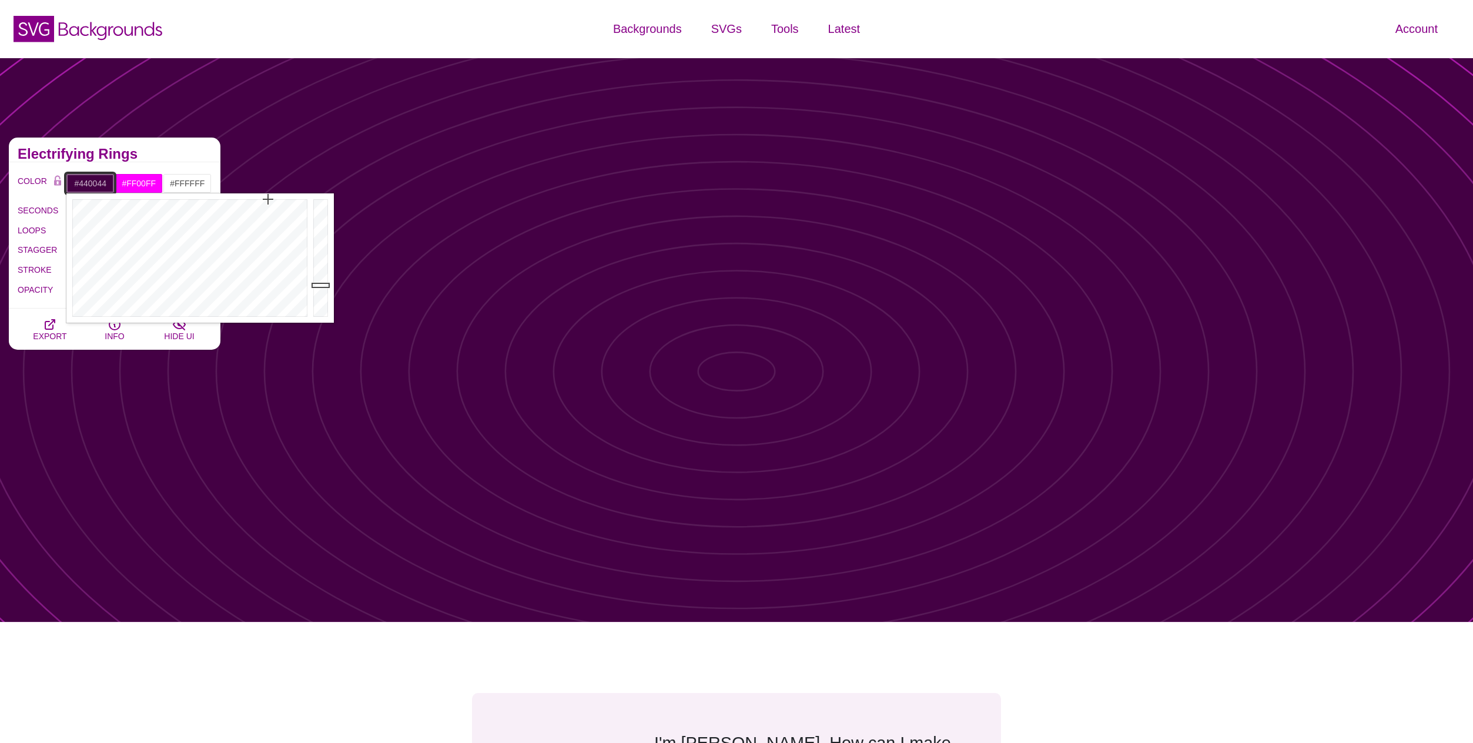
click at [86, 183] on input "#440044" at bounding box center [90, 183] width 49 height 20
drag, startPoint x: 147, startPoint y: 295, endPoint x: 29, endPoint y: 324, distance: 121.1
click at [66, 323] on div at bounding box center [188, 257] width 244 height 129
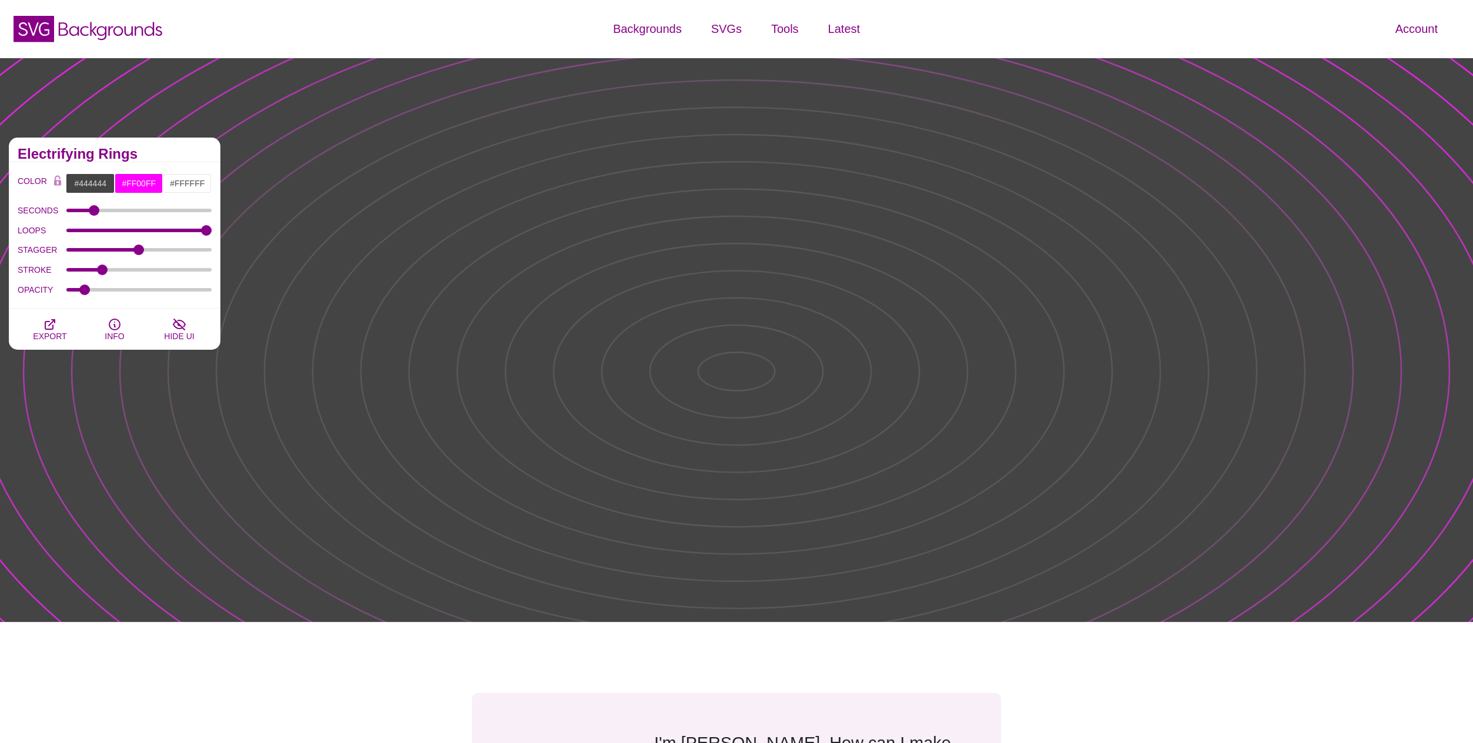
click at [181, 152] on h2 "Electrifying Rings" at bounding box center [115, 153] width 194 height 9
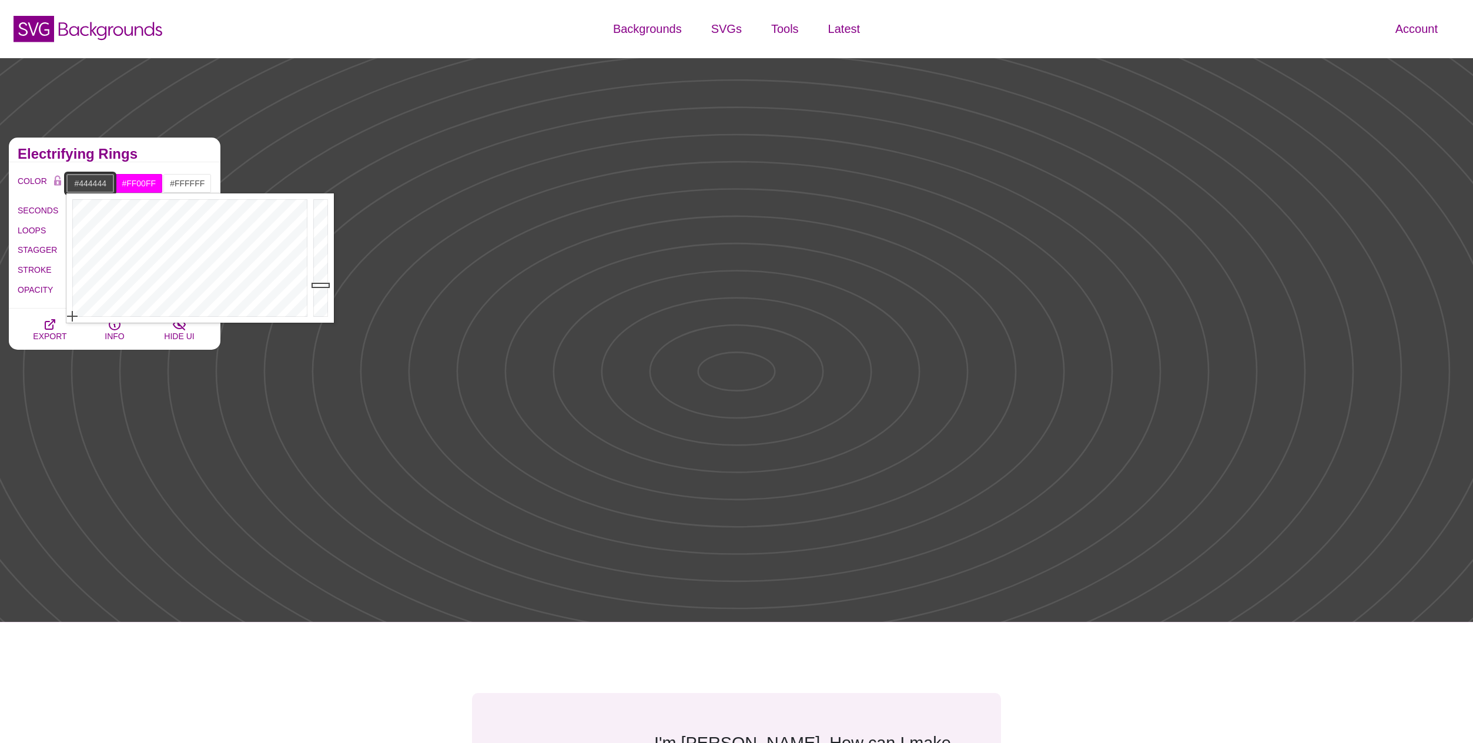
click at [97, 183] on input "#444444" at bounding box center [90, 183] width 49 height 20
type input "#FFFFFF"
drag, startPoint x: 320, startPoint y: 285, endPoint x: 329, endPoint y: 191, distance: 94.4
click at [329, 193] on div at bounding box center [322, 257] width 24 height 129
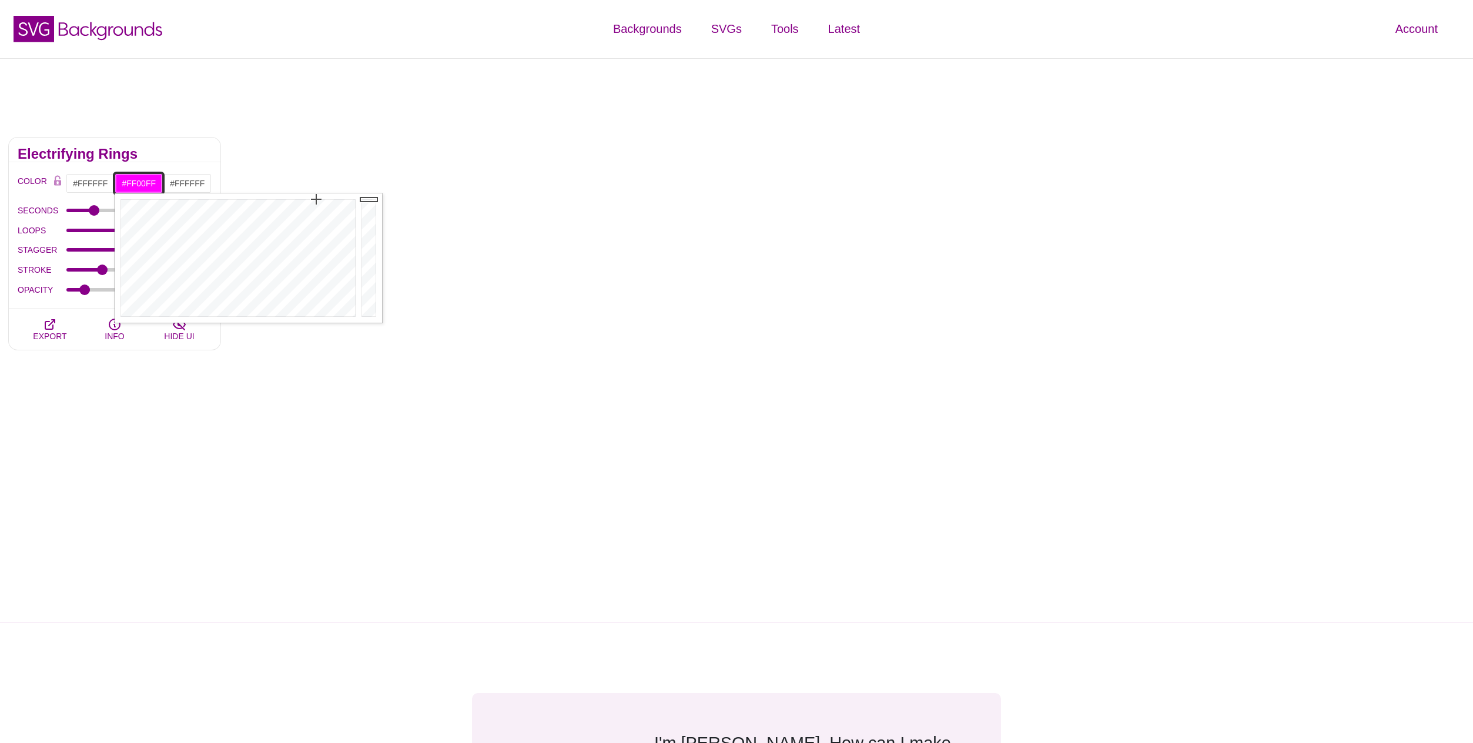
click at [147, 183] on input "#FF00FF" at bounding box center [139, 183] width 49 height 20
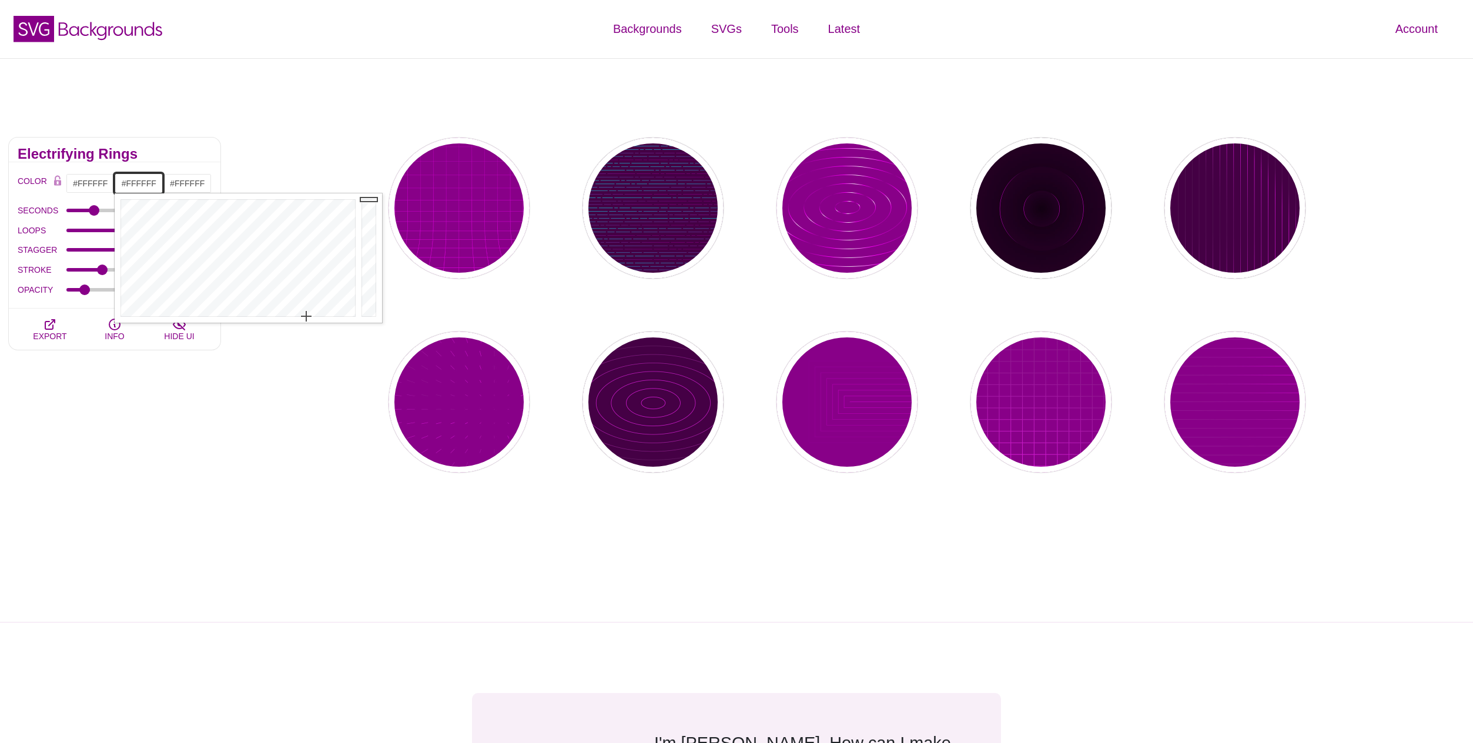
drag, startPoint x: 309, startPoint y: 212, endPoint x: 306, endPoint y: 326, distance: 114.1
click at [306, 323] on div at bounding box center [237, 257] width 244 height 129
drag, startPoint x: 372, startPoint y: 200, endPoint x: 374, endPoint y: 227, distance: 27.1
click at [374, 227] on div at bounding box center [371, 257] width 24 height 129
type input "#CECECE"
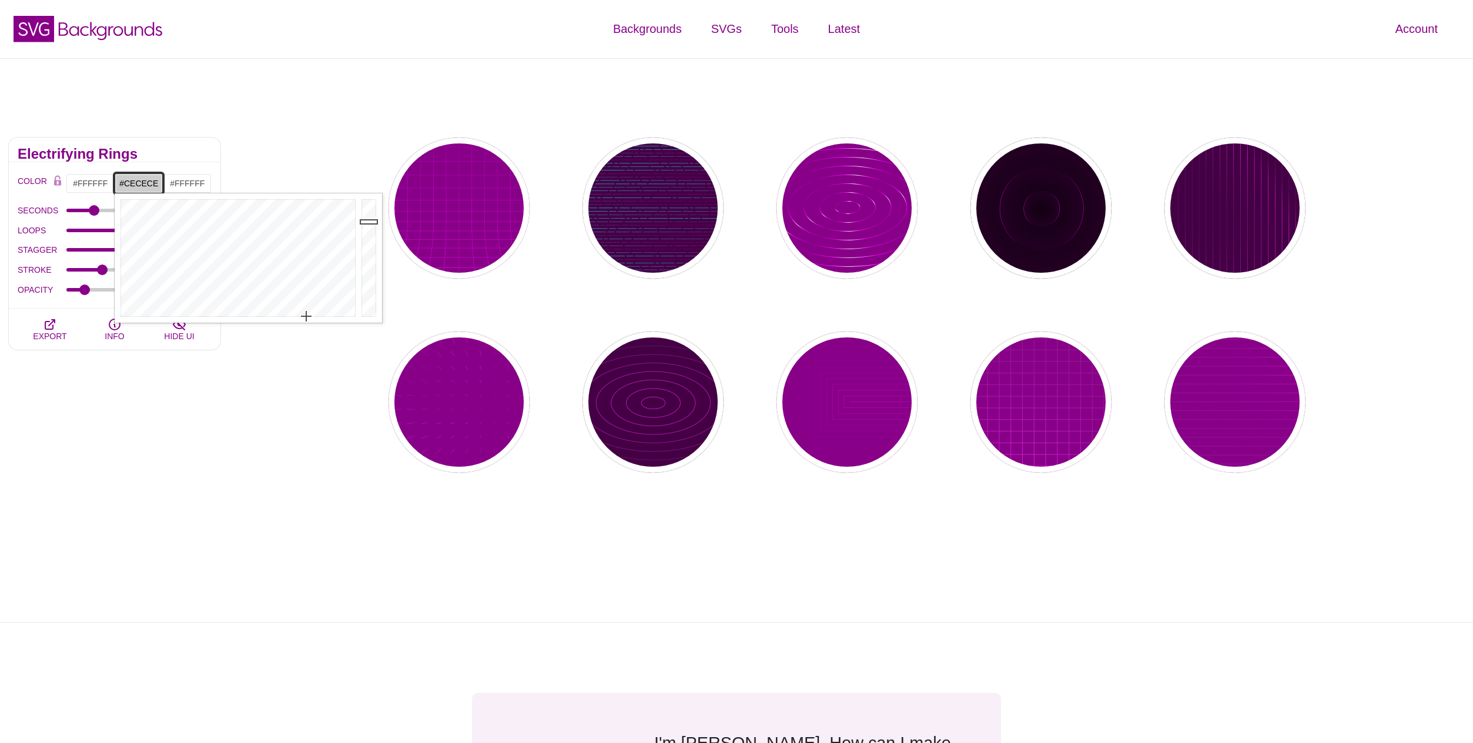
click at [374, 222] on div at bounding box center [371, 257] width 24 height 129
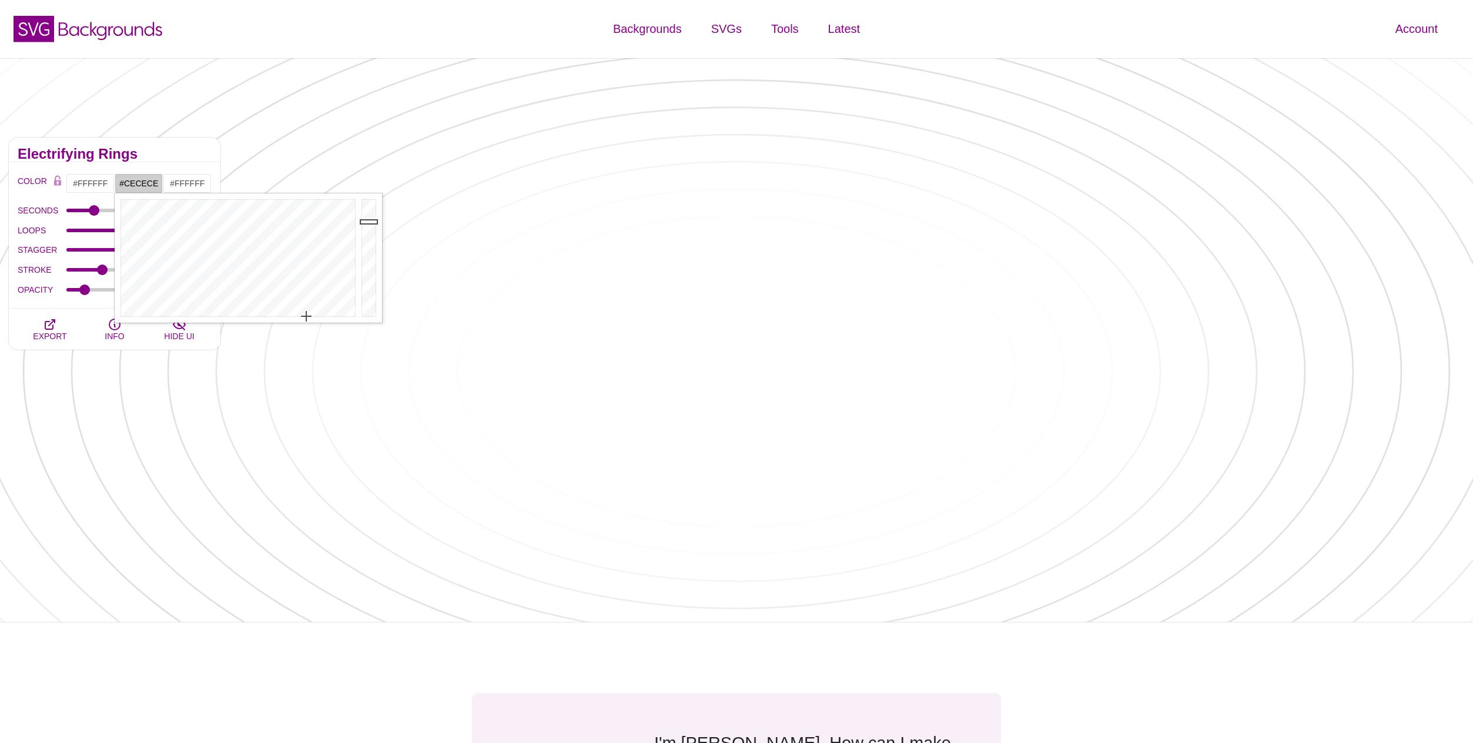
click at [51, 298] on div "OPACITY" at bounding box center [115, 290] width 194 height 20
drag, startPoint x: 133, startPoint y: 252, endPoint x: 182, endPoint y: 252, distance: 48.2
type input "1.25"
click at [182, 252] on input "STAGGER" at bounding box center [139, 250] width 146 height 5
drag, startPoint x: 109, startPoint y: 270, endPoint x: 189, endPoint y: 274, distance: 80.1
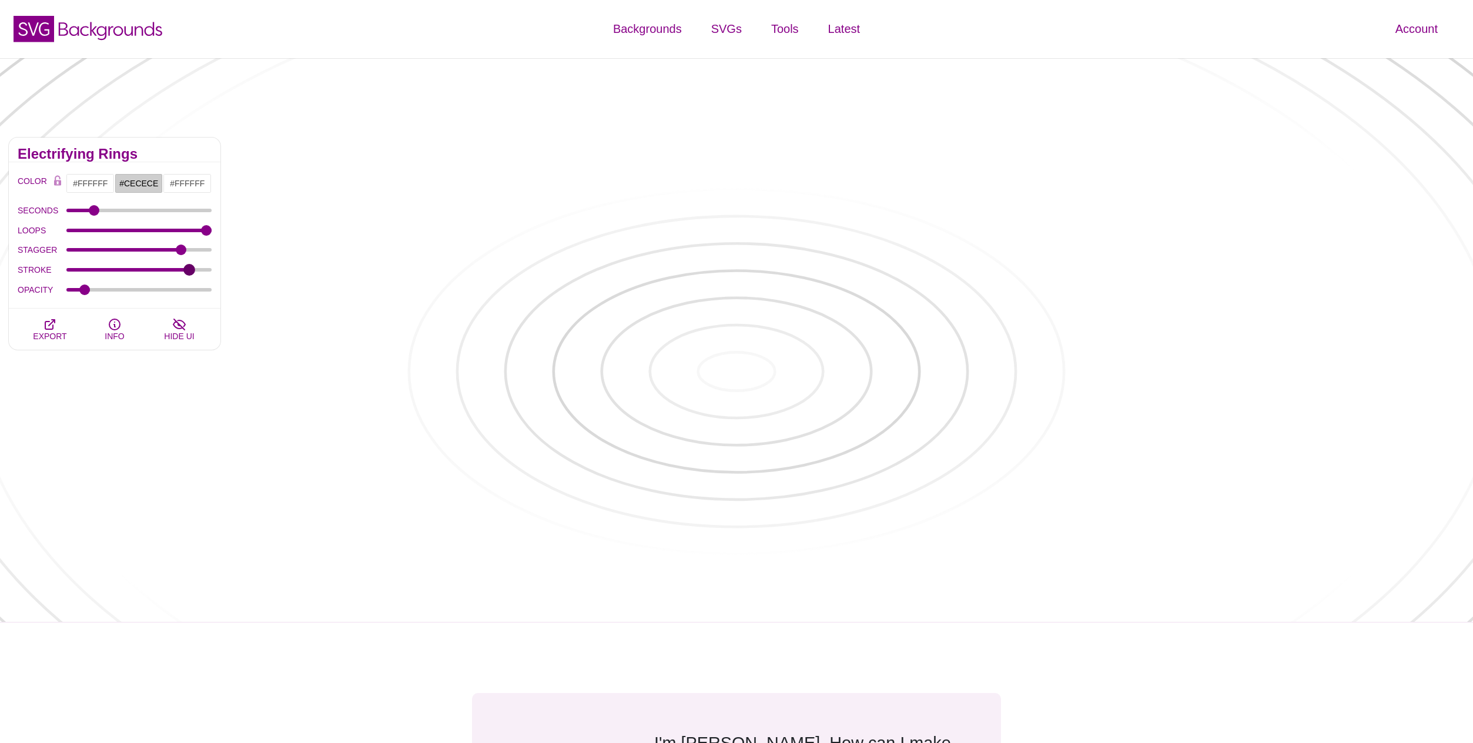
type input "3.5"
click at [189, 272] on input "STROKE" at bounding box center [139, 270] width 146 height 5
drag, startPoint x: 83, startPoint y: 291, endPoint x: 133, endPoint y: 292, distance: 50.0
type input "0.45"
click at [133, 292] on input "OPACITY" at bounding box center [139, 289] width 146 height 5
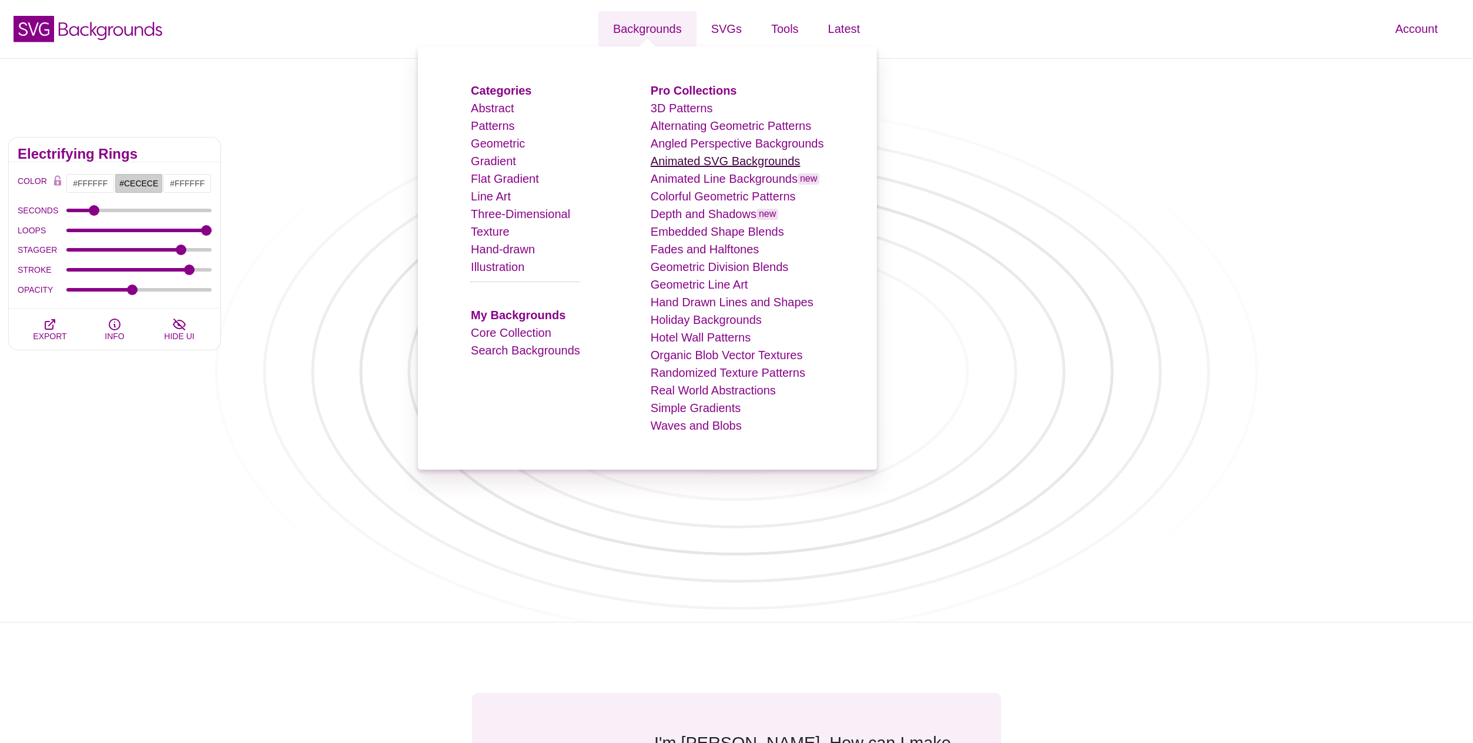
click at [747, 164] on link "Animated SVG Backgrounds" at bounding box center [726, 161] width 150 height 13
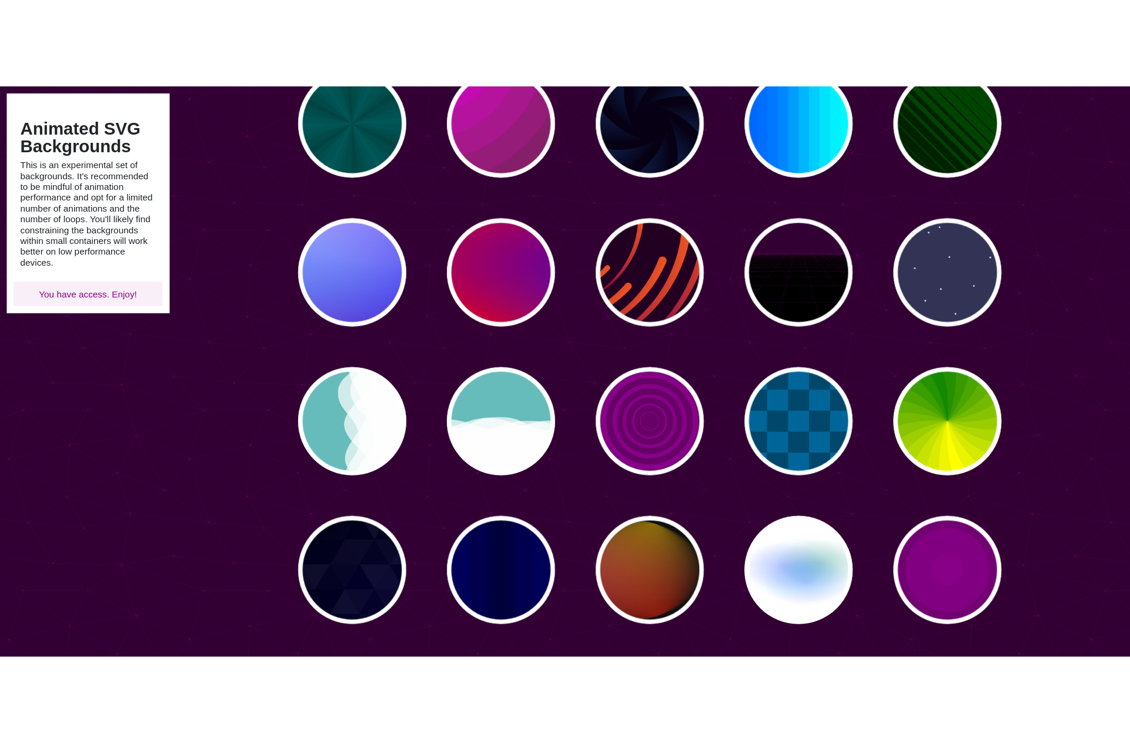
scroll to position [191, 0]
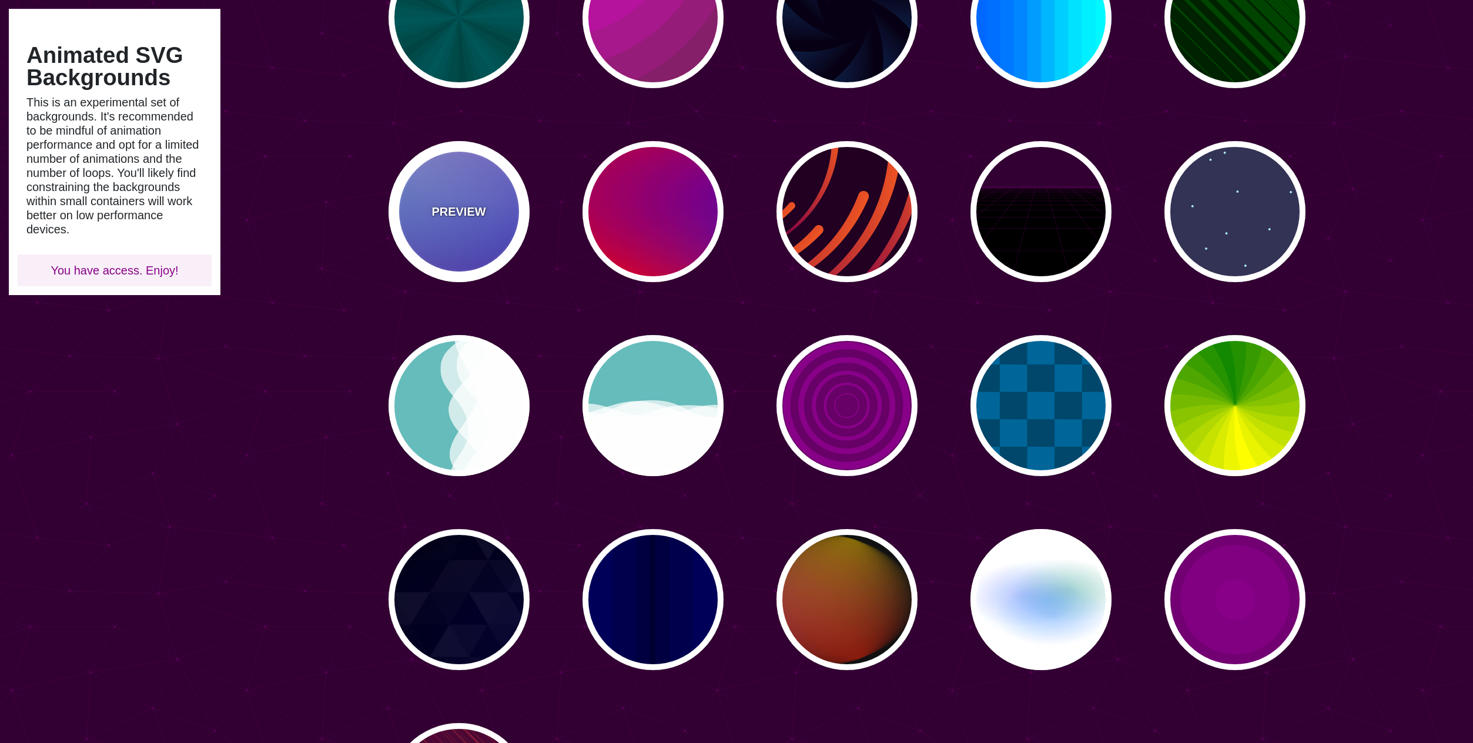
click at [462, 216] on p "PREVIEW" at bounding box center [459, 212] width 54 height 18
type input "#0000FF"
type input "#0099FF"
type input "#FF99FF"
type input "#880088"
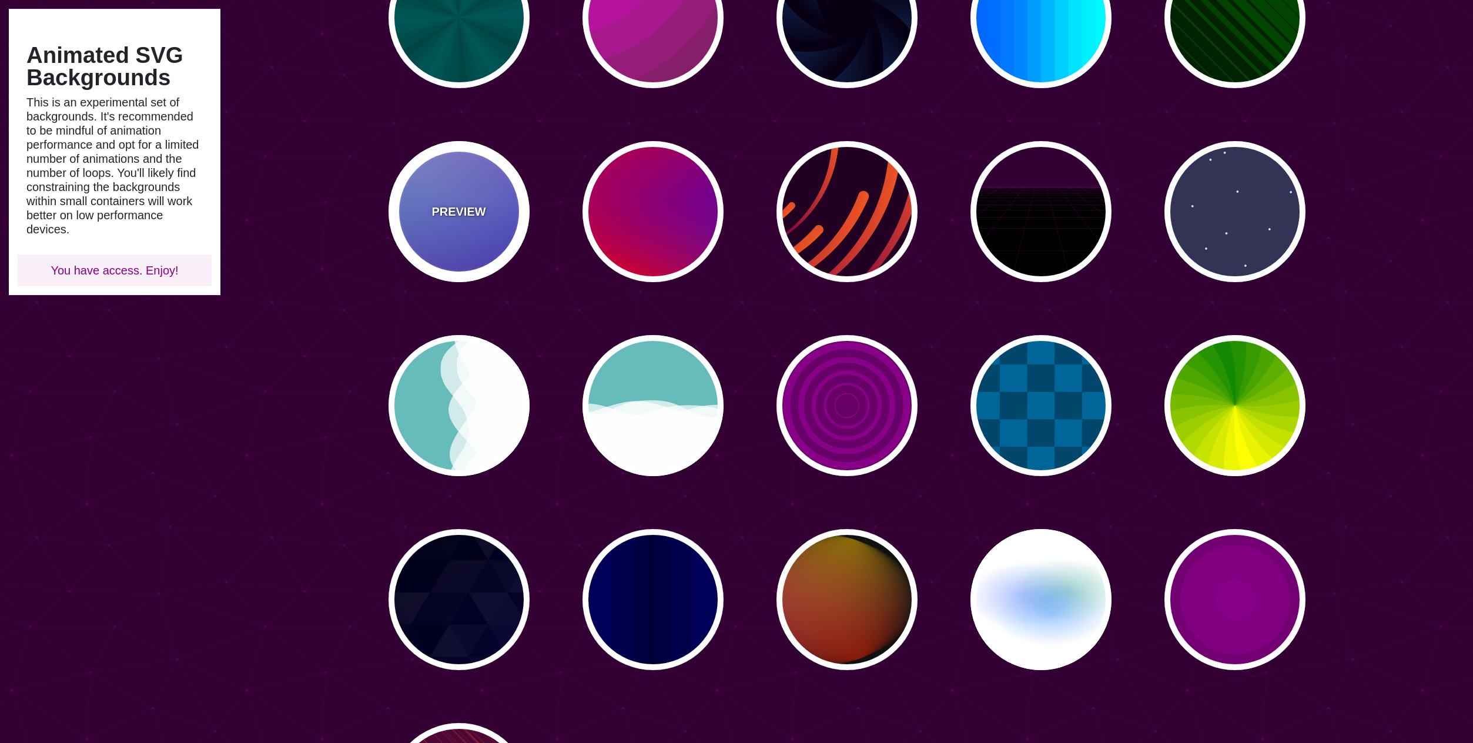
type input "12"
type input "0"
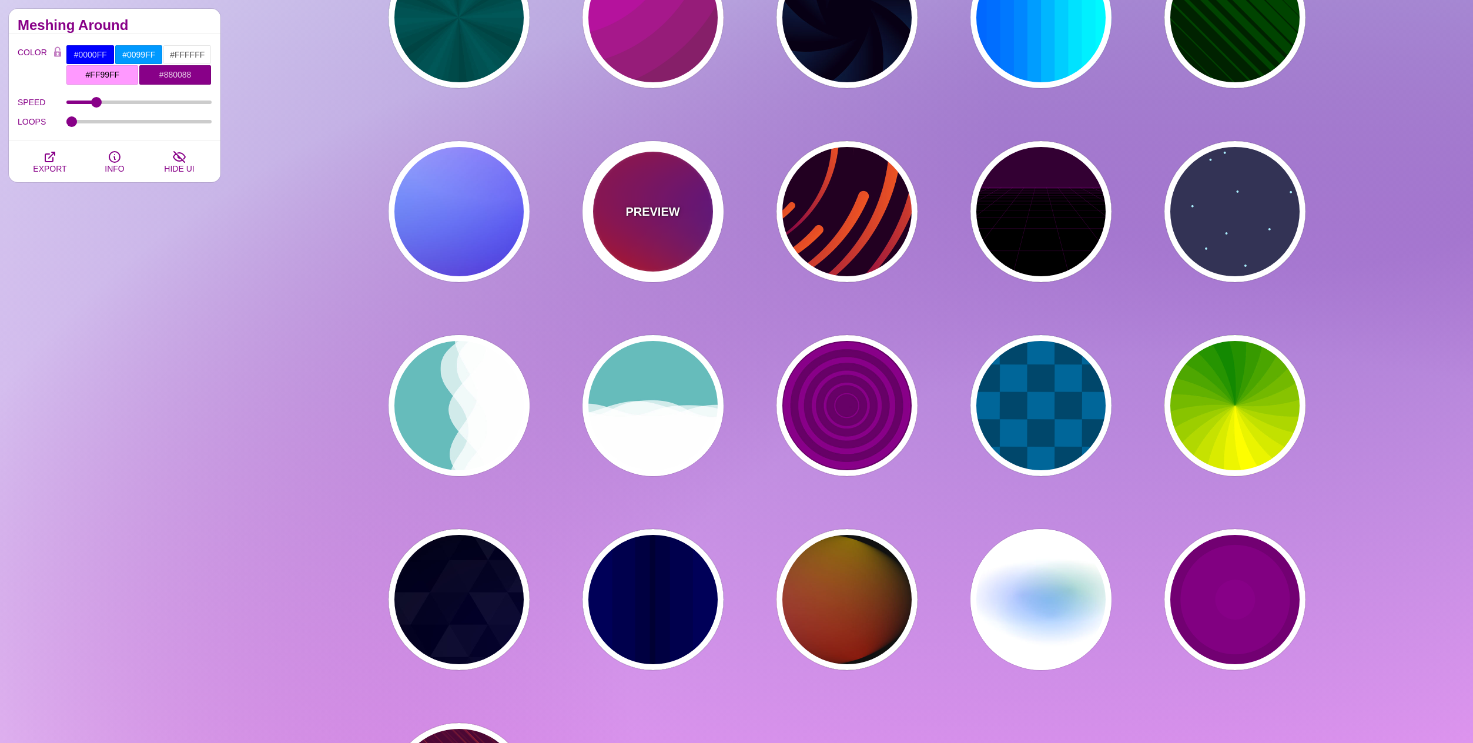
click at [665, 210] on p "PREVIEW" at bounding box center [653, 212] width 54 height 18
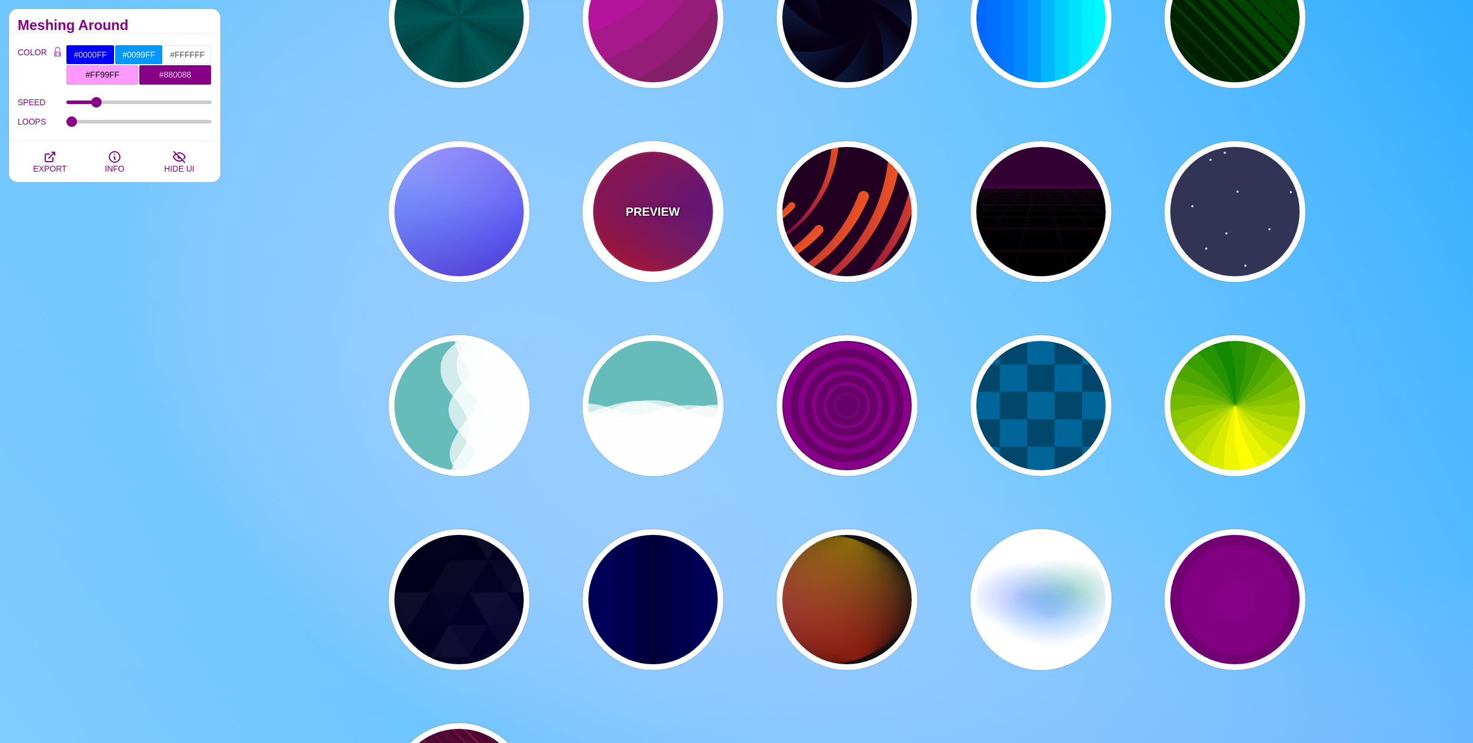
type input "#FF0000"
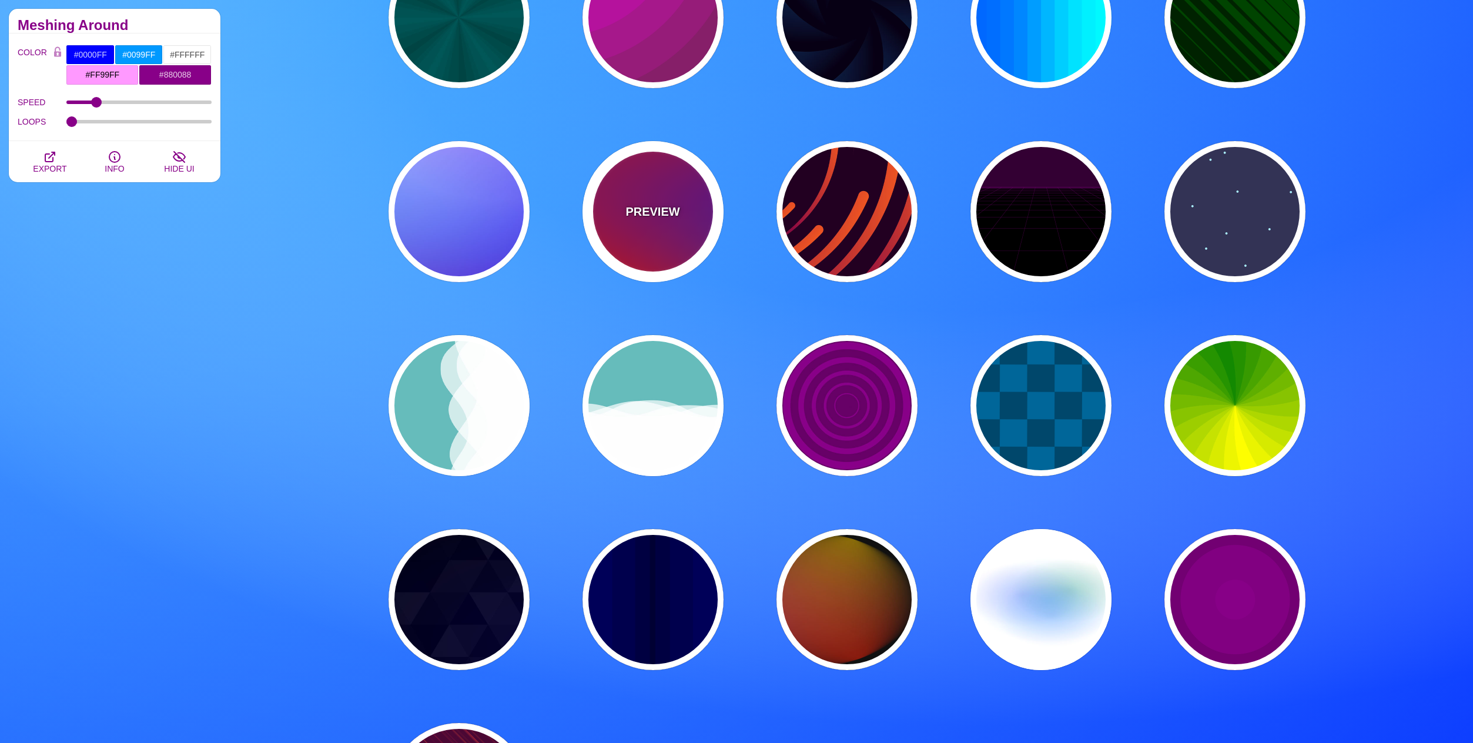
type input "#800080"
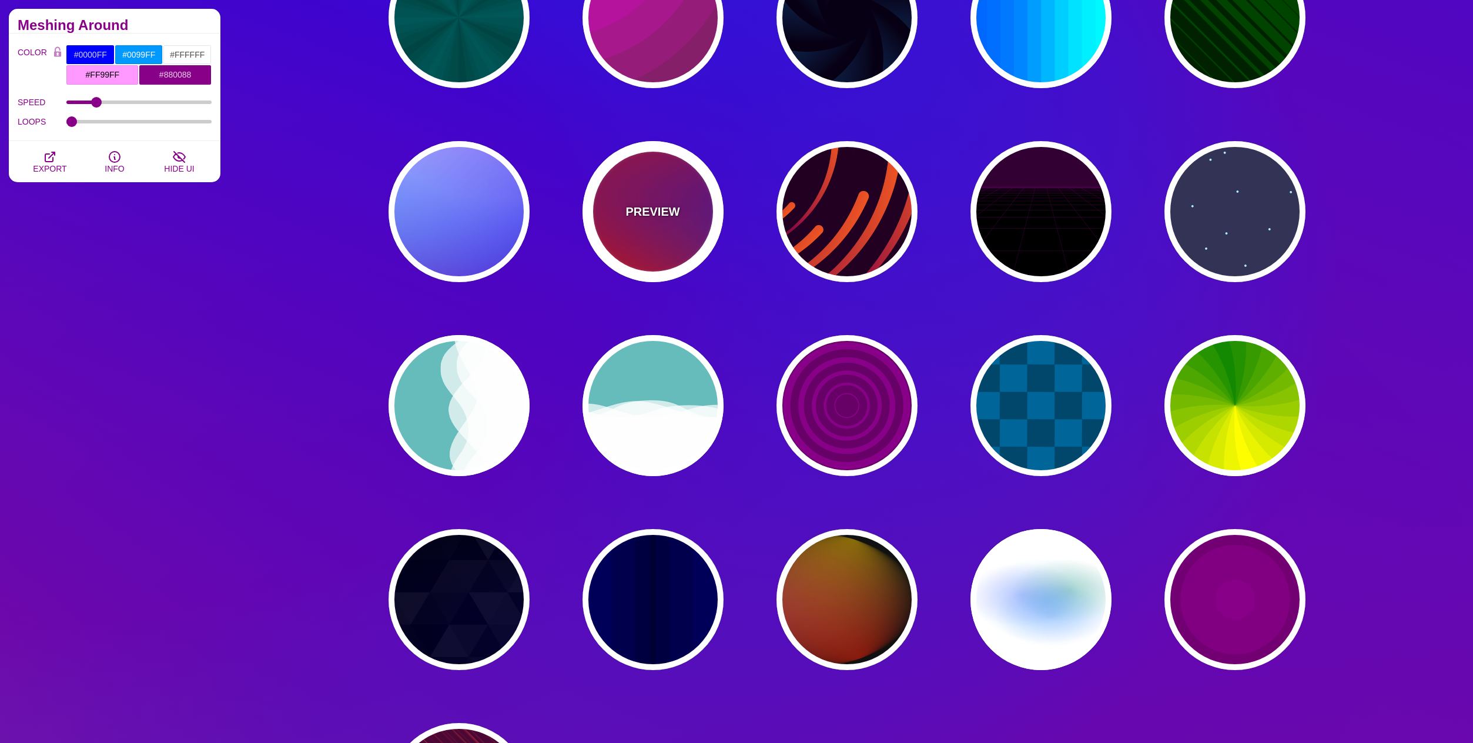
type input "#0000FF"
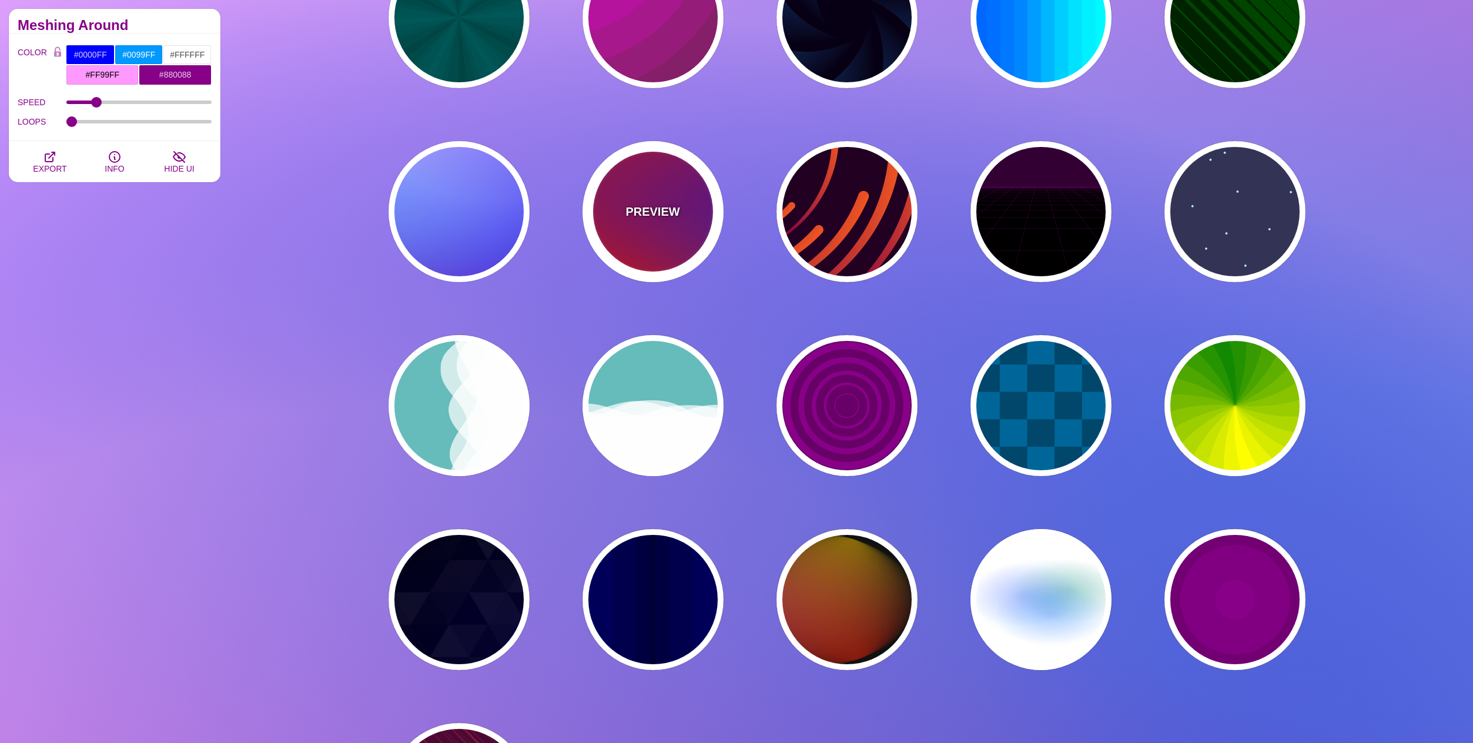
type input "#00EEBB"
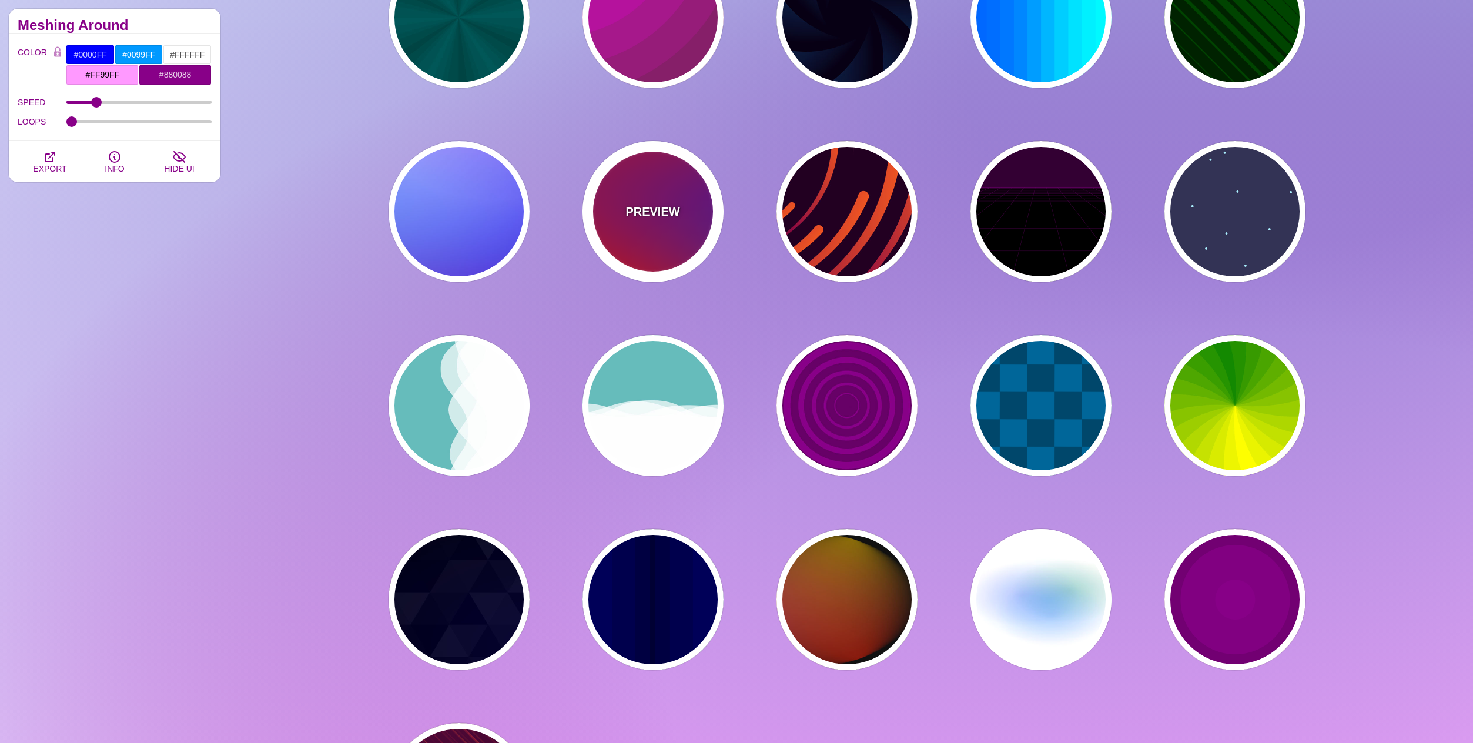
type input "#FFFF00"
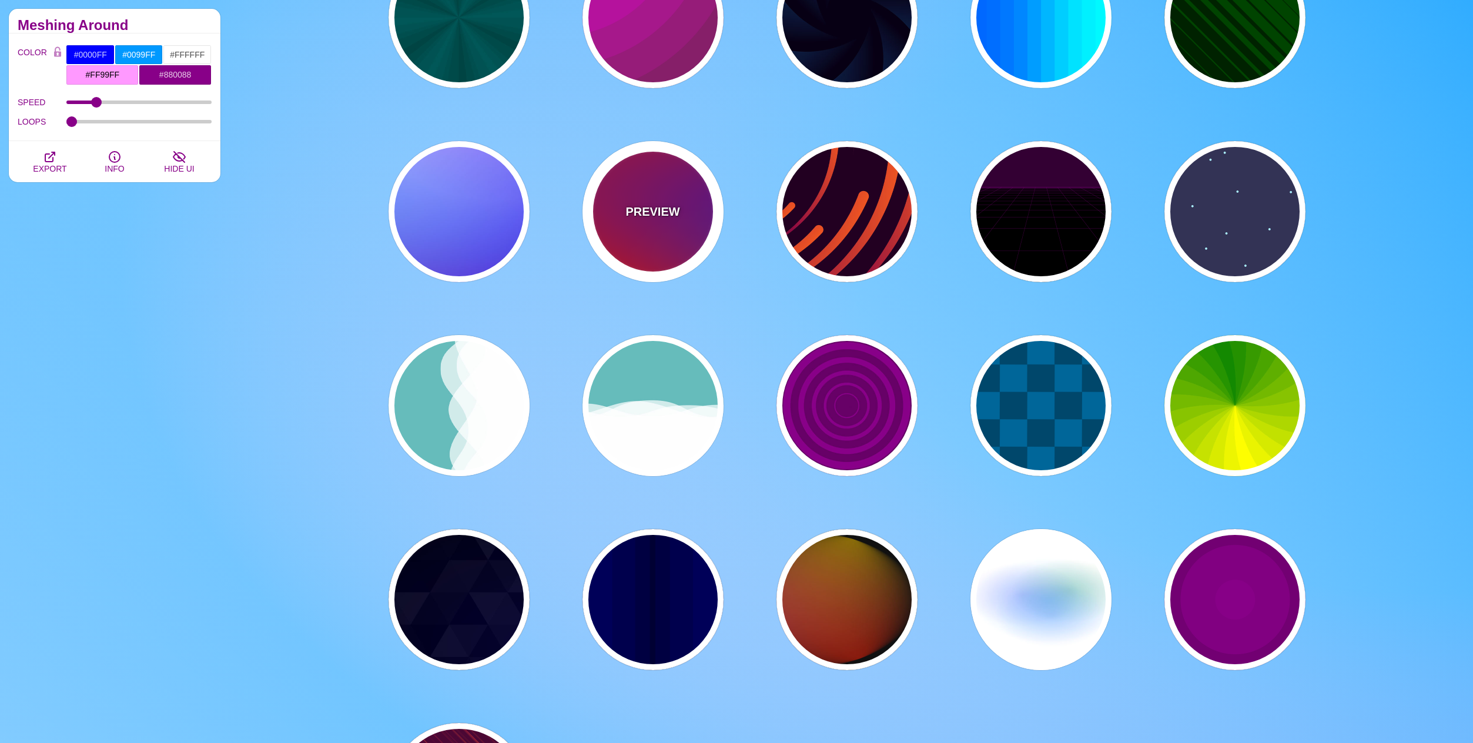
type input "#FFA500"
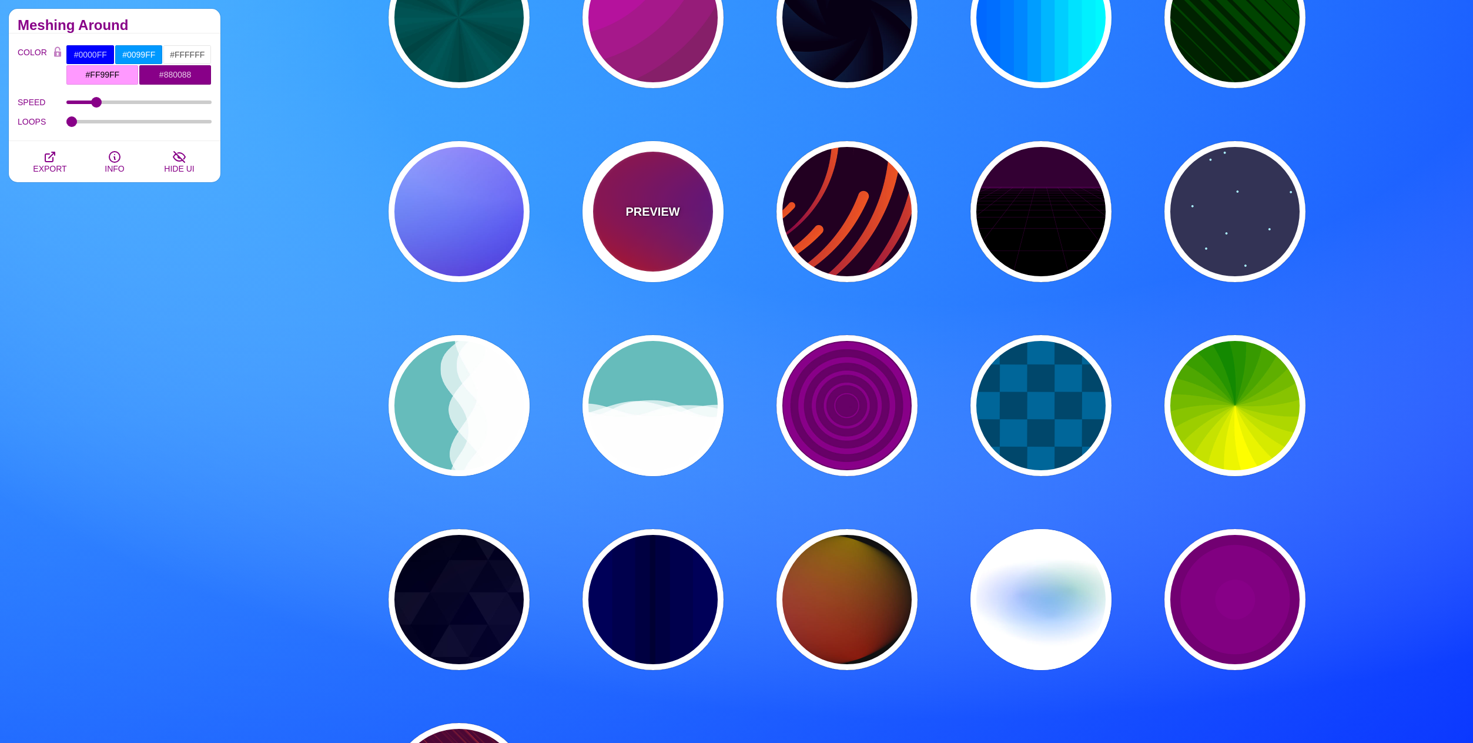
type input "1"
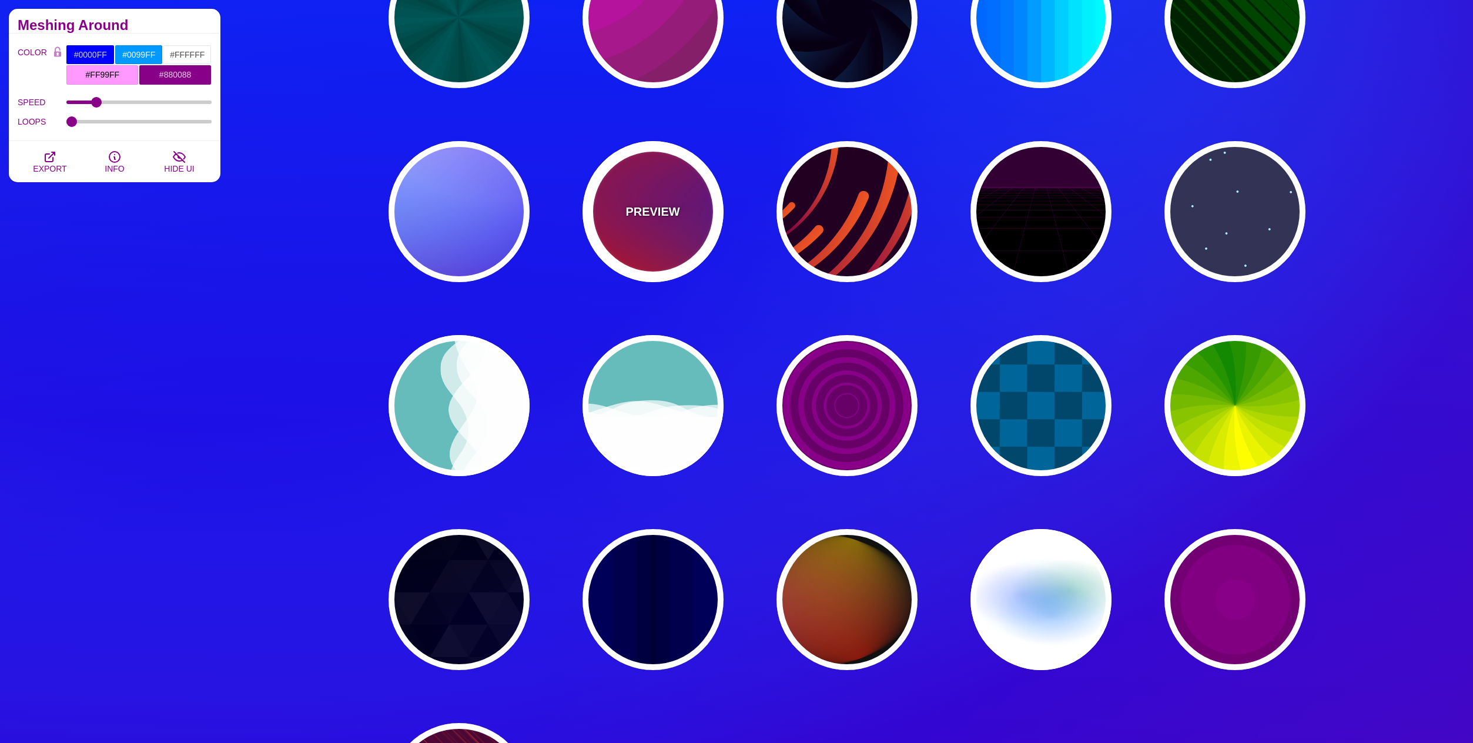
type input "20"
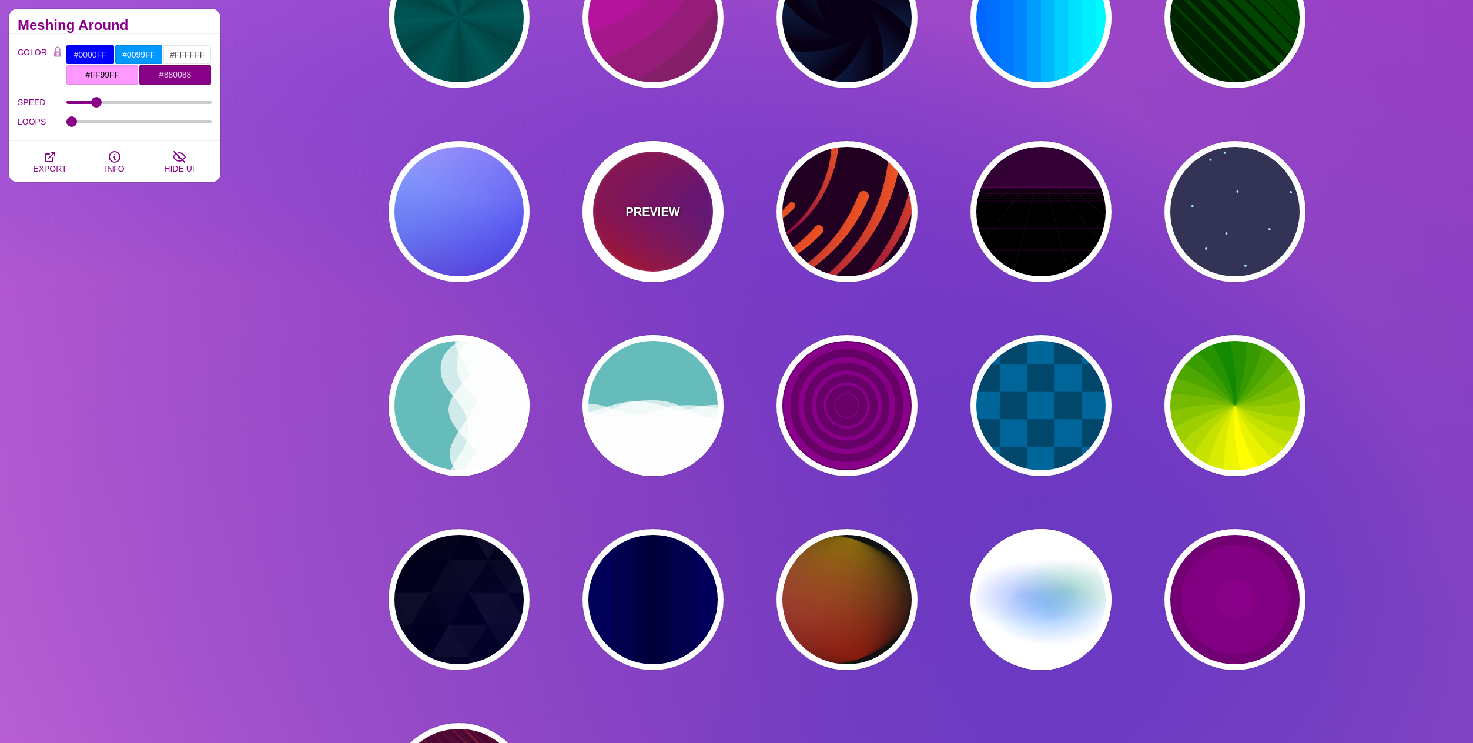
type input "0"
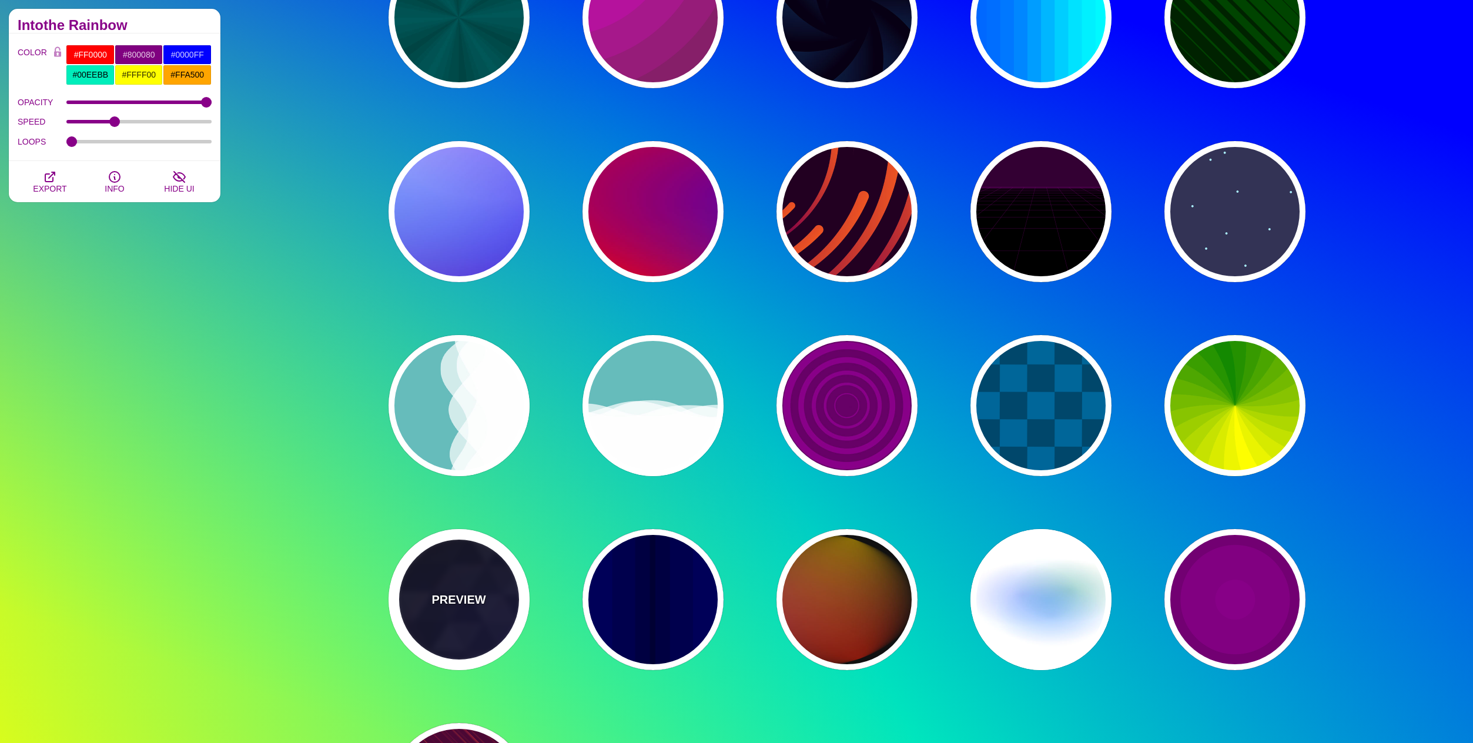
click at [452, 623] on div "PREVIEW" at bounding box center [459, 599] width 141 height 141
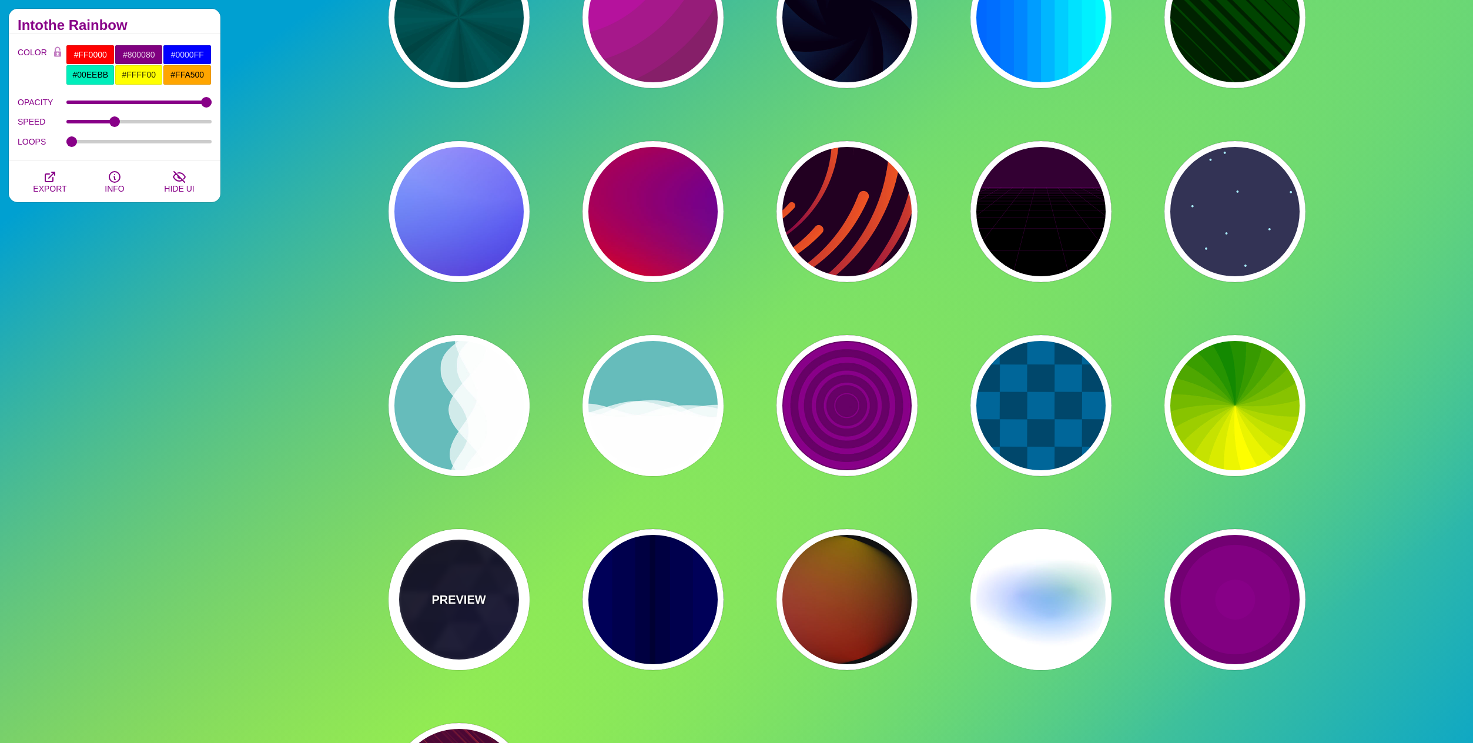
type input "#000000"
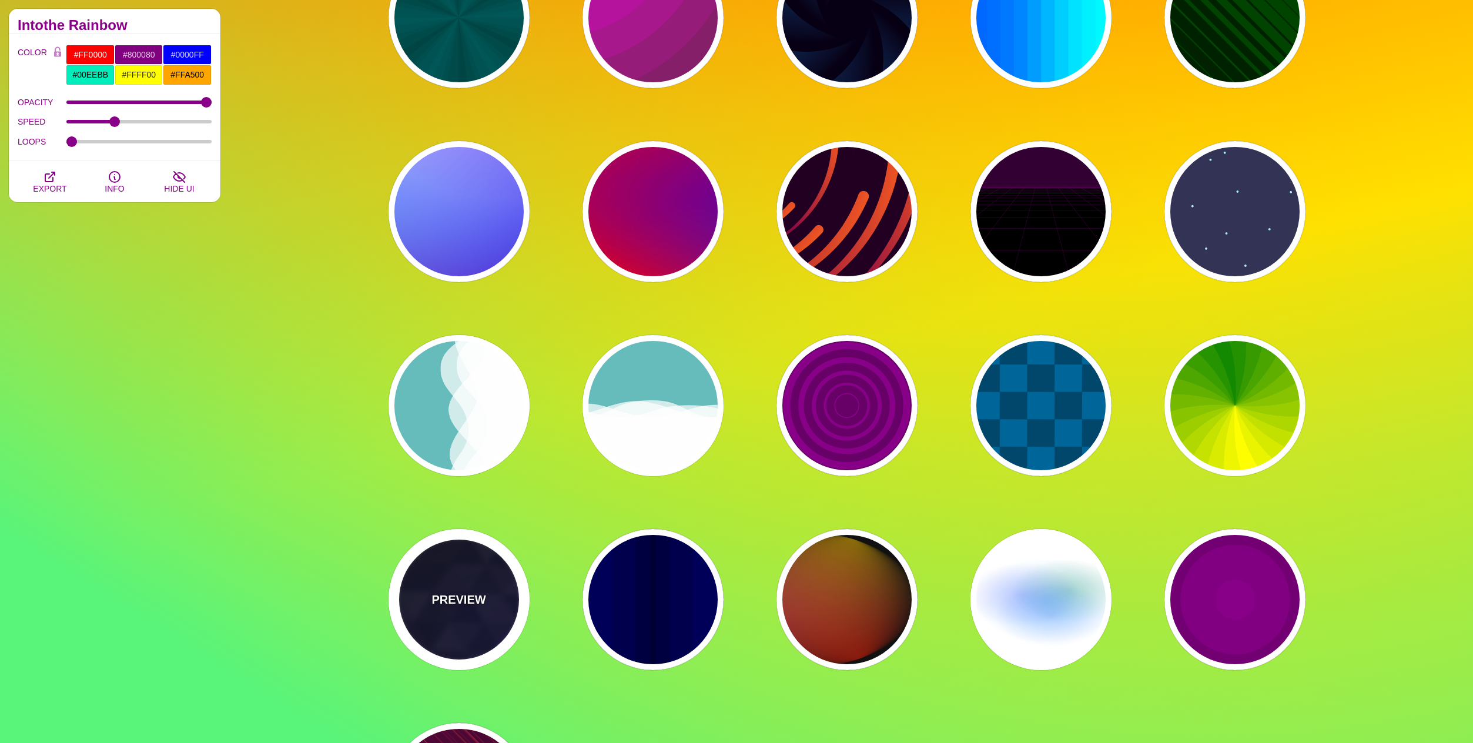
type input "#880088"
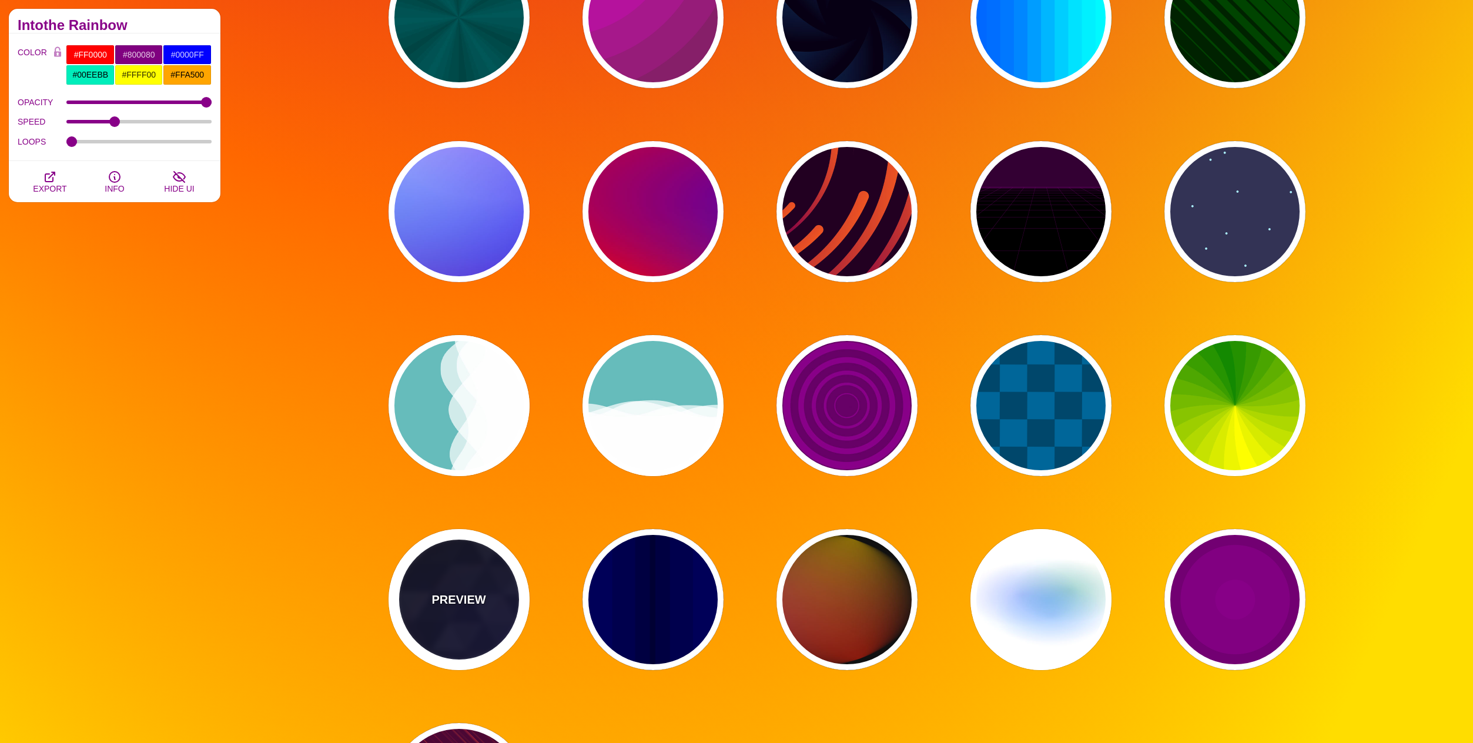
type input "#006600"
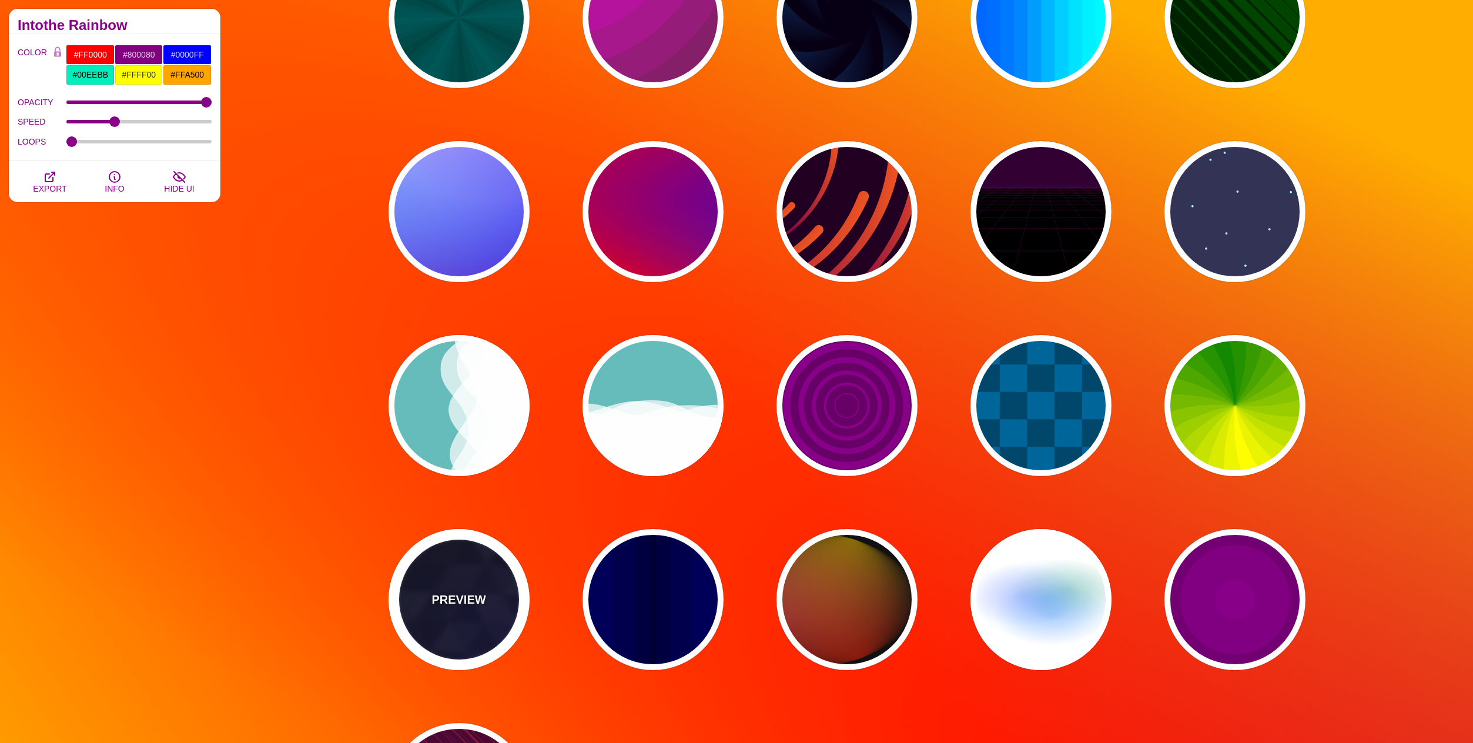
type input "0"
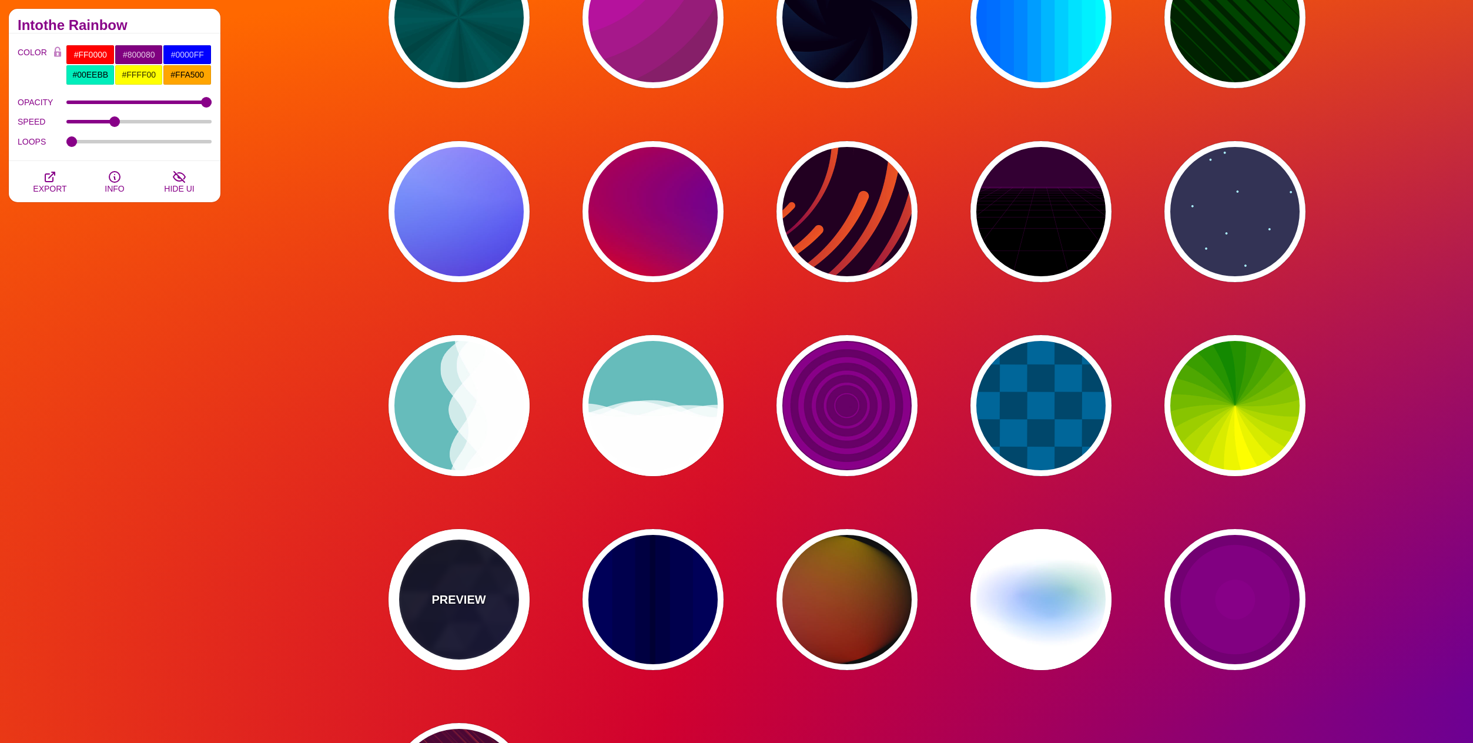
type input "0.4"
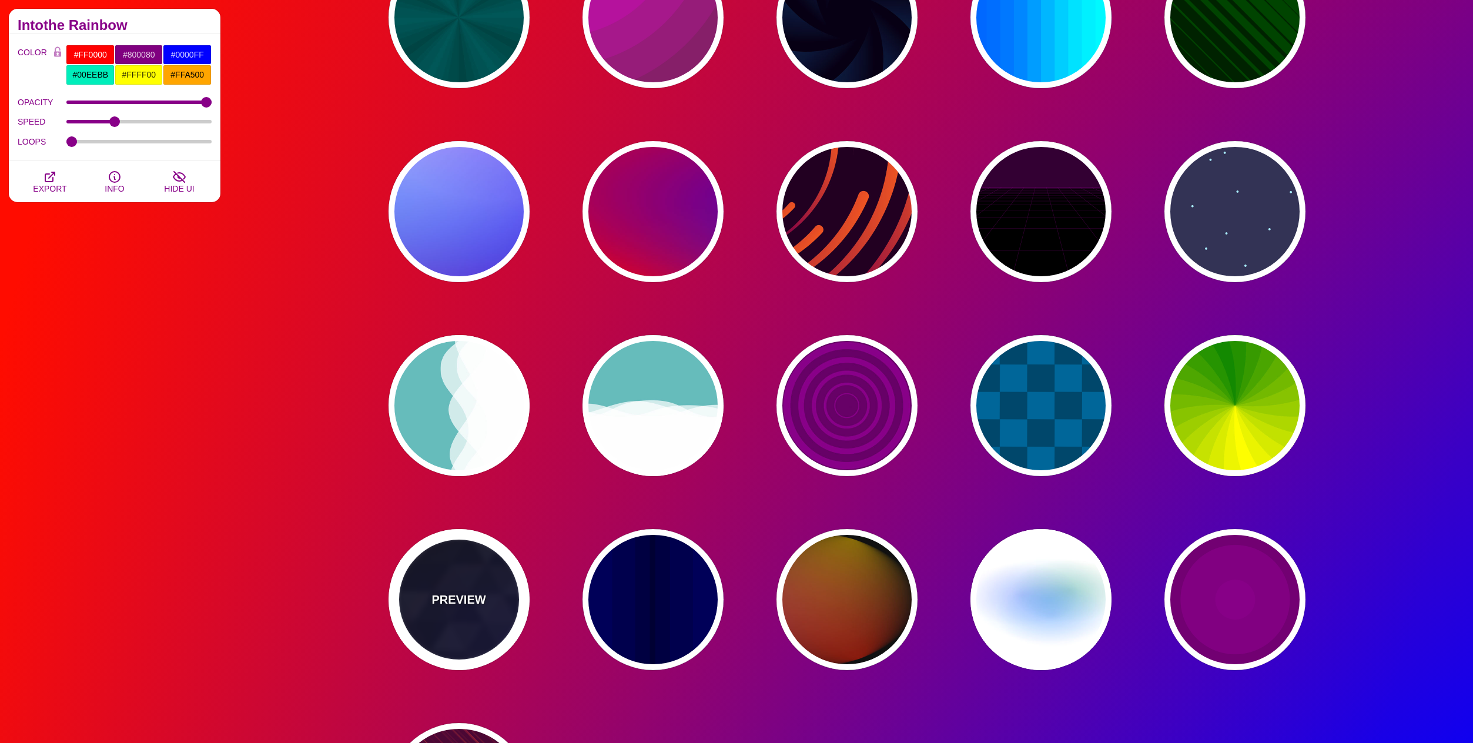
type input "5"
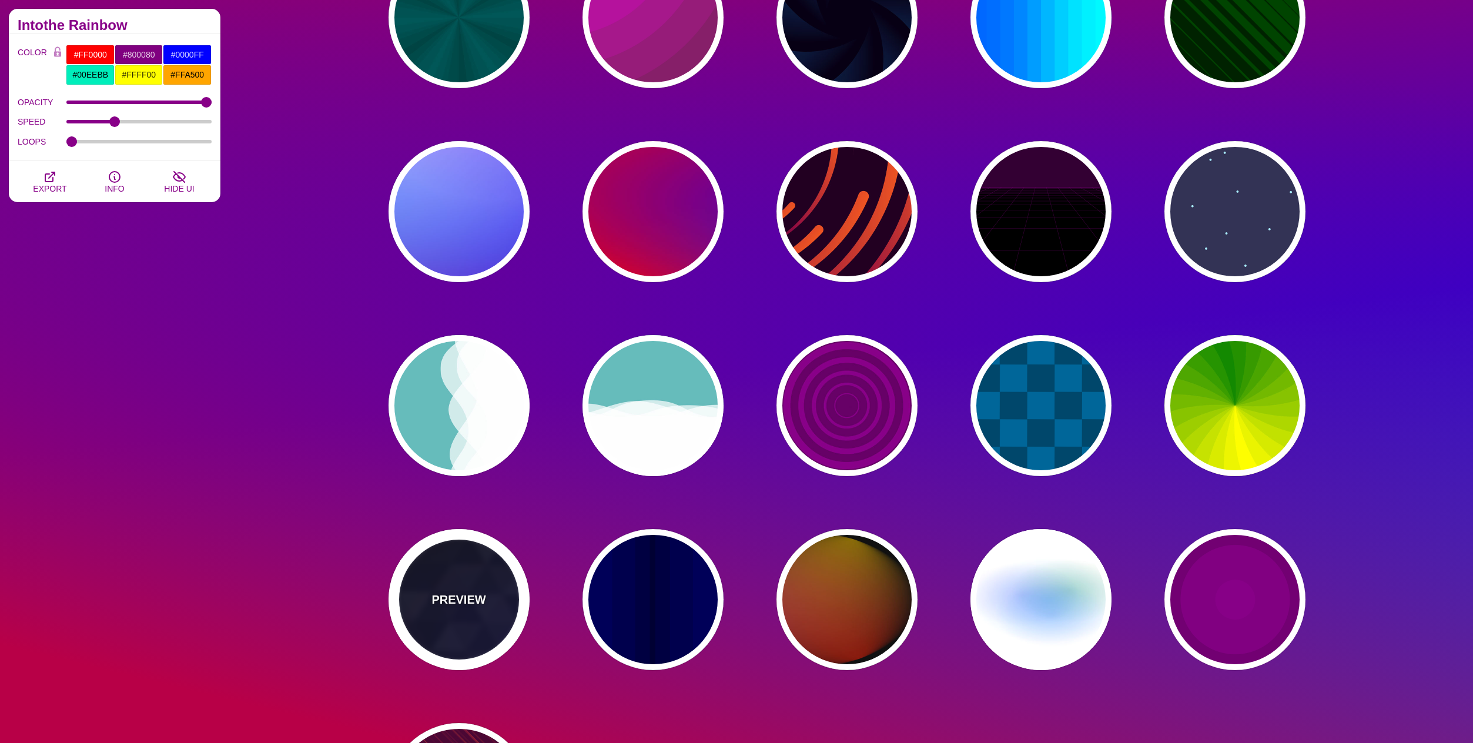
type input "15"
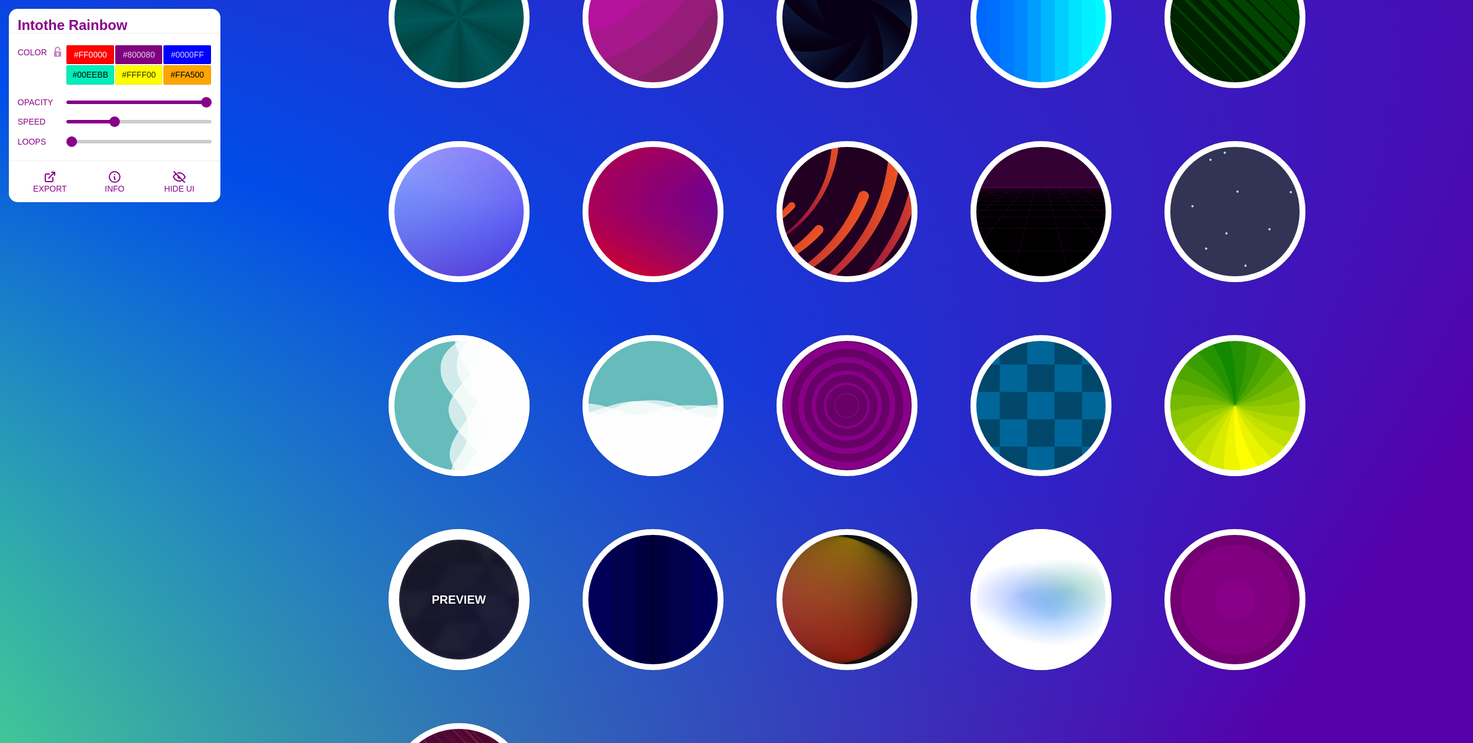
type input "0.2"
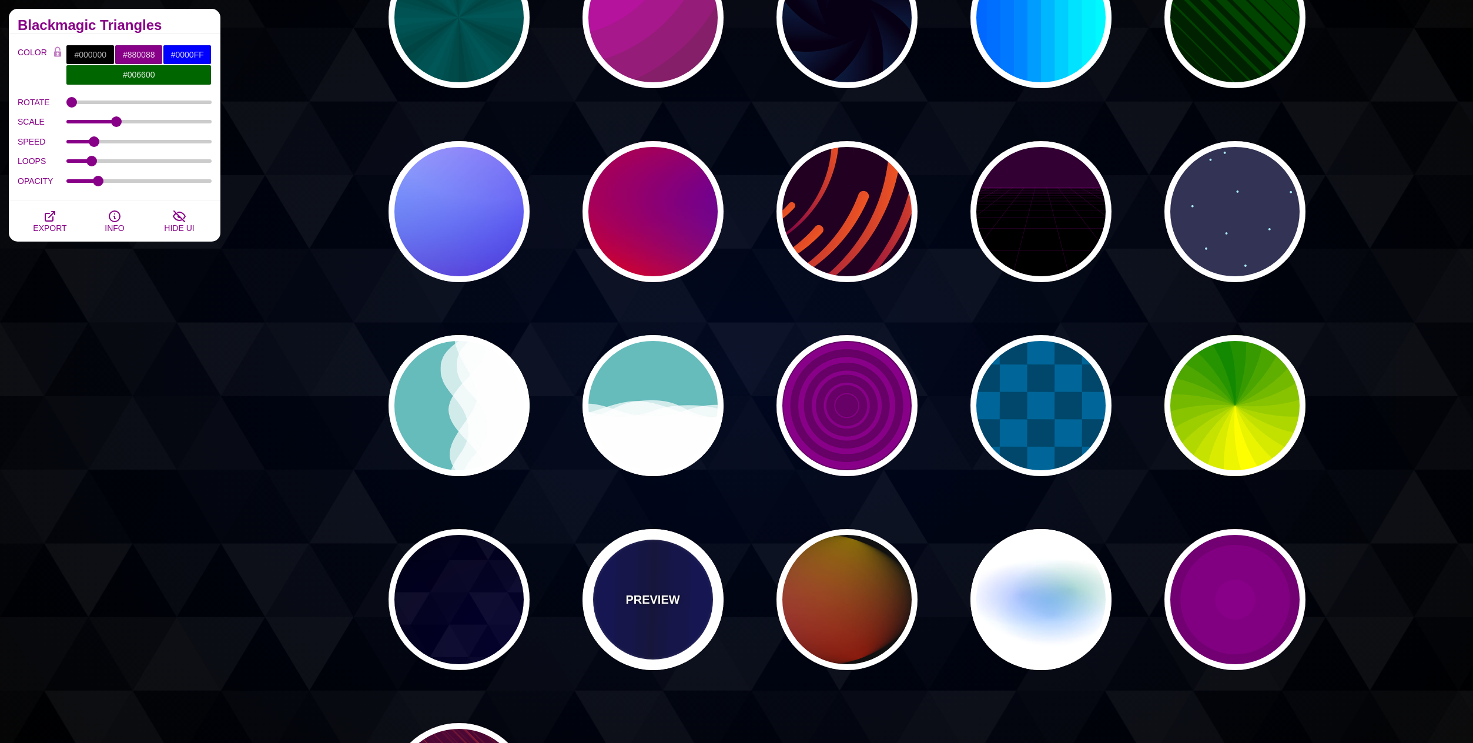
click at [662, 610] on div "PREVIEW" at bounding box center [653, 599] width 141 height 141
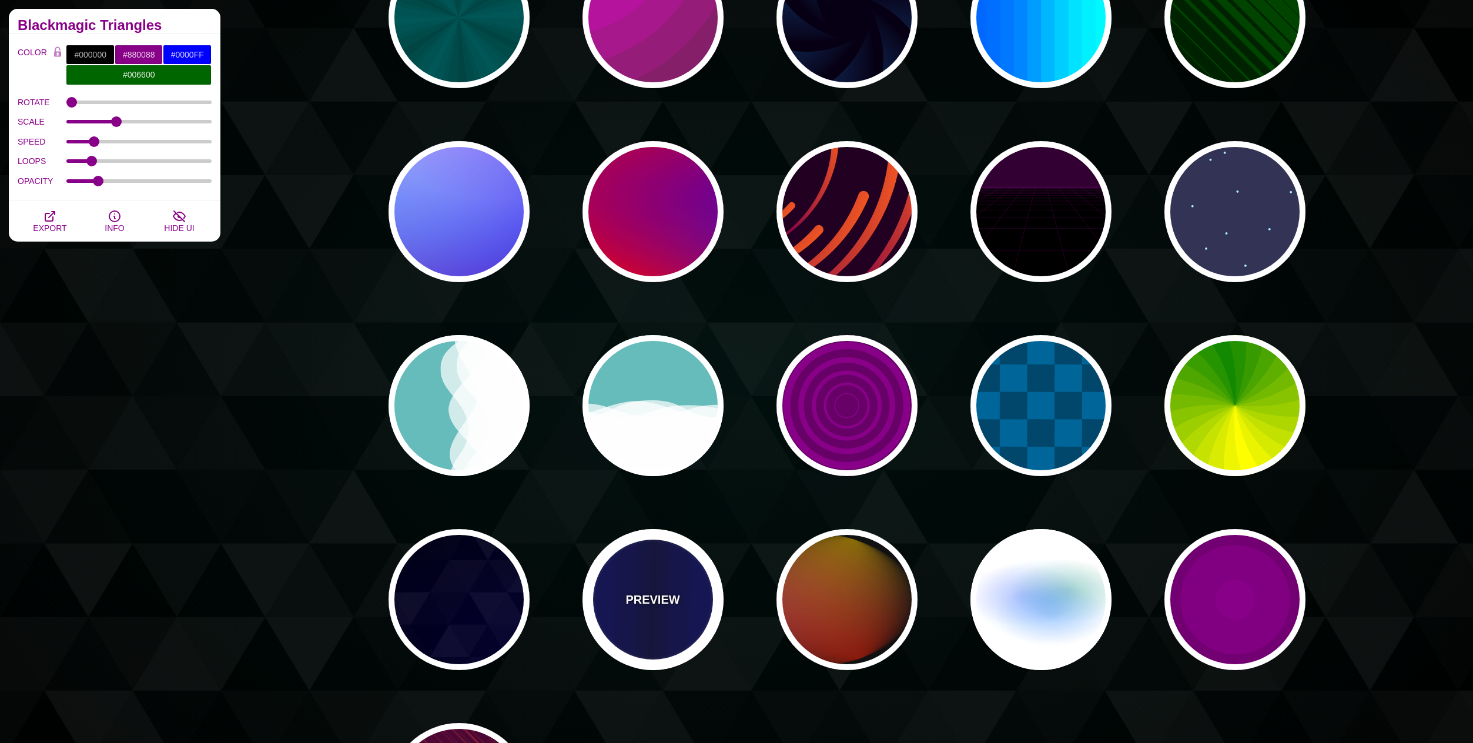
type input "#0000BB"
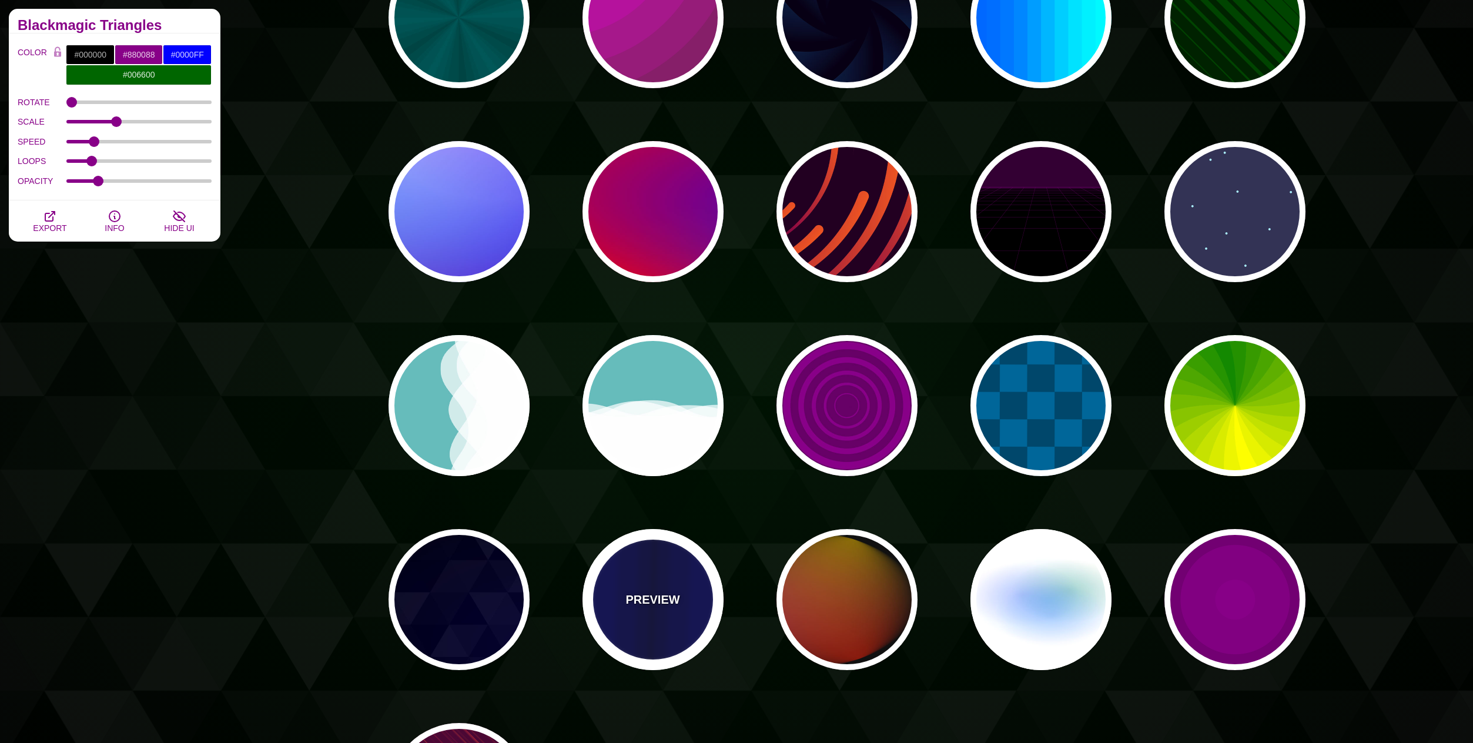
type input "#000033"
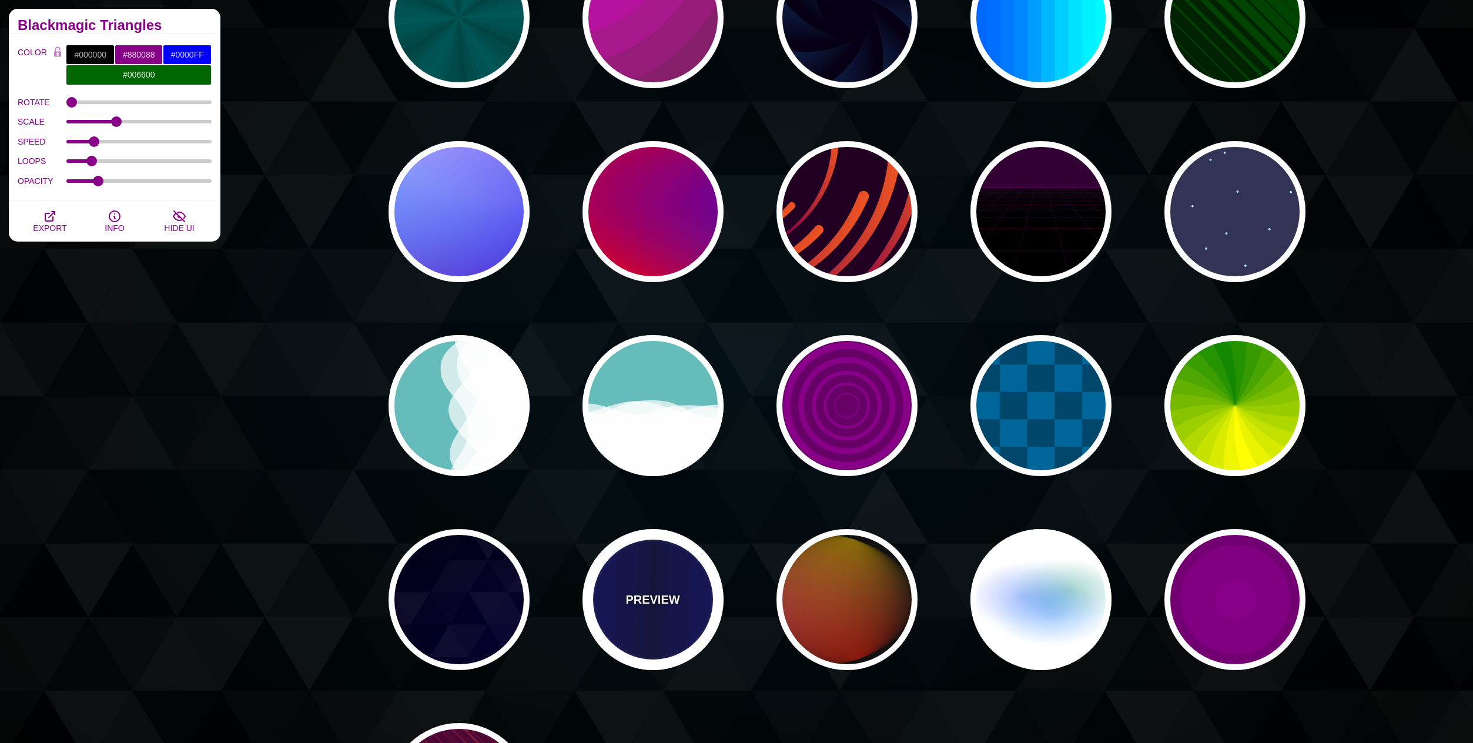
type input "0.5"
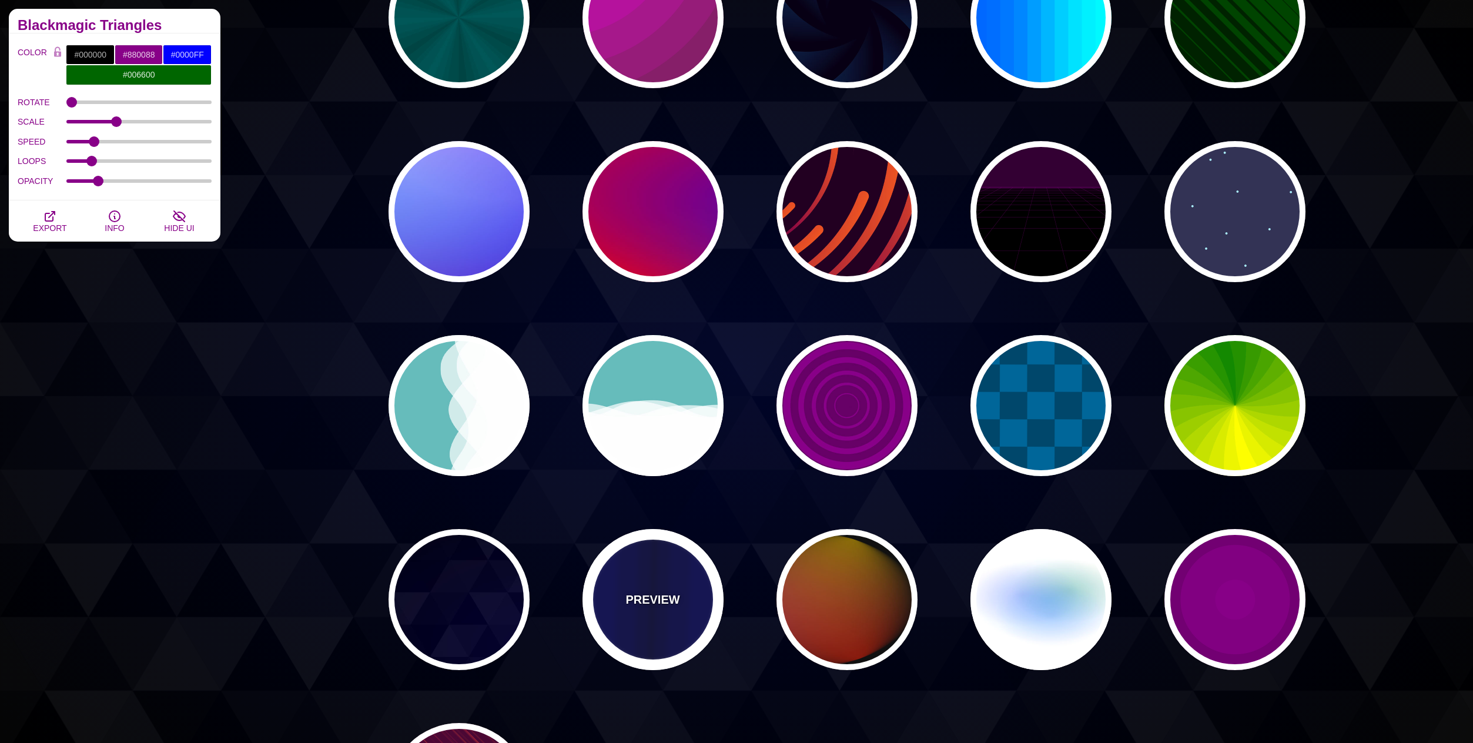
type input "5"
type input "0.1"
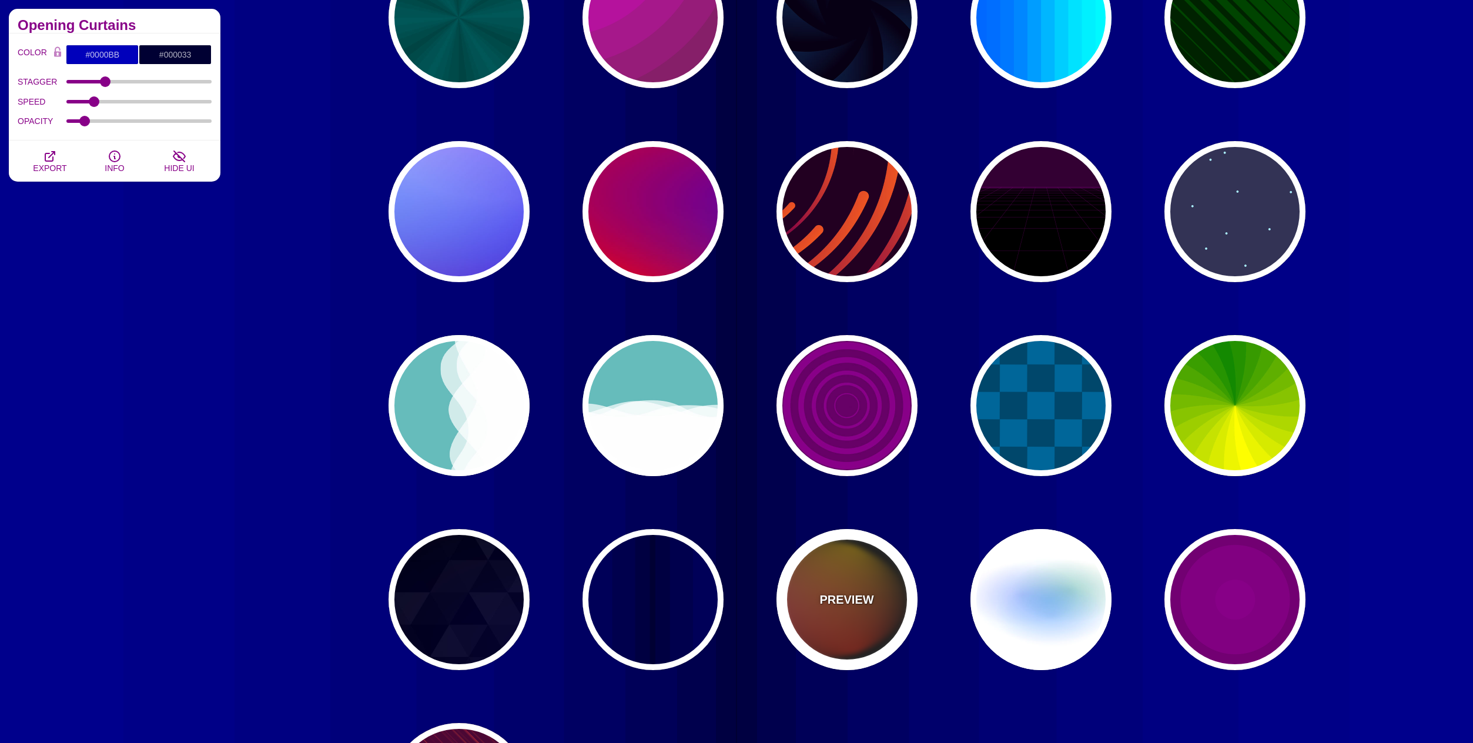
click at [844, 599] on p "PREVIEW" at bounding box center [847, 600] width 54 height 18
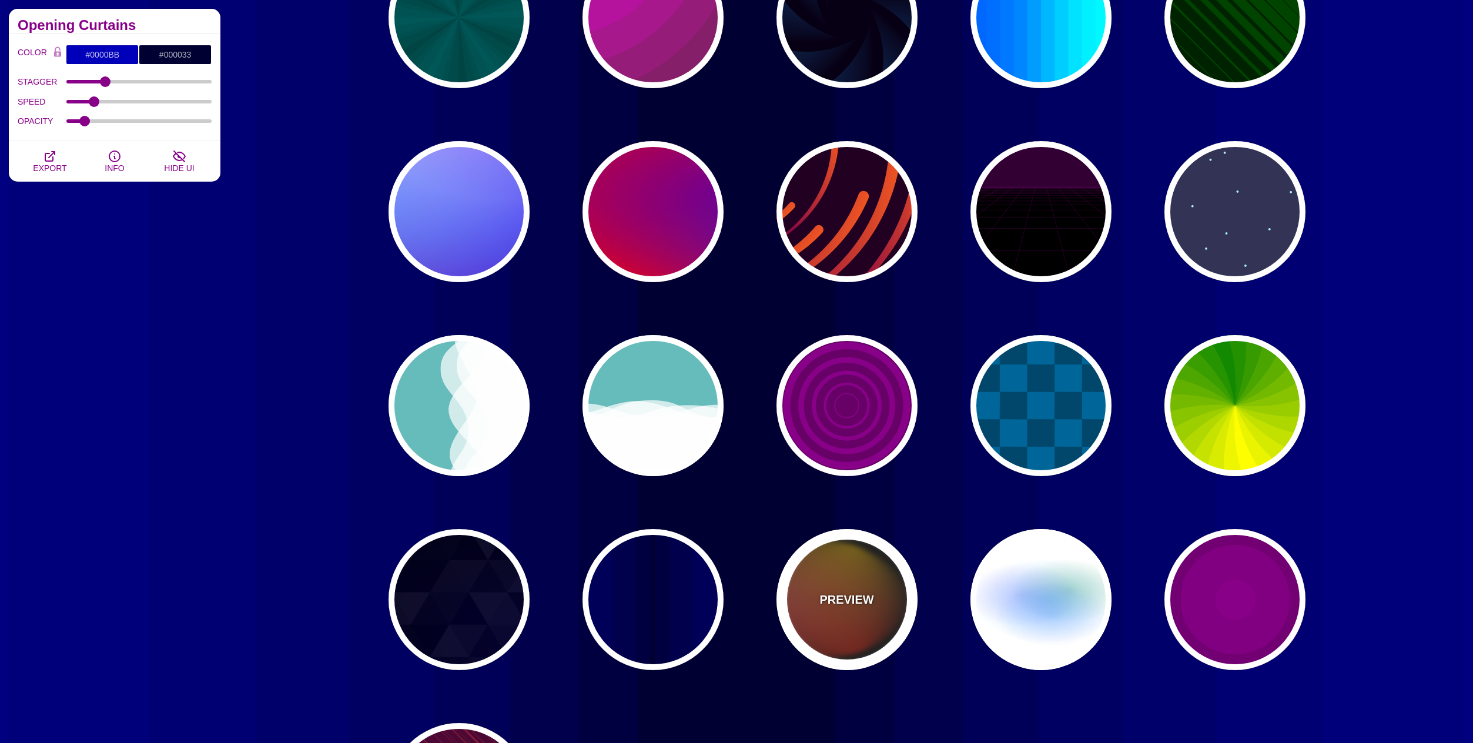
type input "#111111"
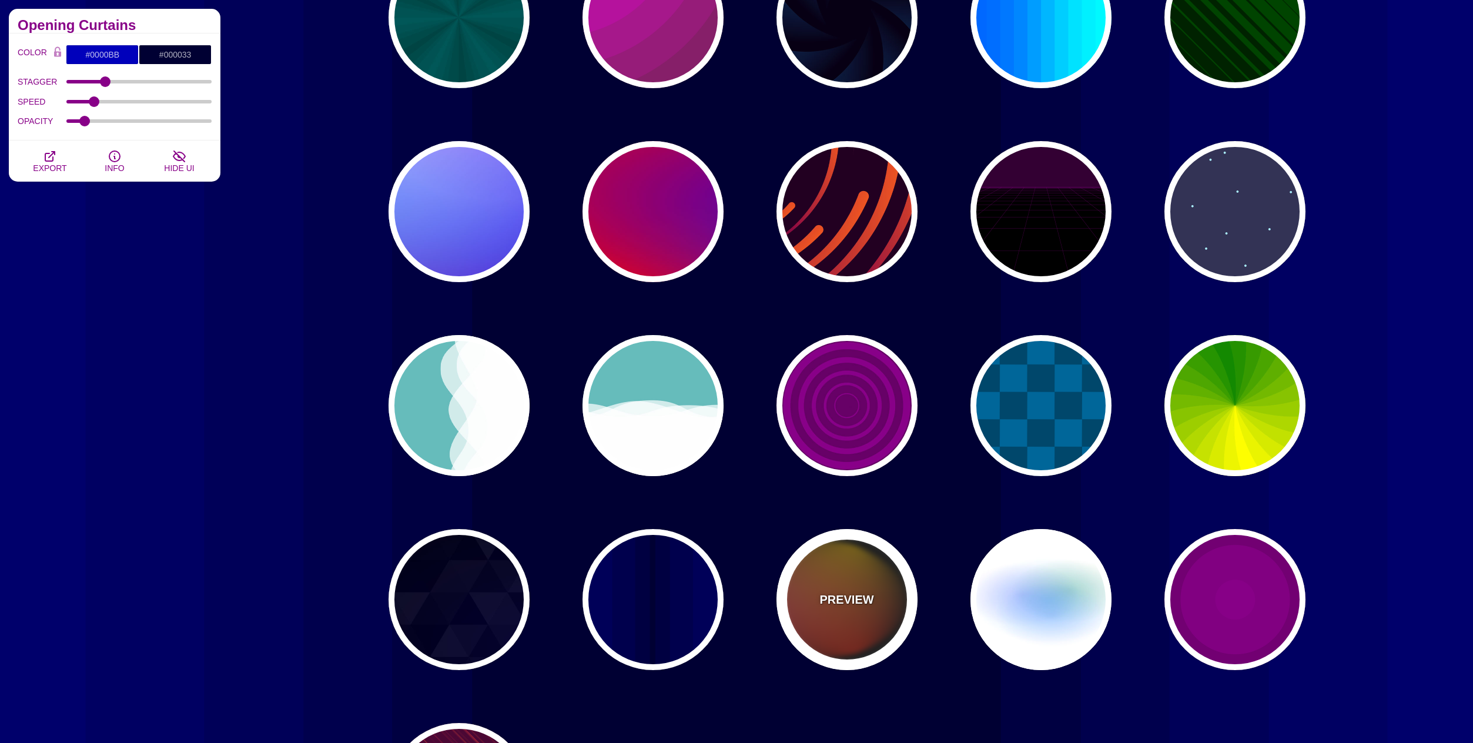
type input "#FF00FF"
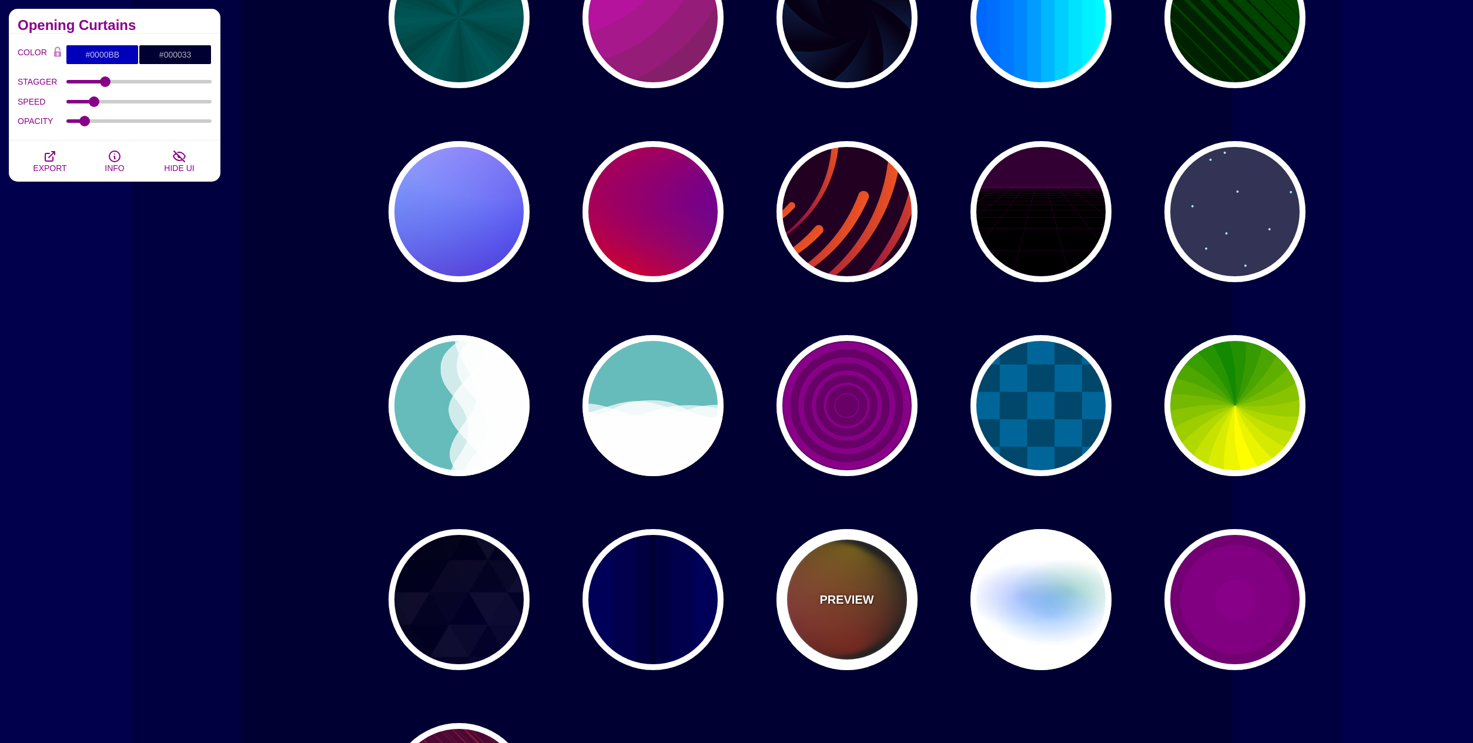
type input "#FFCC00"
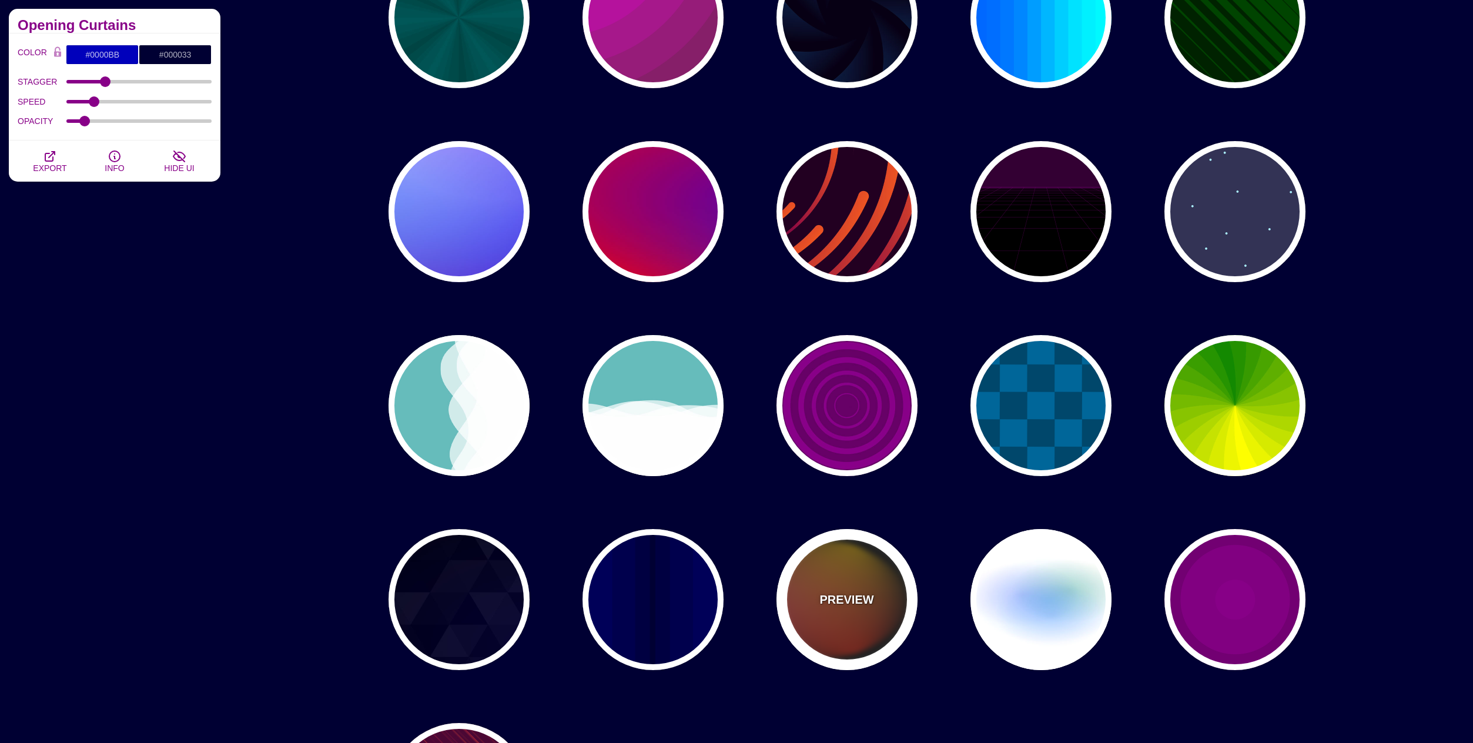
type input "#FF2200"
type input "4"
type input "12"
type input "999"
type input "1"
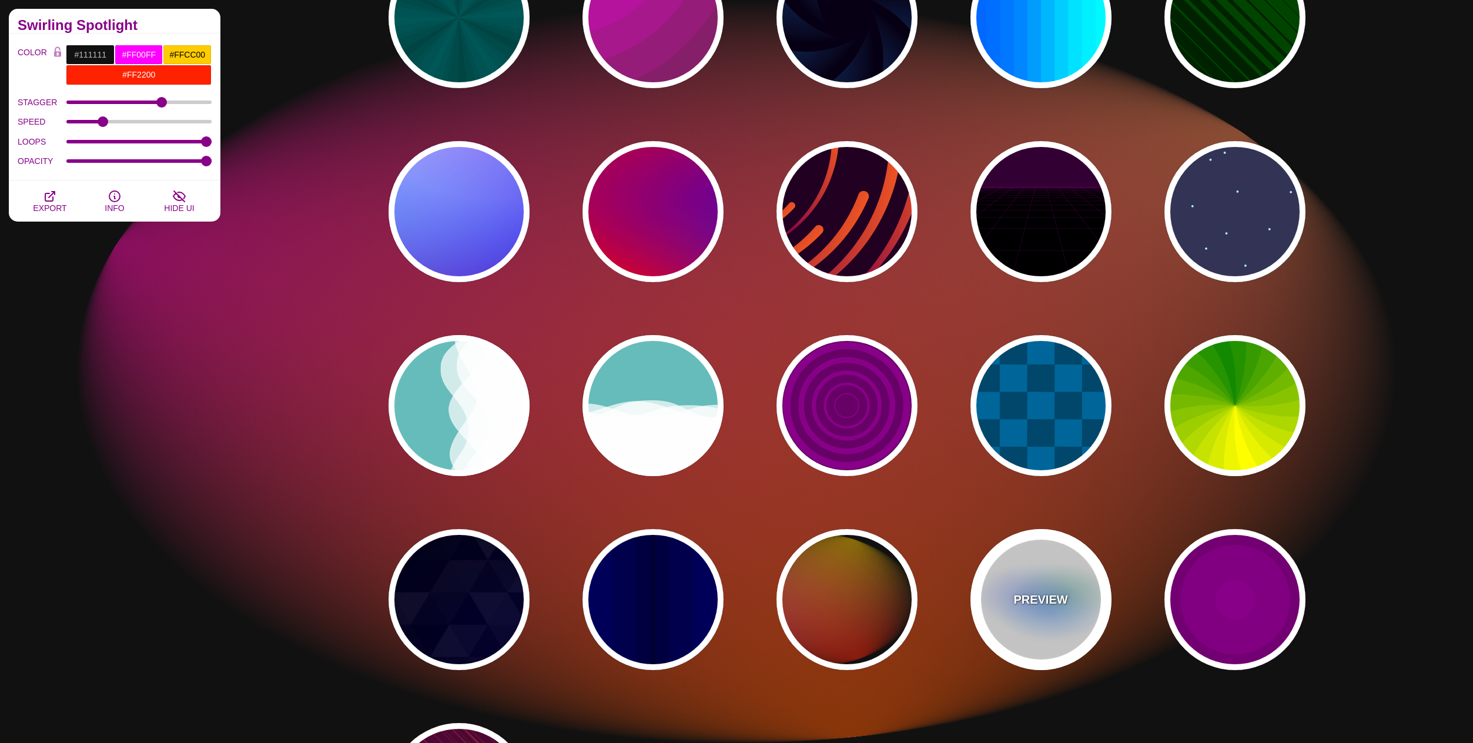
click at [1045, 603] on p "PREVIEW" at bounding box center [1041, 600] width 54 height 18
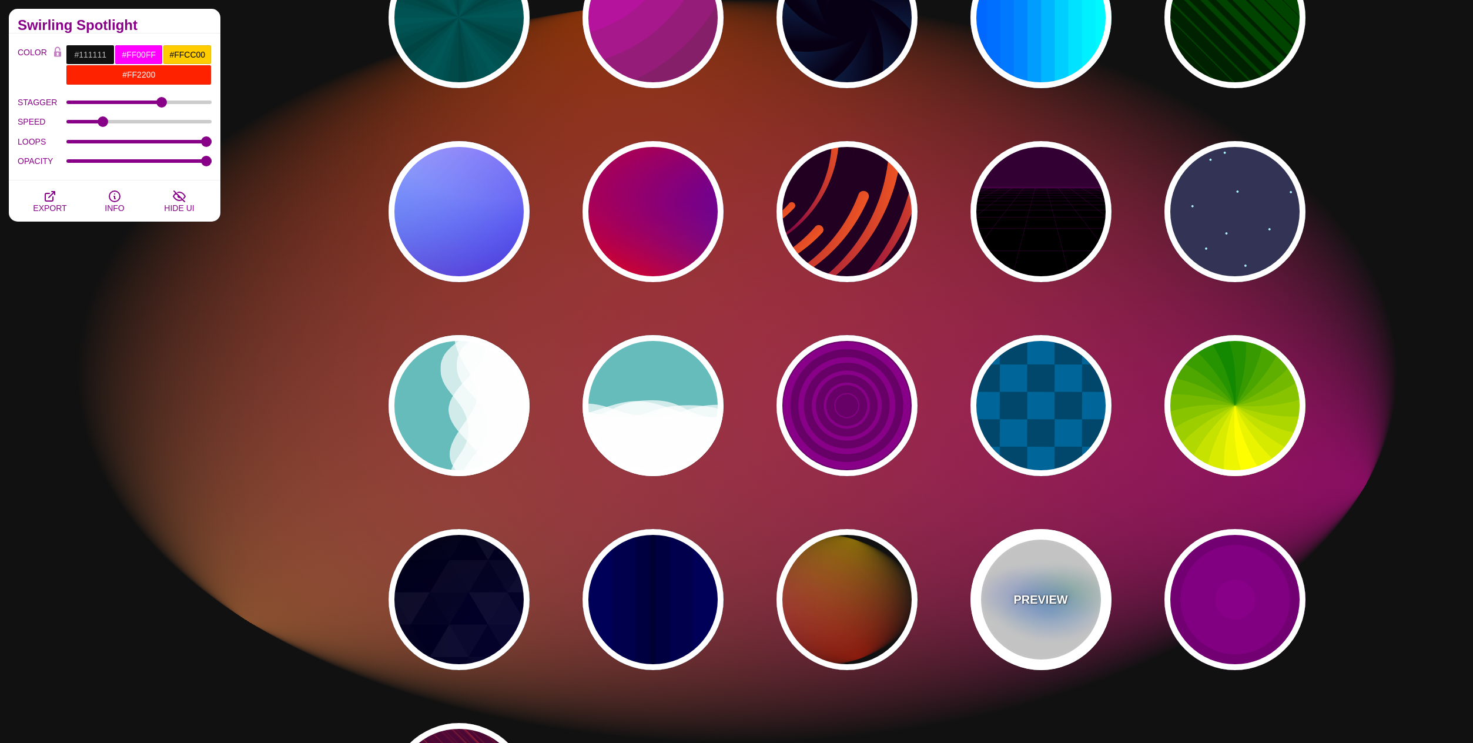
type input "#FFFFFF"
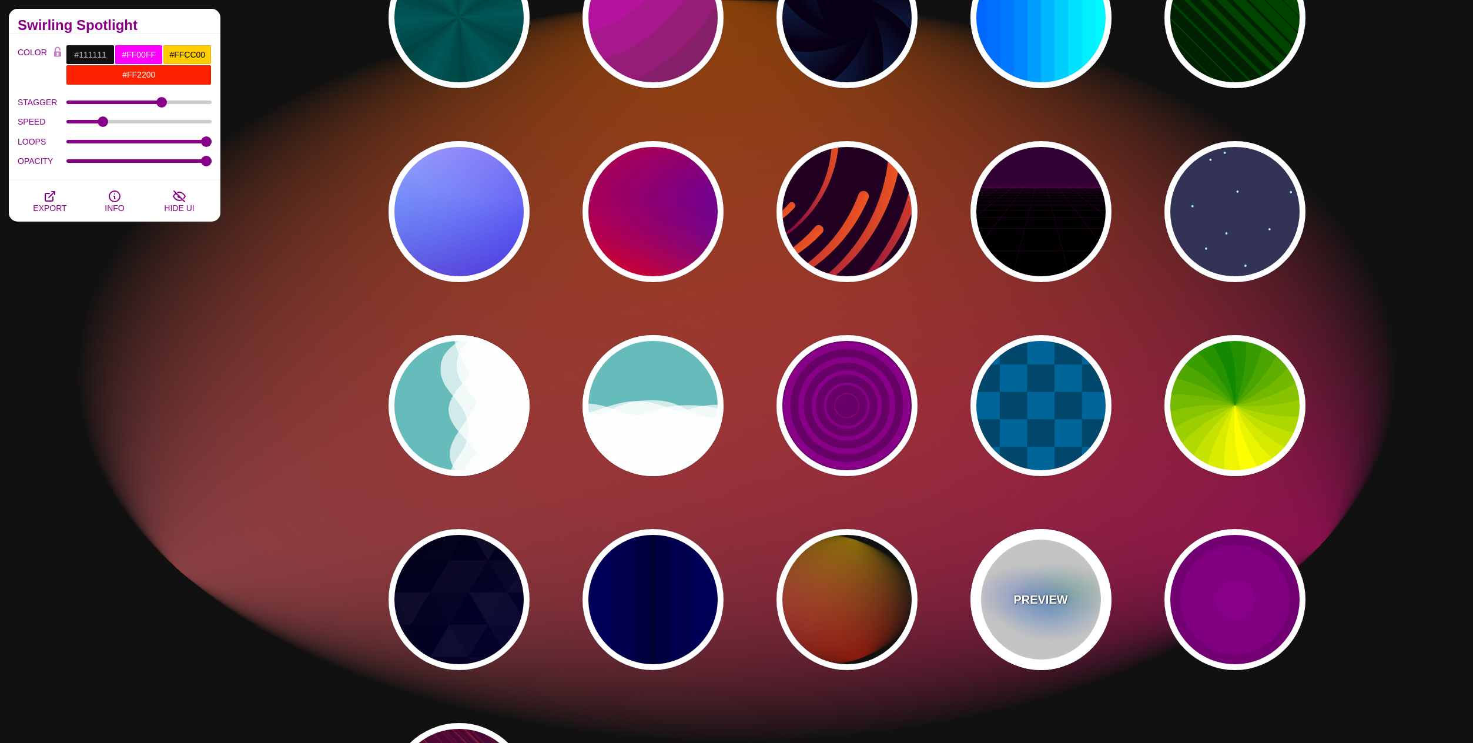
type input "#AA00FF"
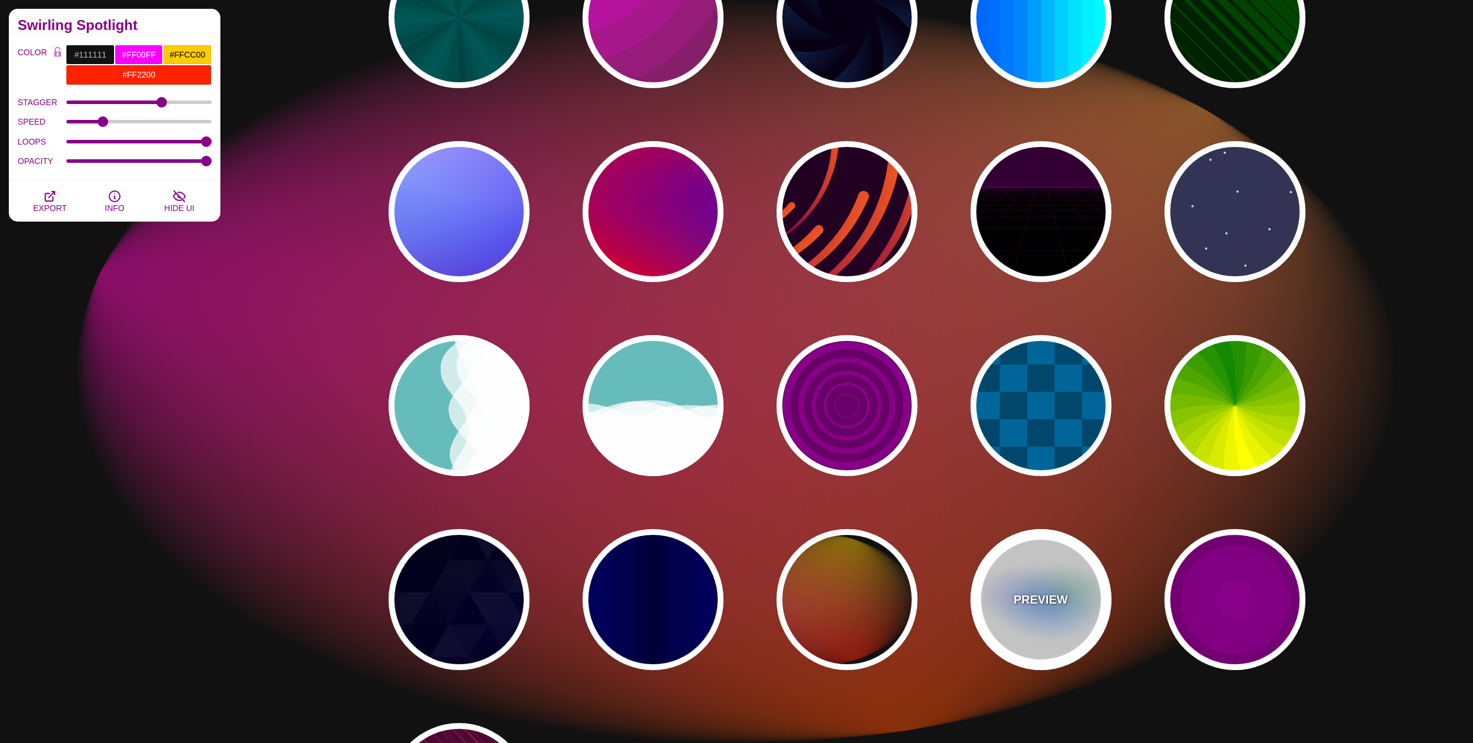
type input "#0088FF"
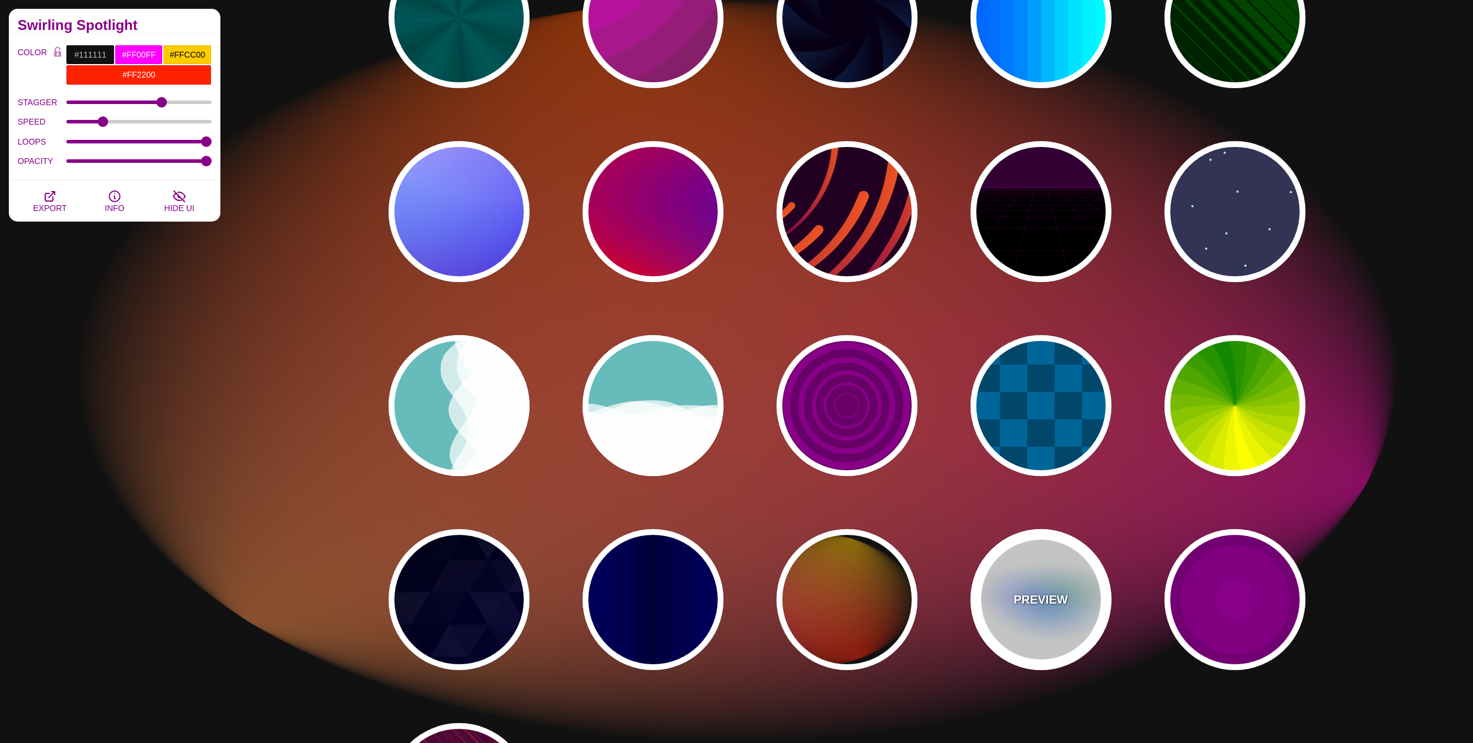
type input "#008800"
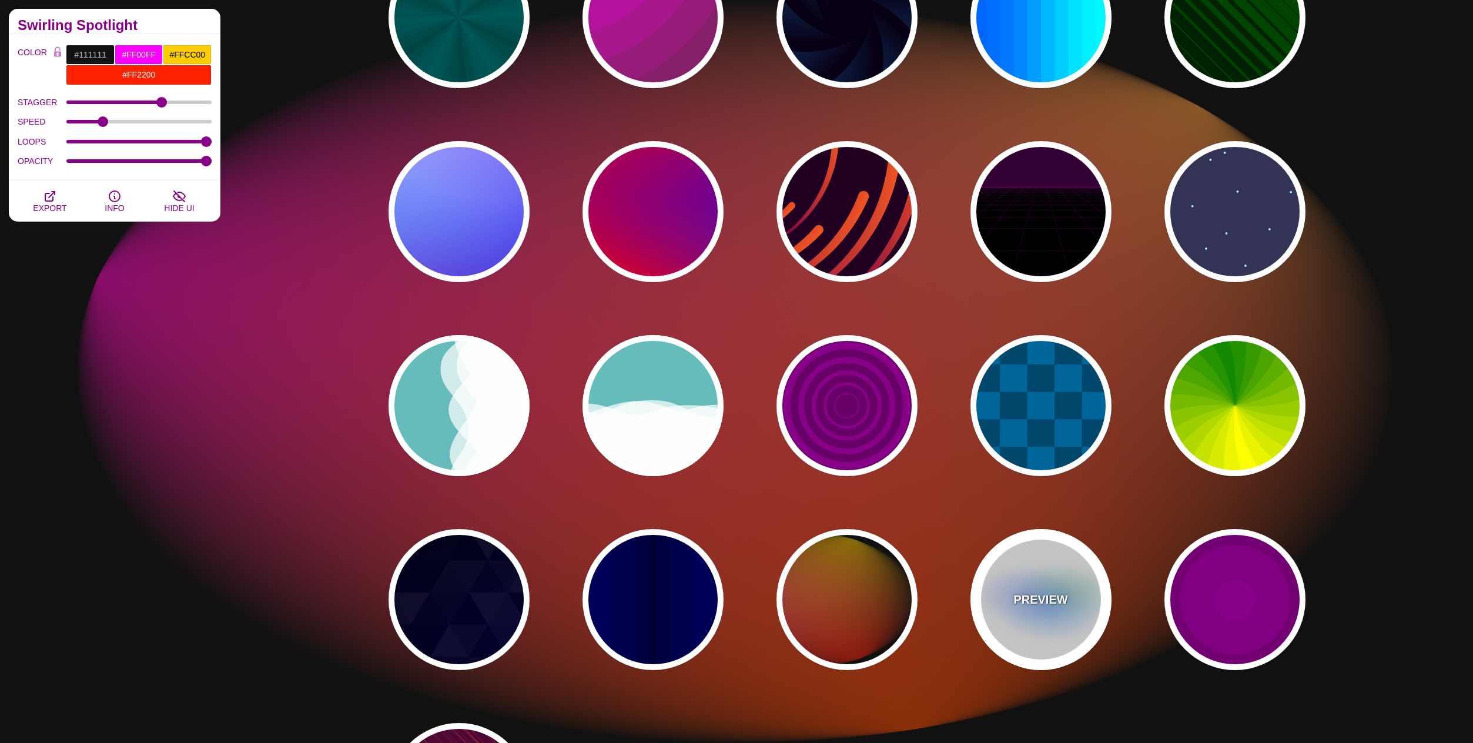
type input "8"
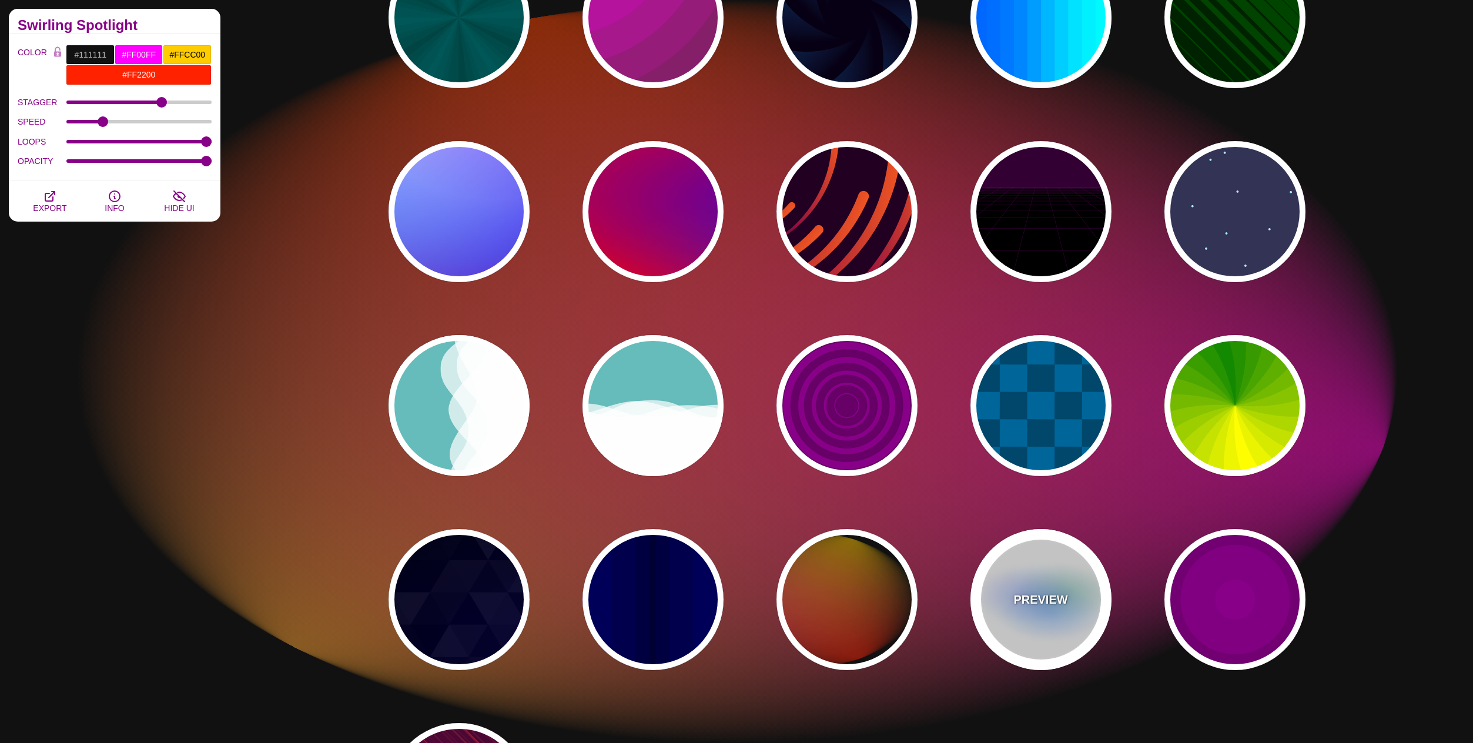
type input "24"
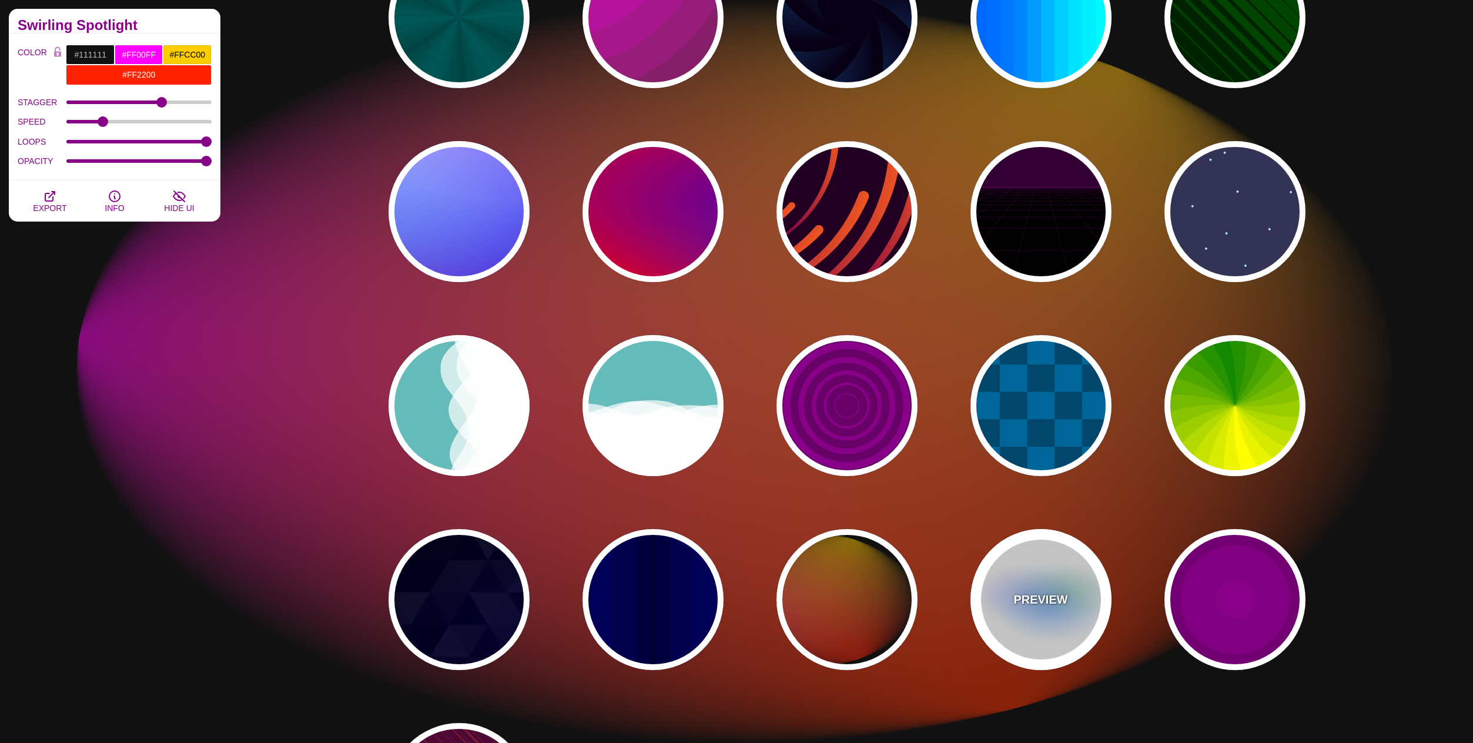
type input "0.5"
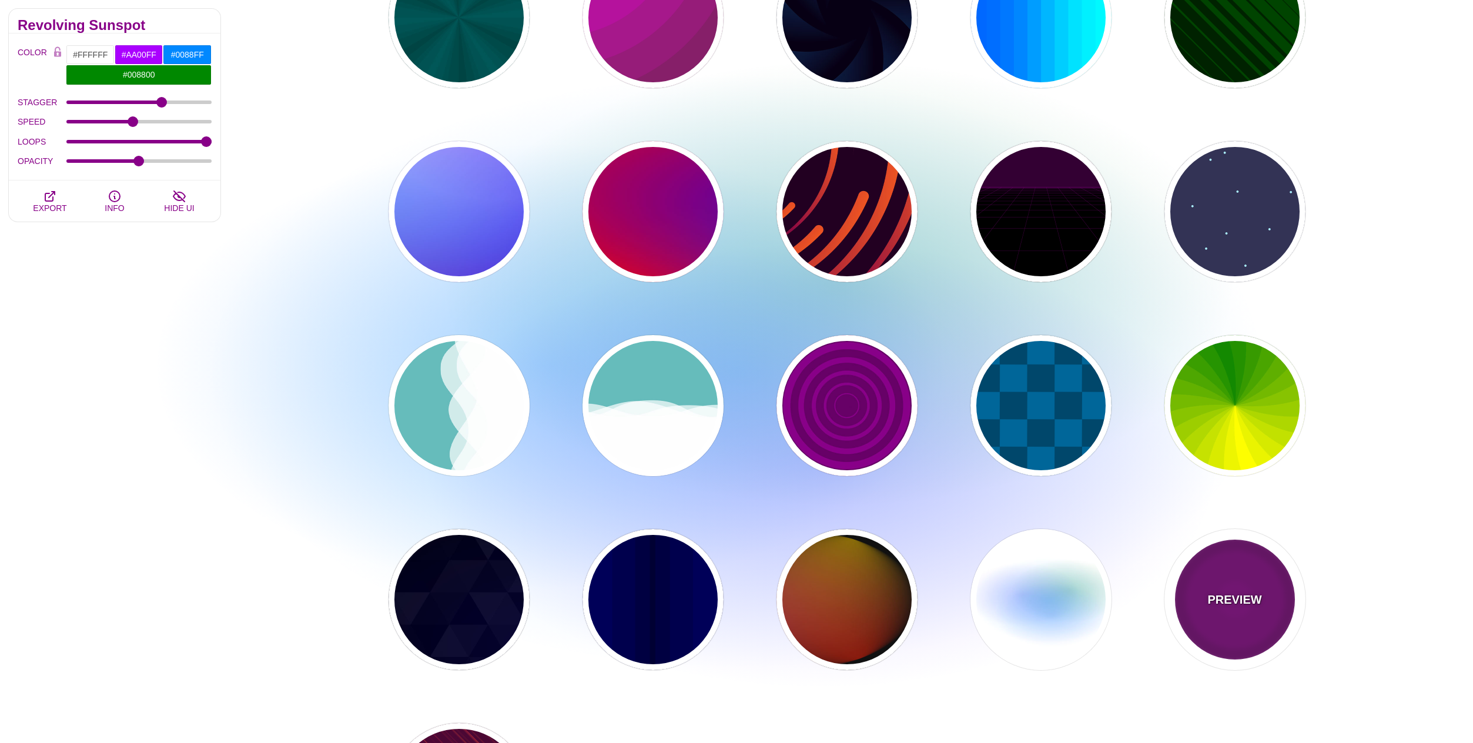
click at [1251, 614] on div "PREVIEW" at bounding box center [1235, 599] width 141 height 141
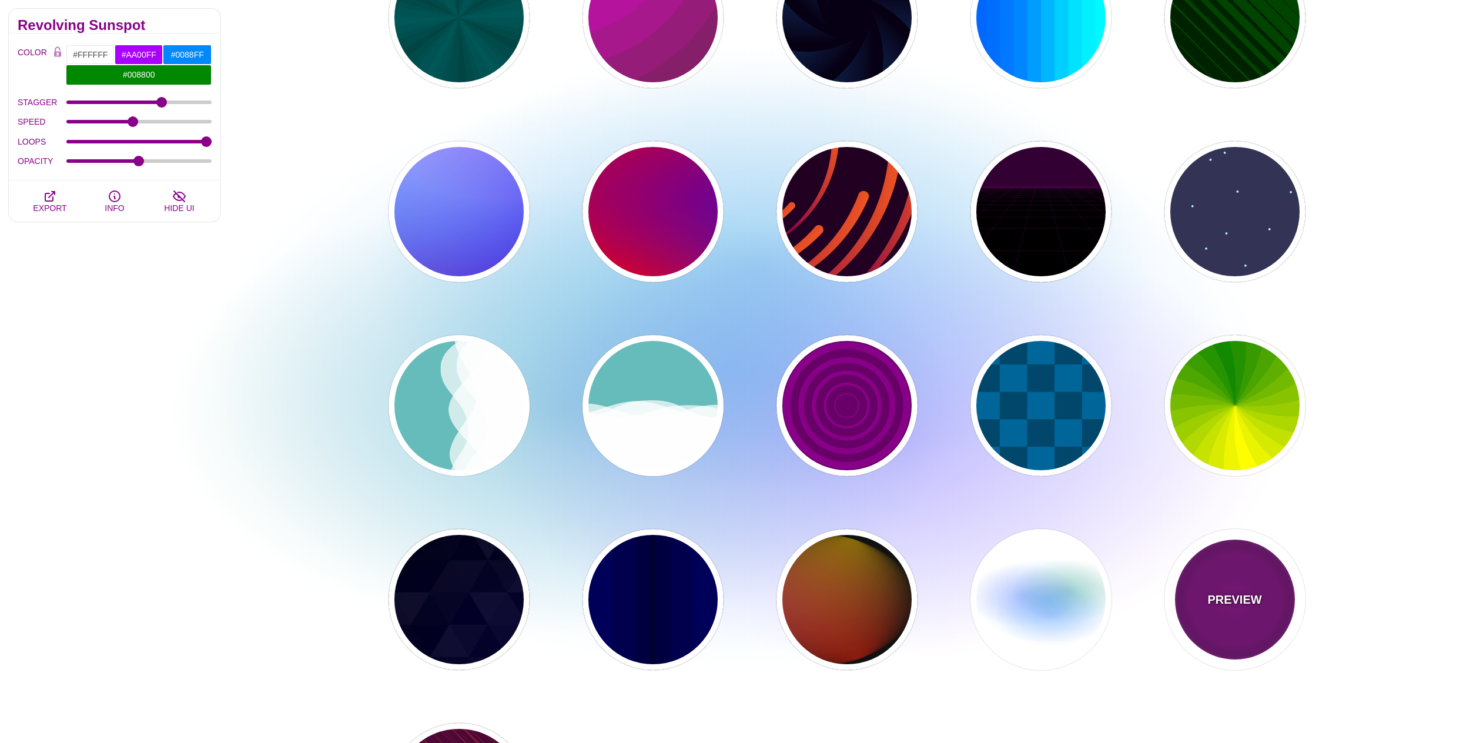
type input "#220022"
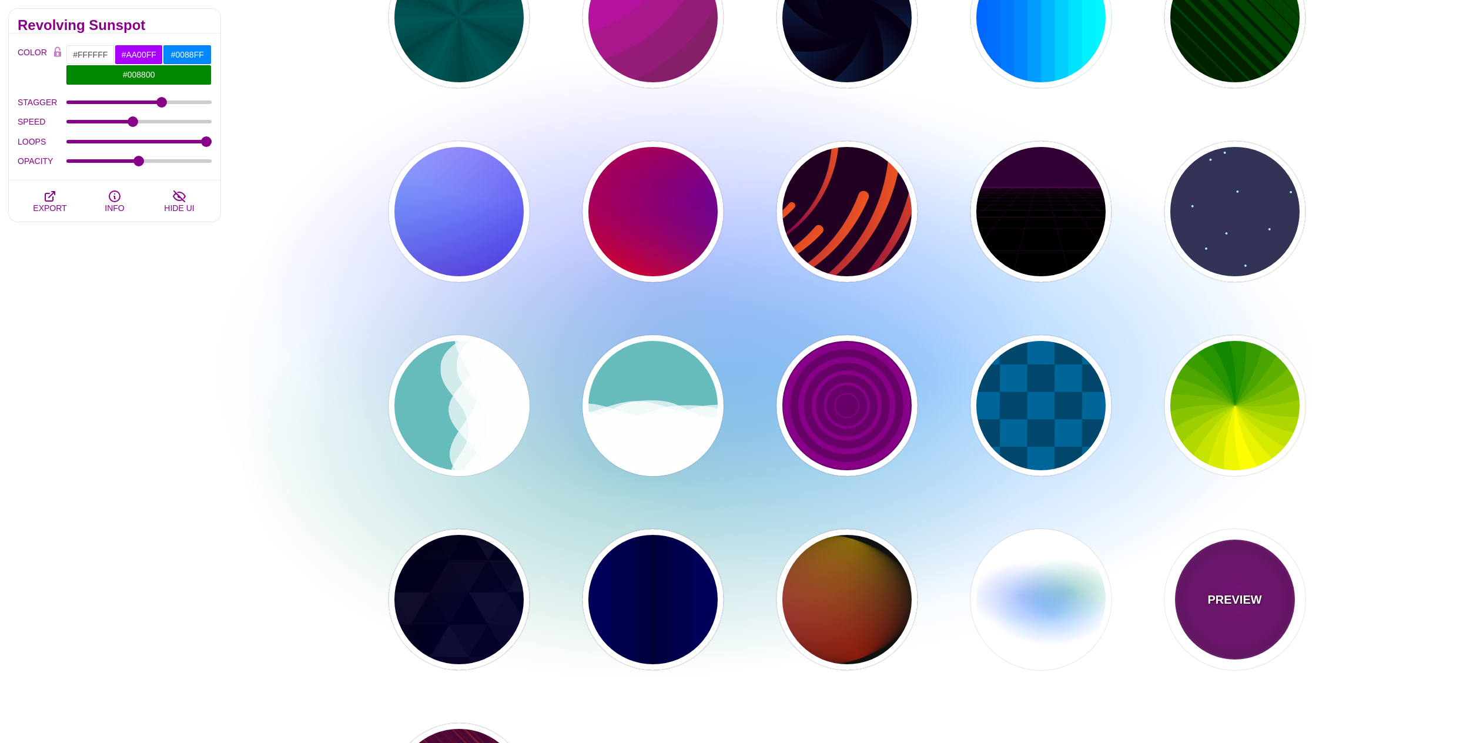
type input "#880088"
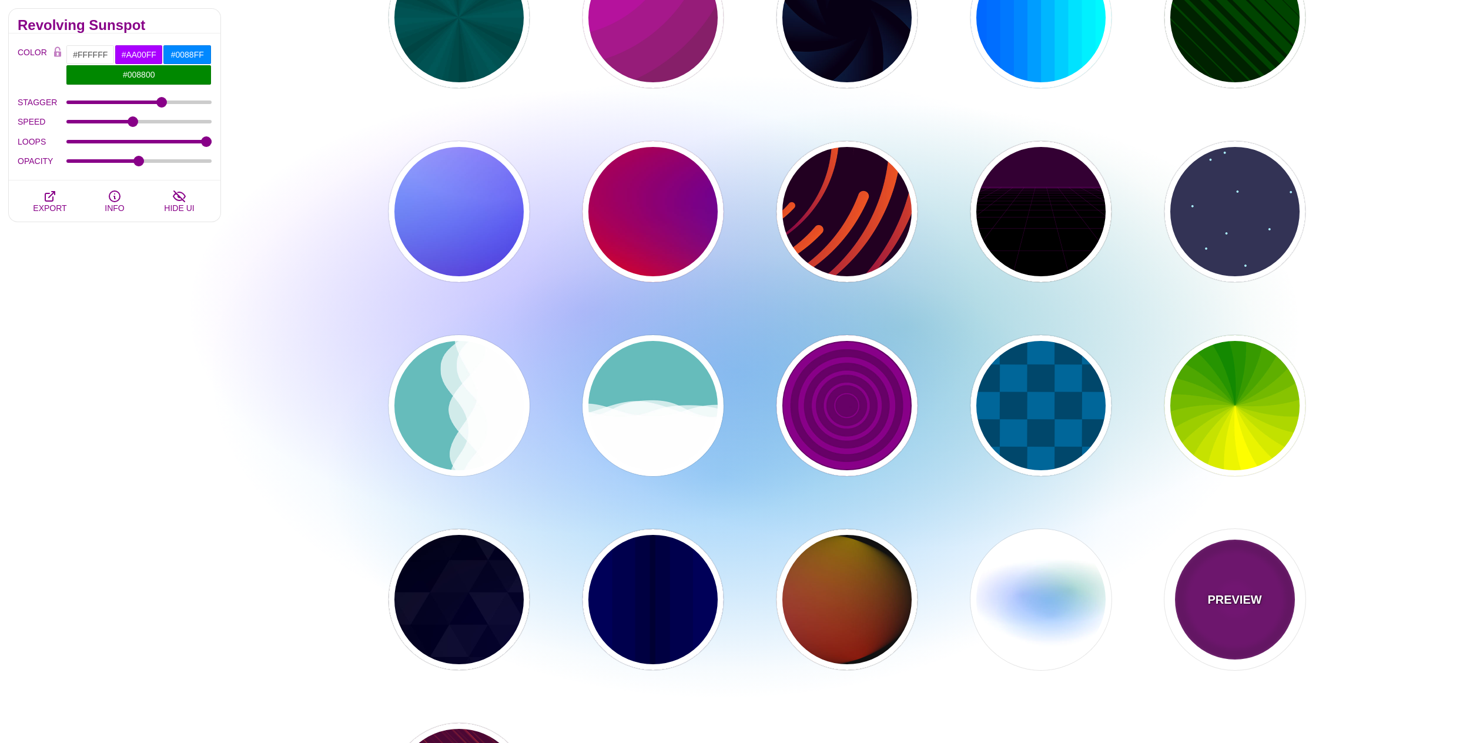
type input "999"
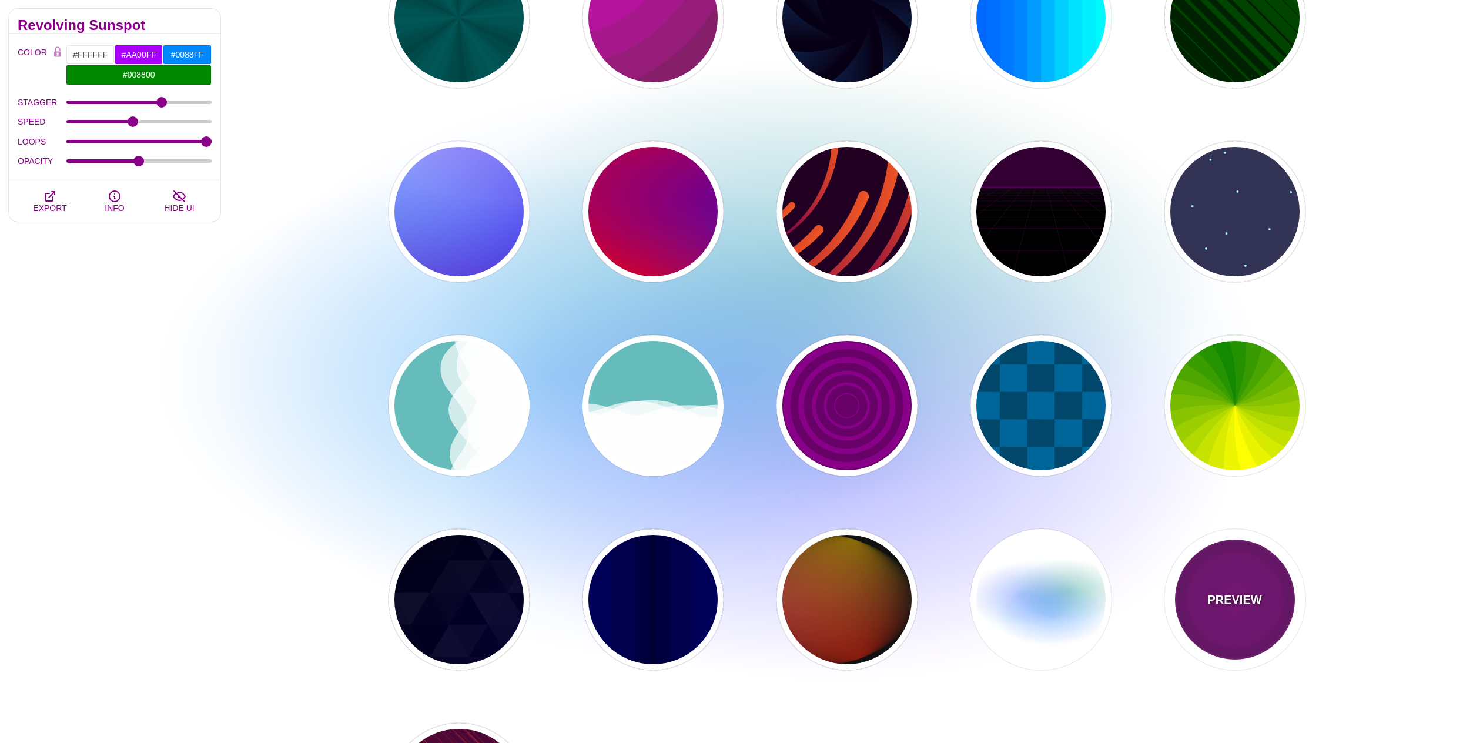
type input "5"
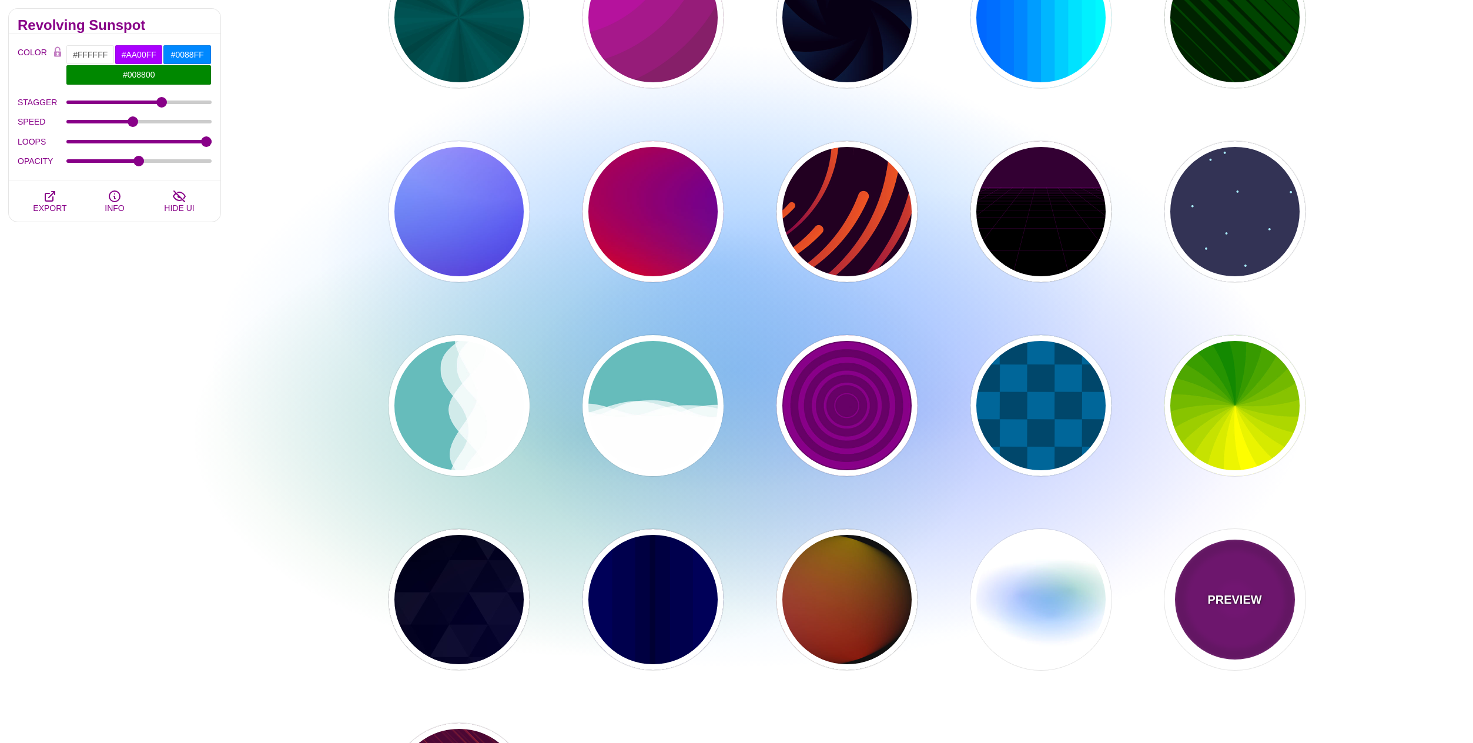
type input "0"
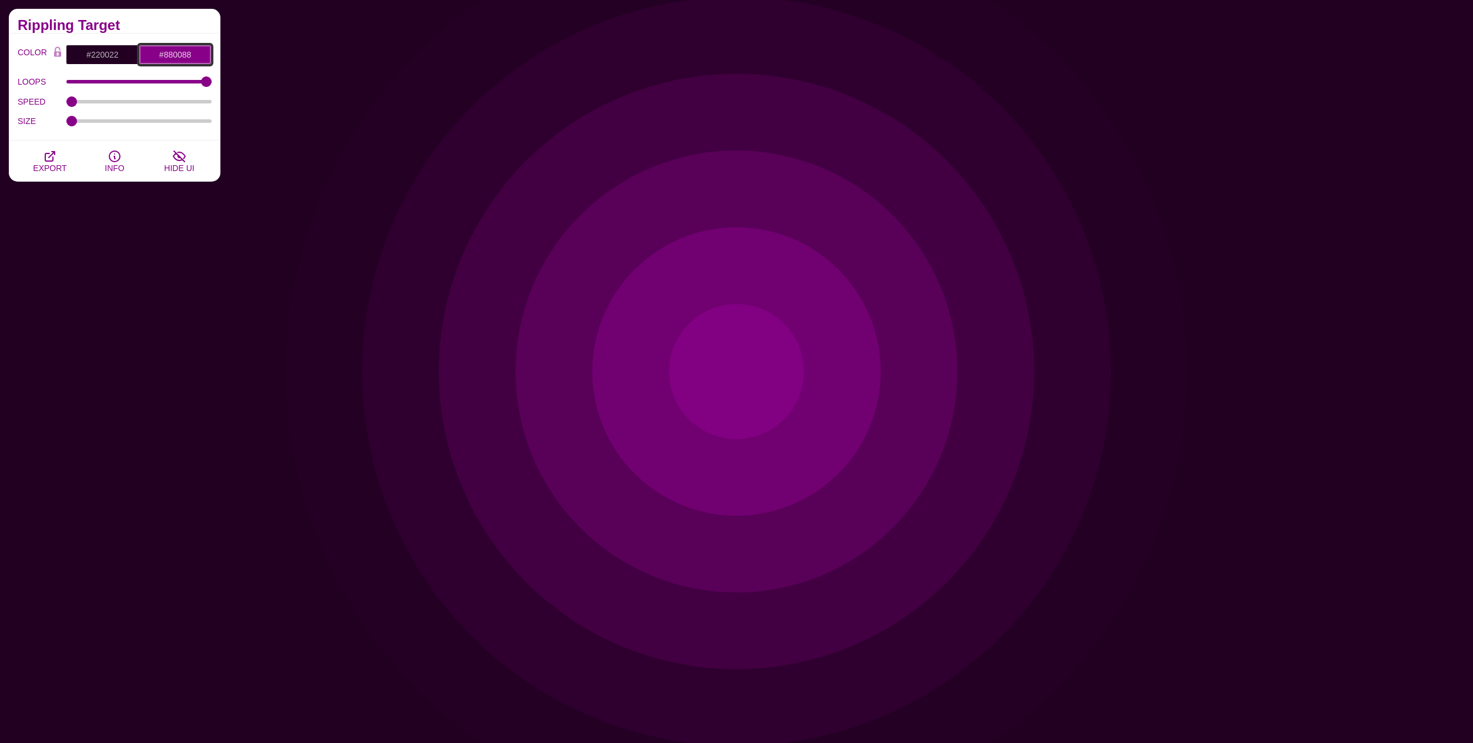
click at [175, 54] on input "#880088" at bounding box center [175, 55] width 73 height 20
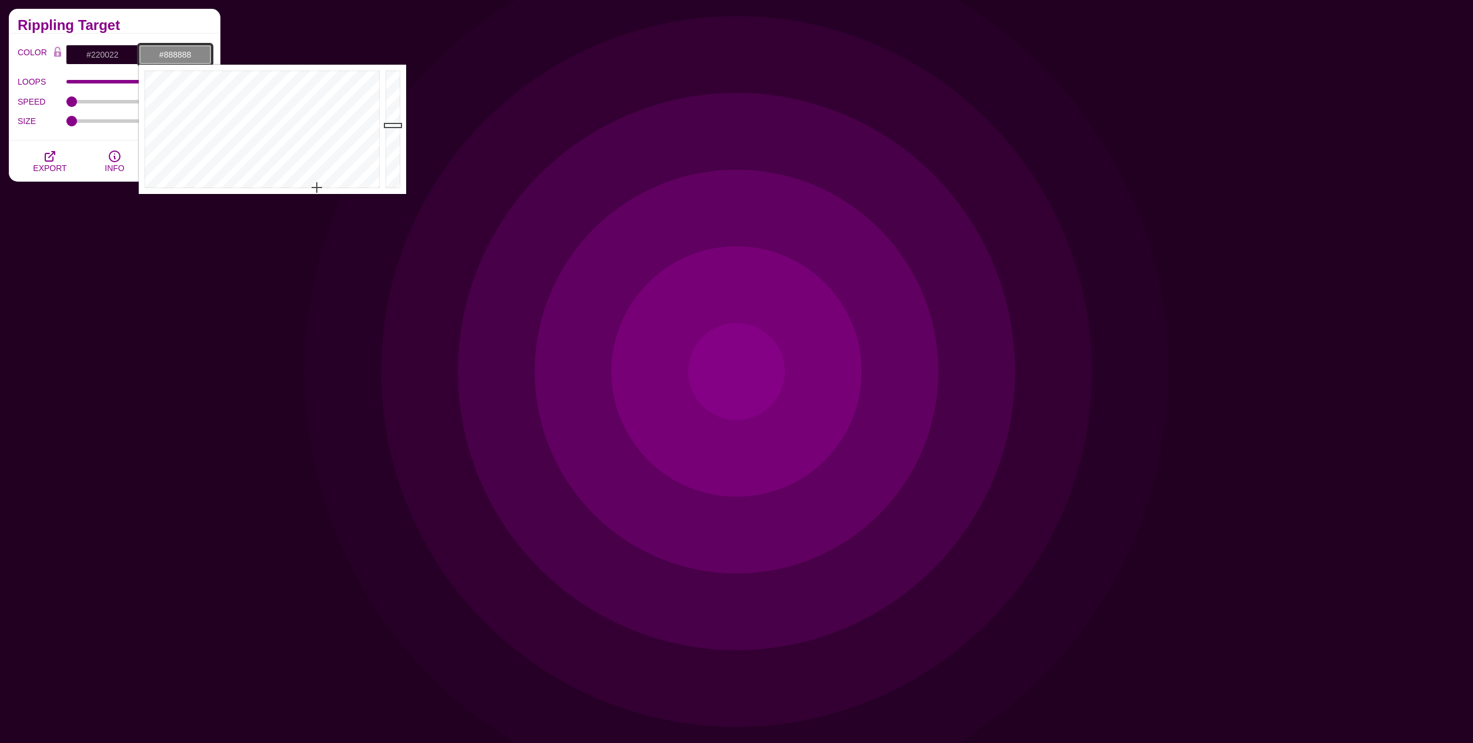
drag, startPoint x: 317, startPoint y: 146, endPoint x: 354, endPoint y: 186, distance: 54.1
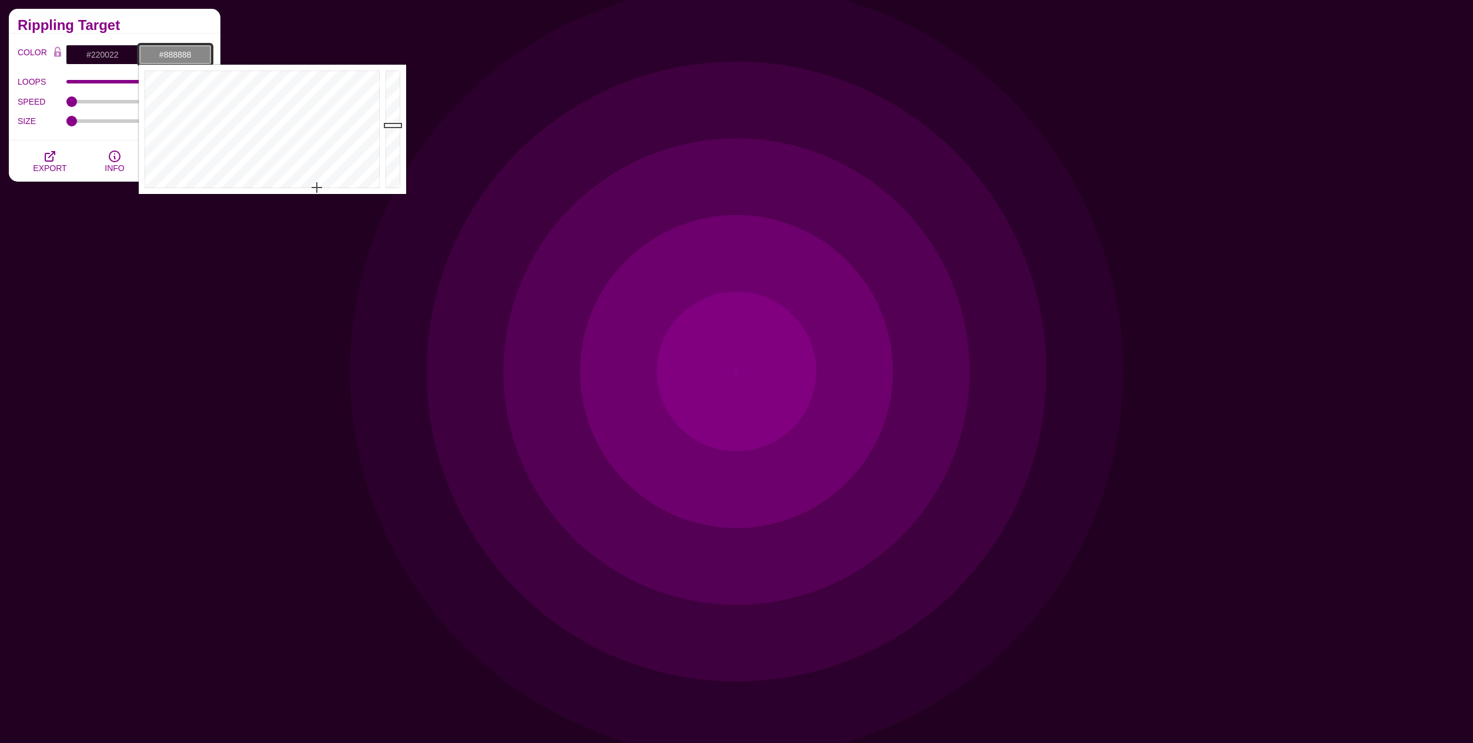
click at [317, 189] on div at bounding box center [261, 129] width 244 height 129
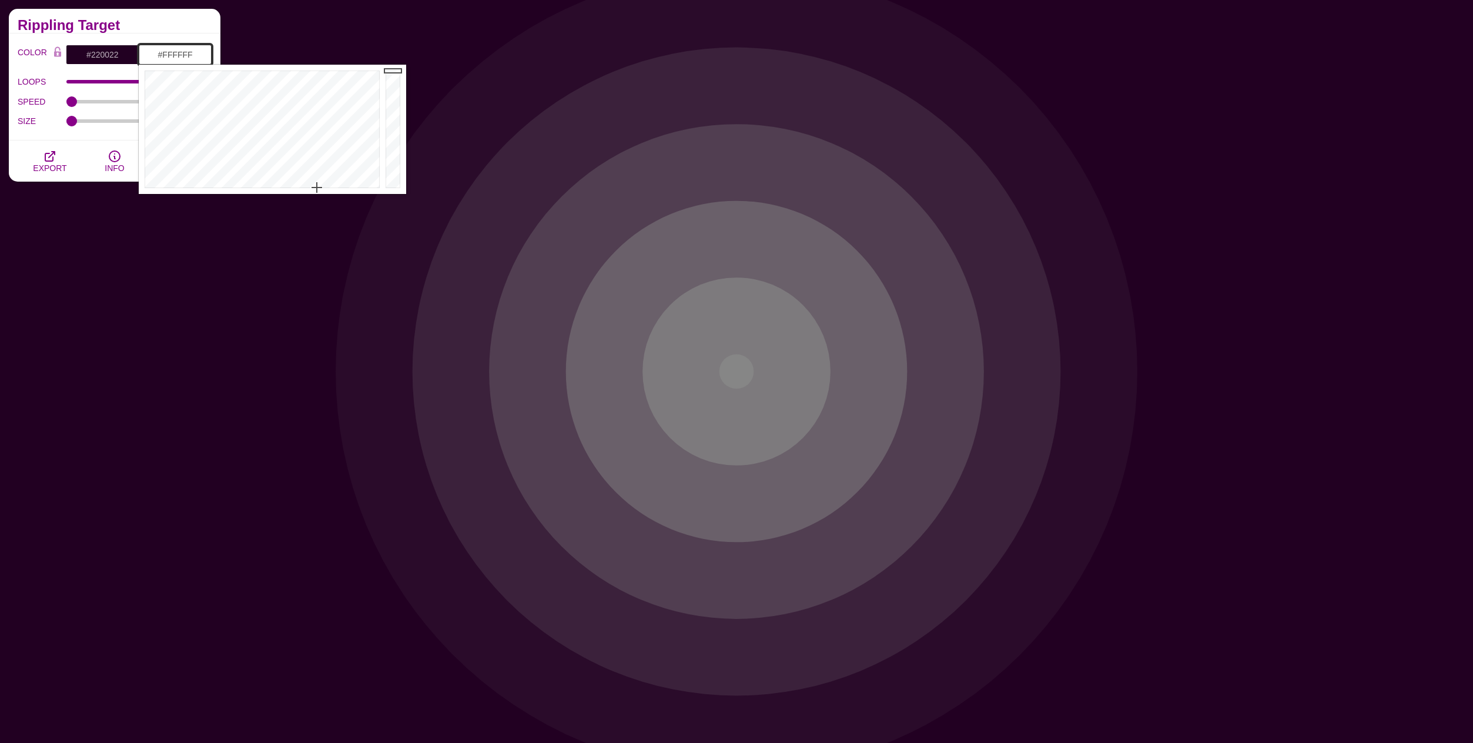
drag, startPoint x: 396, startPoint y: 126, endPoint x: 397, endPoint y: 51, distance: 75.8
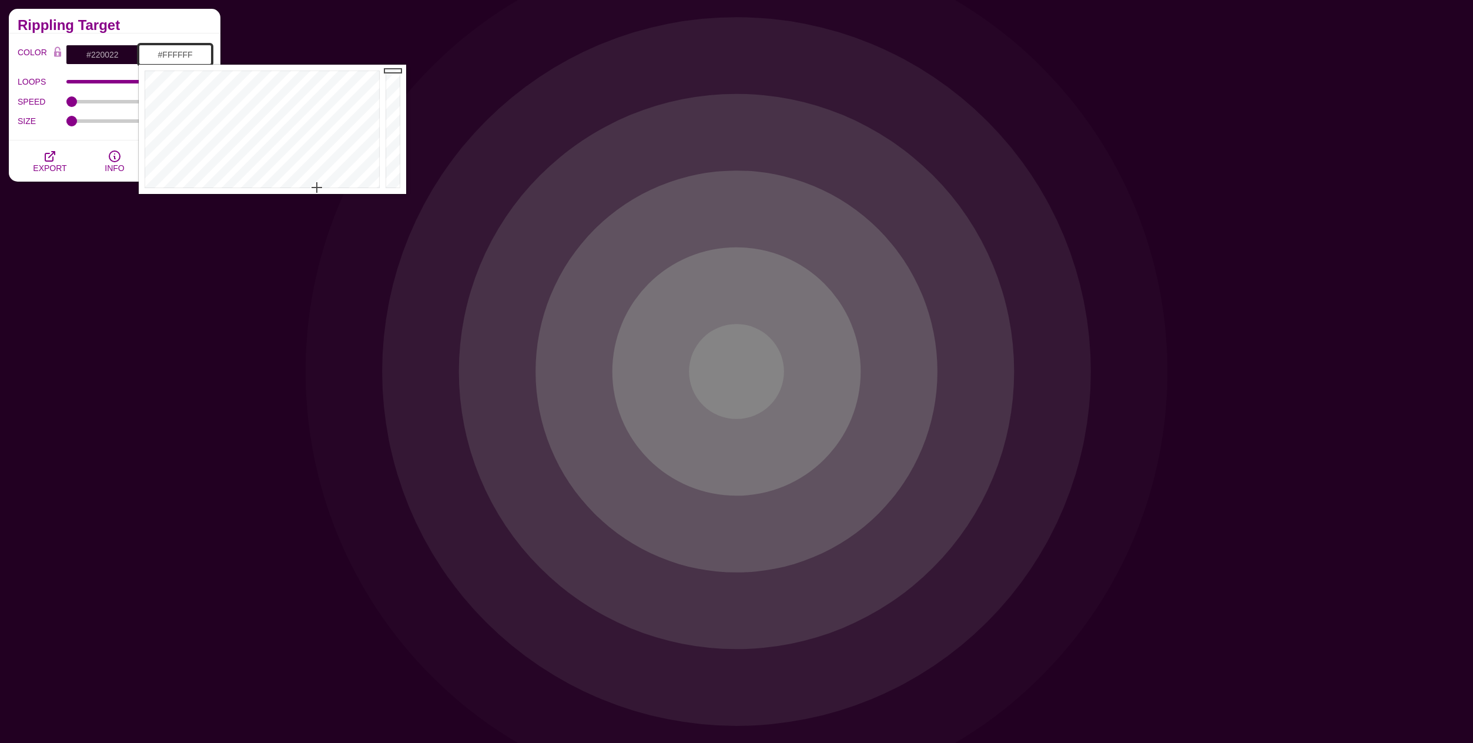
click at [397, 65] on div at bounding box center [395, 129] width 24 height 129
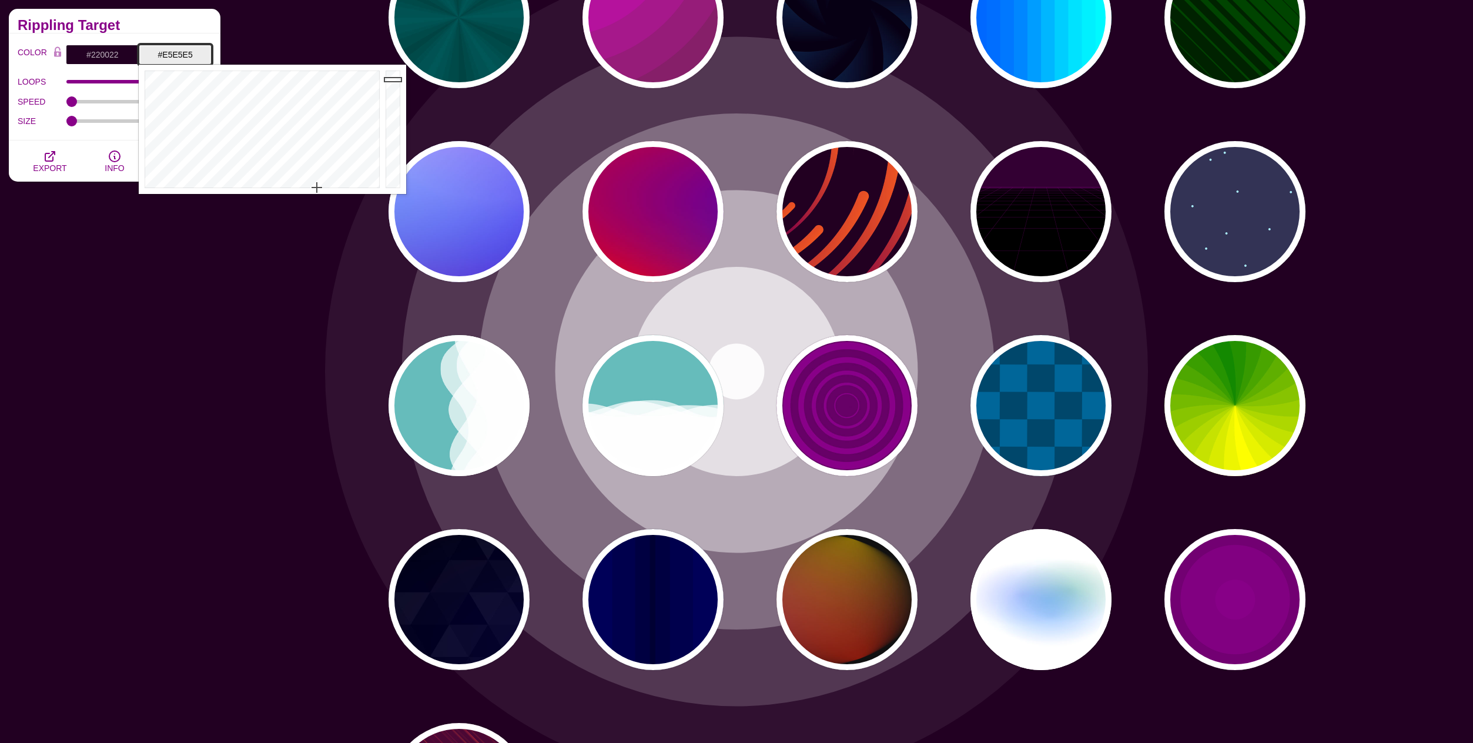
type input "#E4E4E4"
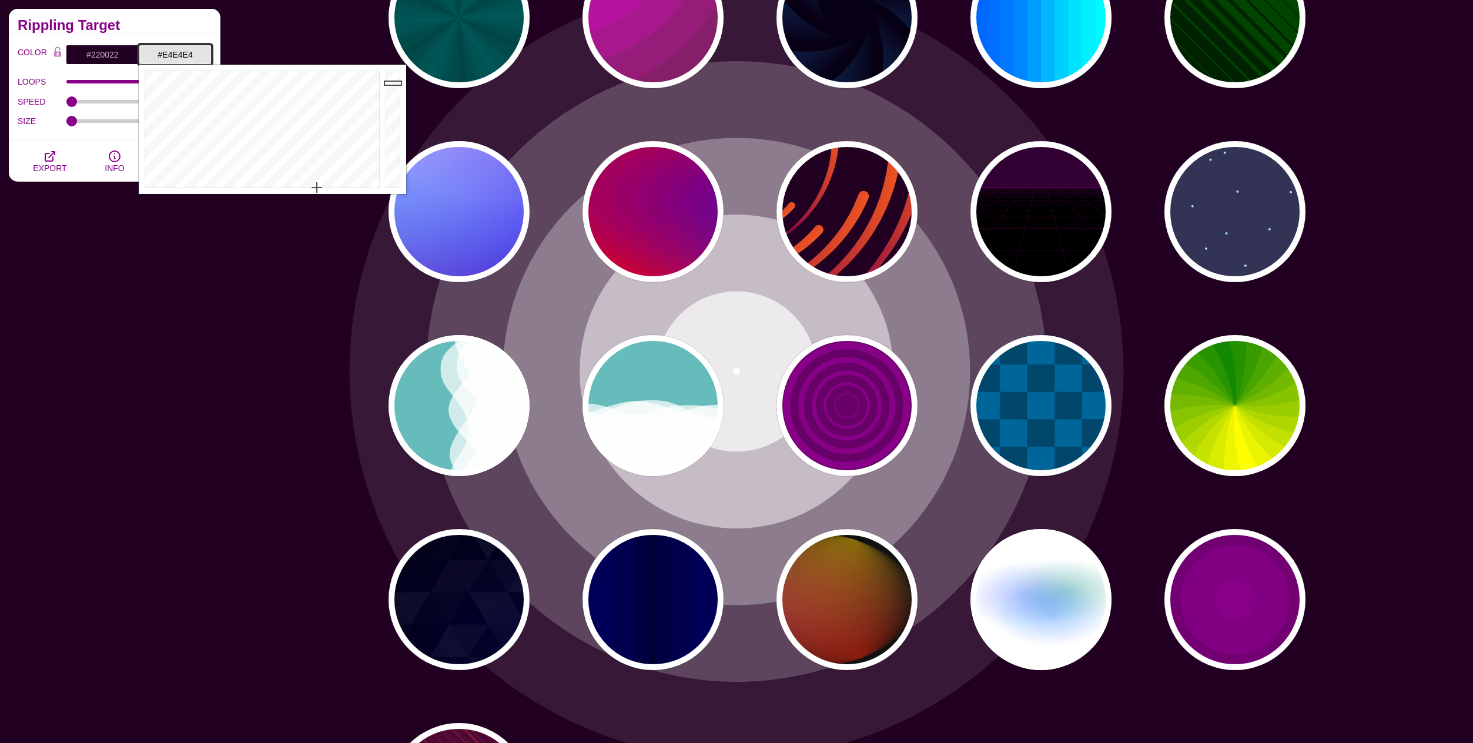
drag, startPoint x: 393, startPoint y: 73, endPoint x: 392, endPoint y: 83, distance: 10.0
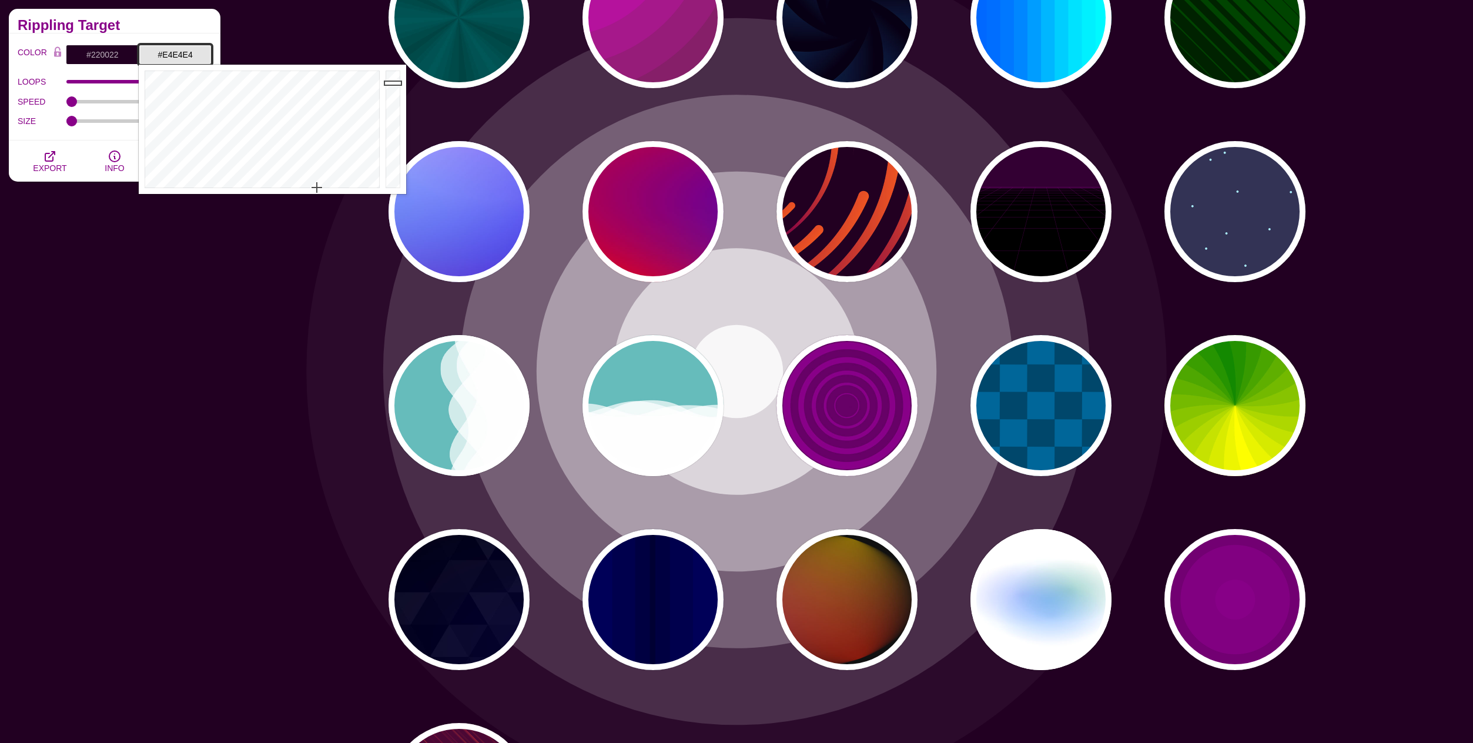
click at [392, 83] on div at bounding box center [395, 129] width 24 height 129
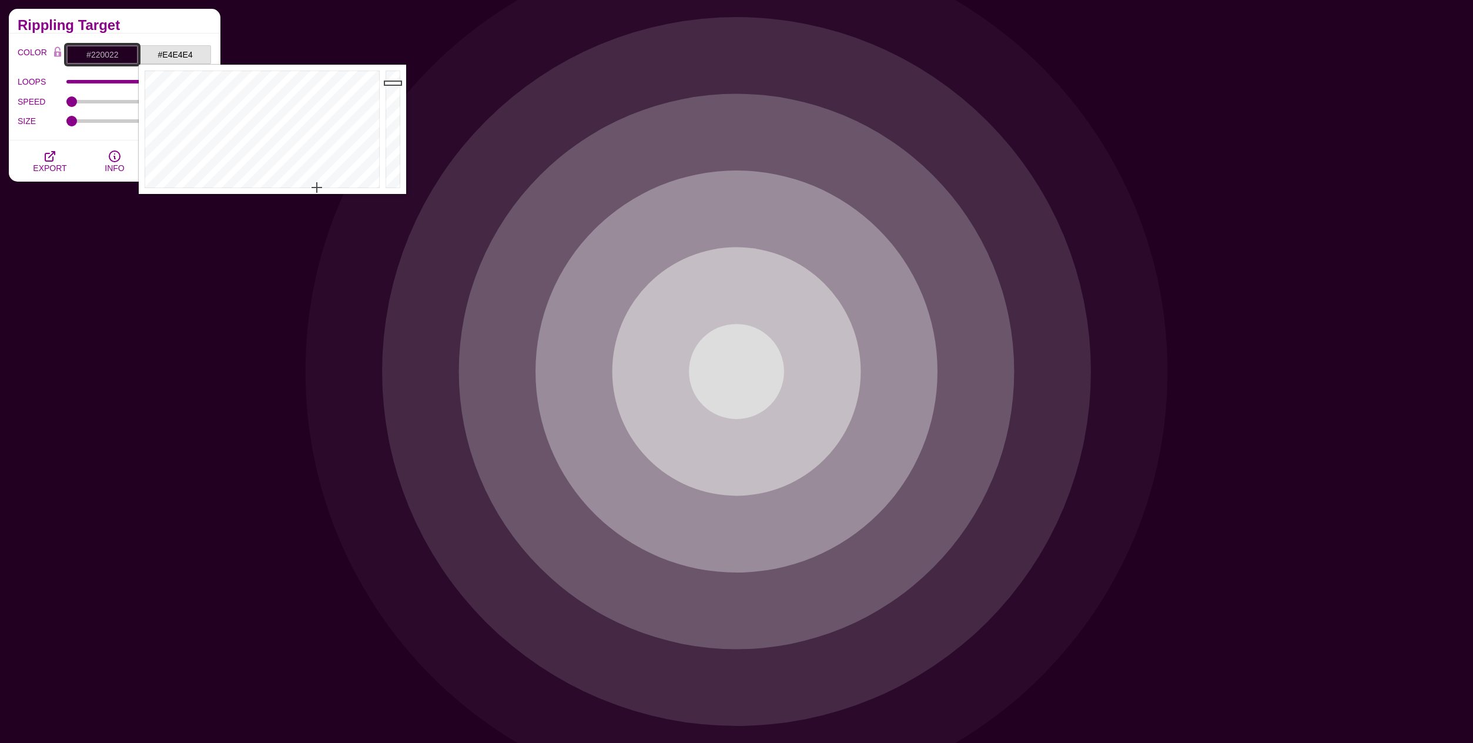
drag, startPoint x: 92, startPoint y: 52, endPoint x: 99, endPoint y: 55, distance: 8.2
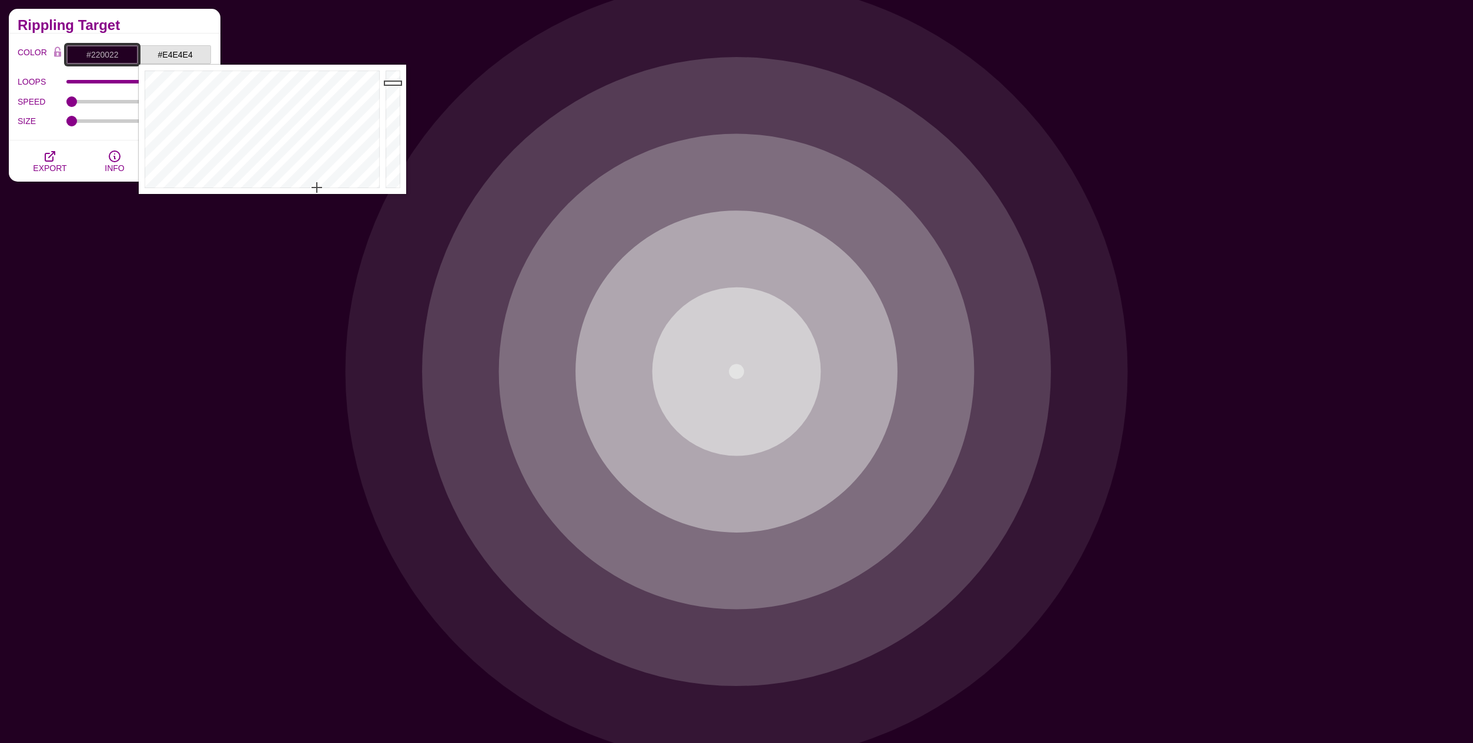
click at [92, 52] on input "#220022" at bounding box center [102, 55] width 73 height 20
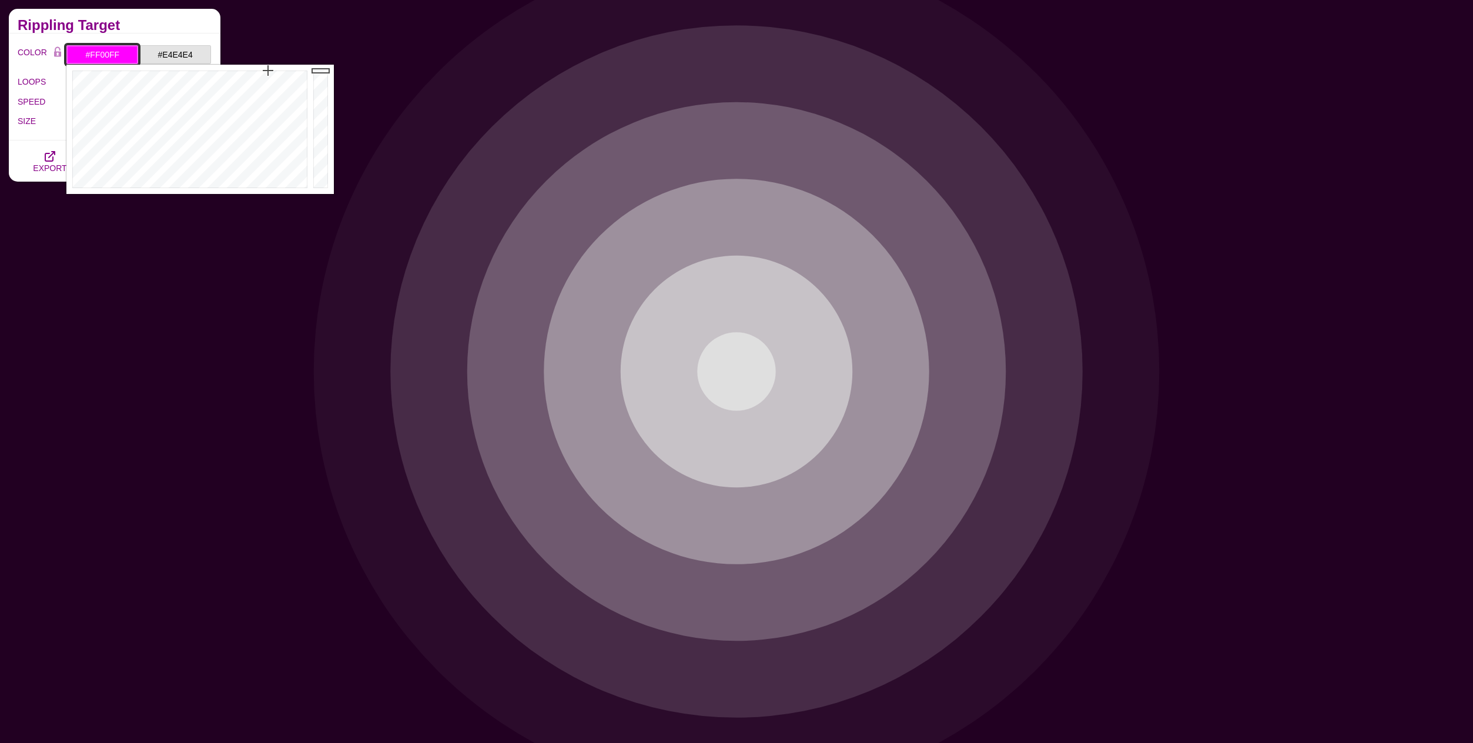
drag, startPoint x: 321, startPoint y: 172, endPoint x: 325, endPoint y: 64, distance: 107.6
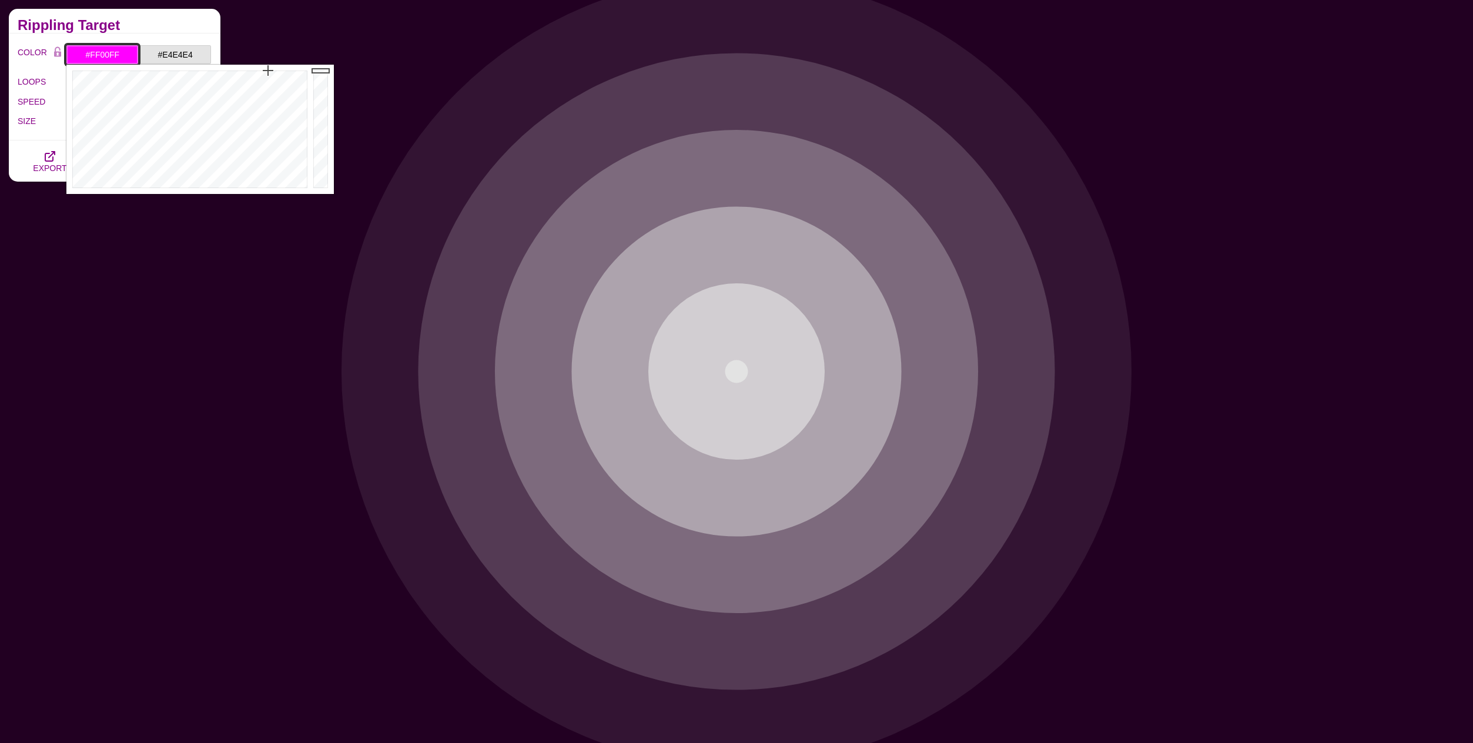
click at [329, 65] on div at bounding box center [322, 129] width 24 height 129
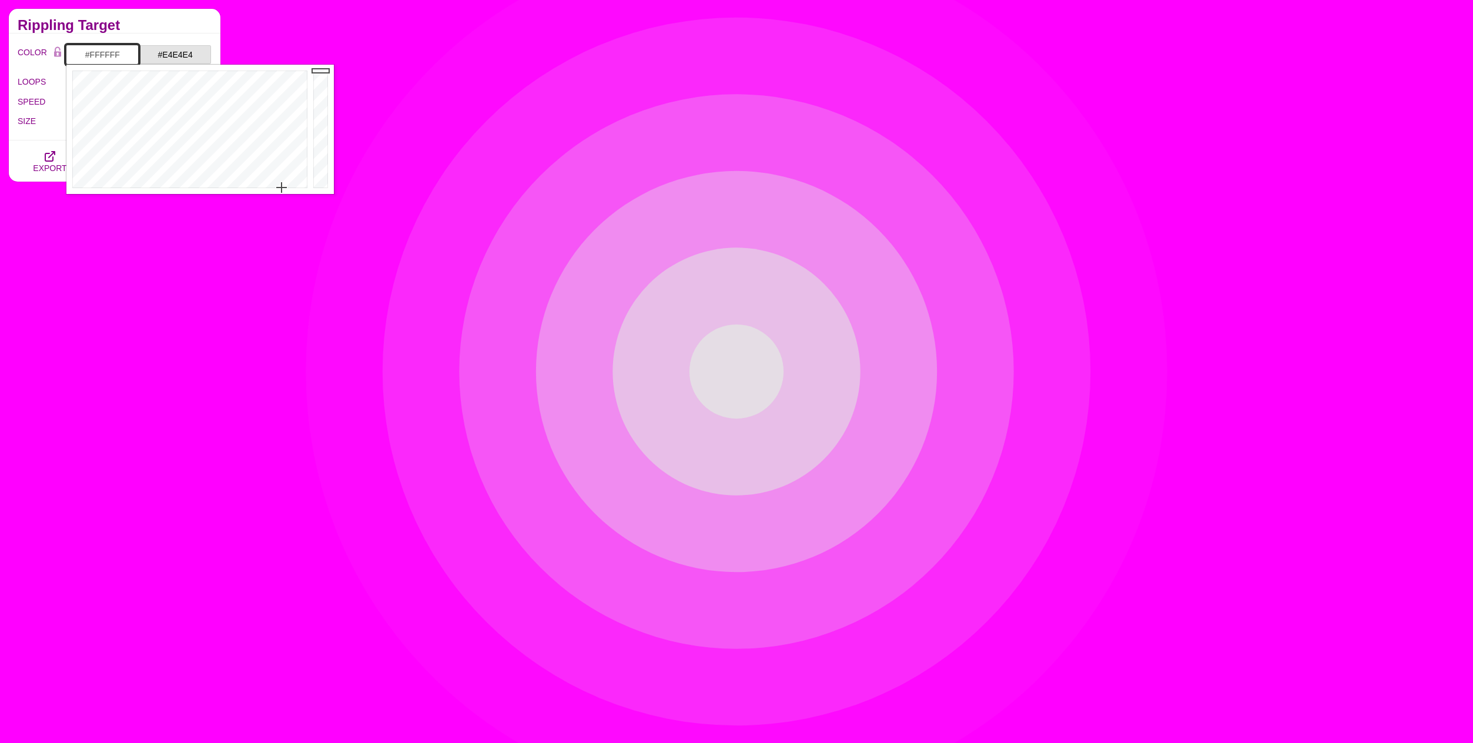
drag, startPoint x: 286, startPoint y: 180, endPoint x: 281, endPoint y: 200, distance: 21.1
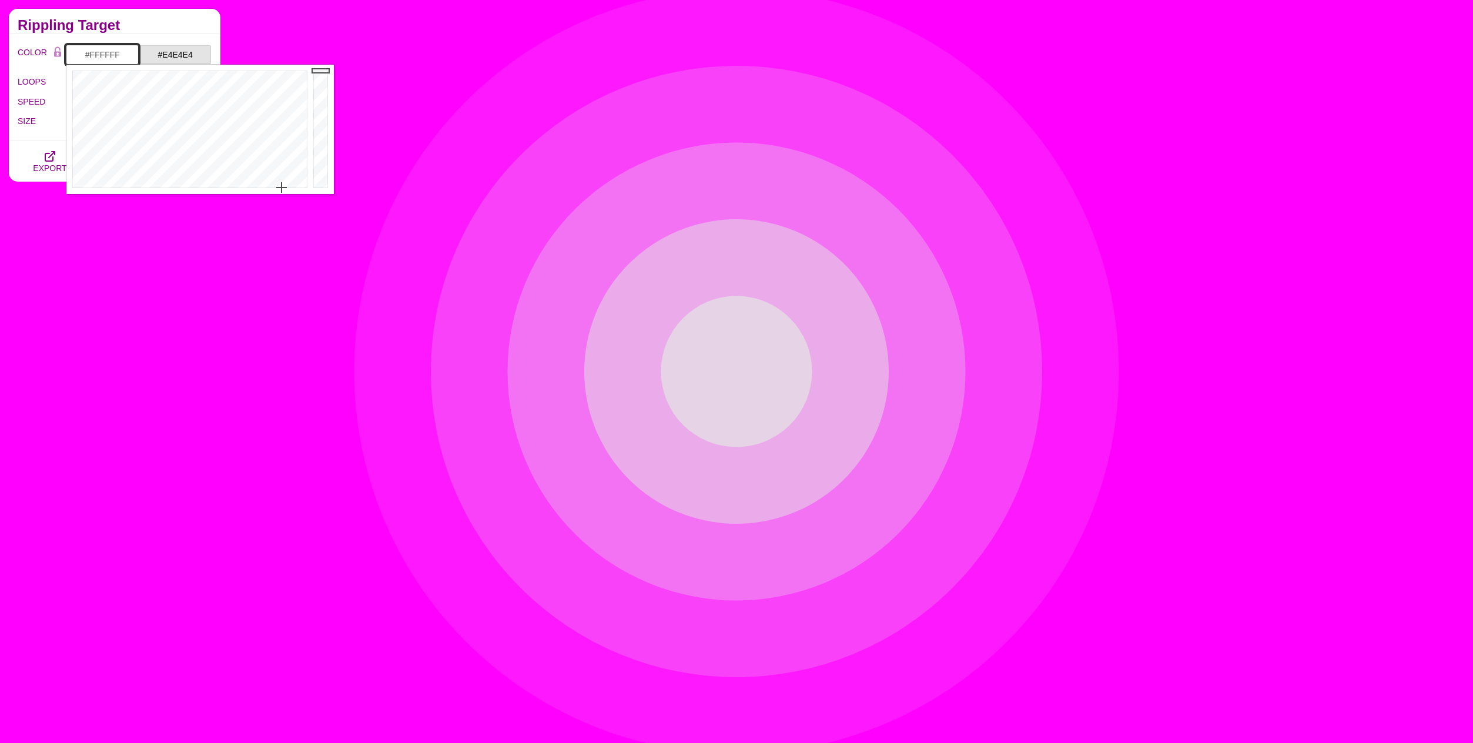
click at [281, 194] on div at bounding box center [188, 129] width 244 height 129
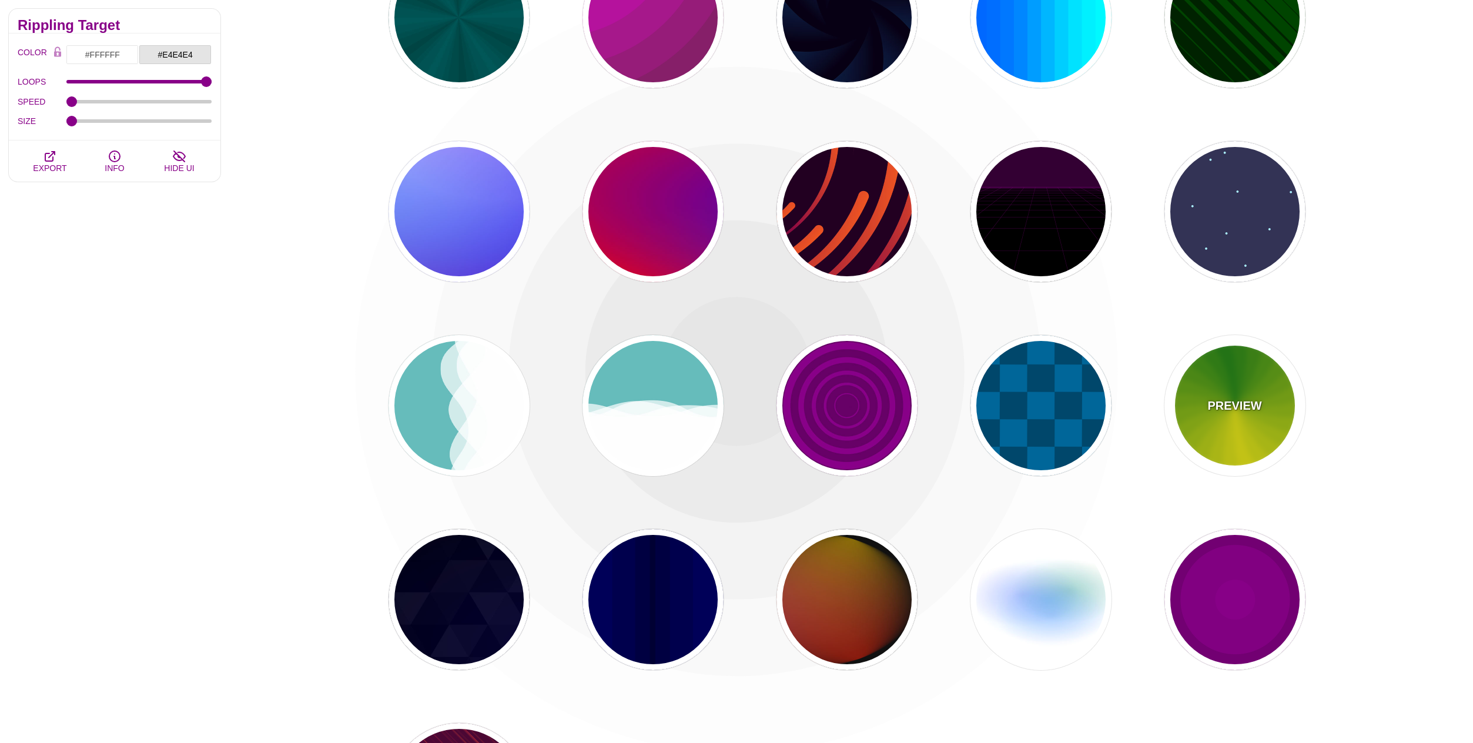
click at [1236, 412] on p "PREVIEW" at bounding box center [1235, 406] width 54 height 18
type input "#118800"
type input "#FFFF00"
type input "4.8"
type input "0"
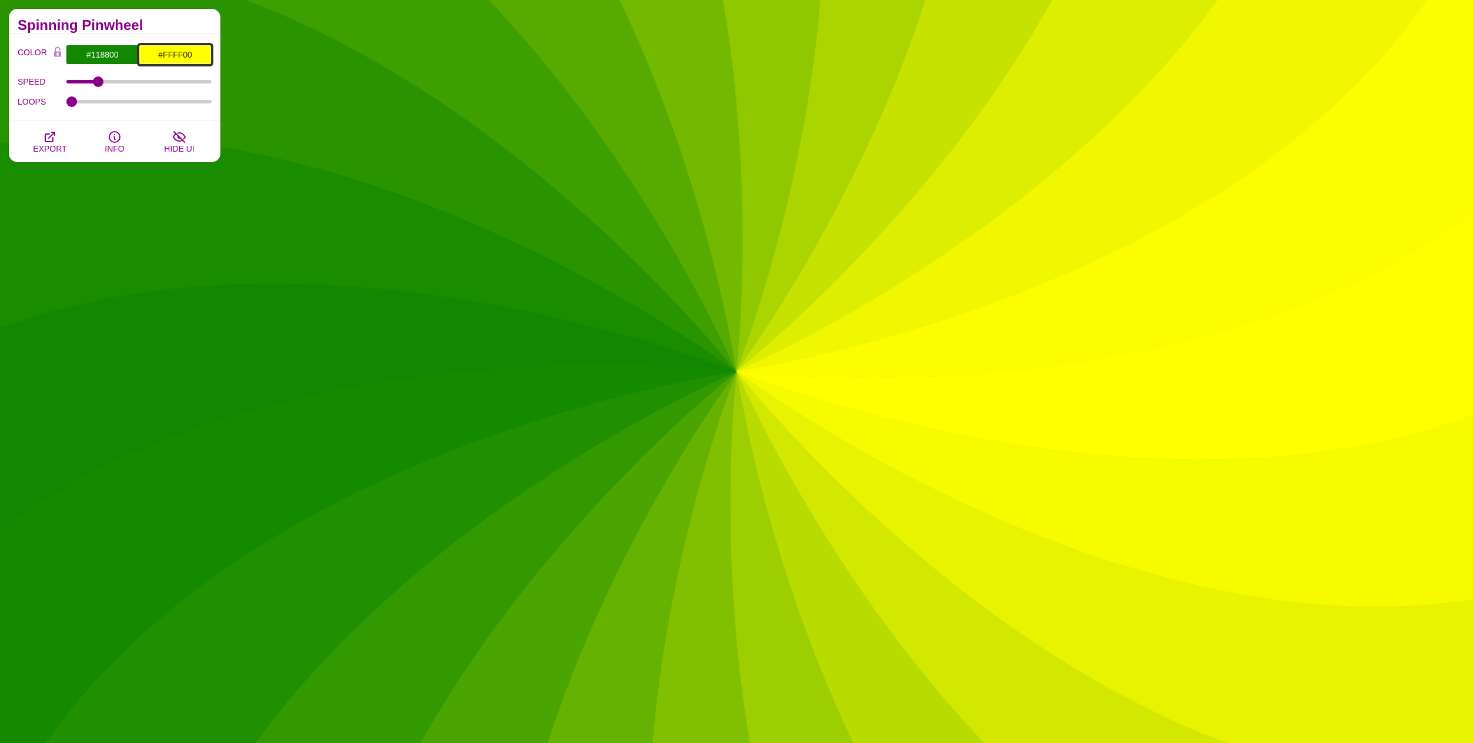
click at [185, 57] on input "#FFFF00" at bounding box center [175, 55] width 73 height 20
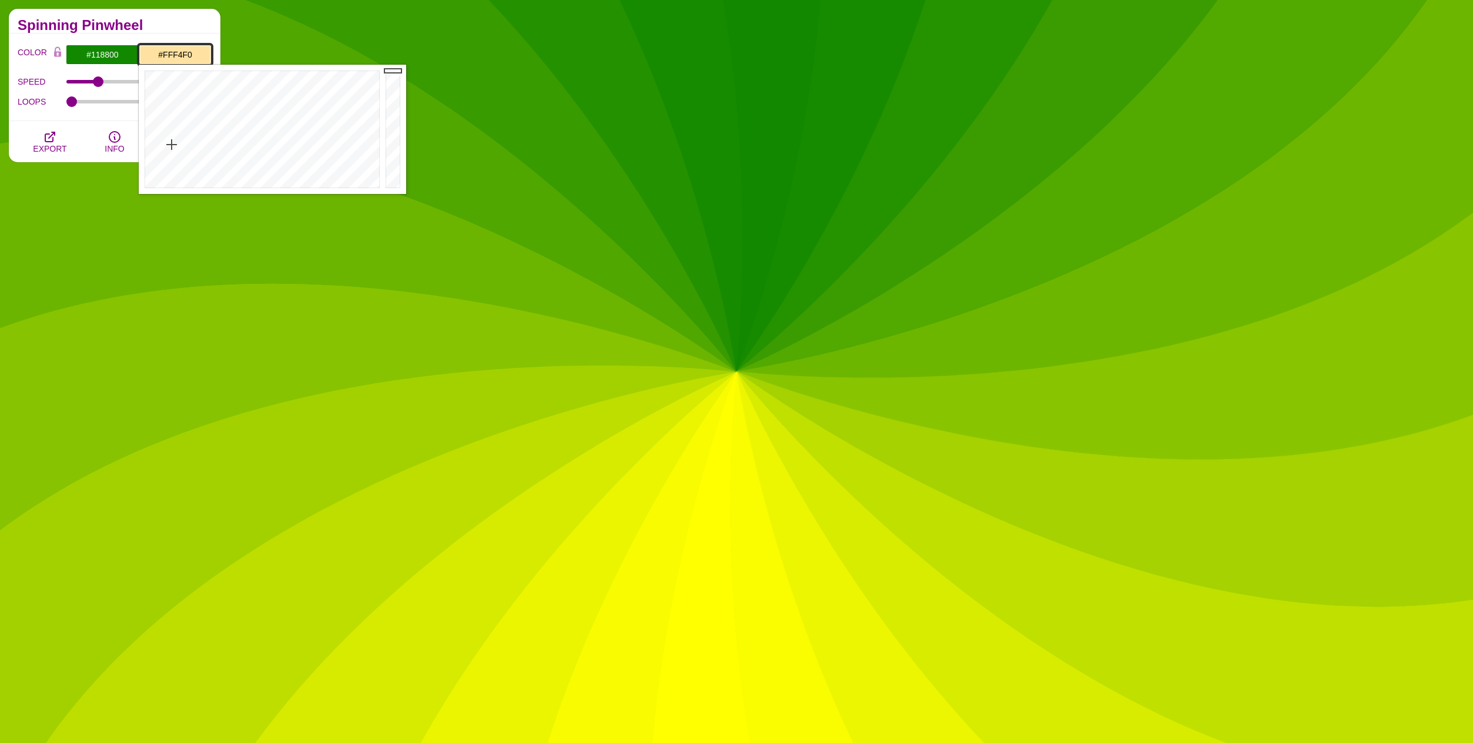
type input "#FFFFFF"
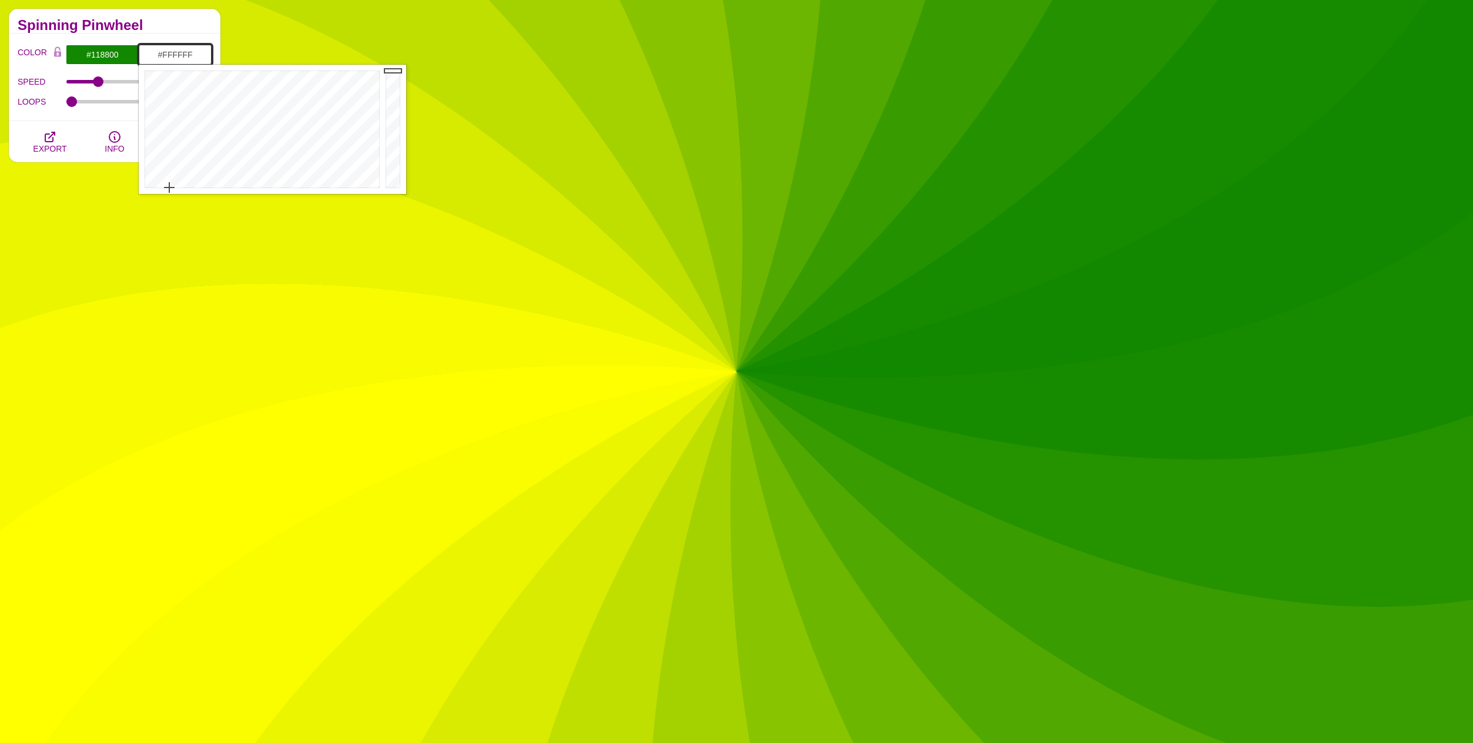
drag, startPoint x: 190, startPoint y: 109, endPoint x: 169, endPoint y: 213, distance: 105.5
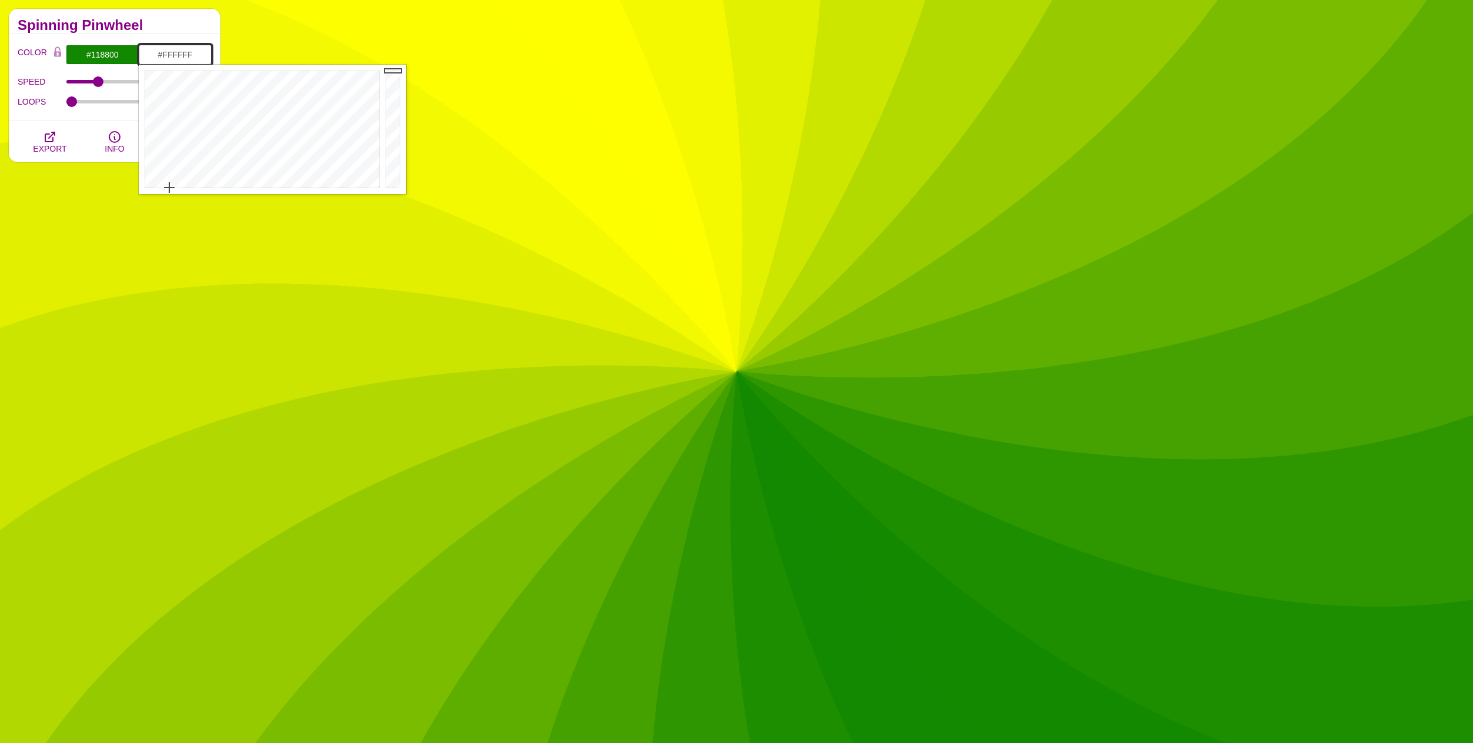
click at [169, 194] on div at bounding box center [261, 129] width 244 height 129
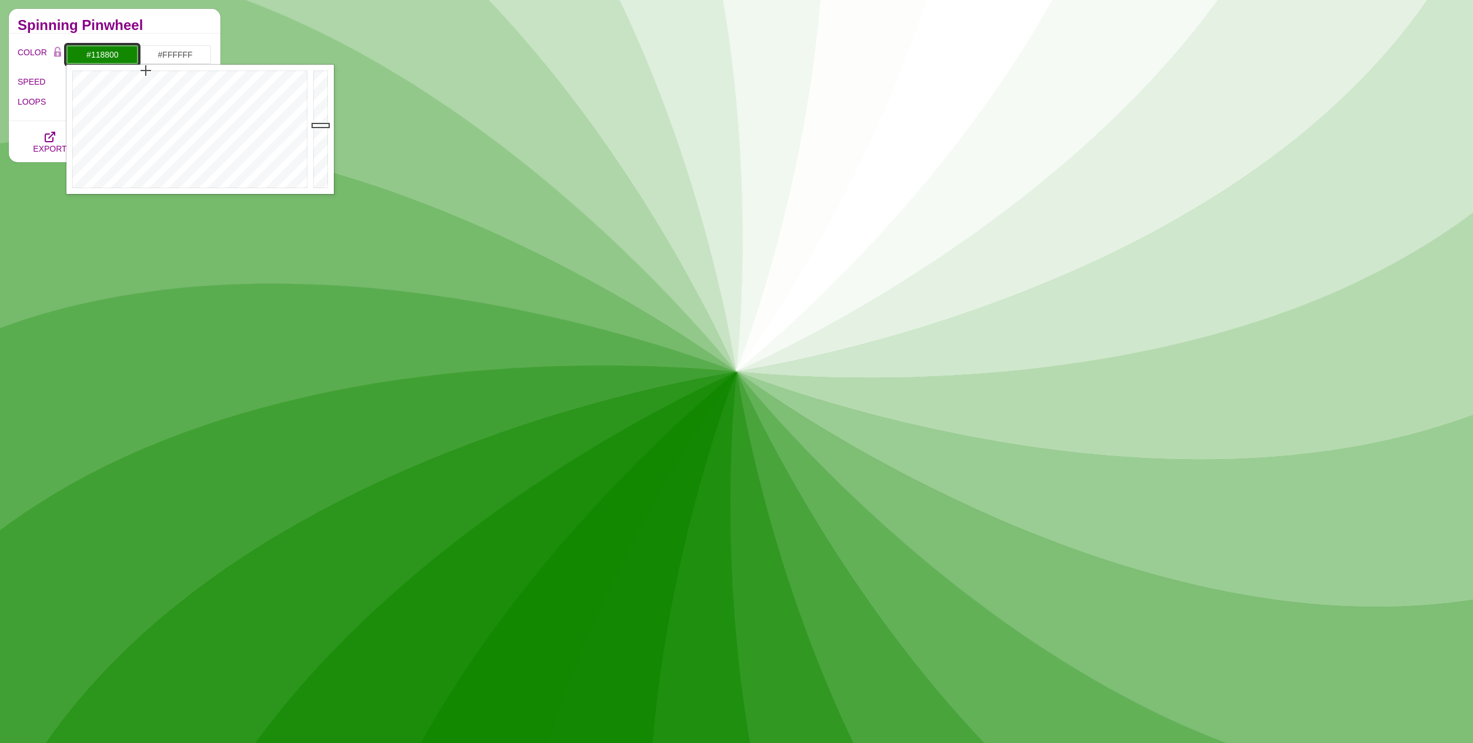
click at [118, 58] on input "#118800" at bounding box center [102, 55] width 73 height 20
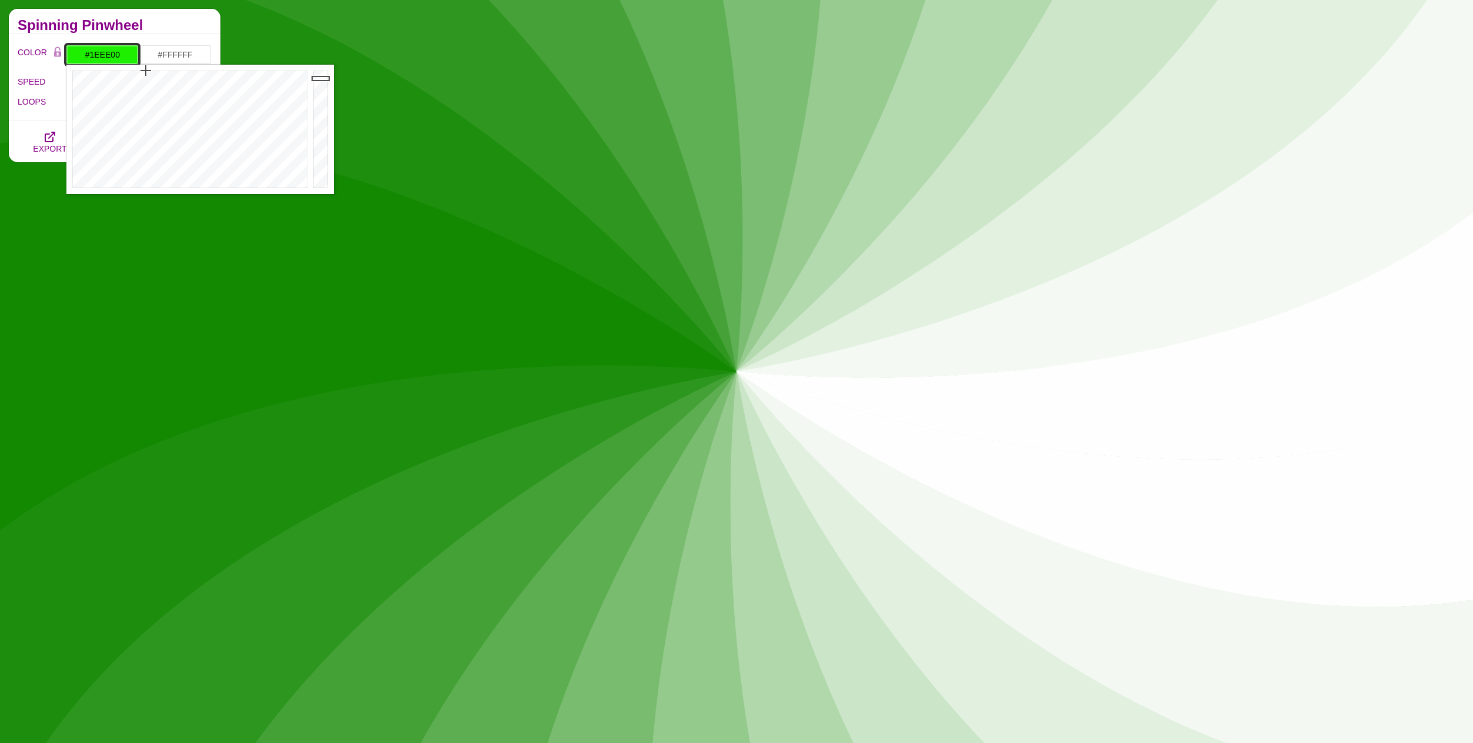
drag, startPoint x: 319, startPoint y: 124, endPoint x: 326, endPoint y: 78, distance: 46.4
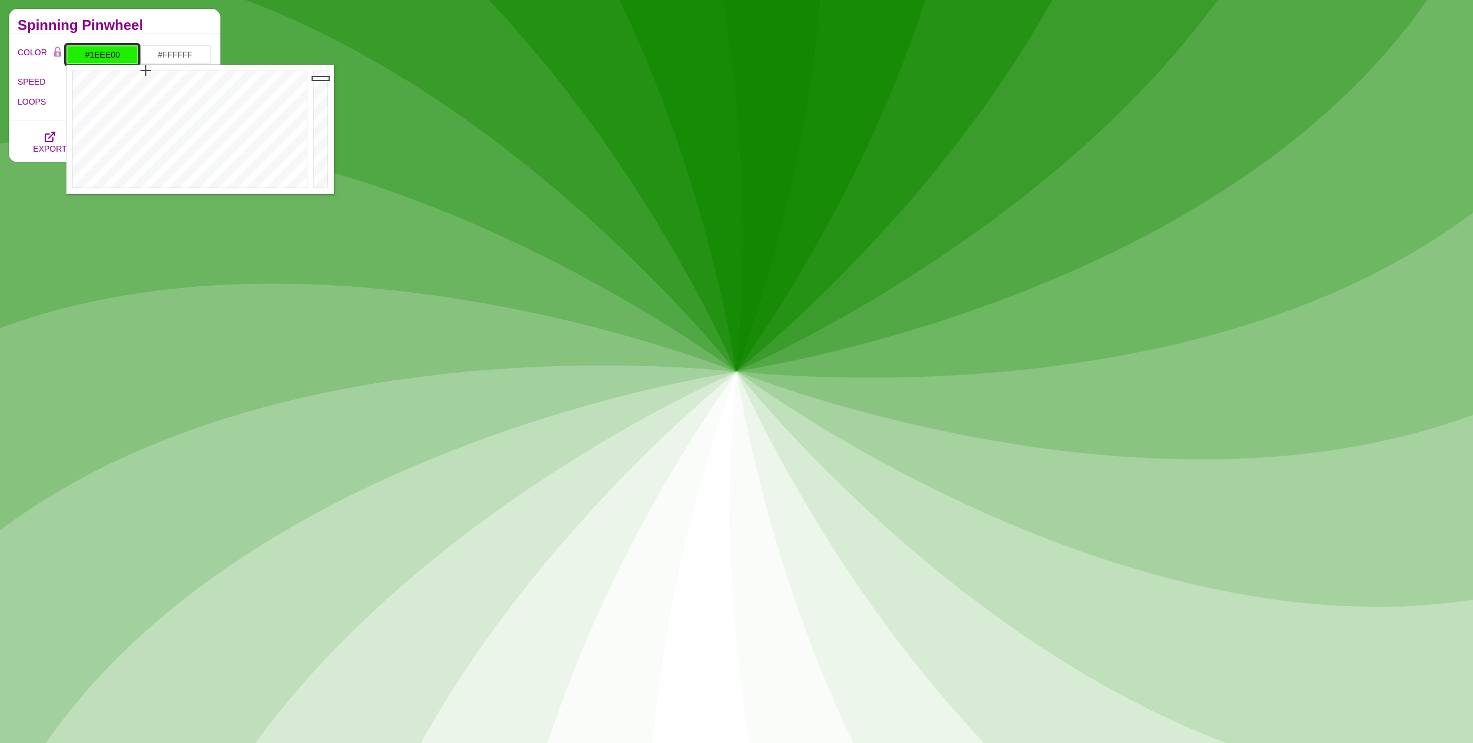
click at [326, 78] on div at bounding box center [322, 129] width 24 height 129
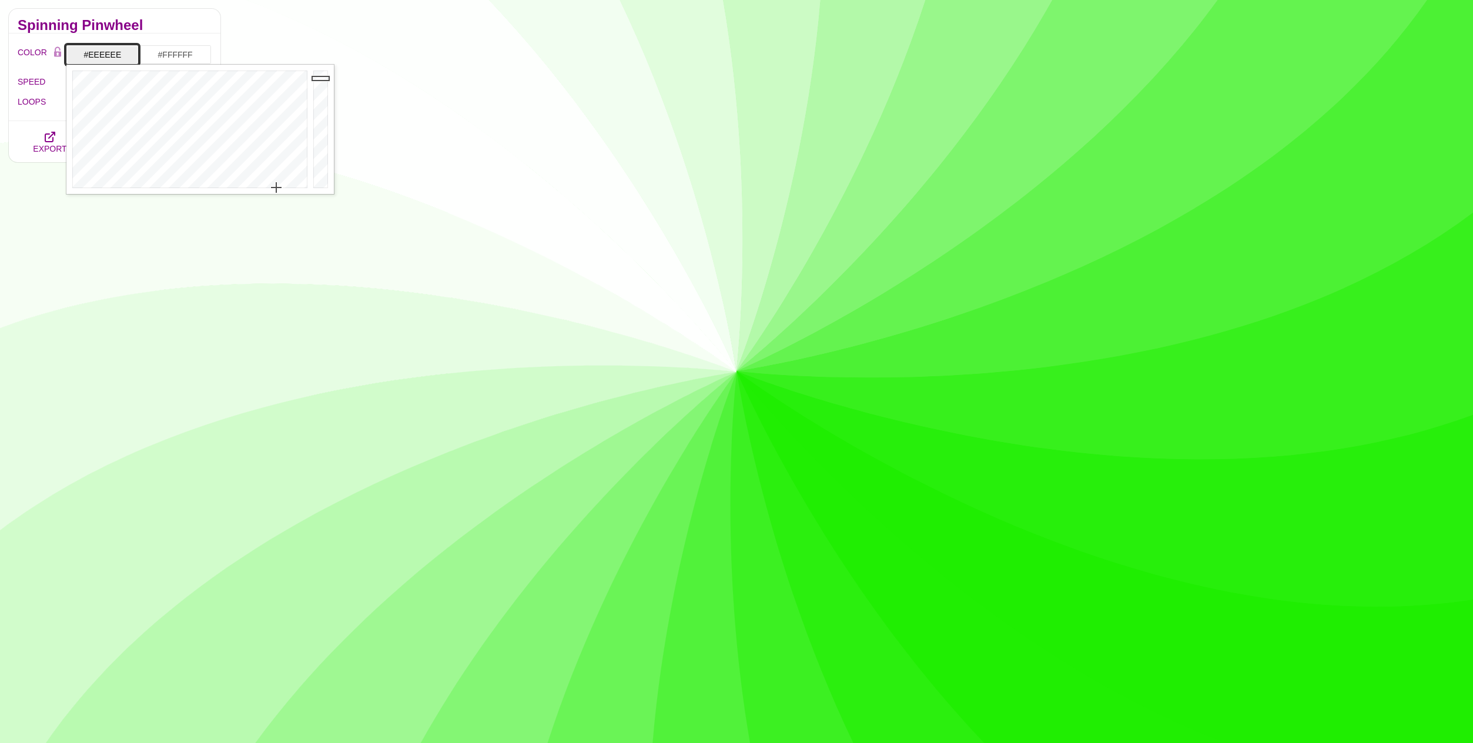
drag, startPoint x: 283, startPoint y: 161, endPoint x: 276, endPoint y: 192, distance: 32.1
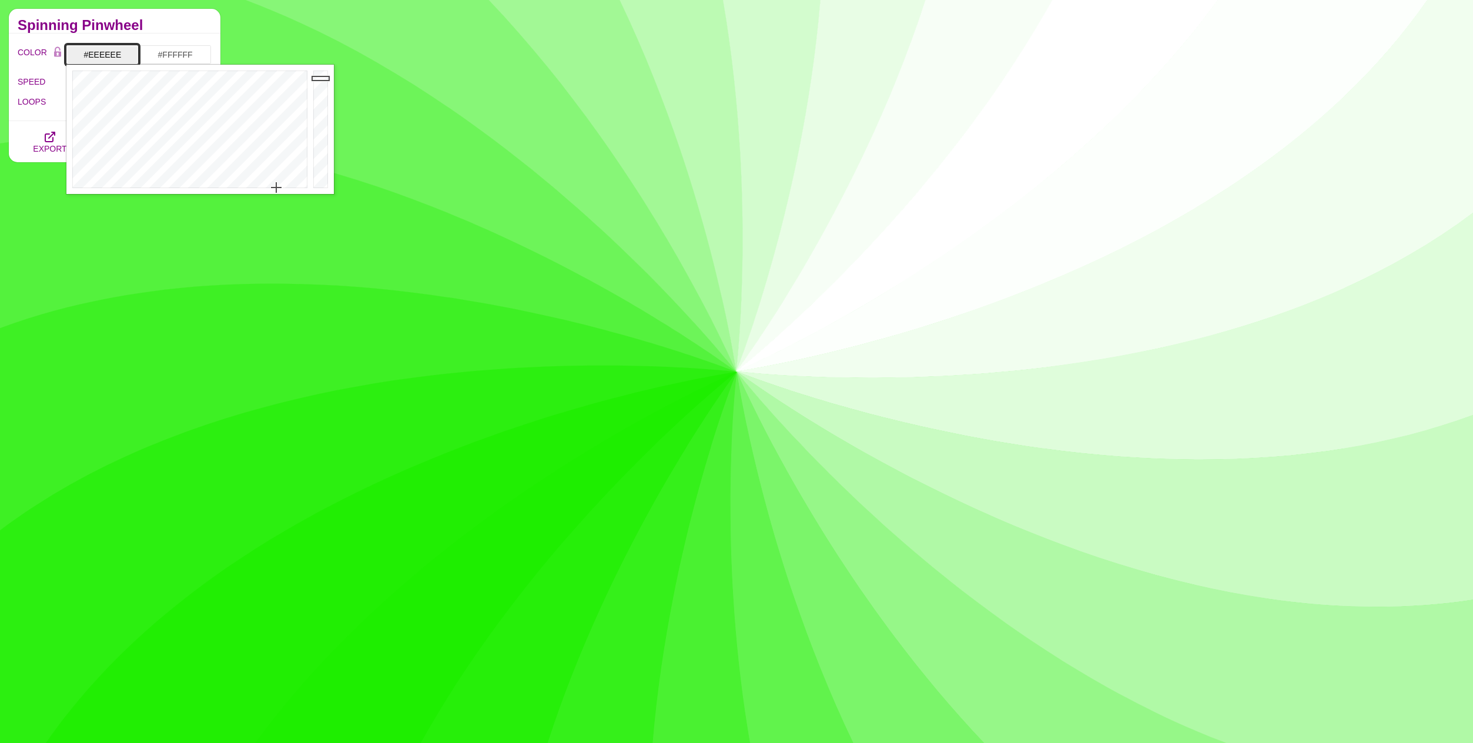
click at [276, 192] on div at bounding box center [188, 129] width 244 height 129
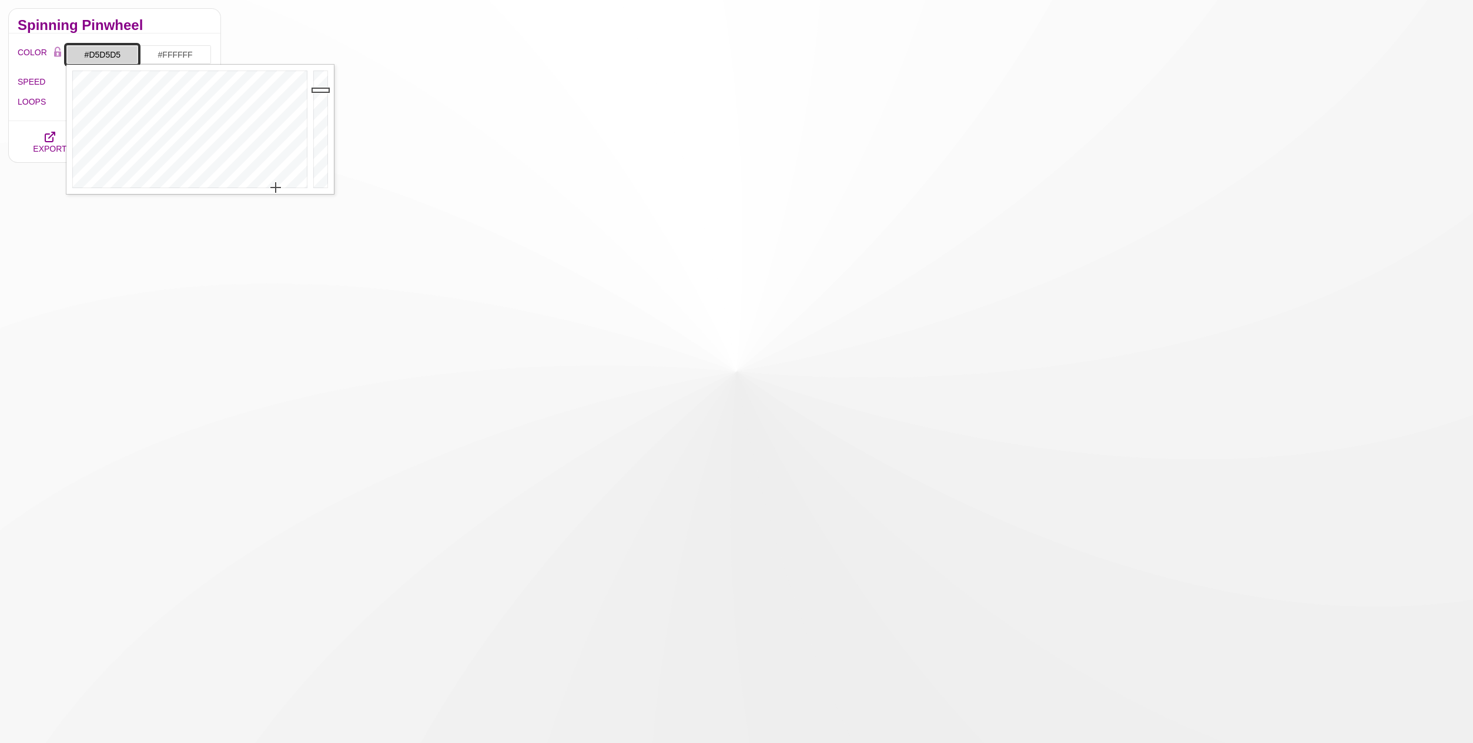
type input "#D3D3D3"
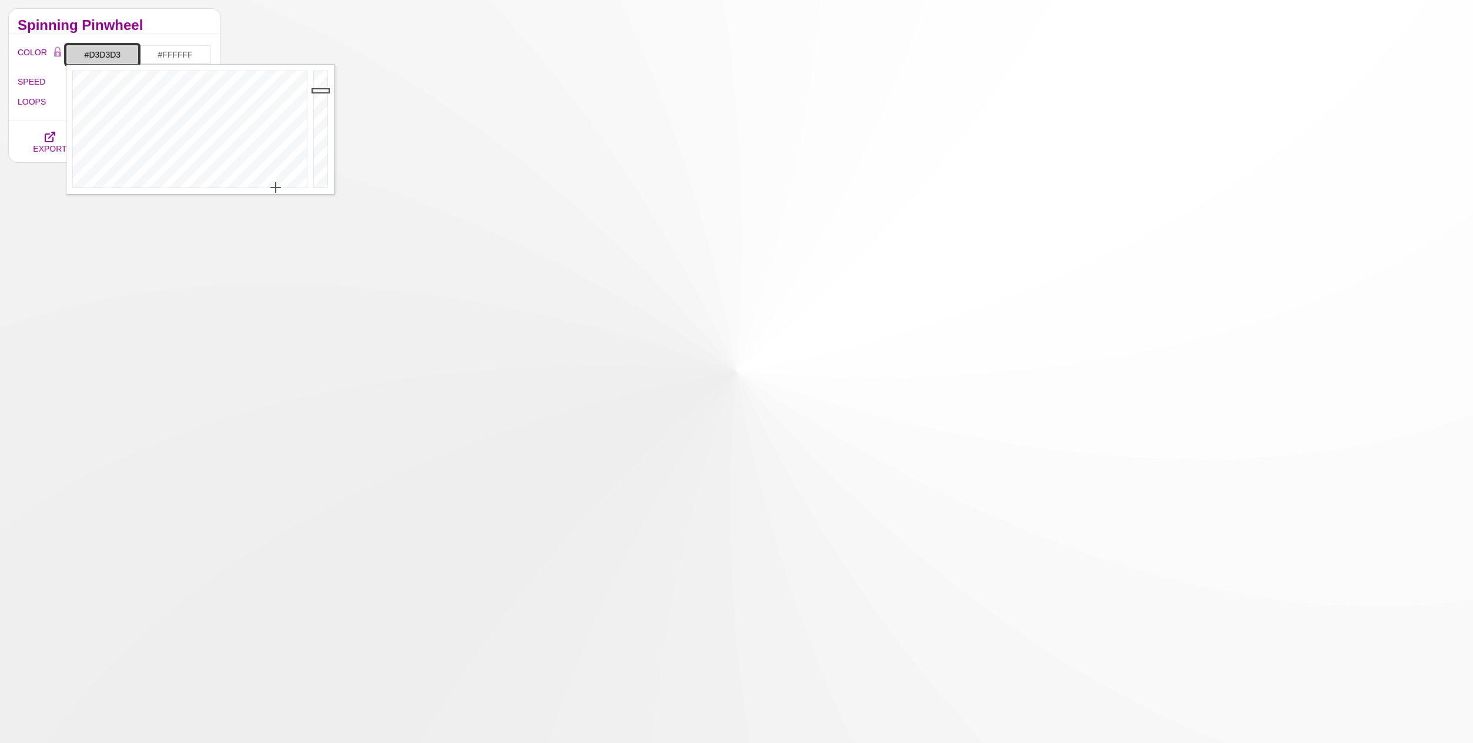
drag, startPoint x: 324, startPoint y: 78, endPoint x: 322, endPoint y: 91, distance: 12.5
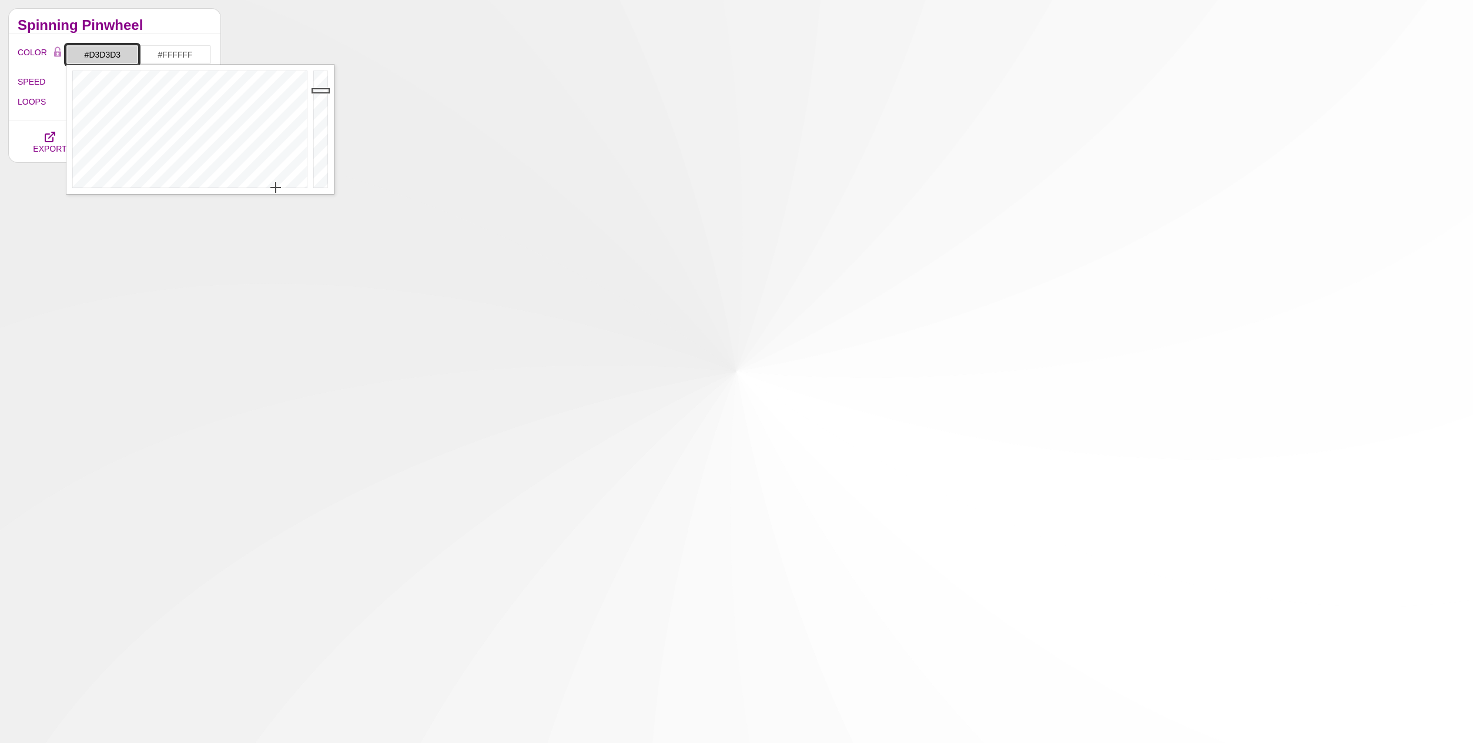
click at [322, 91] on div at bounding box center [322, 129] width 24 height 129
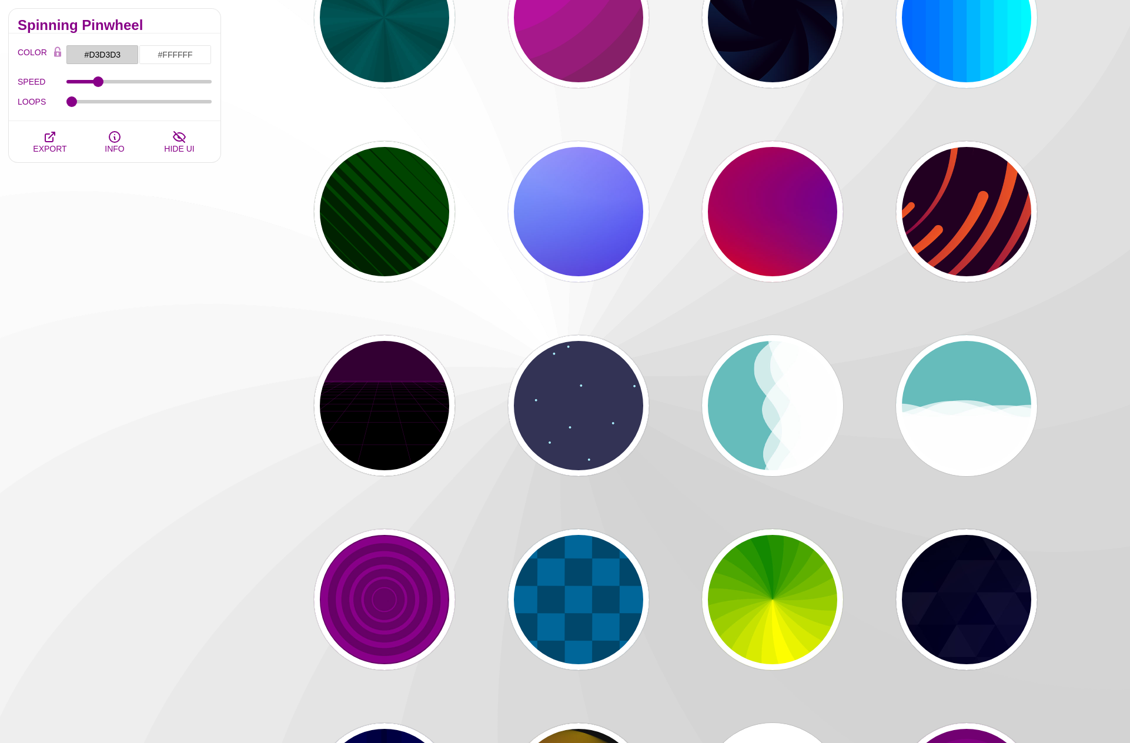
scroll to position [0, 0]
